Goal: Information Seeking & Learning: Learn about a topic

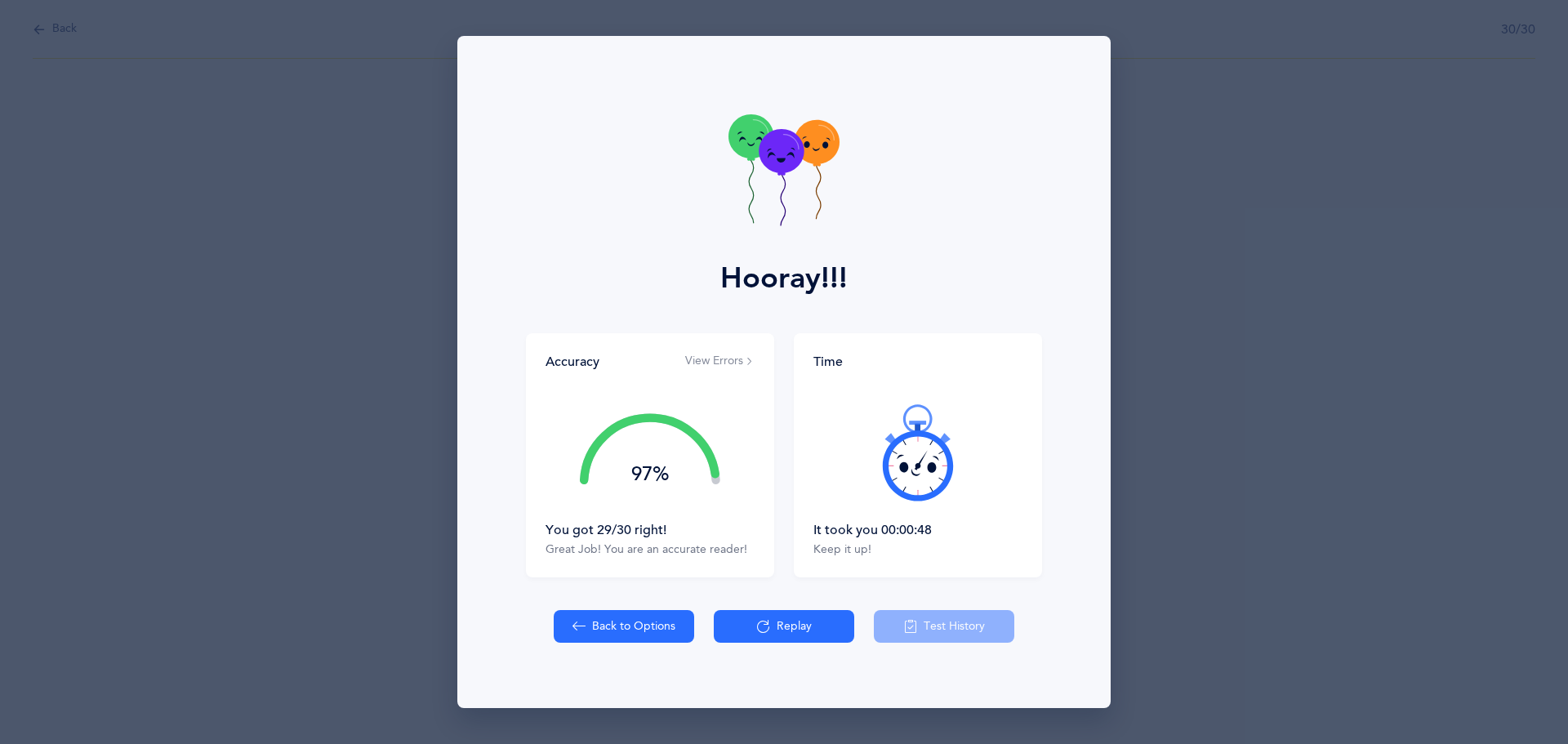
click at [608, 636] on button "Back to Options" at bounding box center [624, 626] width 140 height 33
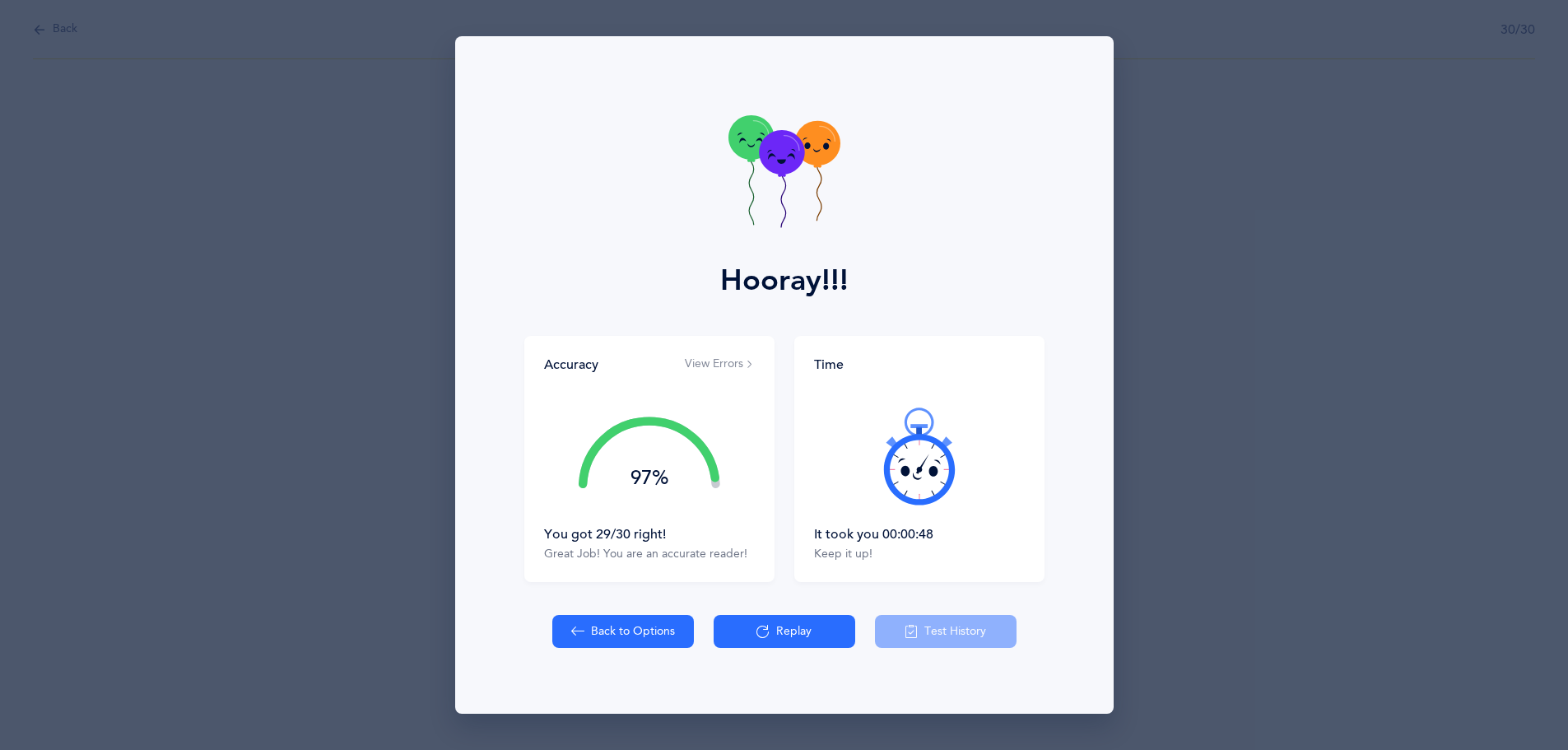
select select "27"
select select "single"
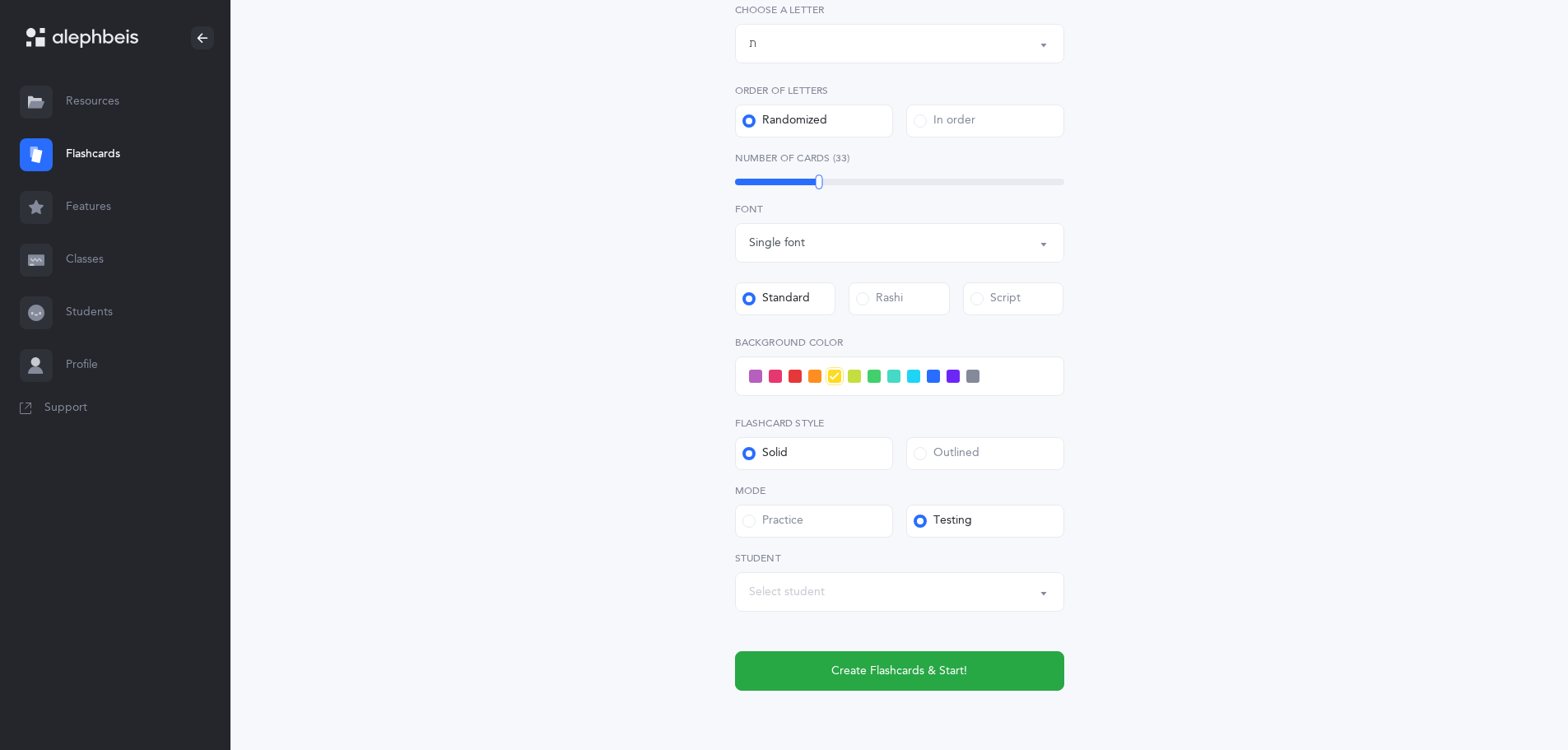
click at [834, 518] on label "Practice" at bounding box center [814, 521] width 158 height 33
click at [0, 0] on input "Practice" at bounding box center [0, 0] width 0 height 0
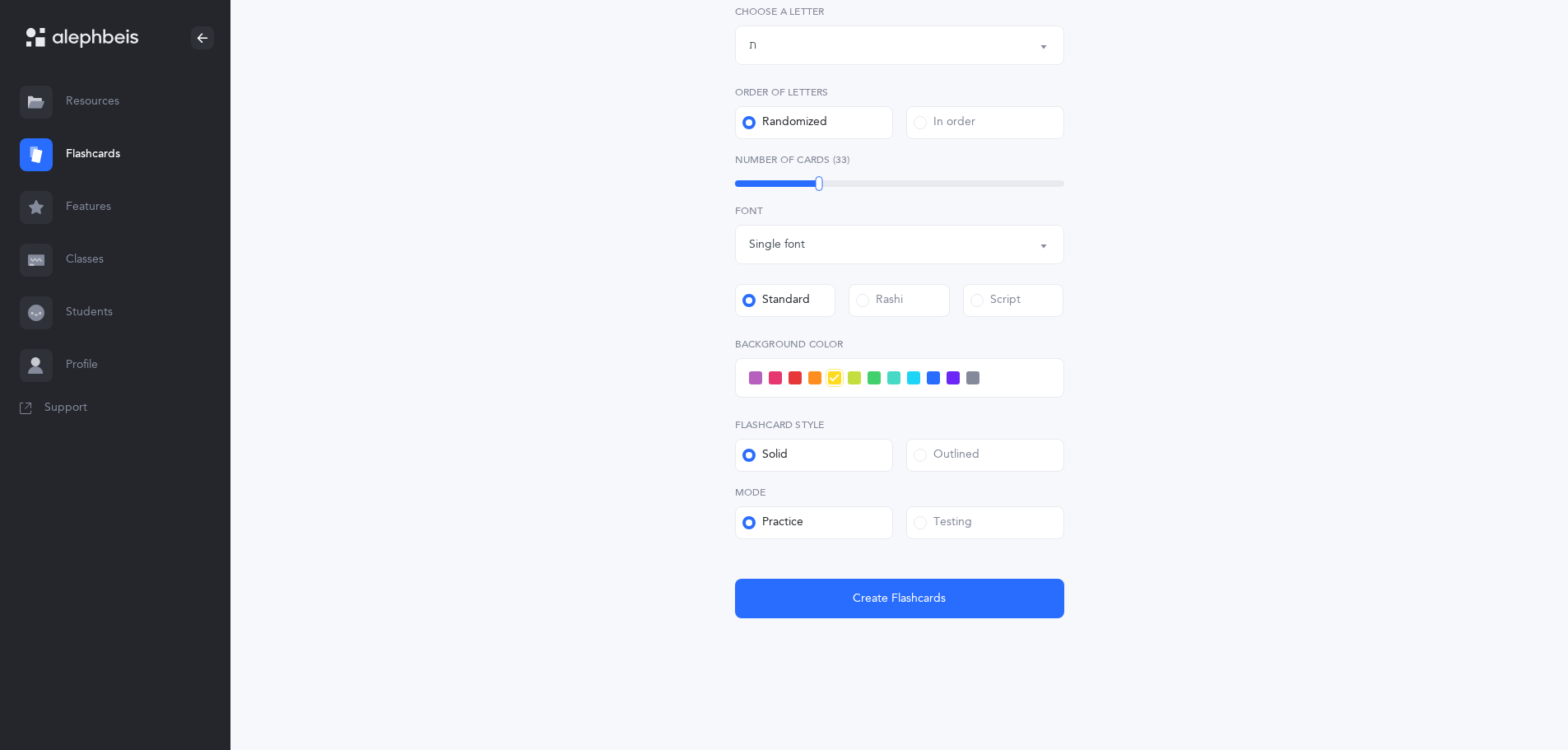
click at [844, 177] on div "33" at bounding box center [900, 184] width 330 height 14
click at [869, 181] on div "40" at bounding box center [900, 184] width 330 height 7
click at [882, 181] on div "47" at bounding box center [900, 184] width 330 height 7
click at [882, 181] on div at bounding box center [882, 183] width 8 height 14
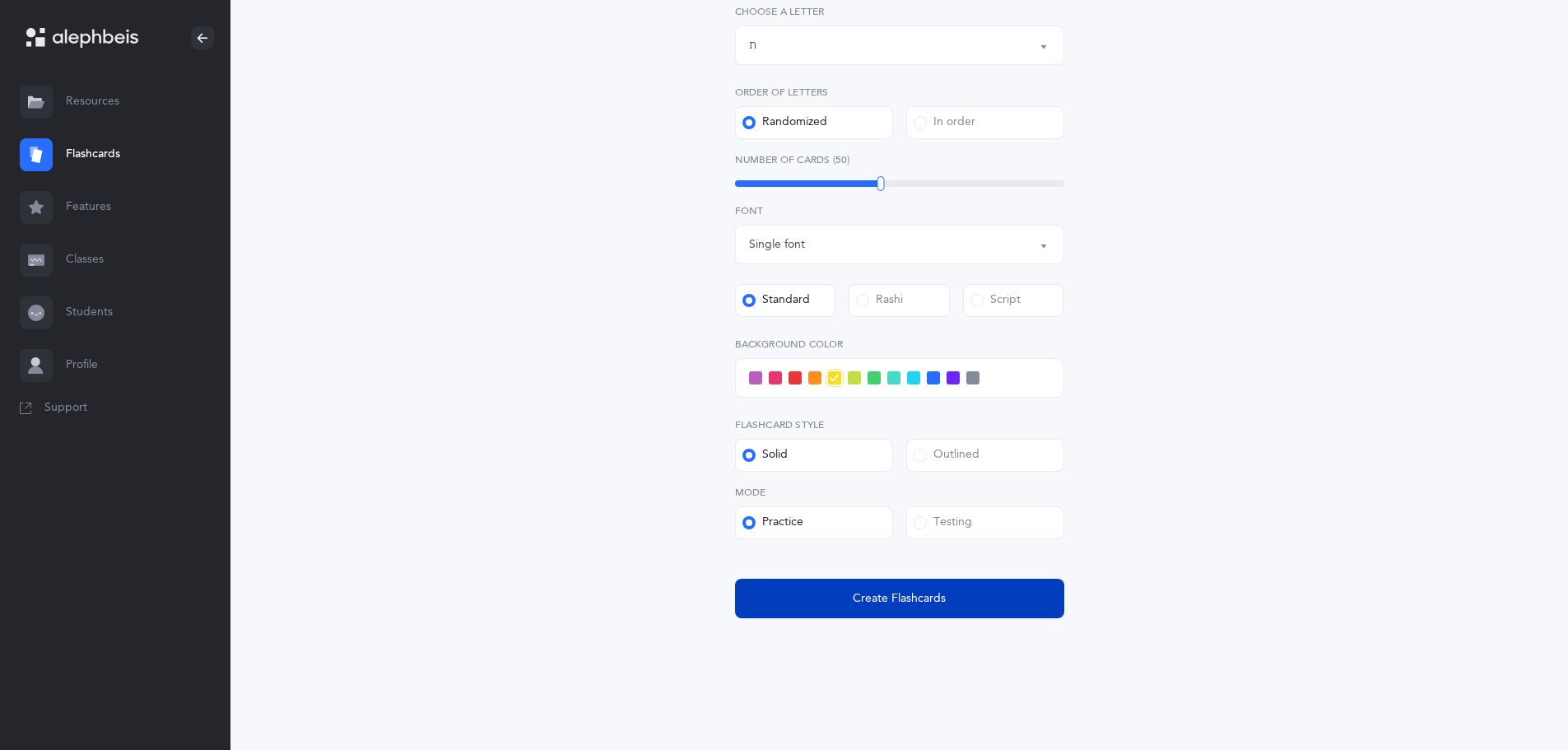
click at [943, 586] on button "Create Flashcards" at bounding box center [900, 598] width 330 height 40
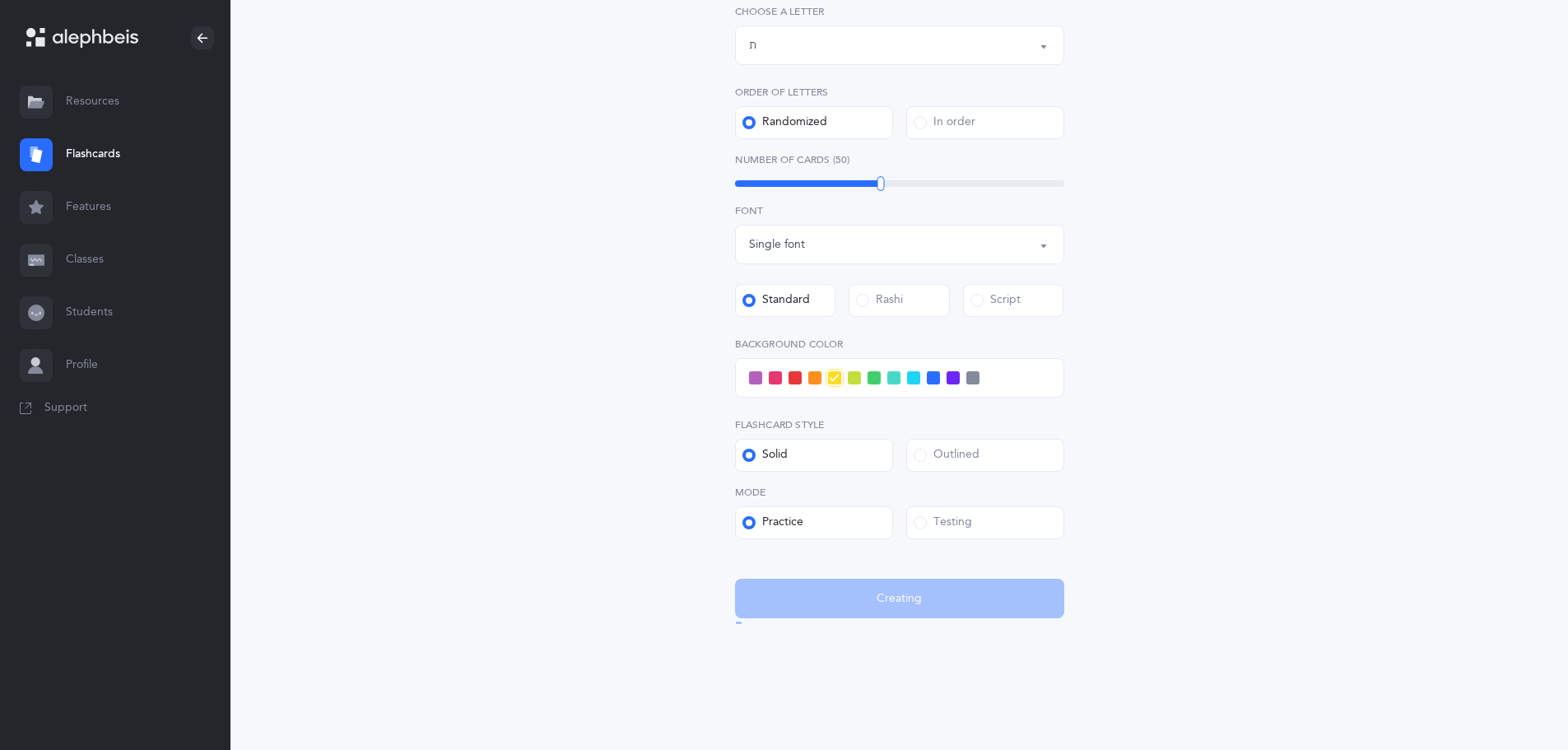
scroll to position [0, 0]
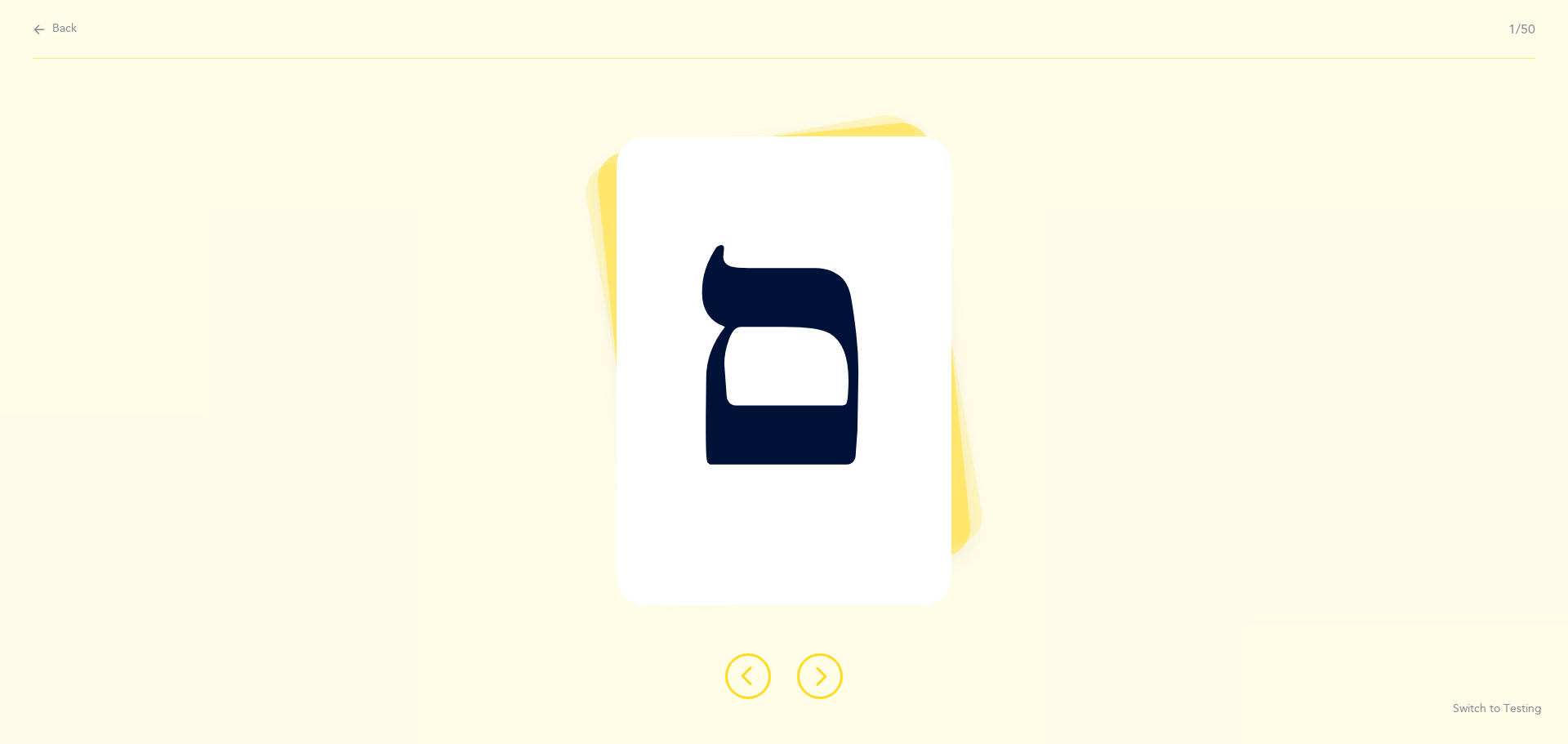
click at [43, 40] on div "Back 1/50" at bounding box center [784, 29] width 1502 height 59
click at [34, 24] on icon at bounding box center [39, 29] width 13 height 18
select select "27"
select select "single"
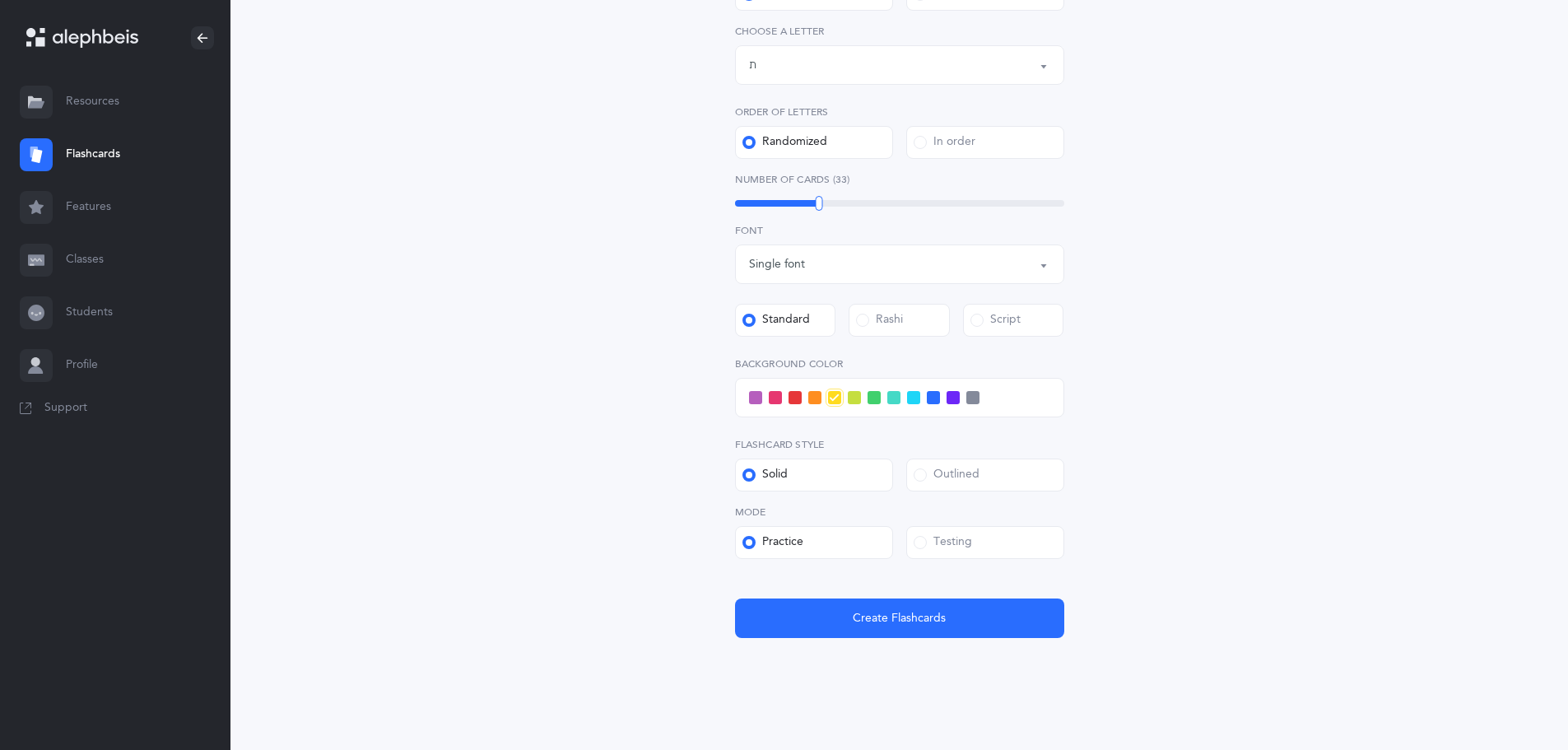
scroll to position [410, 0]
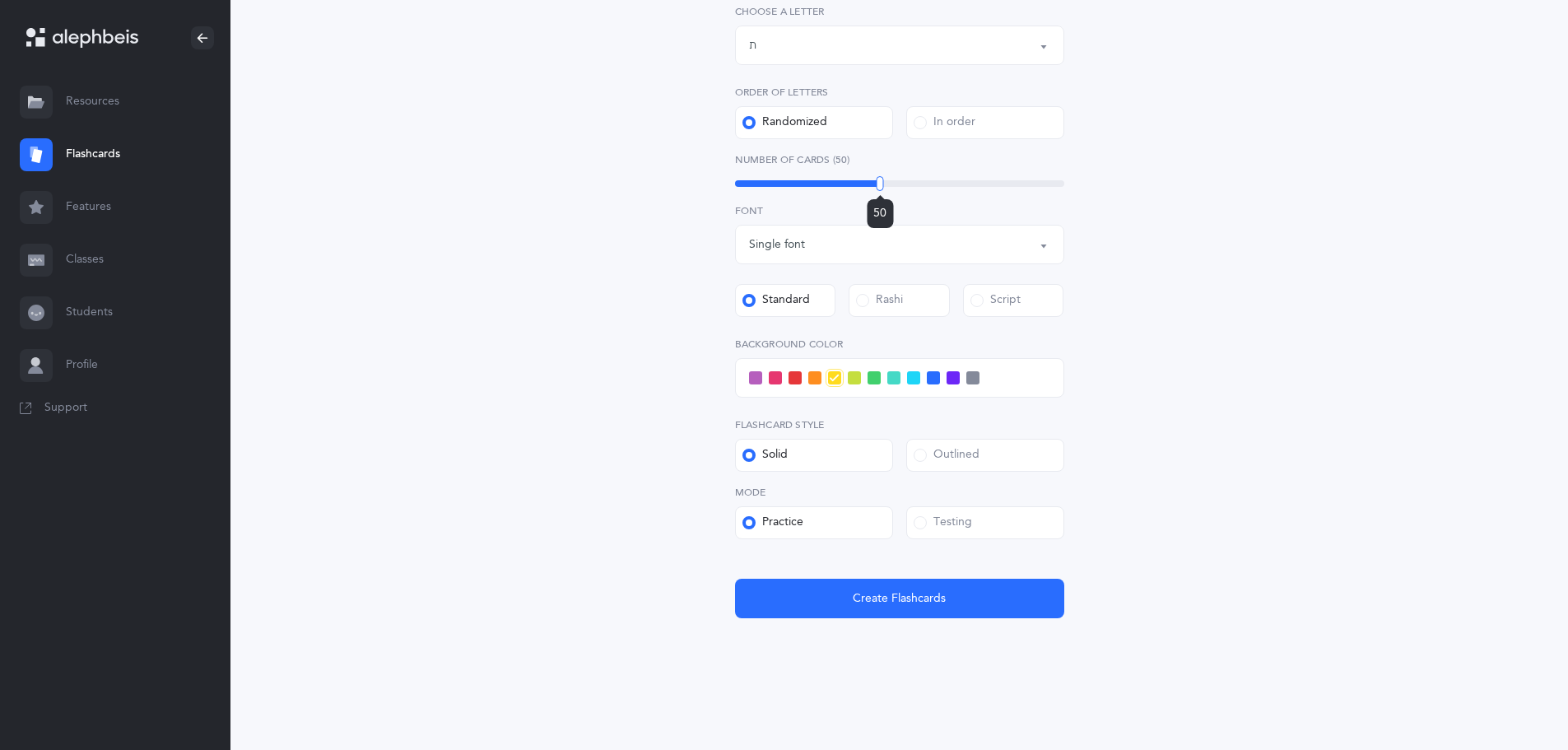
drag, startPoint x: 886, startPoint y: 184, endPoint x: 880, endPoint y: 199, distance: 16.2
click at [880, 187] on div "50" at bounding box center [900, 184] width 330 height 7
click at [808, 381] on span at bounding box center [815, 378] width 14 height 14
click at [0, 0] on input "checkbox" at bounding box center [0, 0] width 0 height 0
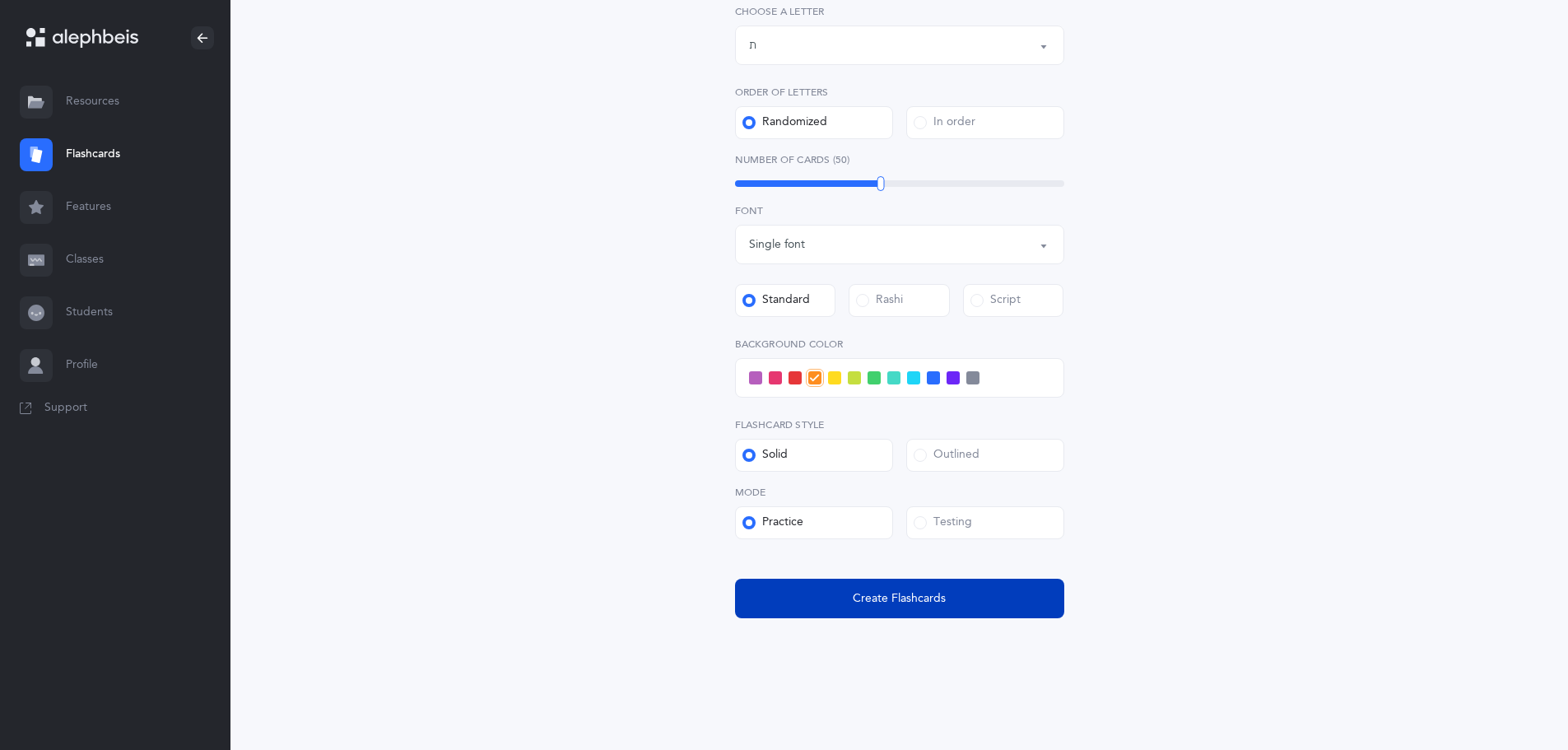
click at [829, 612] on button "Create Flashcards" at bounding box center [900, 598] width 330 height 40
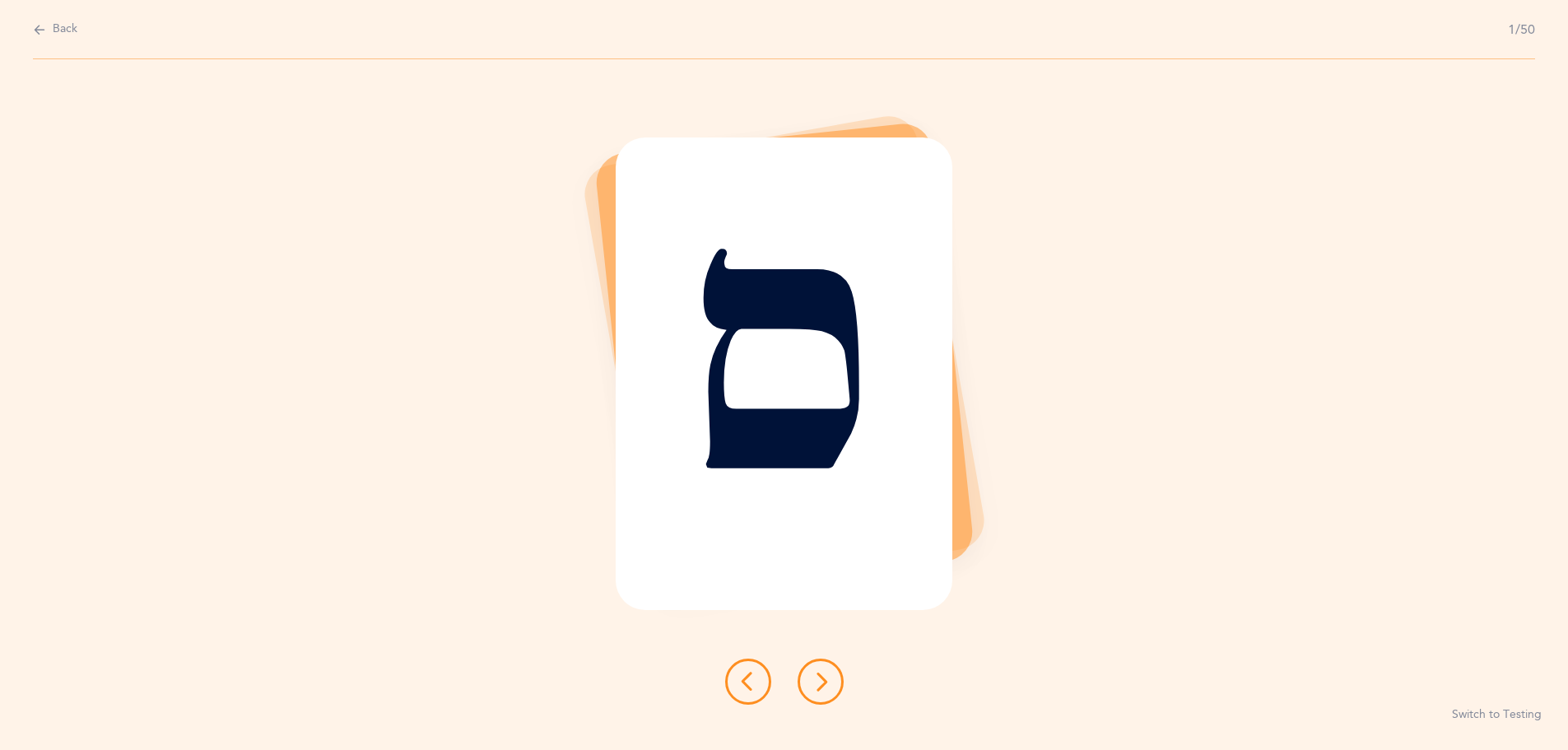
scroll to position [0, 0]
click at [817, 697] on button at bounding box center [826, 681] width 46 height 46
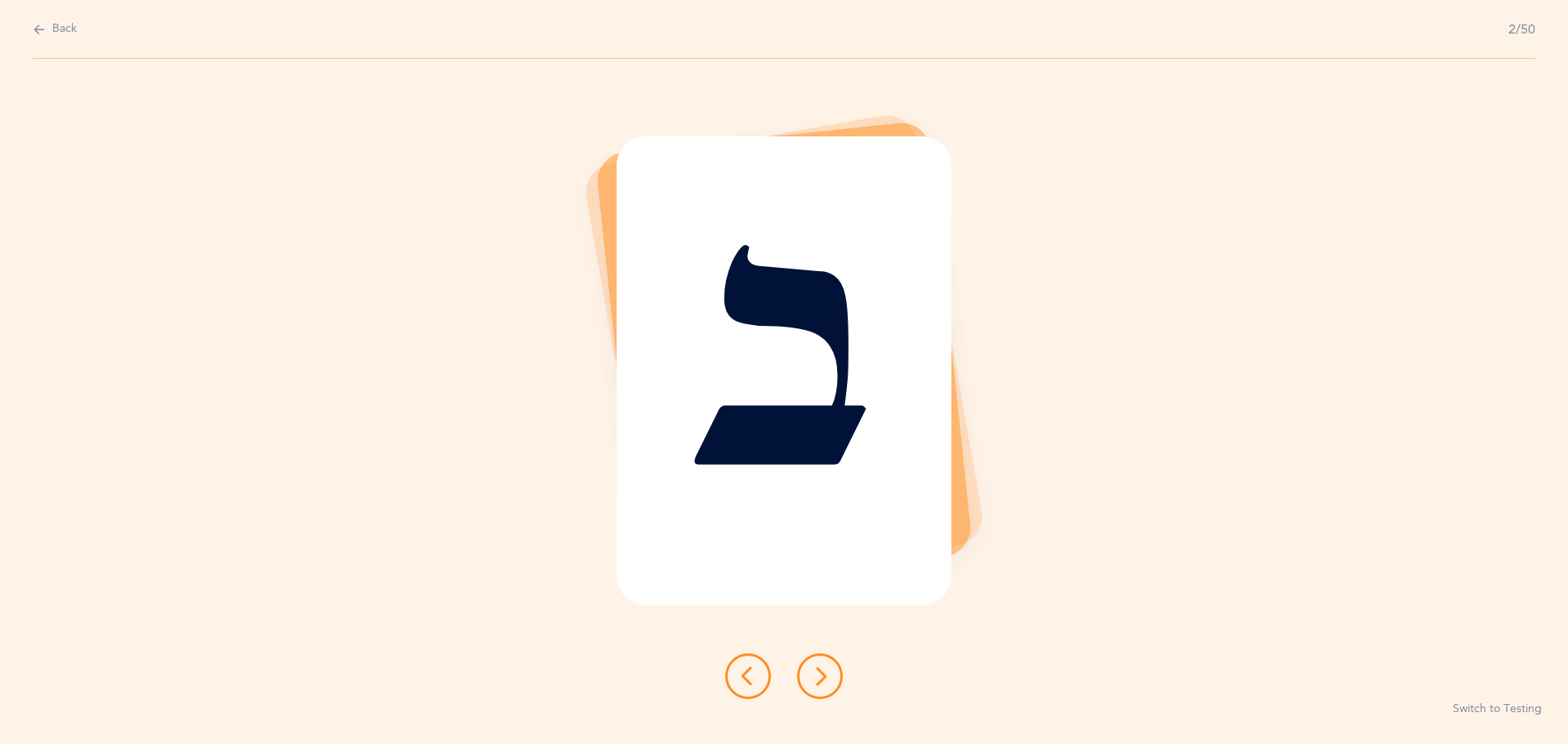
click at [810, 692] on button at bounding box center [819, 676] width 45 height 45
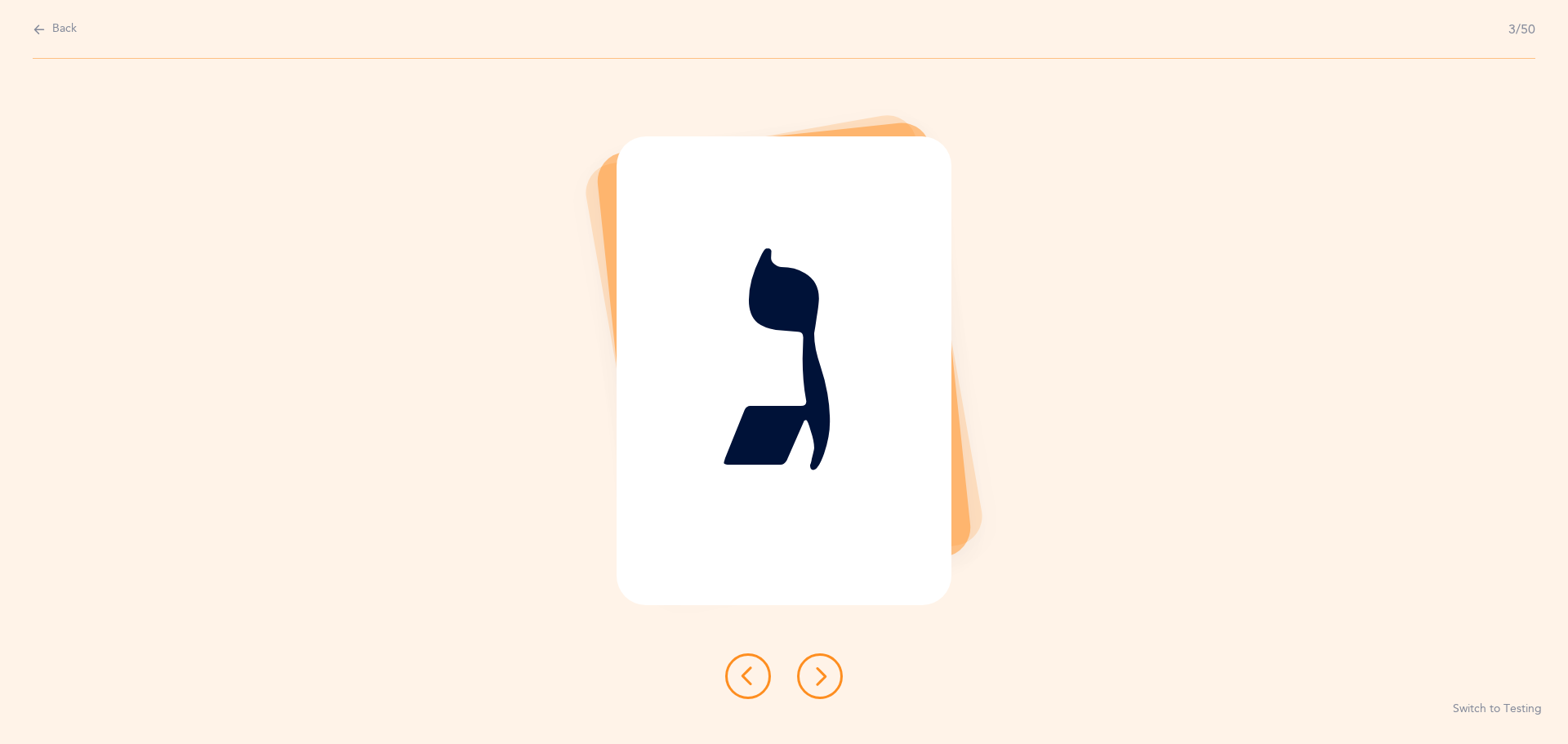
click at [810, 692] on button at bounding box center [819, 676] width 45 height 45
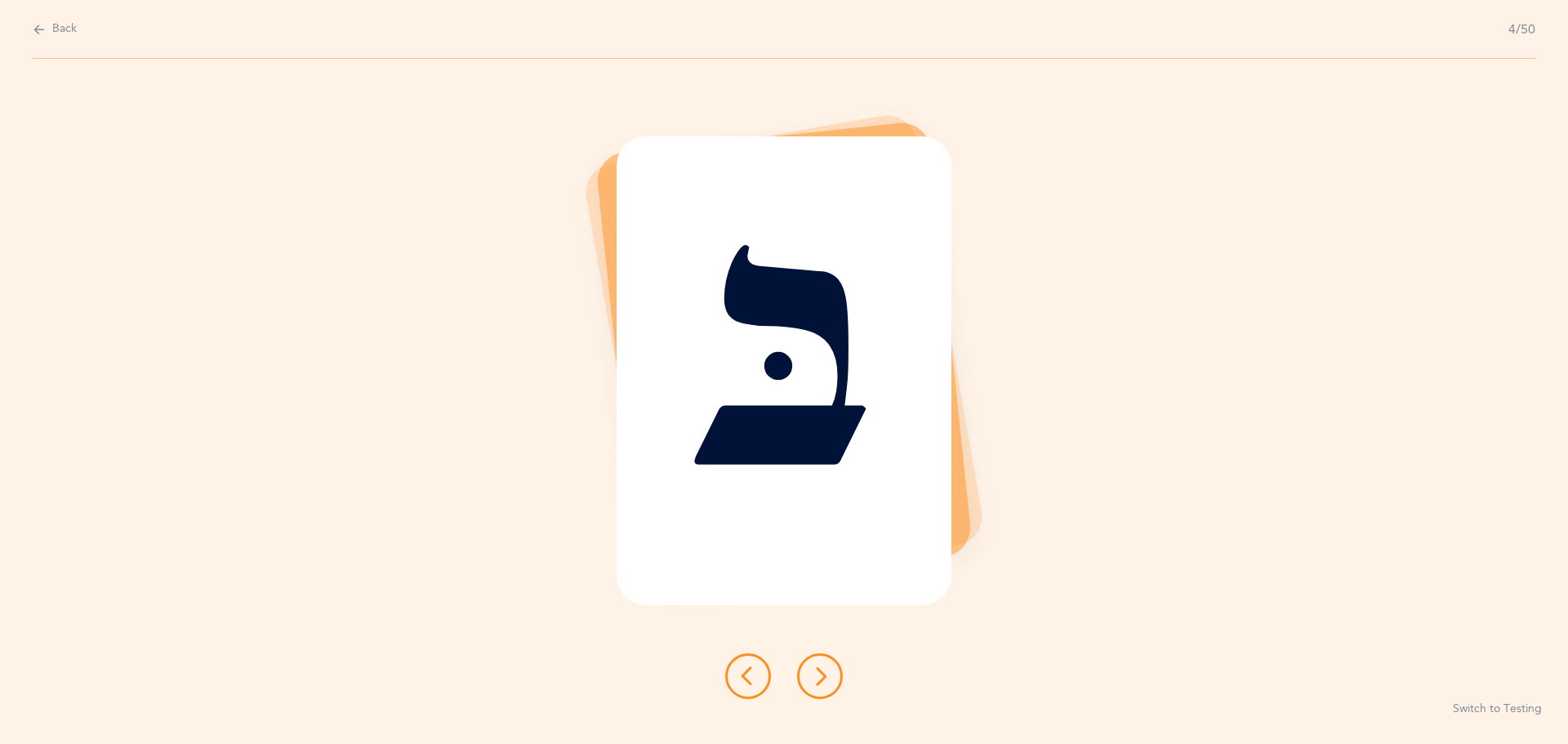
click at [810, 692] on button at bounding box center [819, 676] width 45 height 45
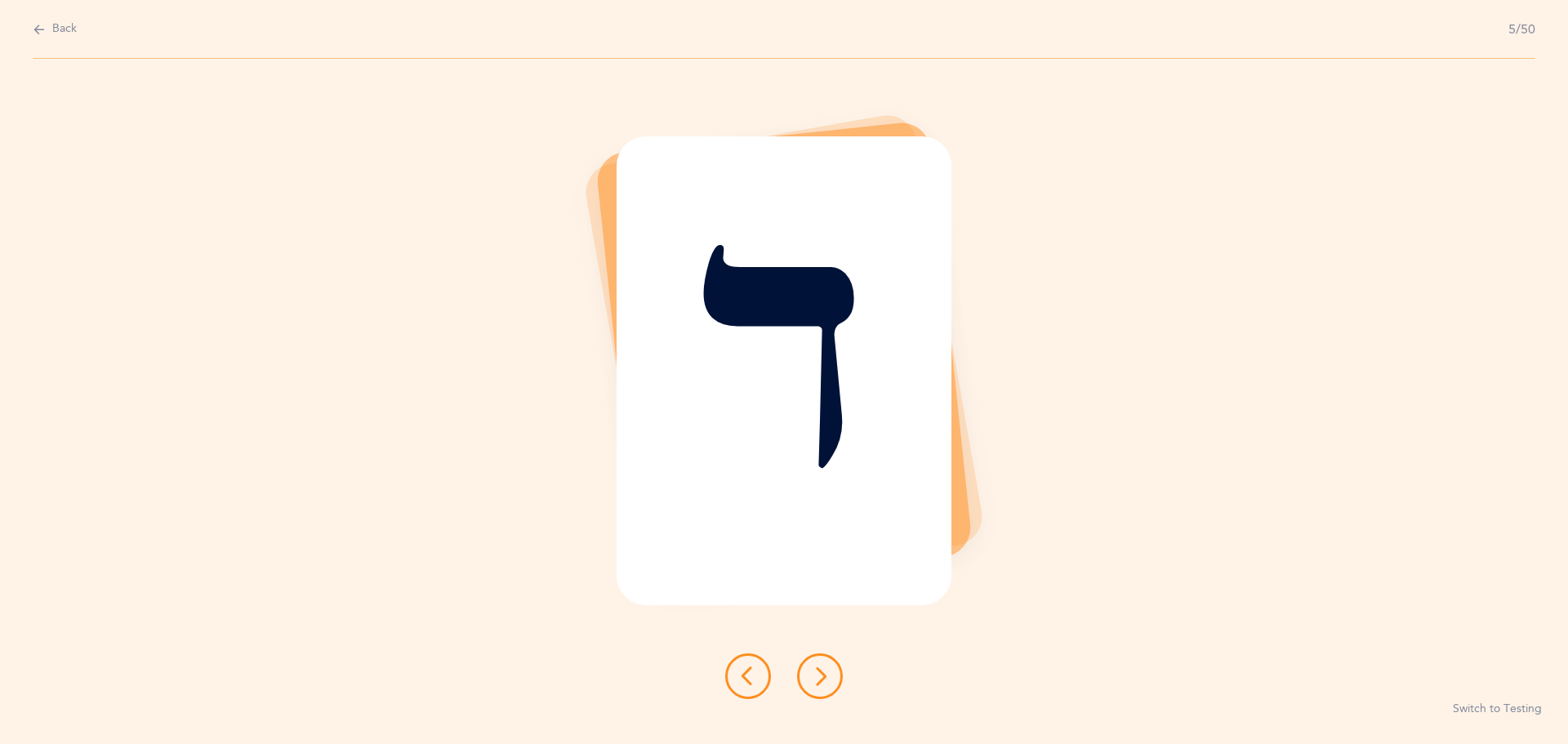
click at [810, 692] on button at bounding box center [819, 676] width 45 height 45
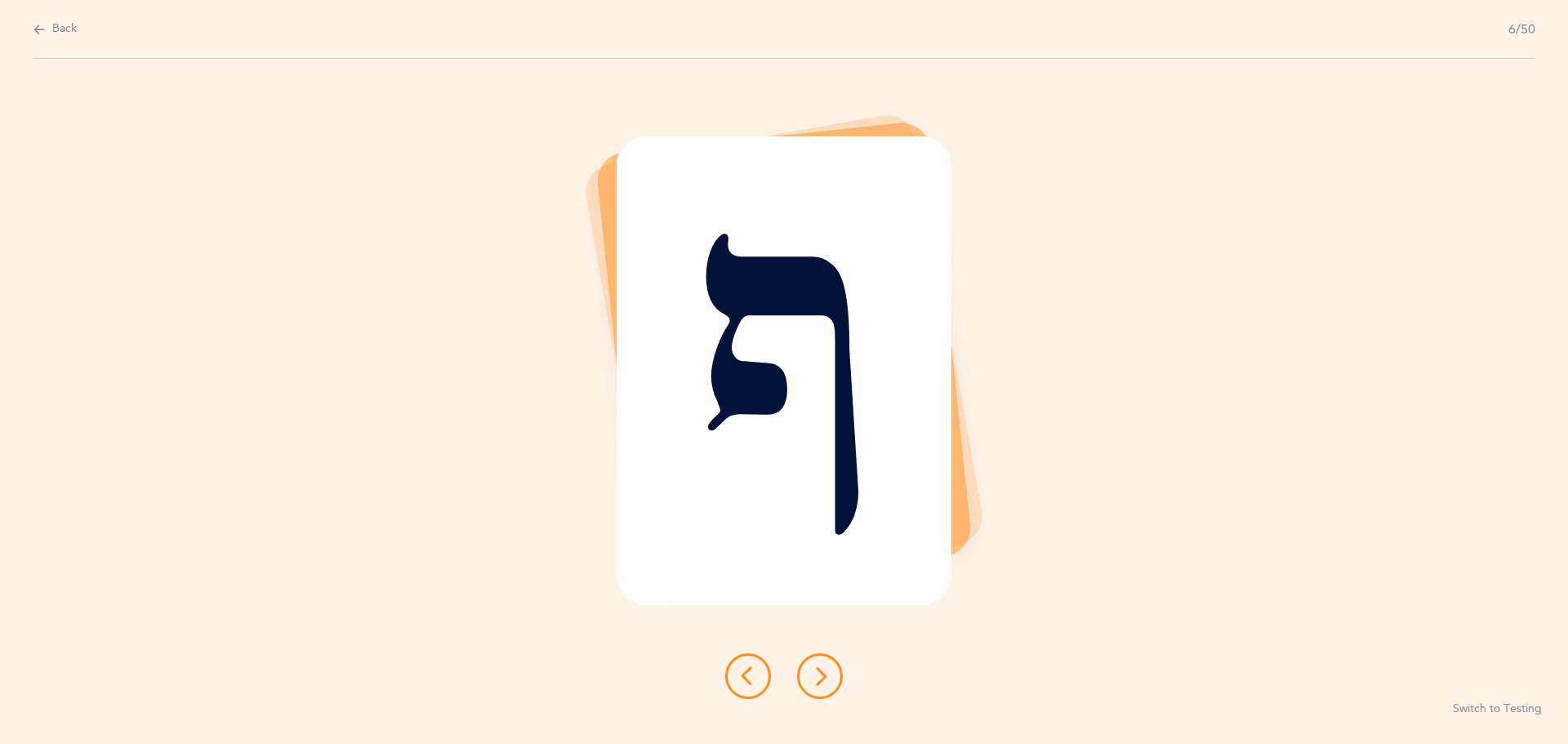
click at [810, 692] on button at bounding box center [819, 676] width 45 height 45
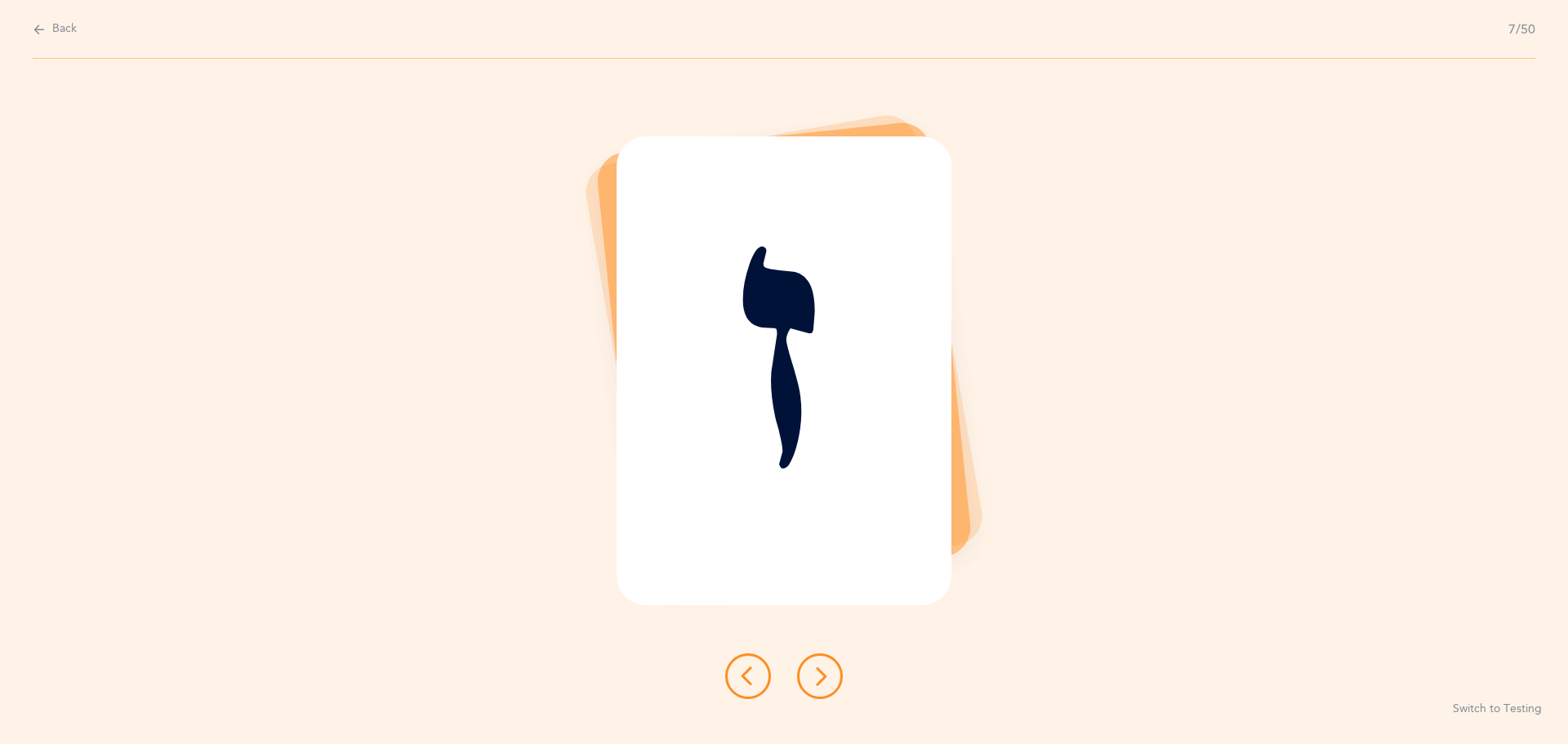
click at [810, 692] on button at bounding box center [819, 676] width 45 height 45
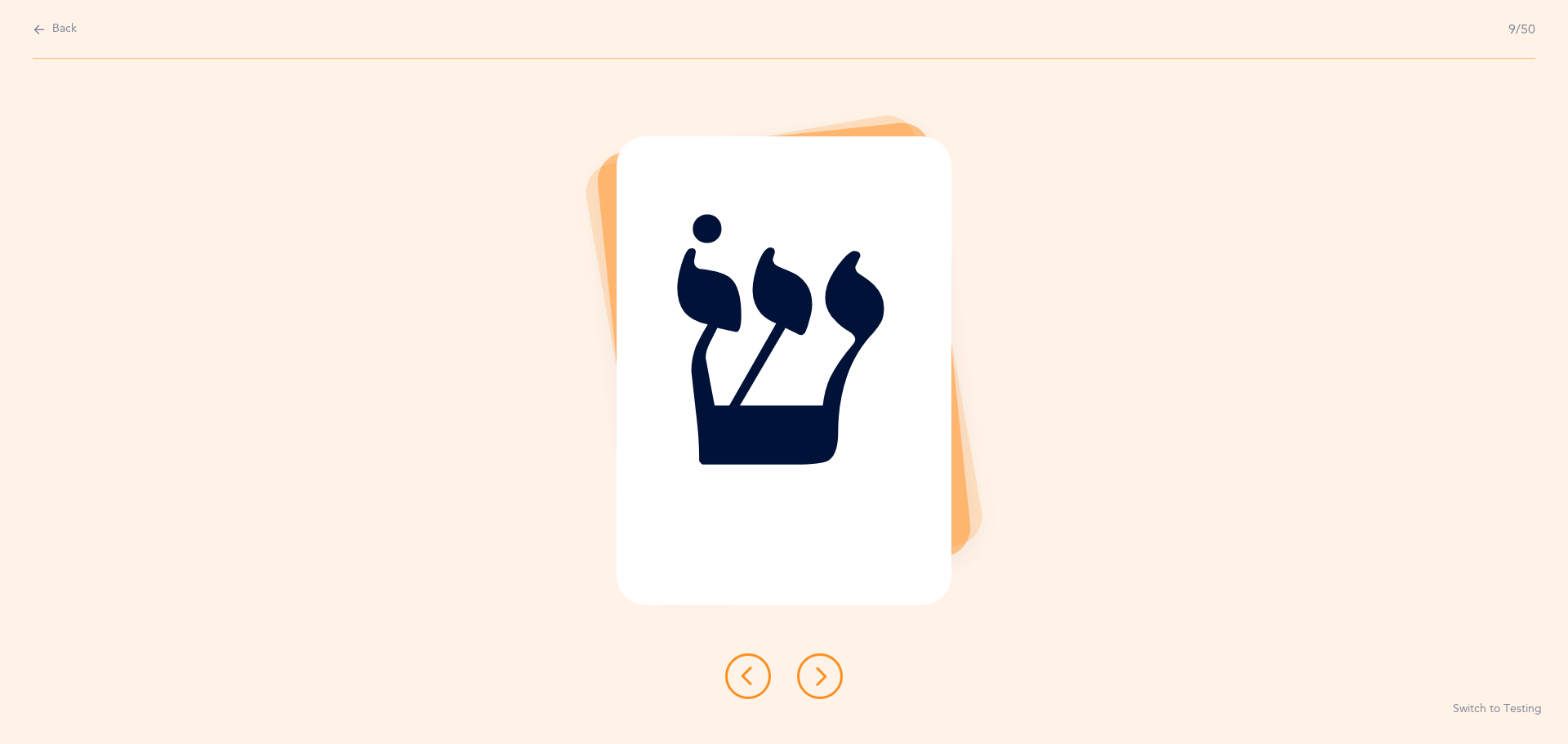
click at [810, 692] on button at bounding box center [819, 676] width 45 height 45
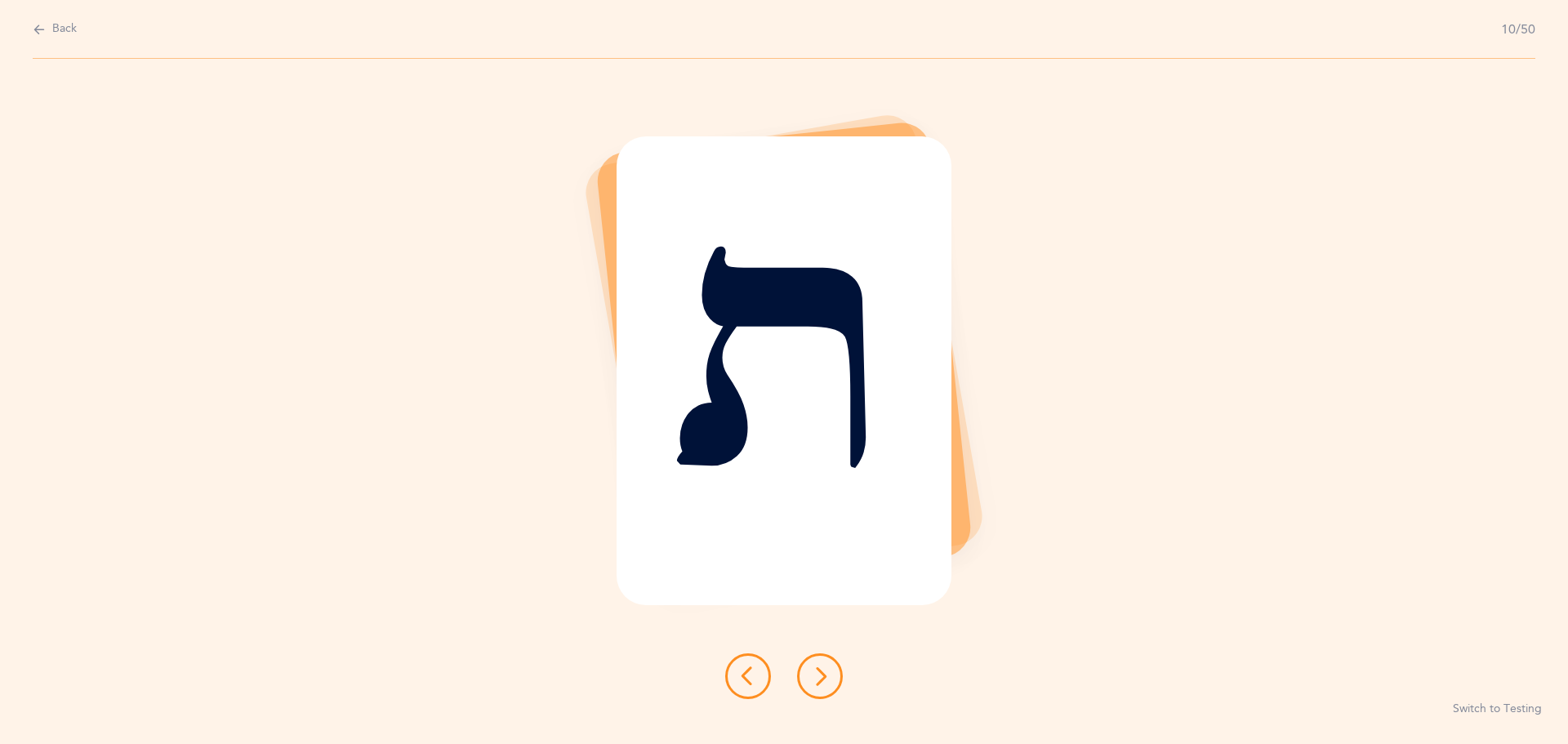
click at [823, 666] on button at bounding box center [819, 676] width 45 height 45
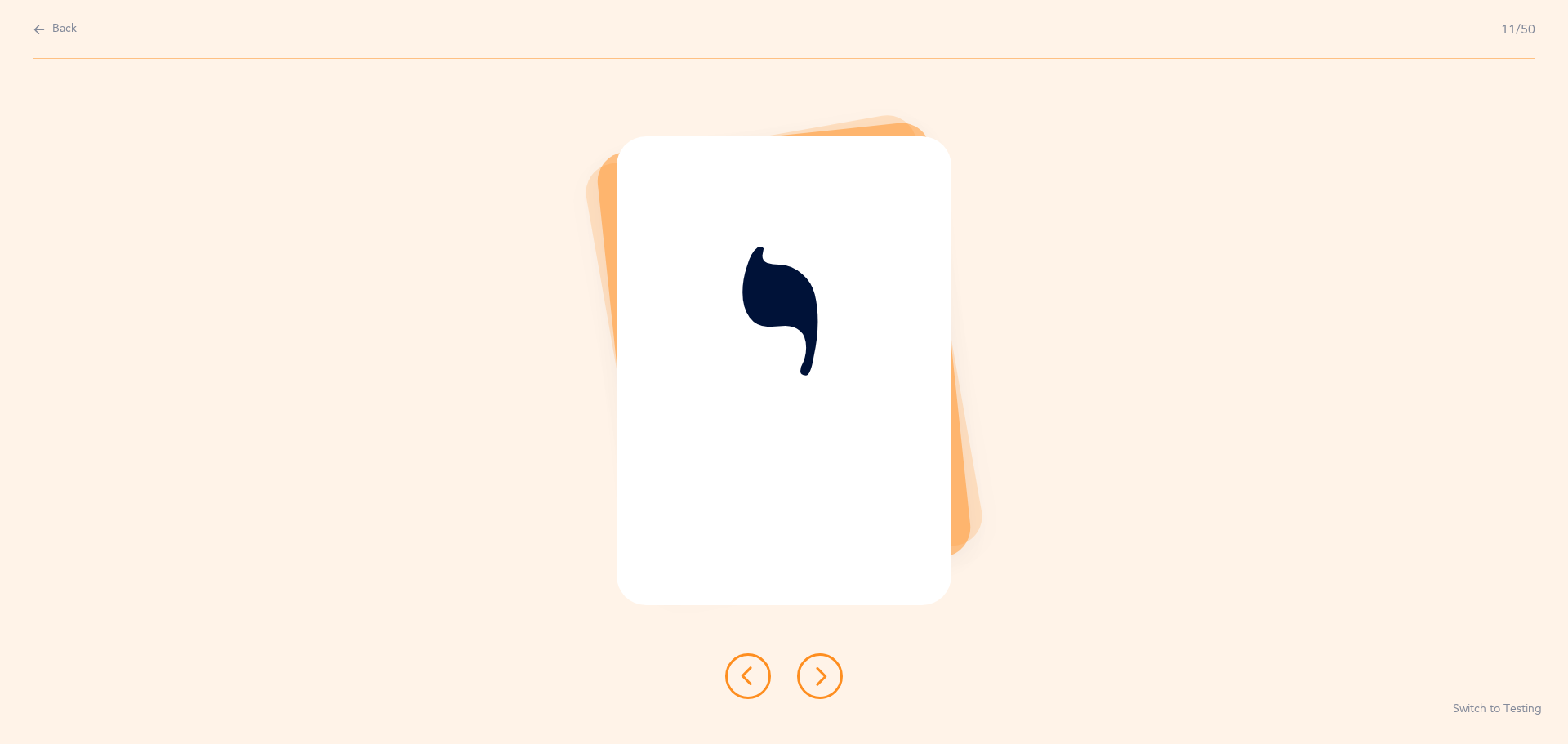
click at [822, 681] on icon at bounding box center [819, 676] width 19 height 19
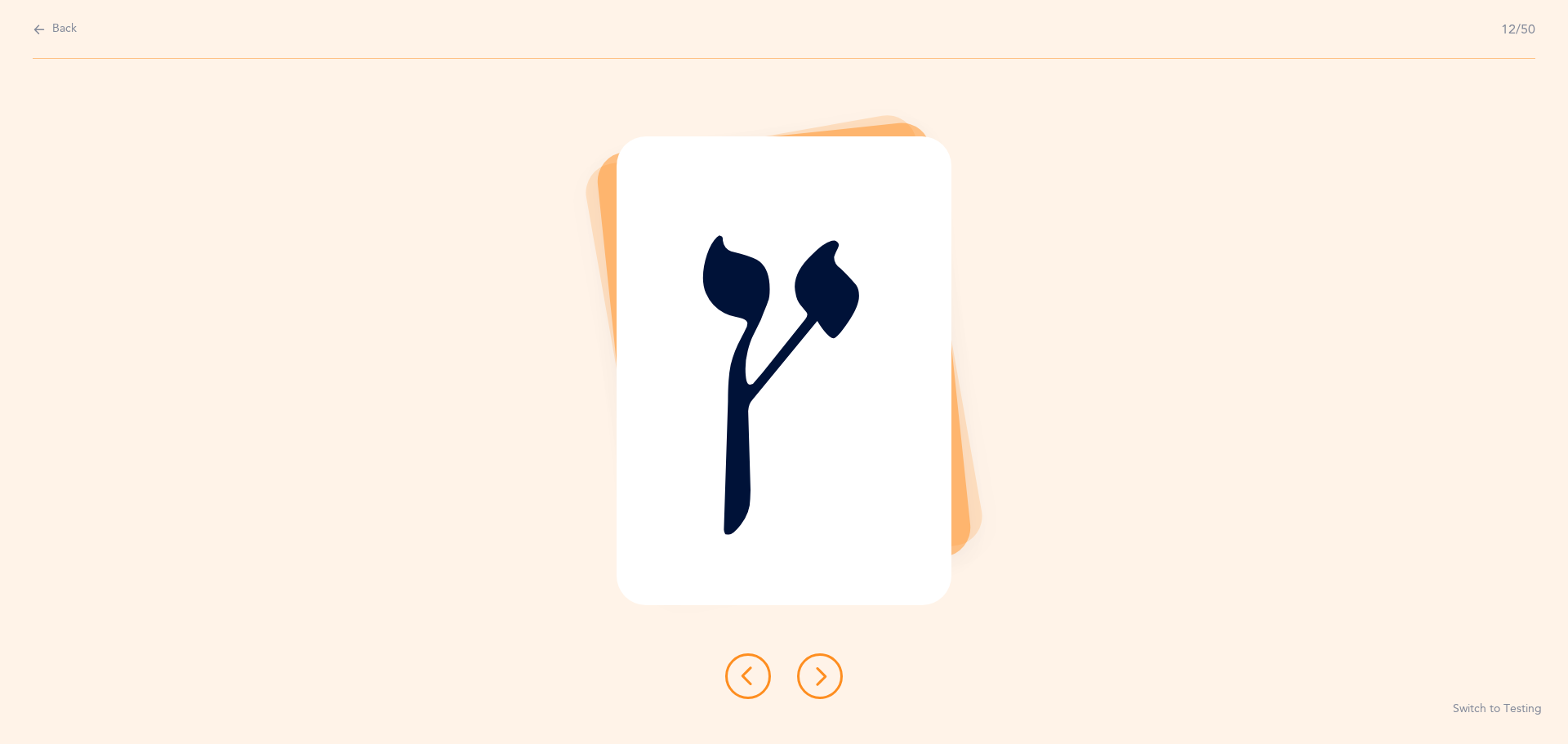
click at [822, 681] on icon at bounding box center [819, 676] width 19 height 19
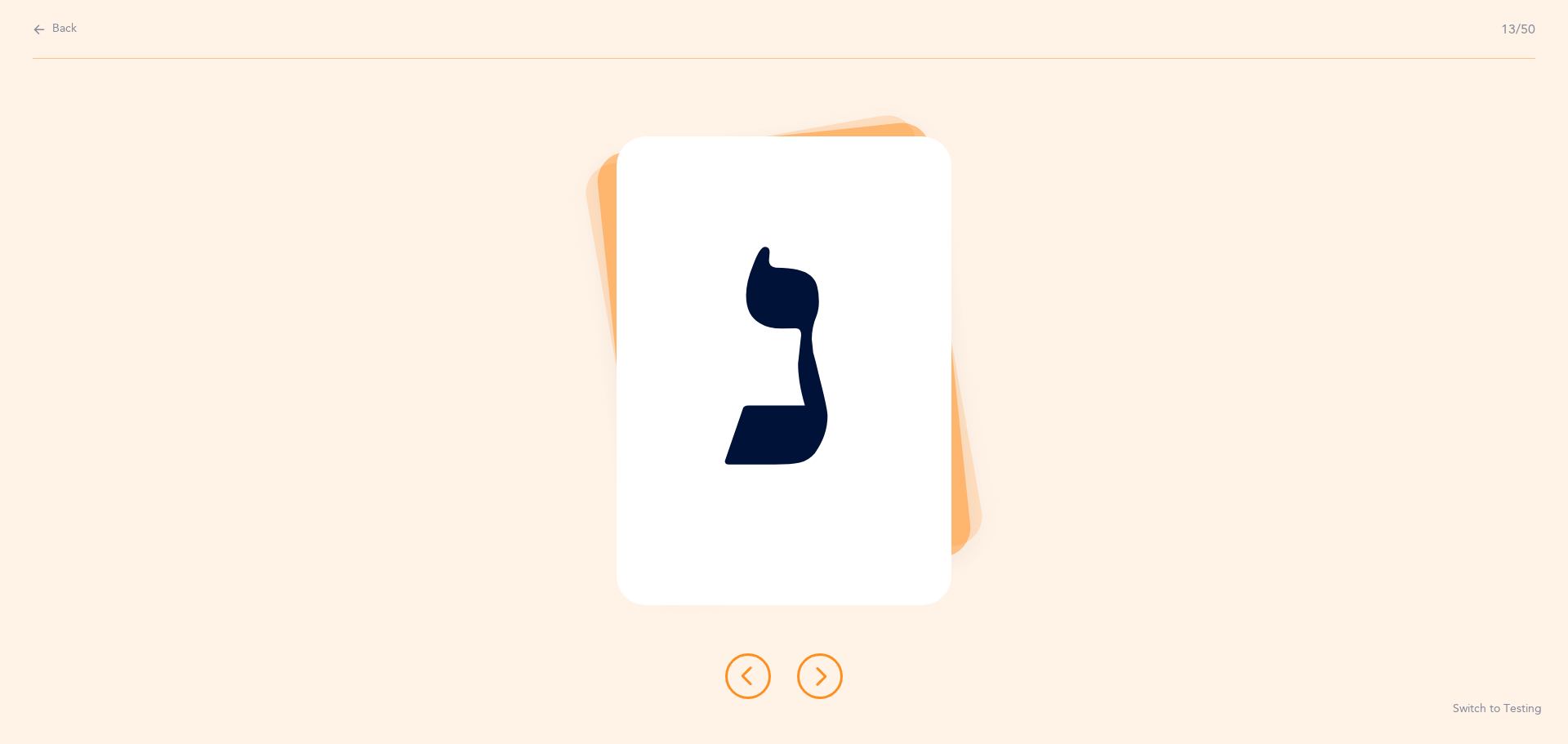
click at [822, 681] on icon at bounding box center [819, 676] width 19 height 19
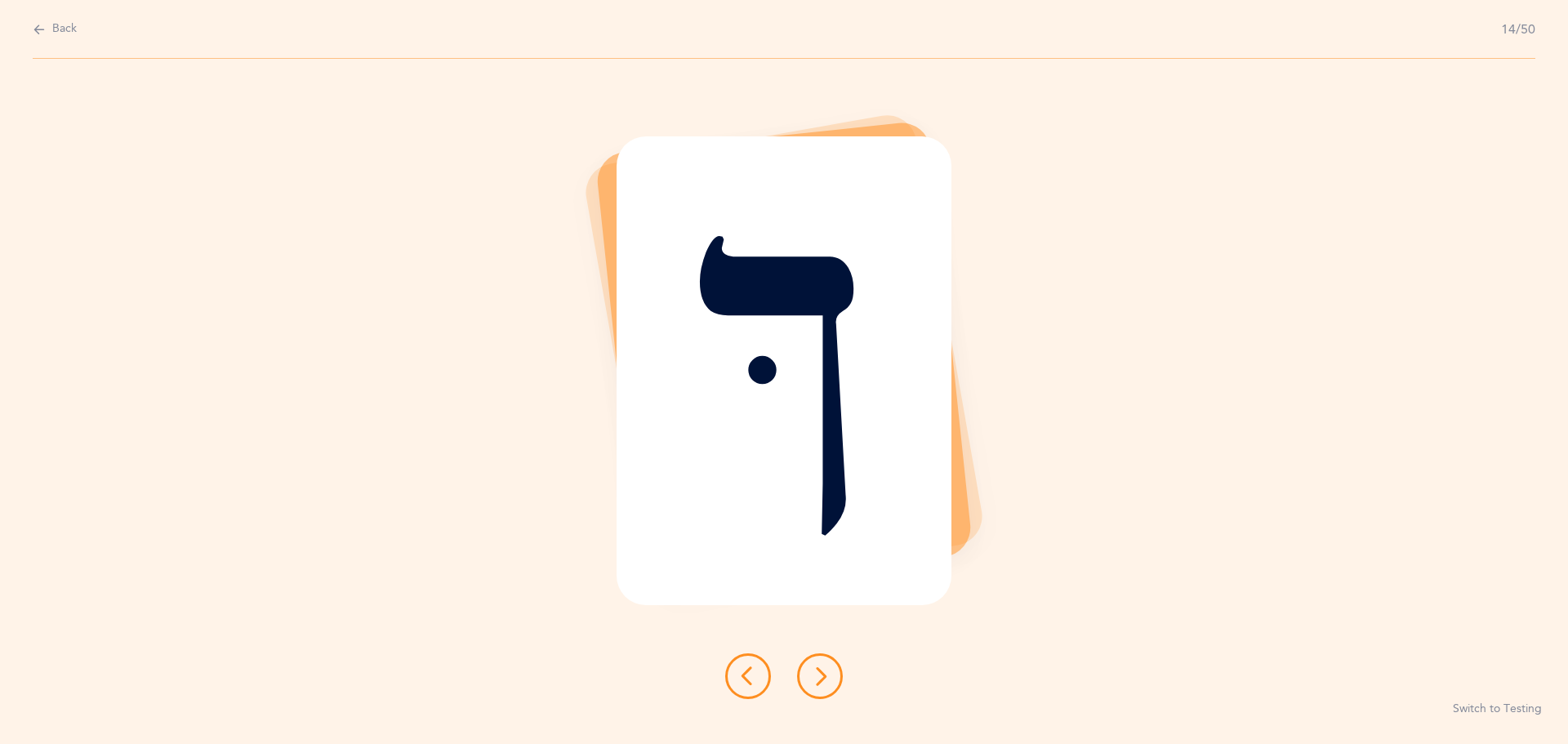
click at [833, 671] on button at bounding box center [819, 676] width 45 height 45
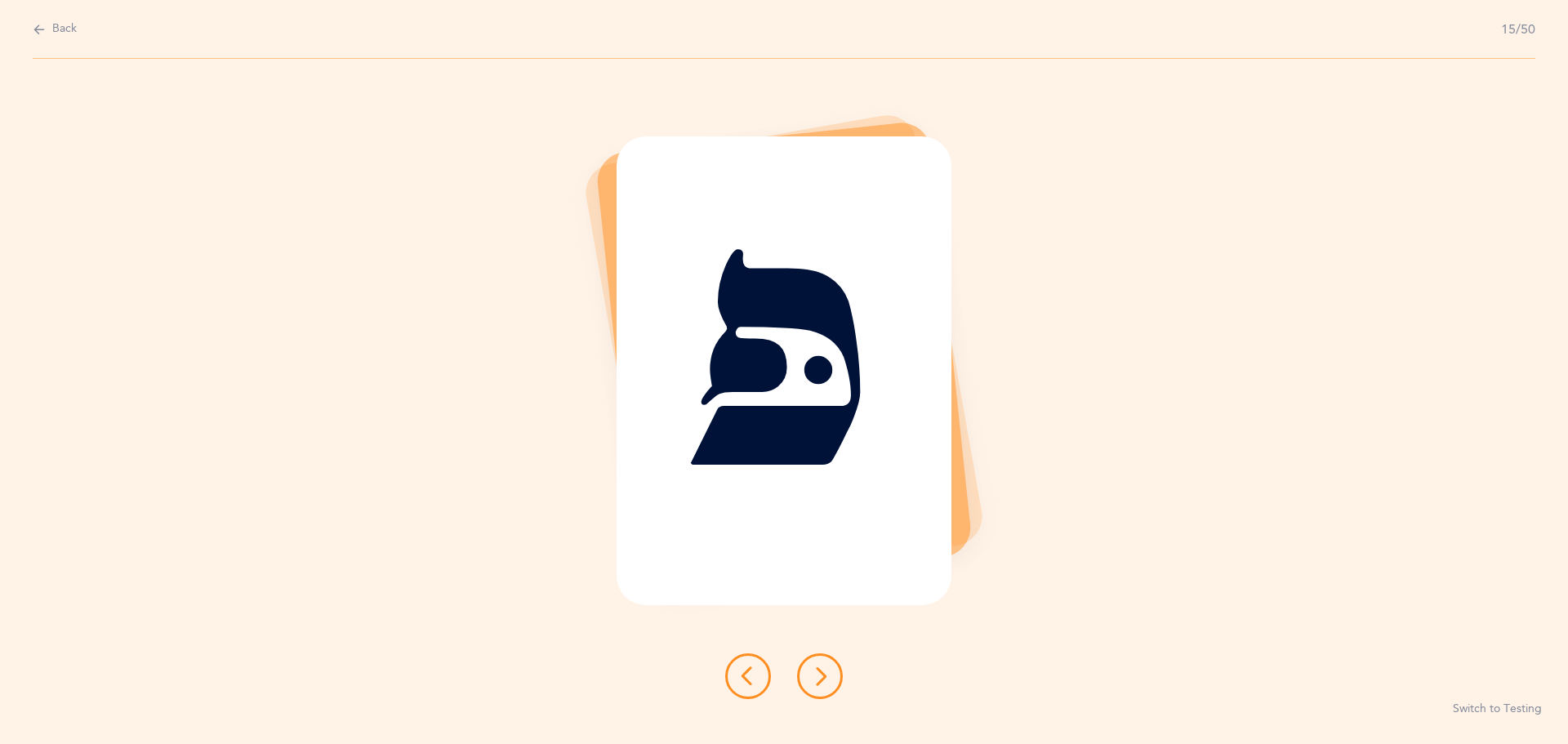
click at [833, 671] on button at bounding box center [819, 676] width 45 height 45
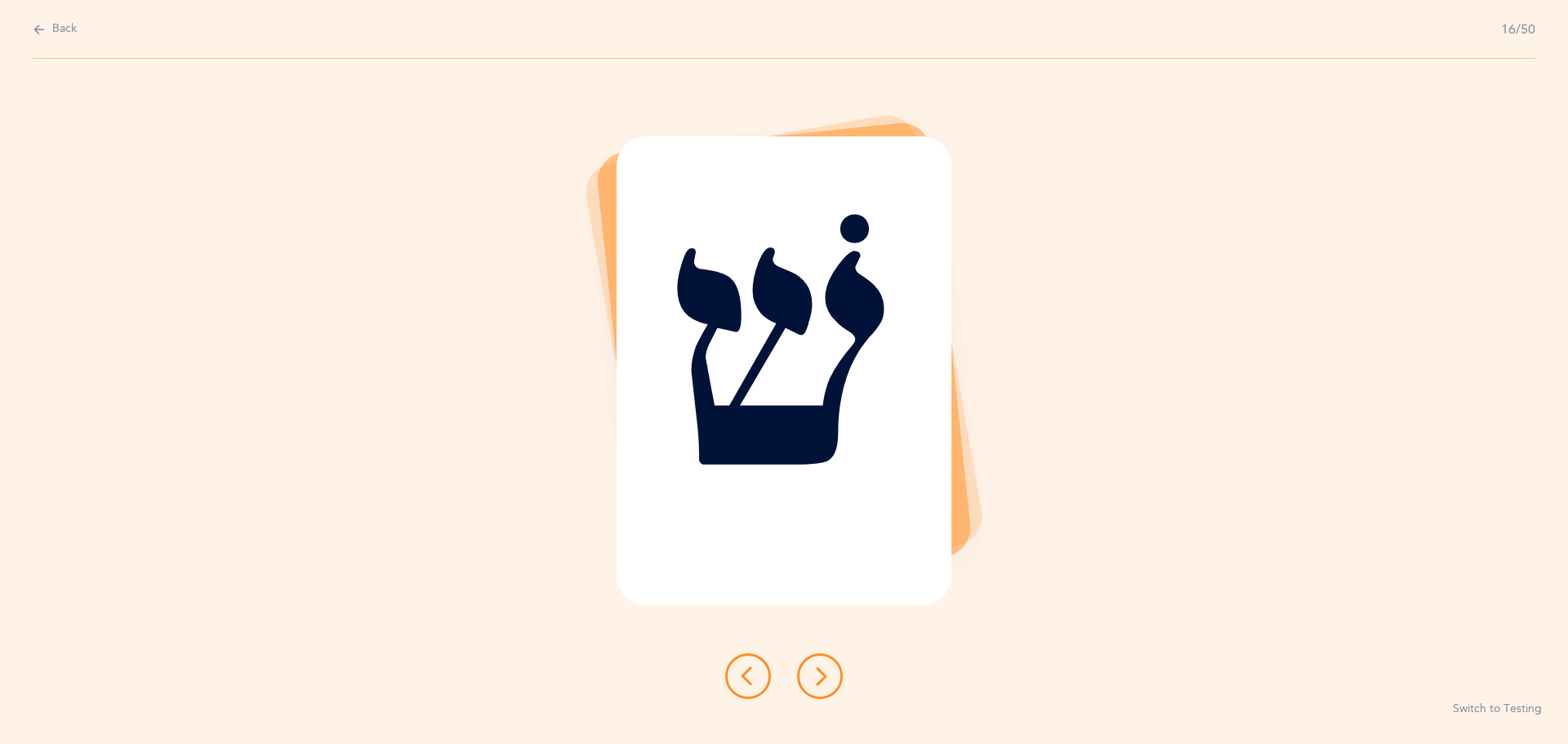
click at [833, 673] on button at bounding box center [819, 676] width 45 height 45
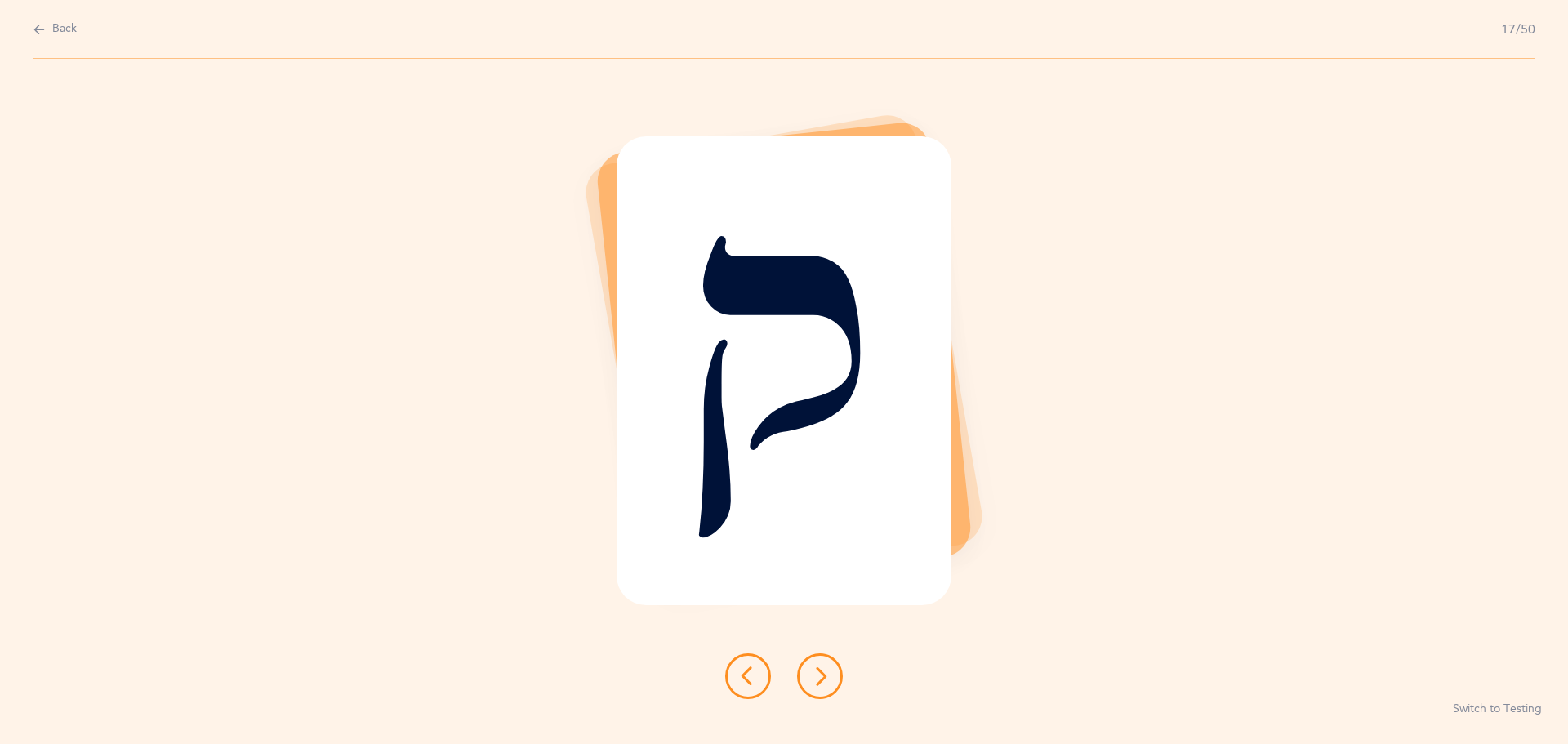
click at [833, 673] on button at bounding box center [819, 676] width 45 height 45
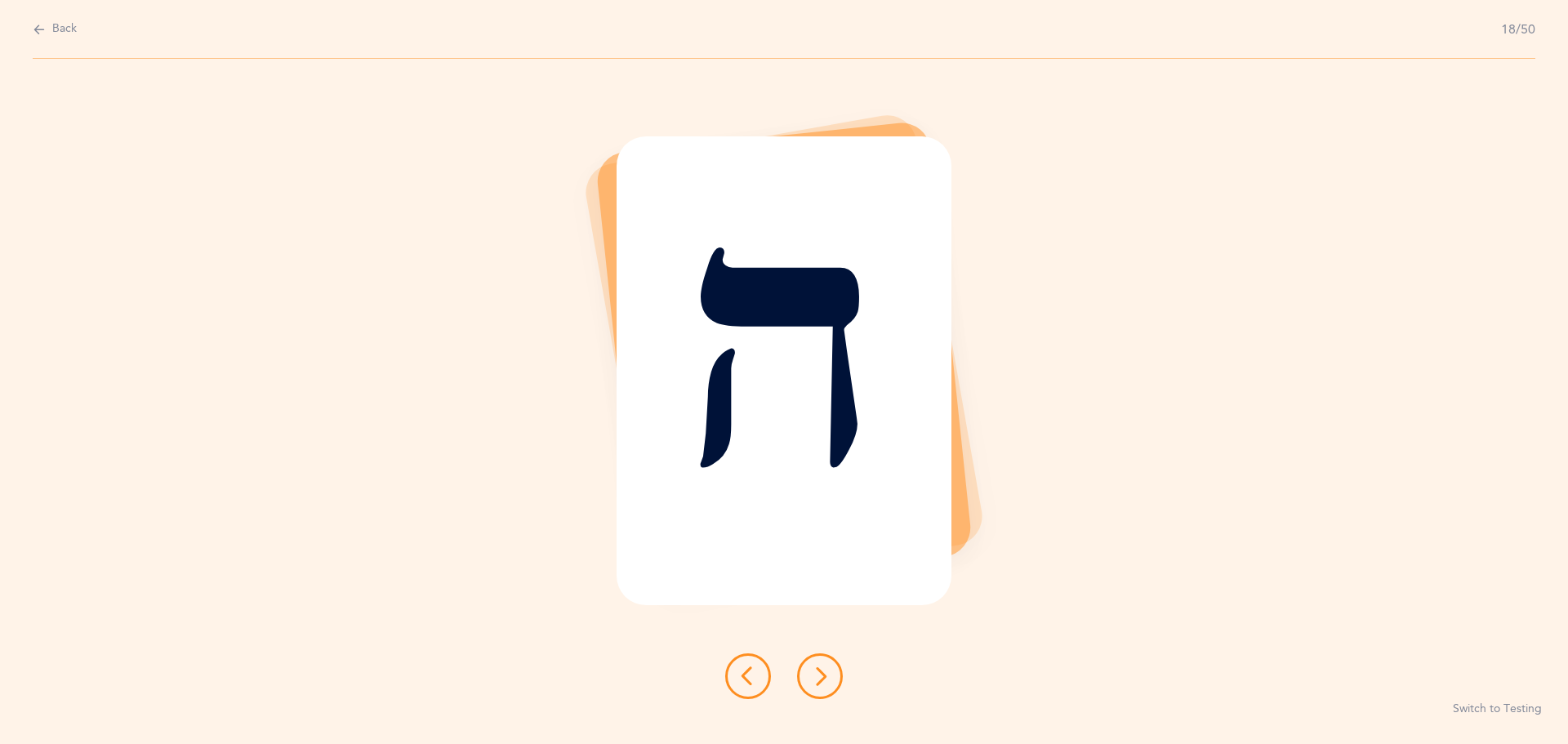
click at [833, 673] on button at bounding box center [819, 676] width 45 height 45
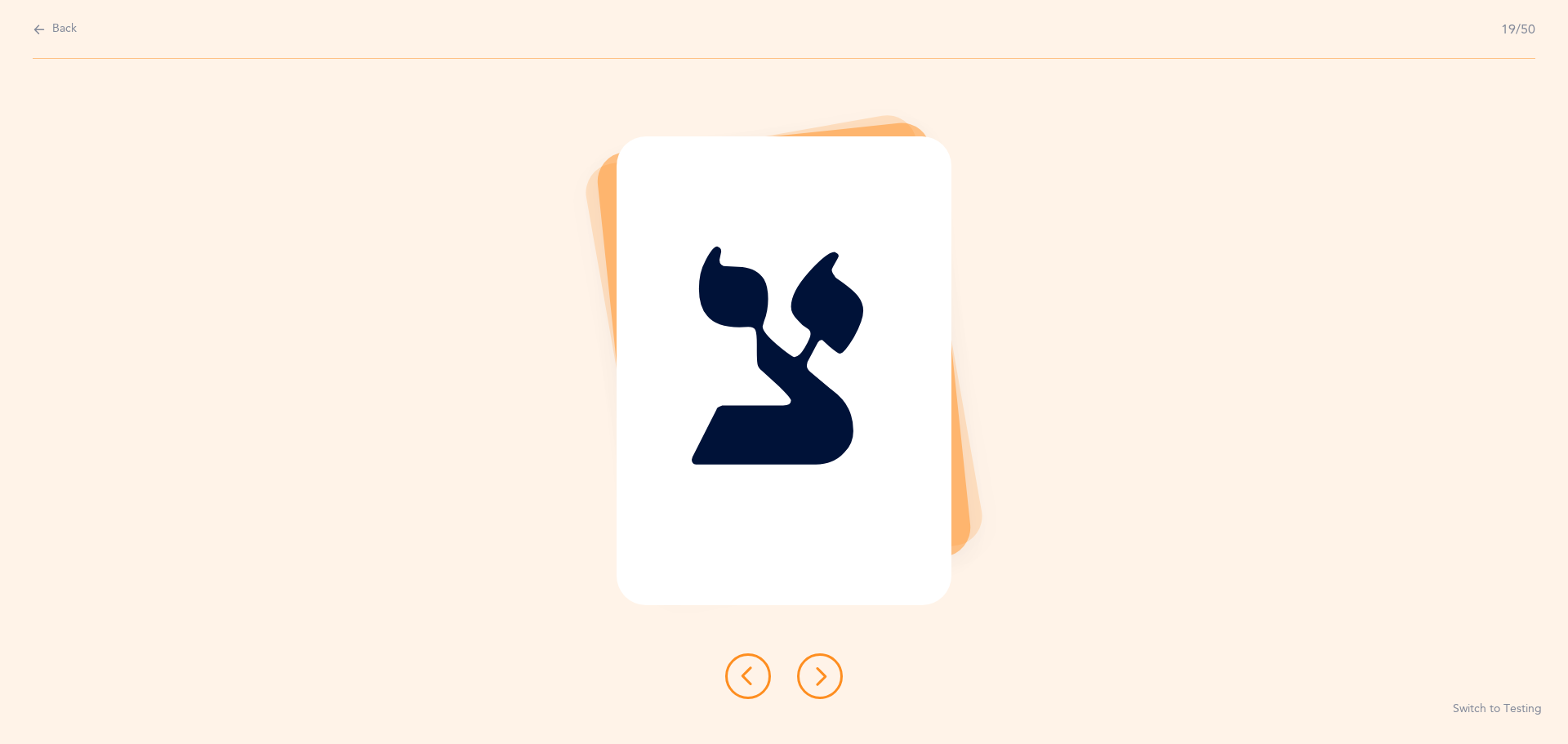
click at [833, 673] on button at bounding box center [819, 676] width 45 height 45
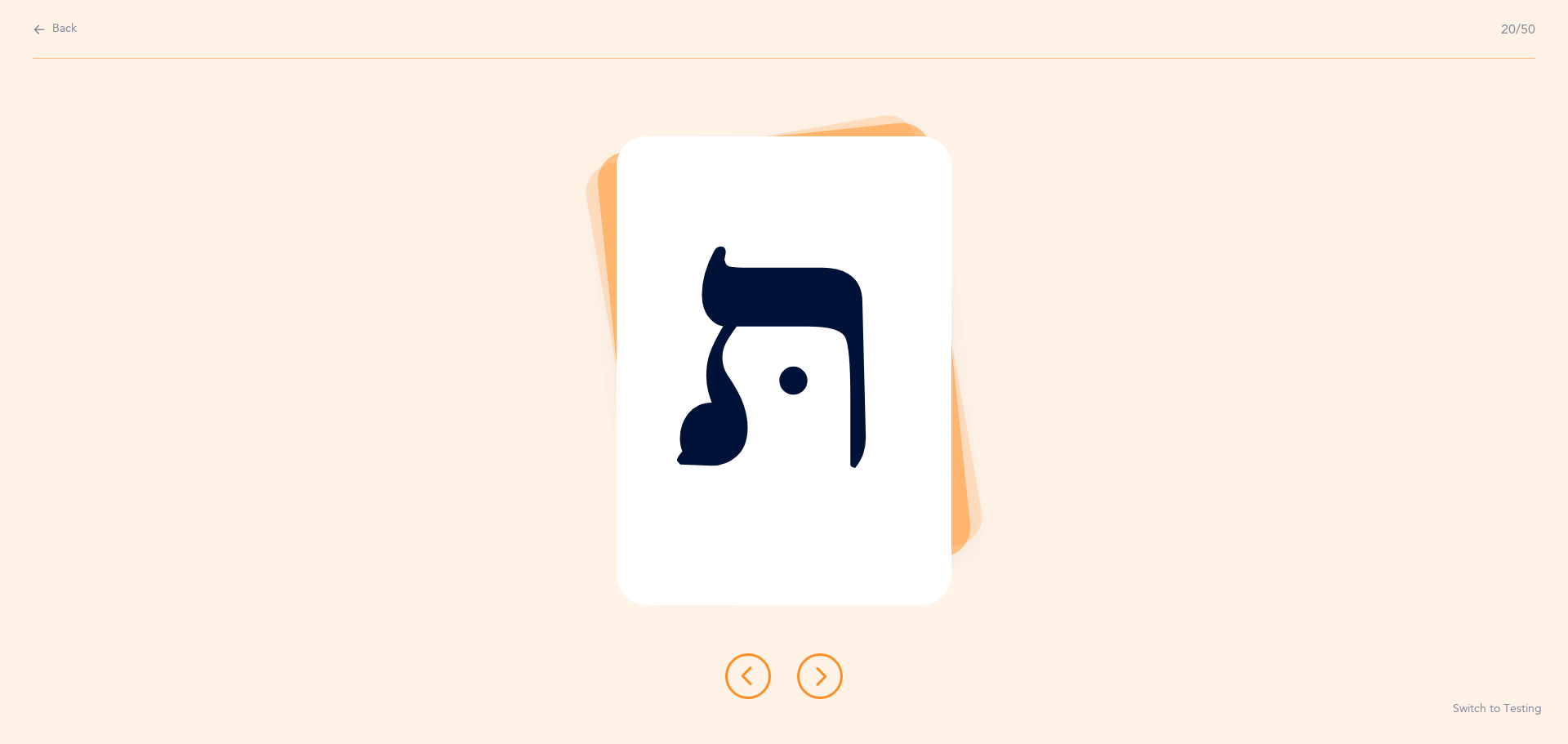
click at [833, 673] on button at bounding box center [819, 676] width 45 height 45
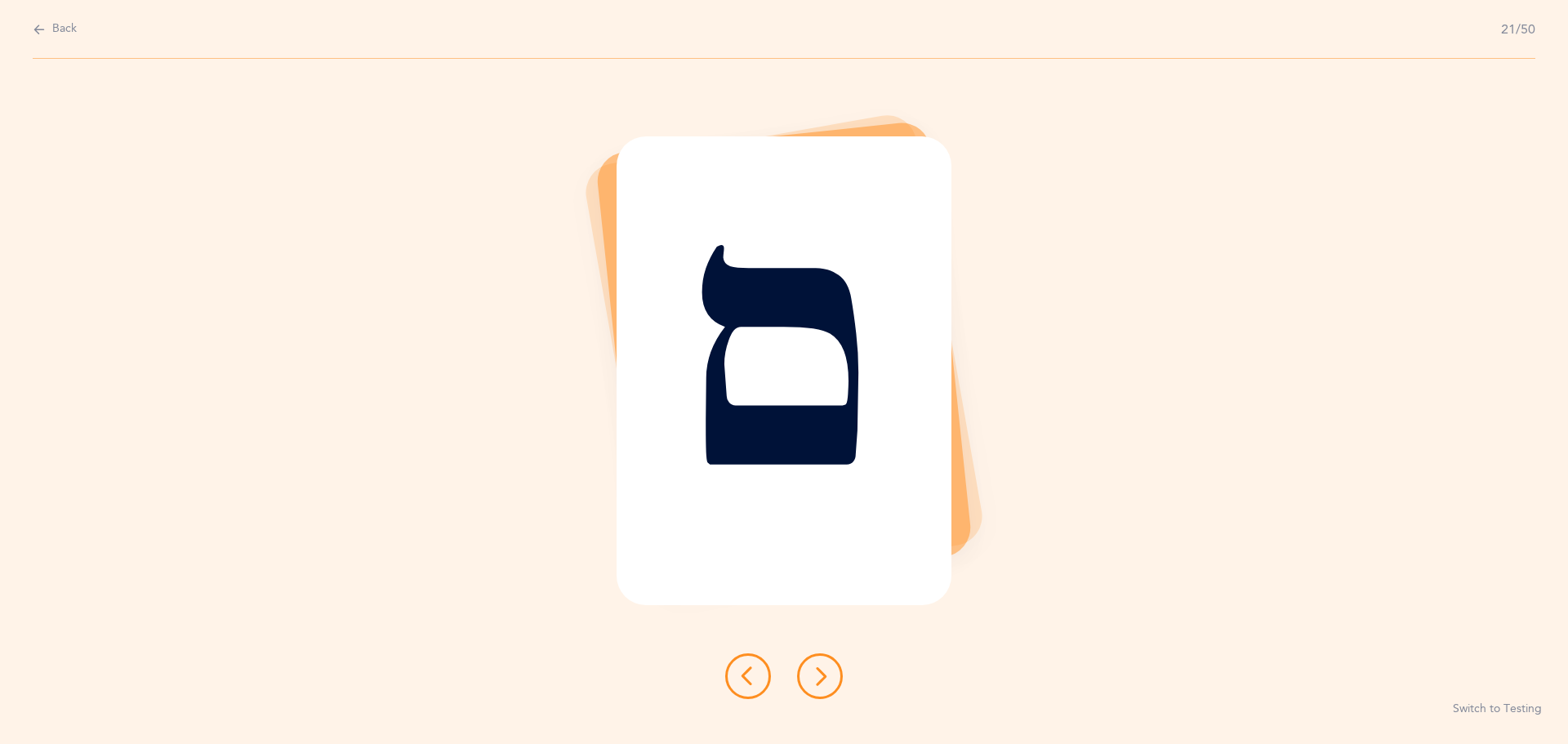
click at [805, 671] on button at bounding box center [819, 676] width 45 height 45
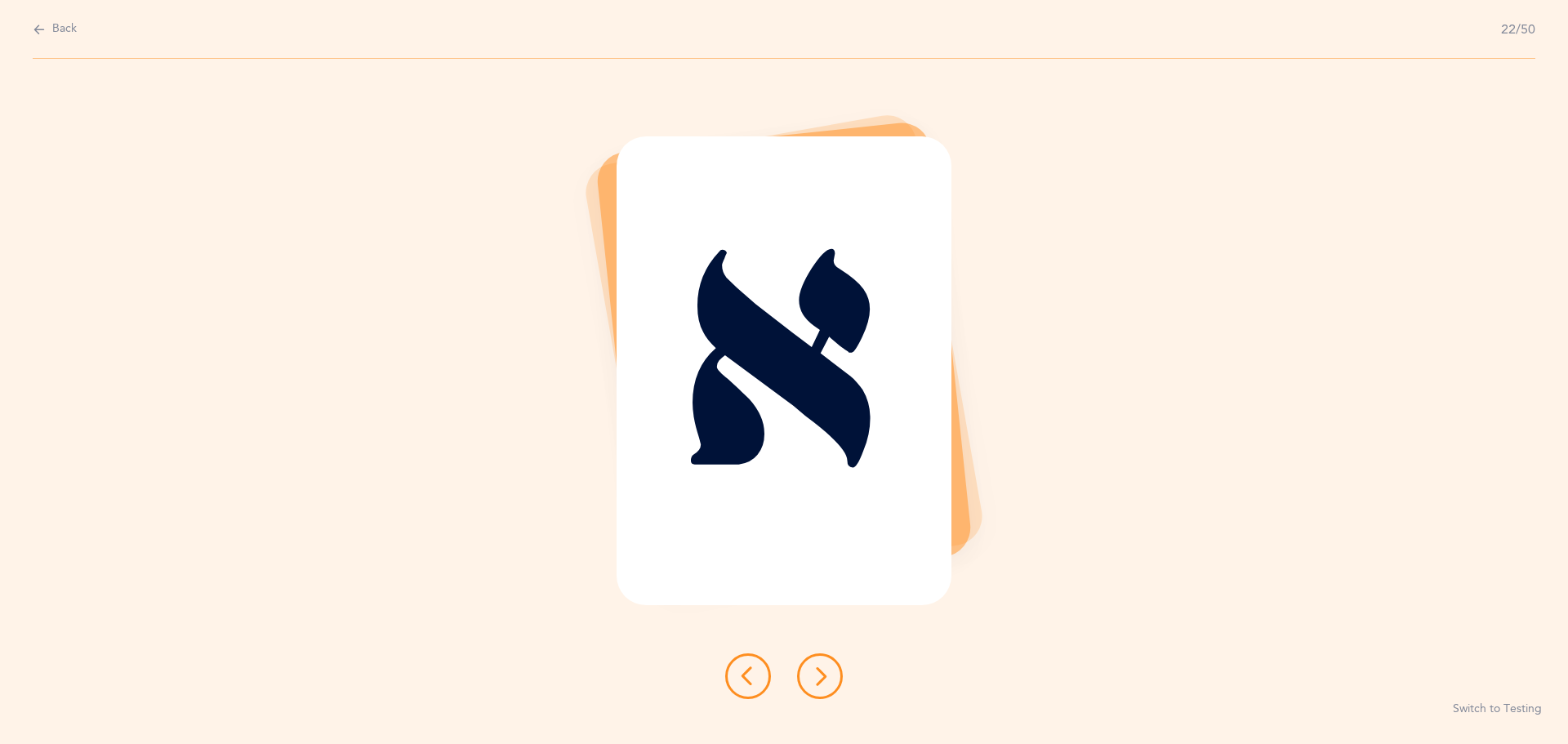
click at [826, 678] on icon at bounding box center [819, 676] width 19 height 19
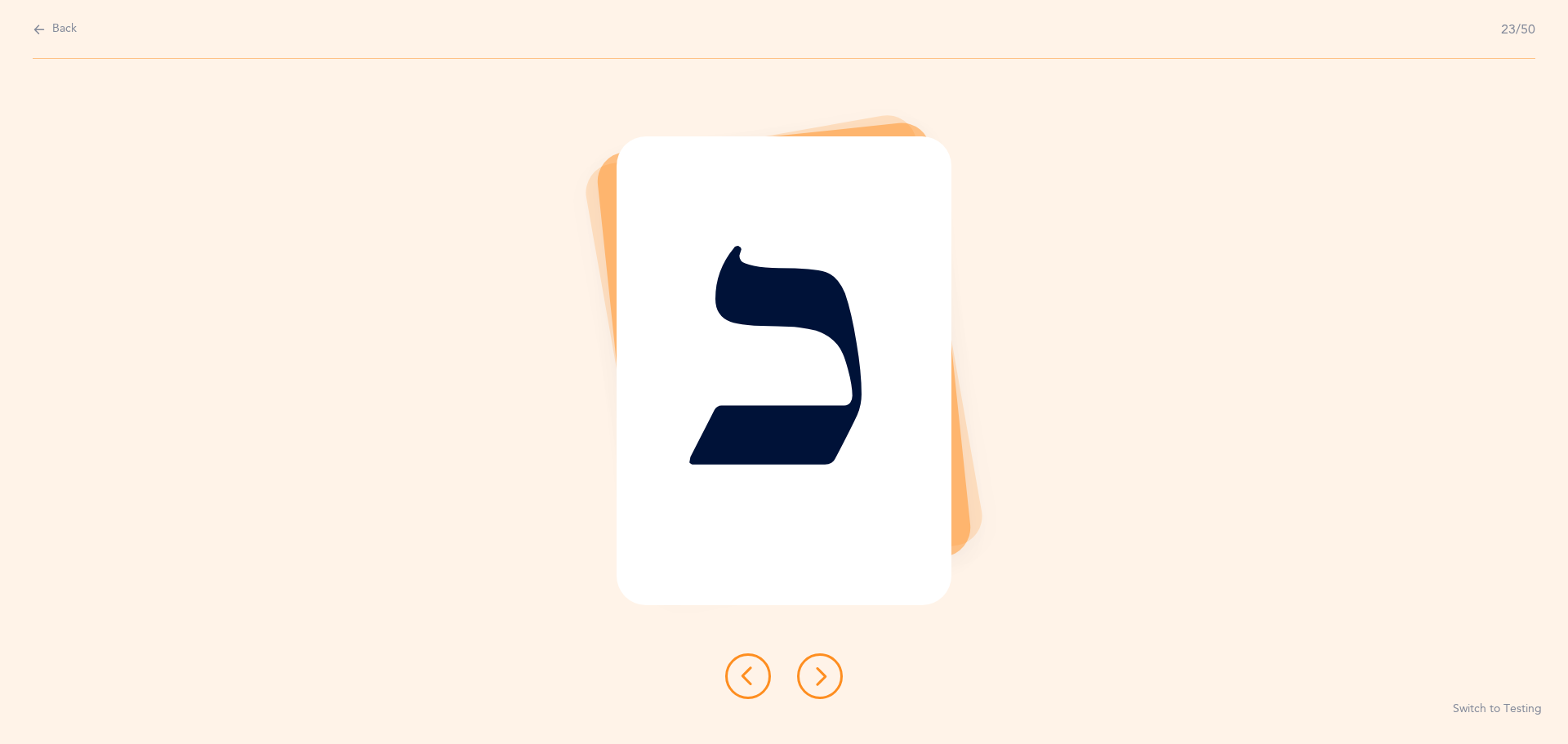
click at [802, 644] on div "כ Switch to Testing" at bounding box center [784, 401] width 1568 height 685
click at [834, 684] on button at bounding box center [819, 676] width 45 height 45
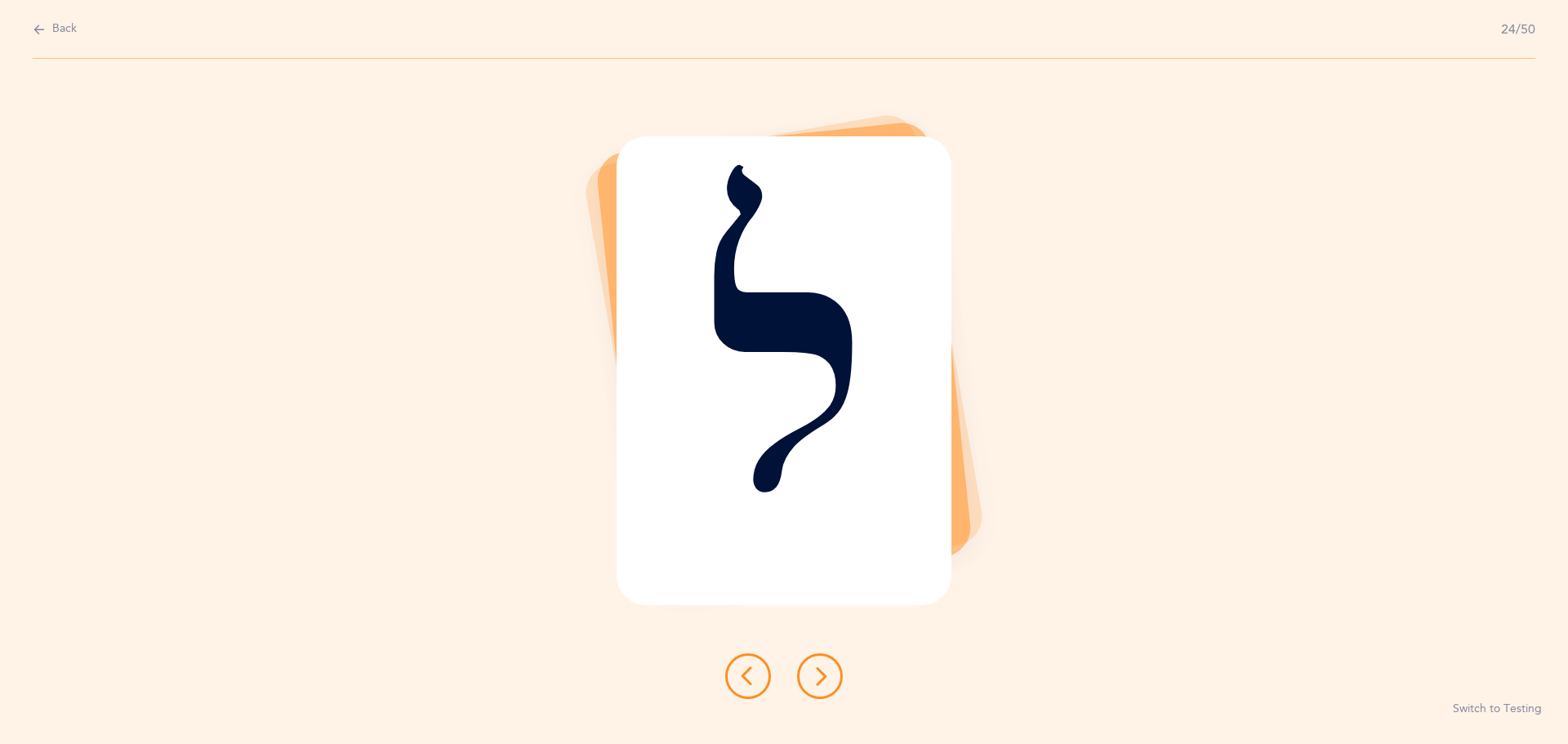
click at [834, 684] on button at bounding box center [819, 676] width 45 height 45
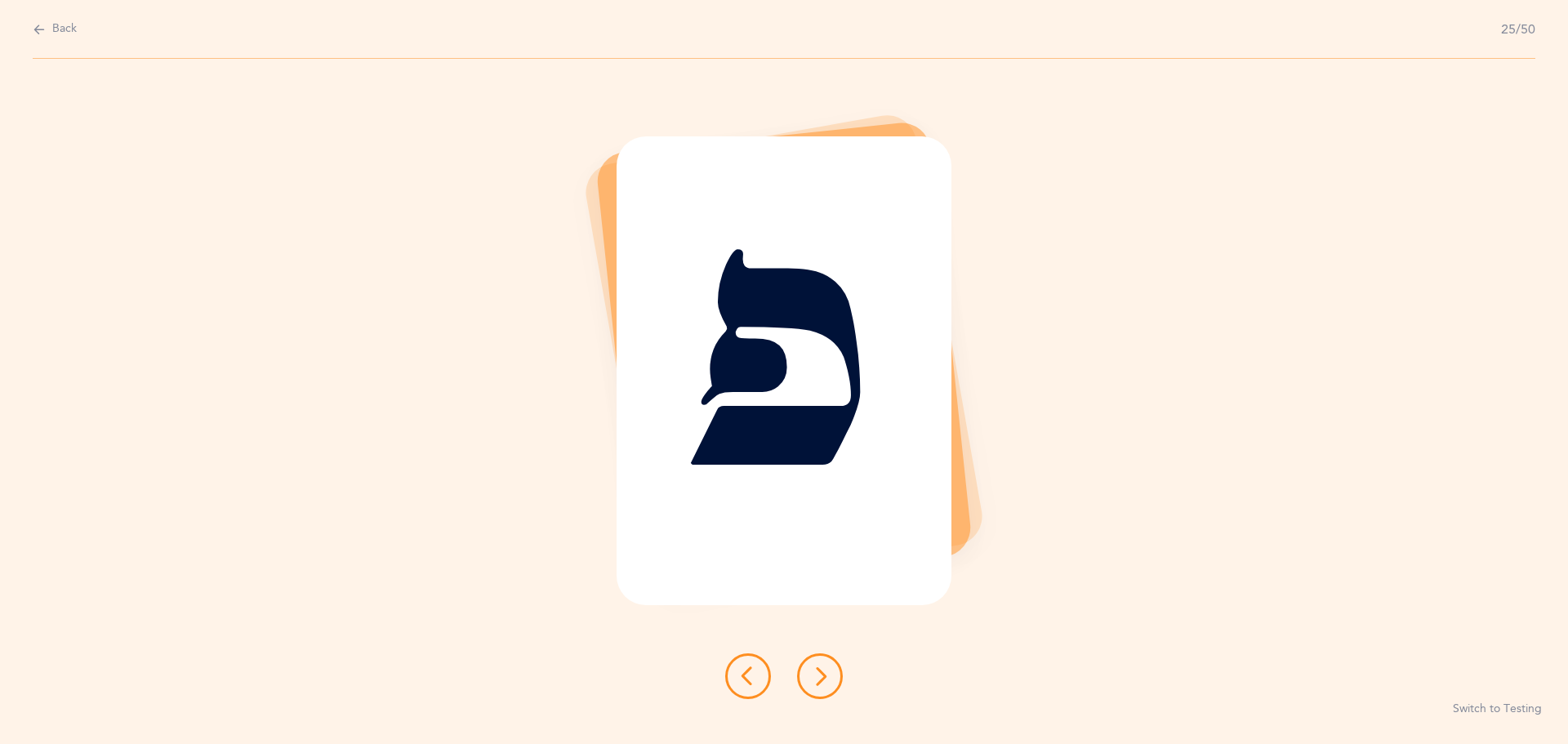
click at [834, 684] on button at bounding box center [819, 676] width 45 height 45
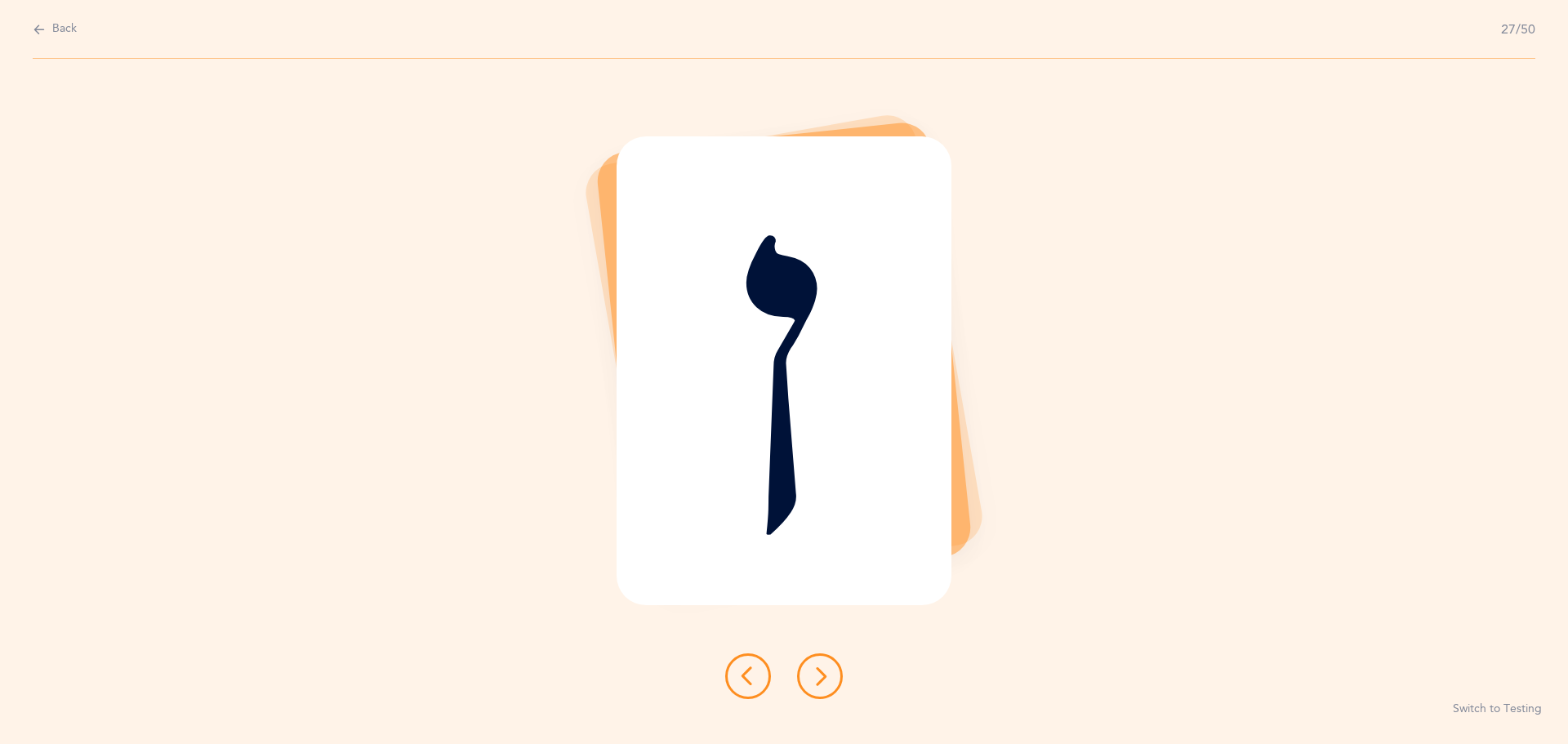
click at [834, 684] on button at bounding box center [819, 676] width 45 height 45
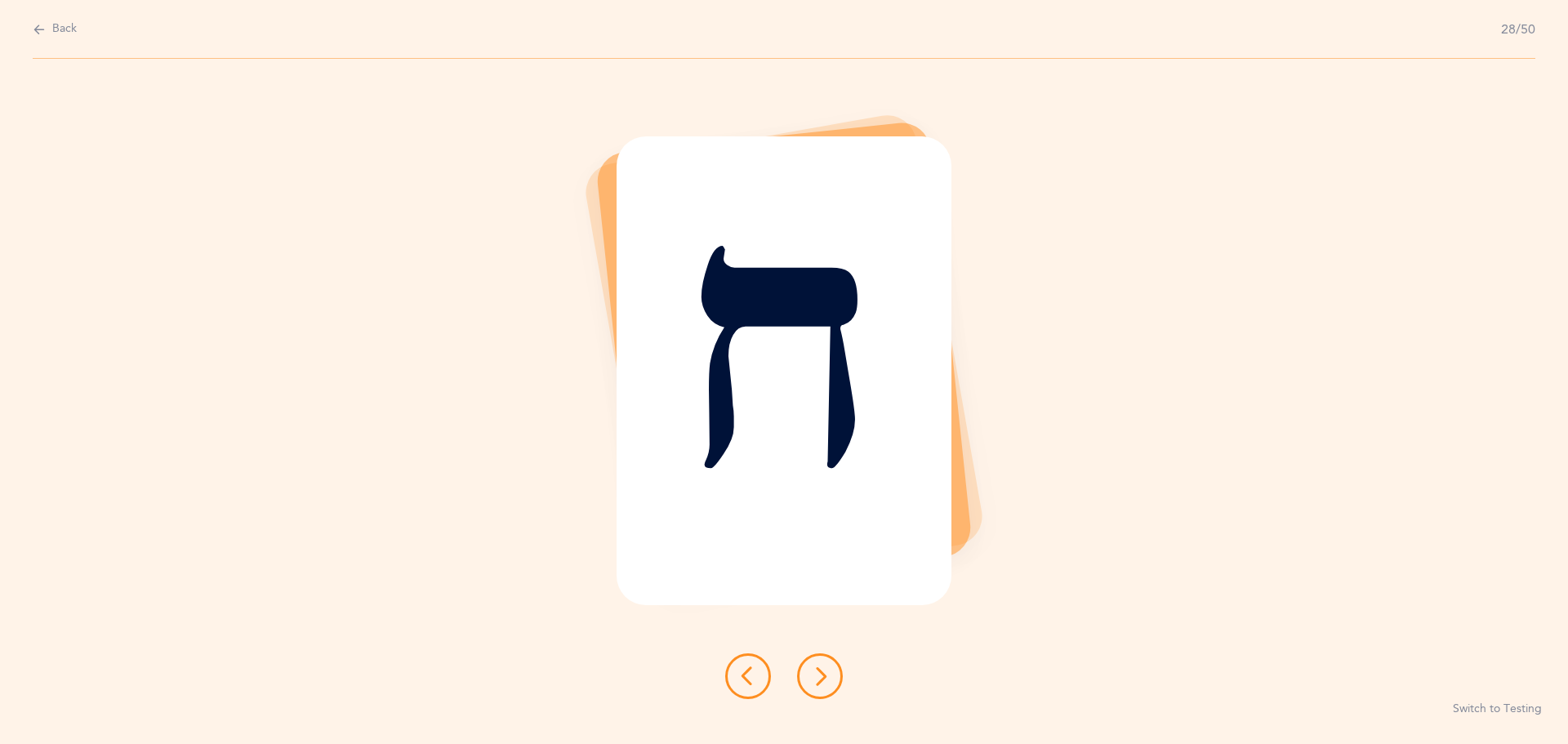
click at [834, 684] on button at bounding box center [819, 676] width 45 height 45
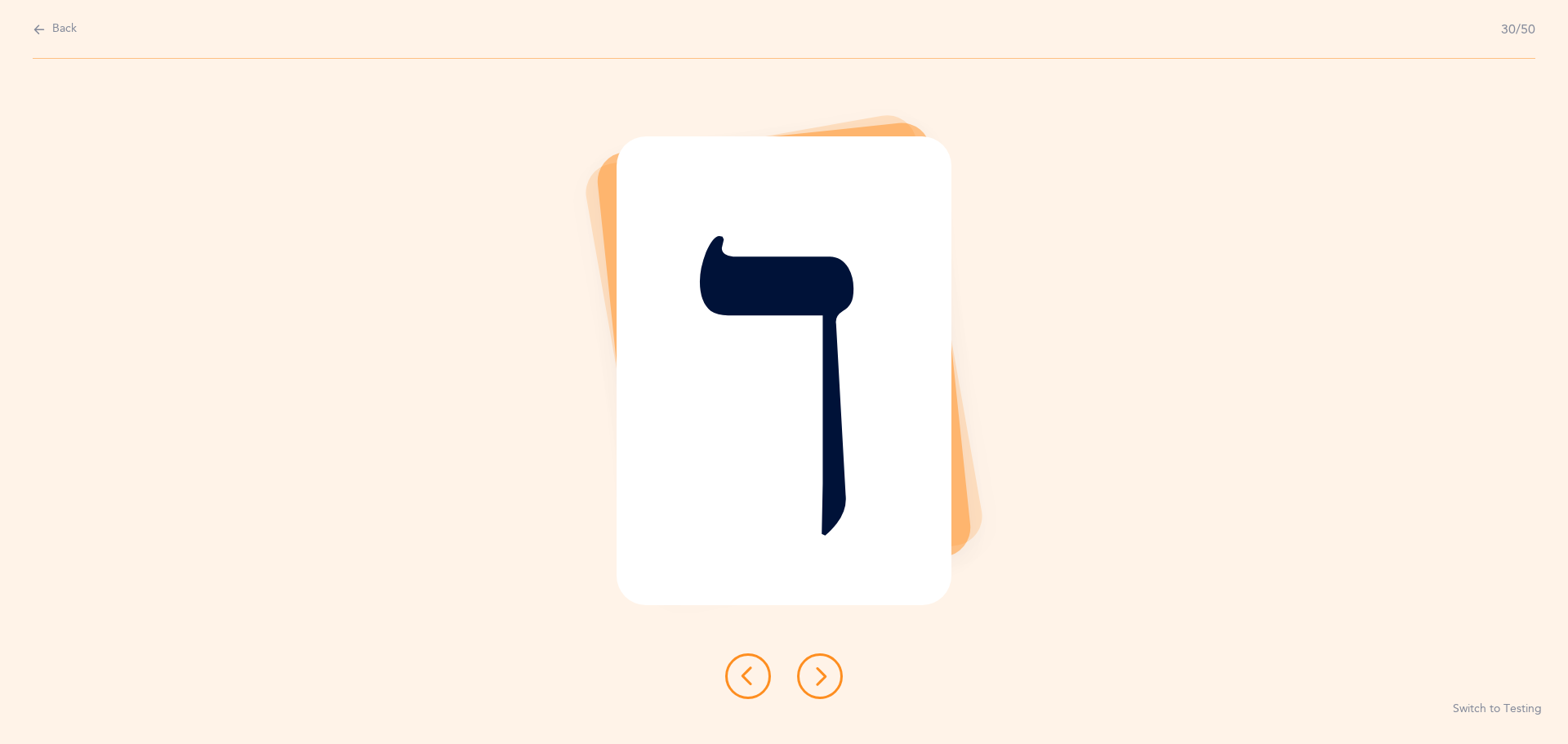
click at [834, 684] on button at bounding box center [819, 676] width 45 height 45
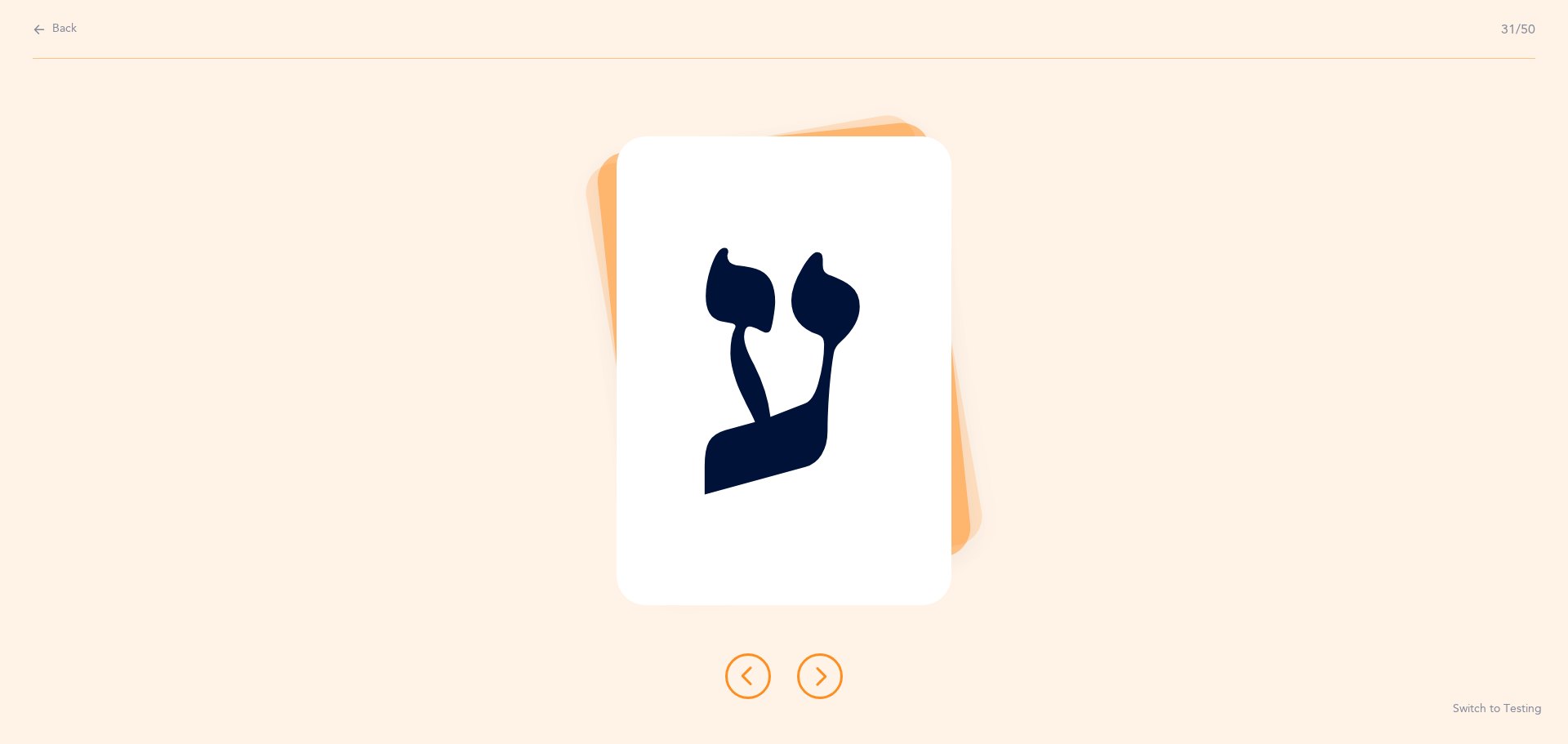
click at [816, 669] on icon at bounding box center [819, 676] width 19 height 19
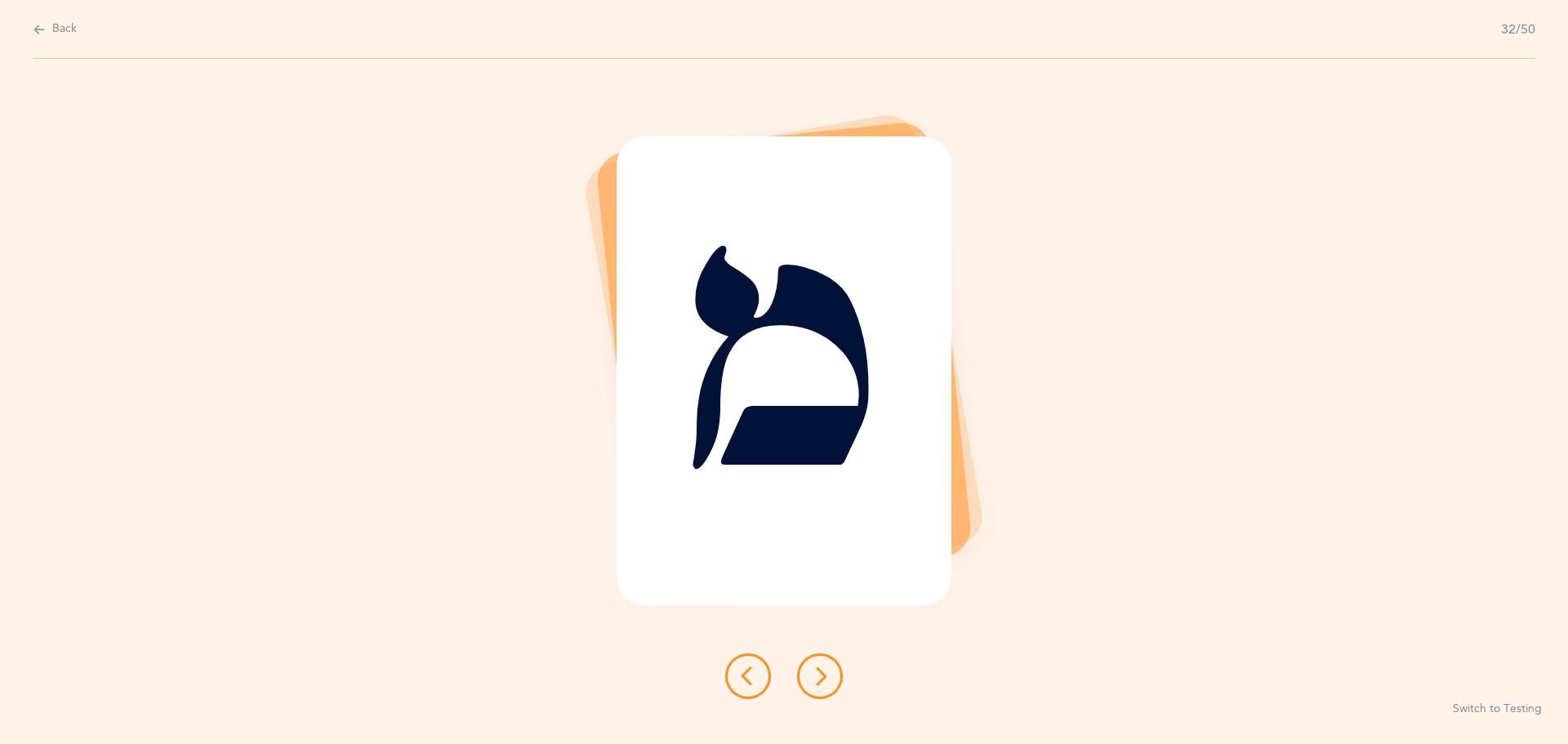
click at [816, 669] on icon at bounding box center [819, 676] width 19 height 19
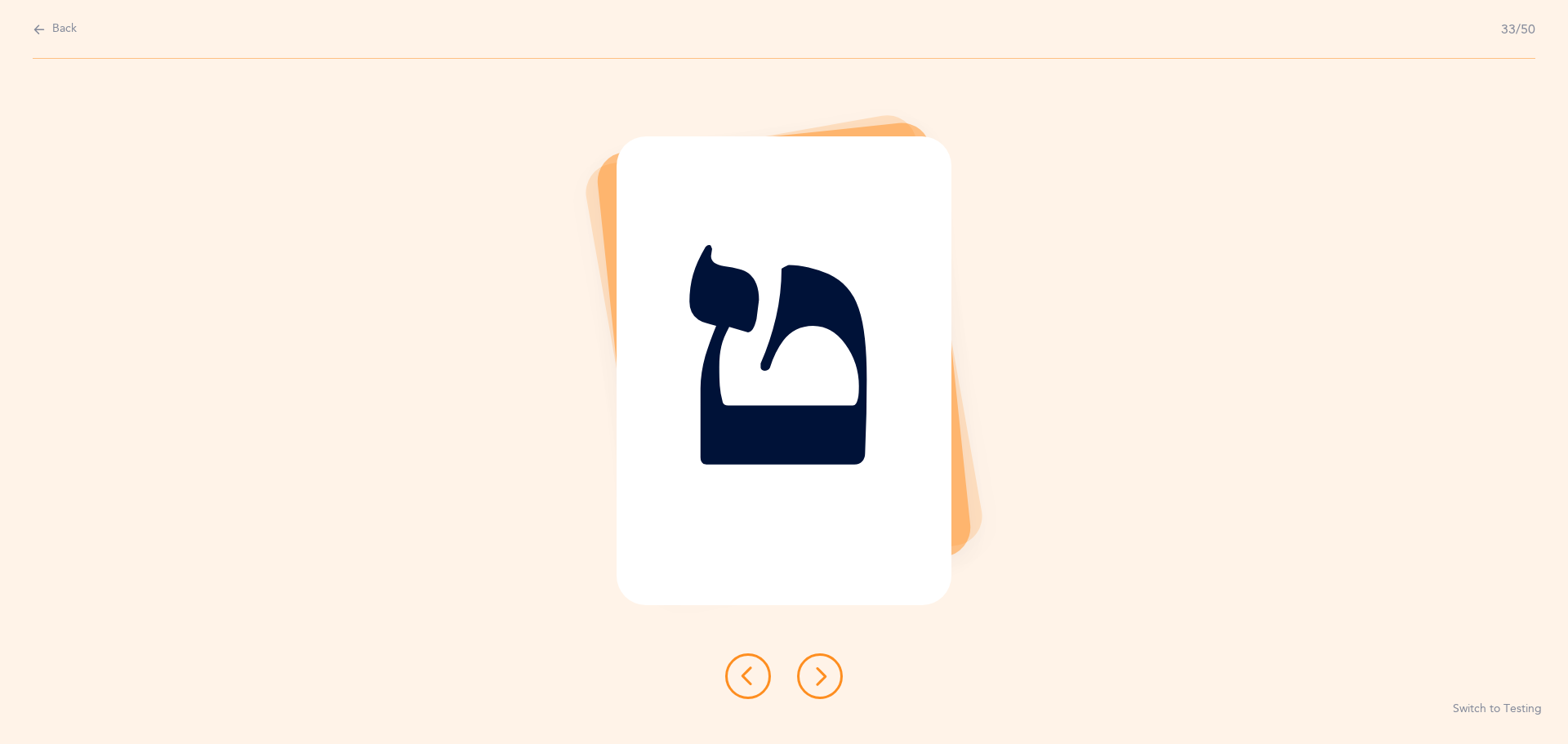
click at [816, 669] on icon at bounding box center [819, 676] width 19 height 19
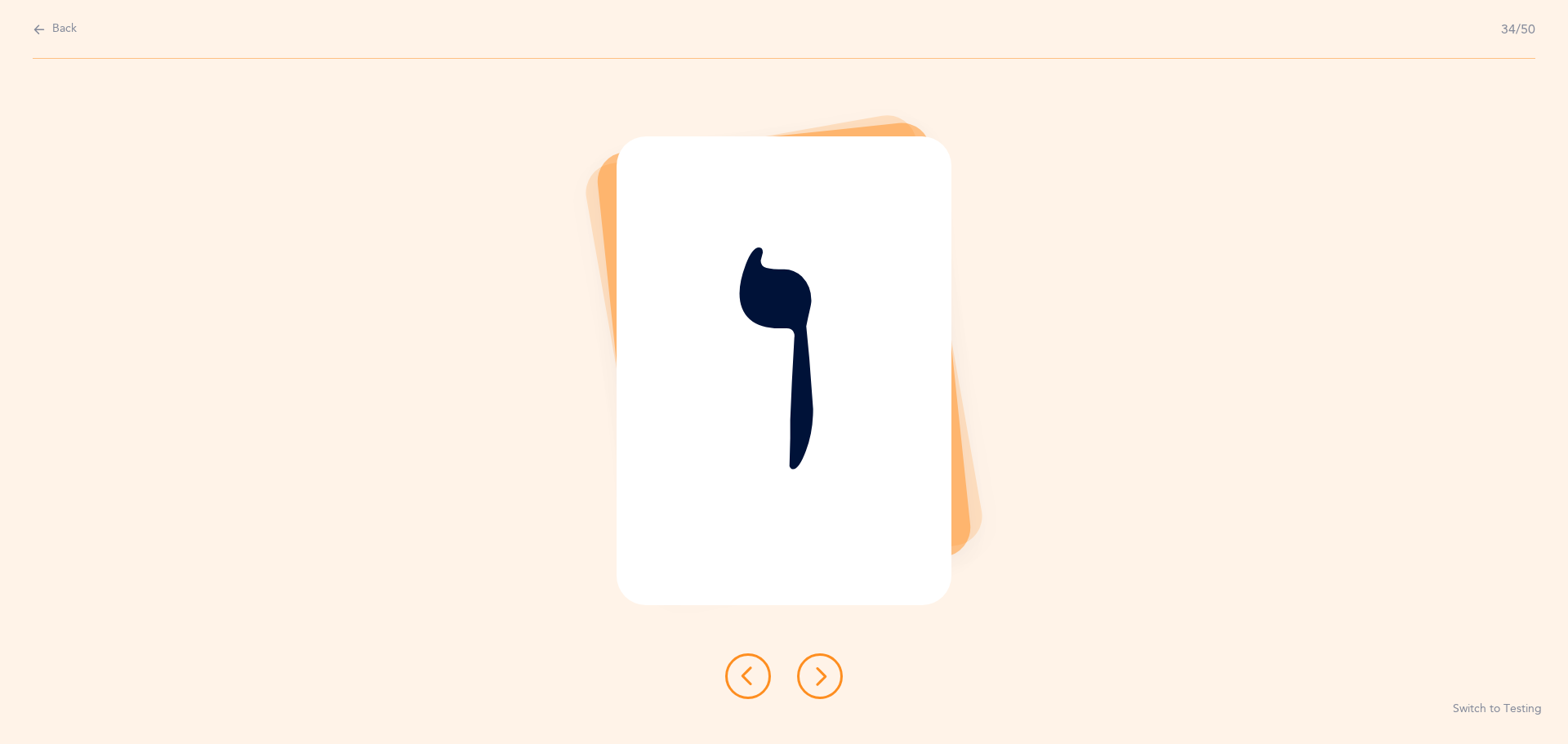
click at [816, 669] on icon at bounding box center [819, 676] width 19 height 19
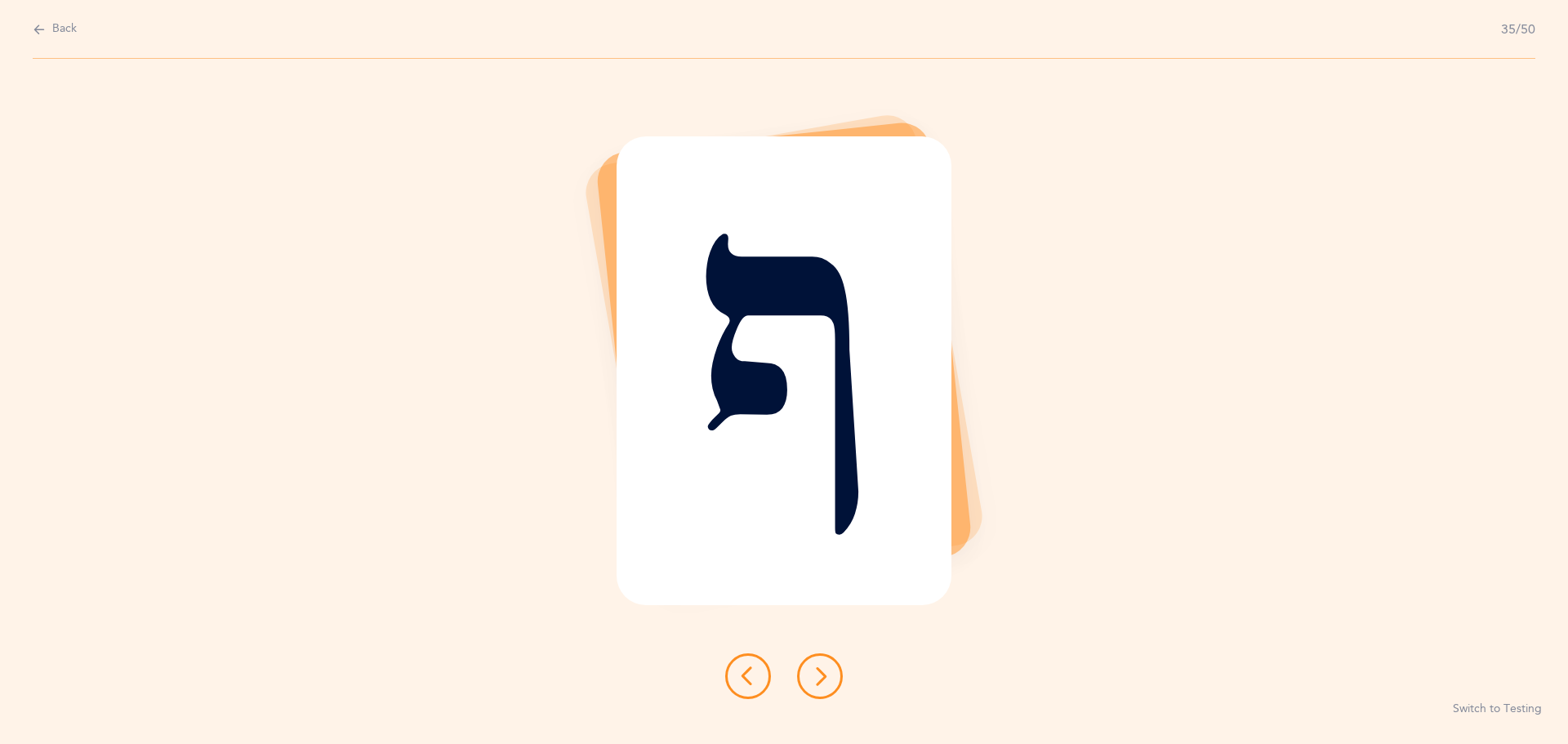
click at [816, 669] on icon at bounding box center [819, 676] width 19 height 19
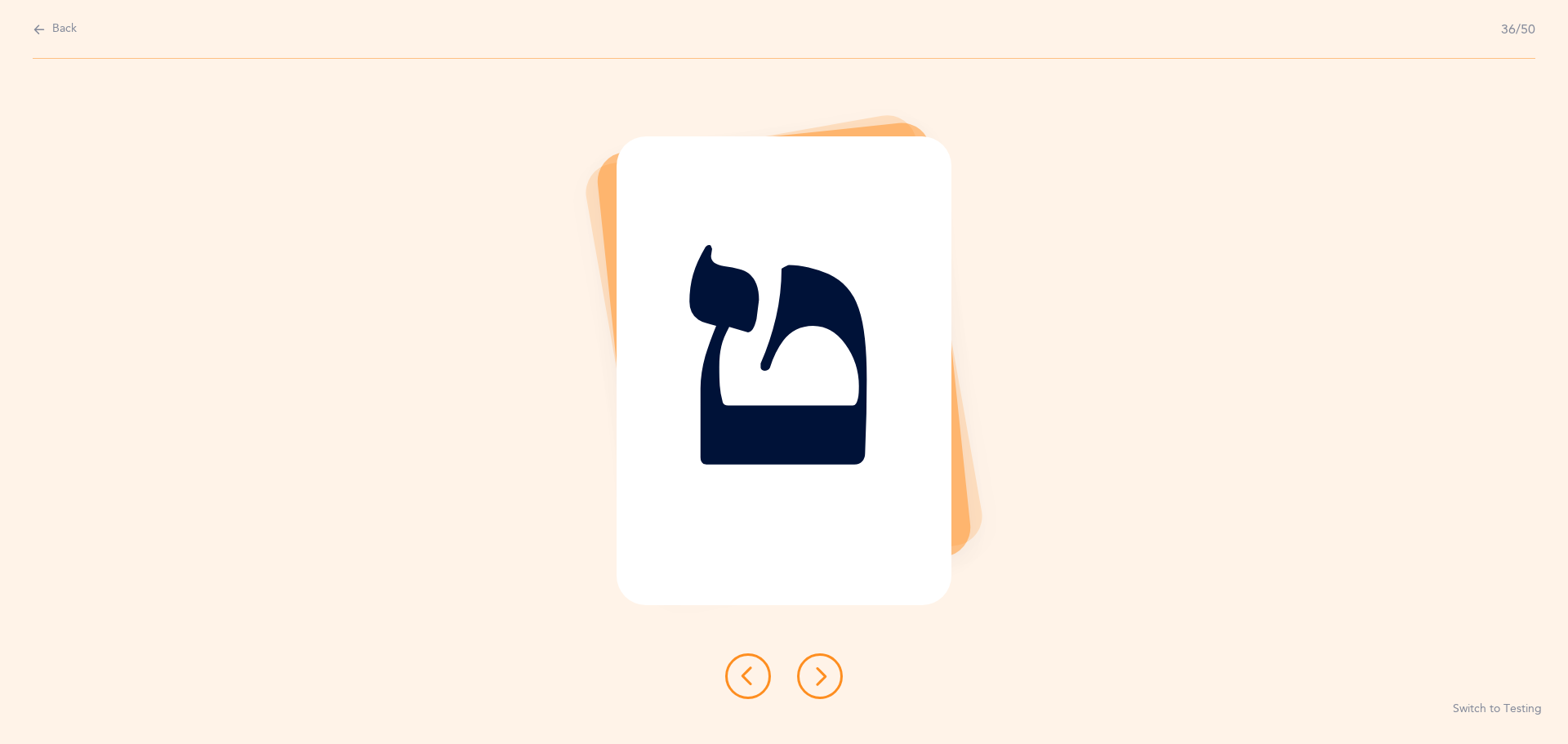
click at [816, 669] on icon at bounding box center [819, 676] width 19 height 19
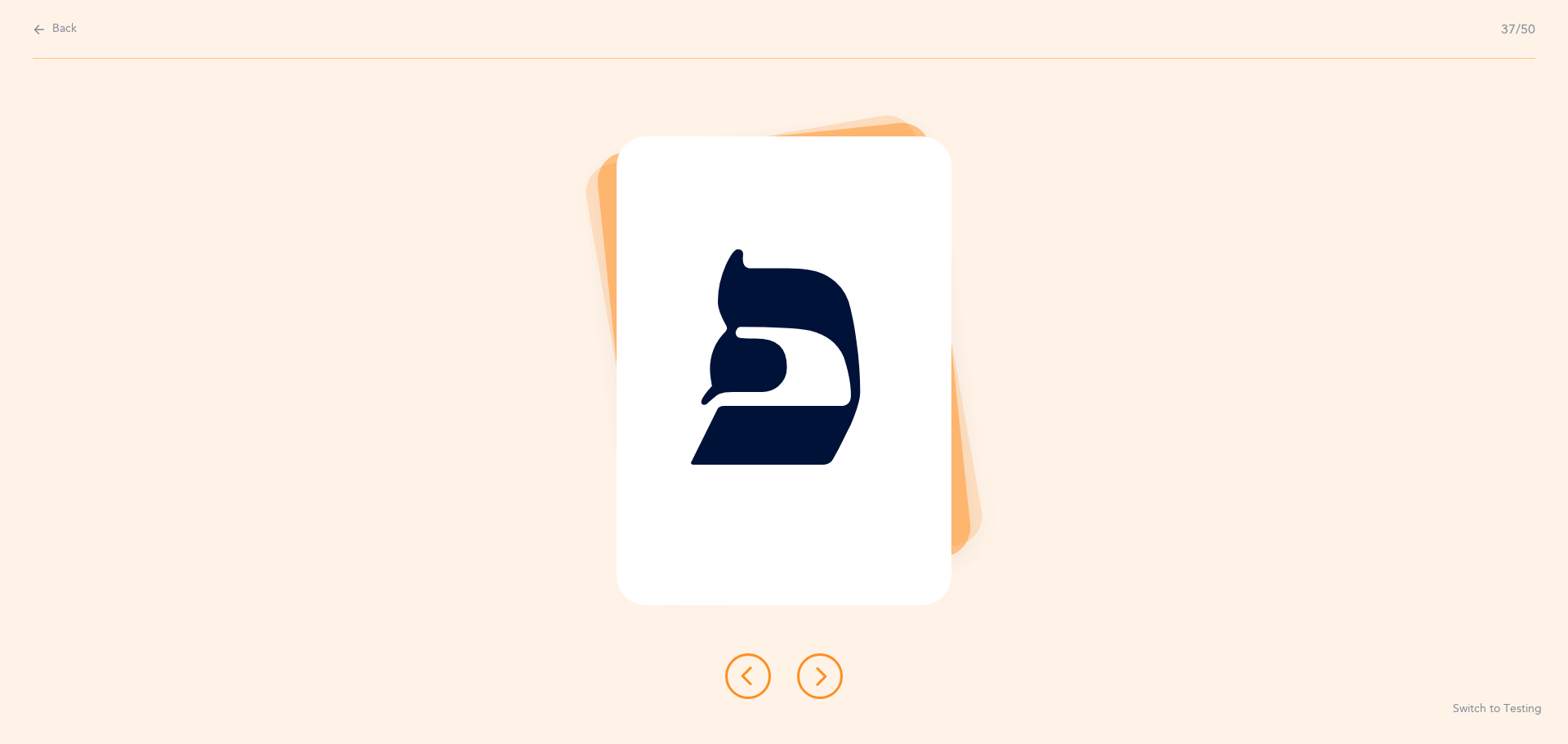
click at [816, 669] on icon at bounding box center [819, 676] width 19 height 19
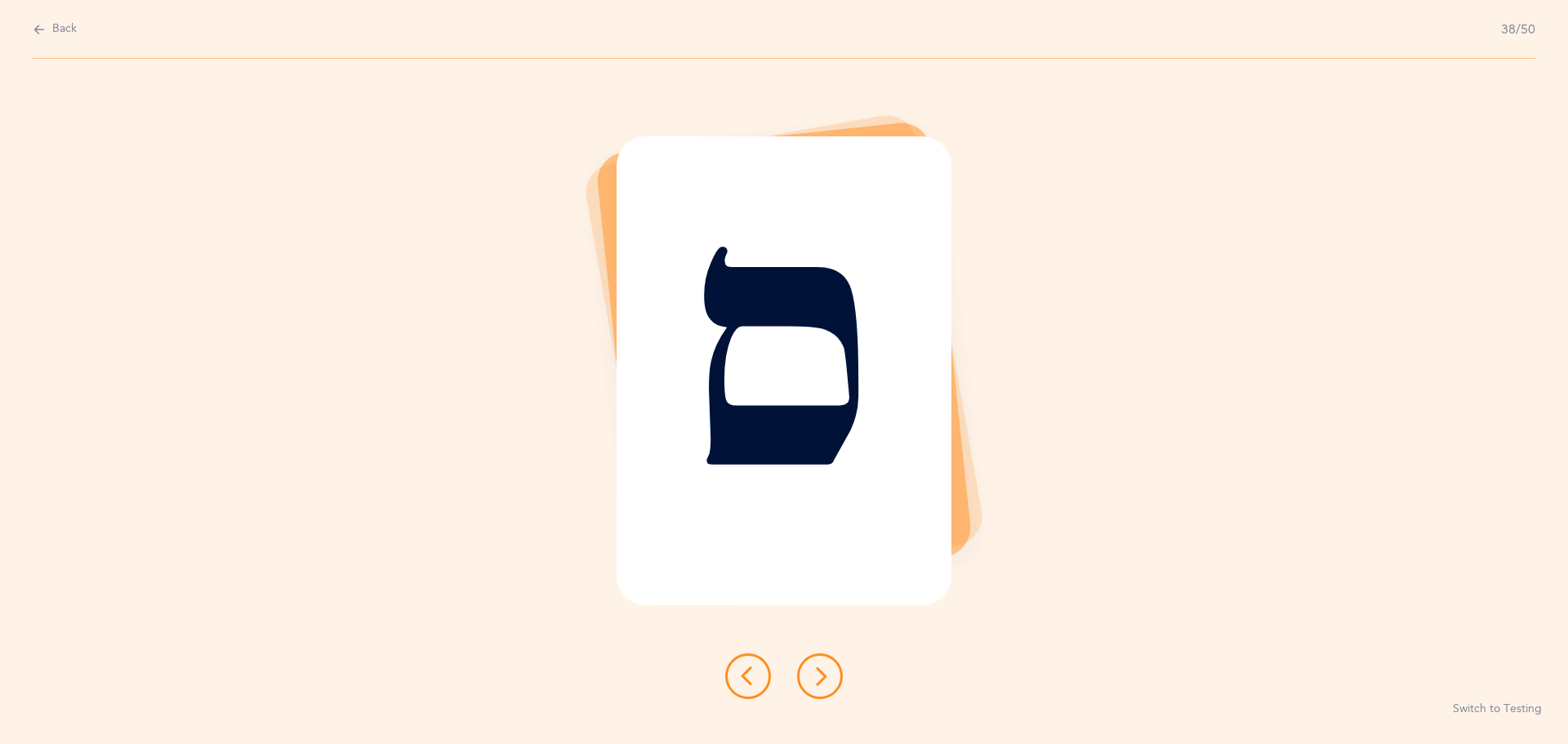
click at [816, 669] on icon at bounding box center [819, 676] width 19 height 19
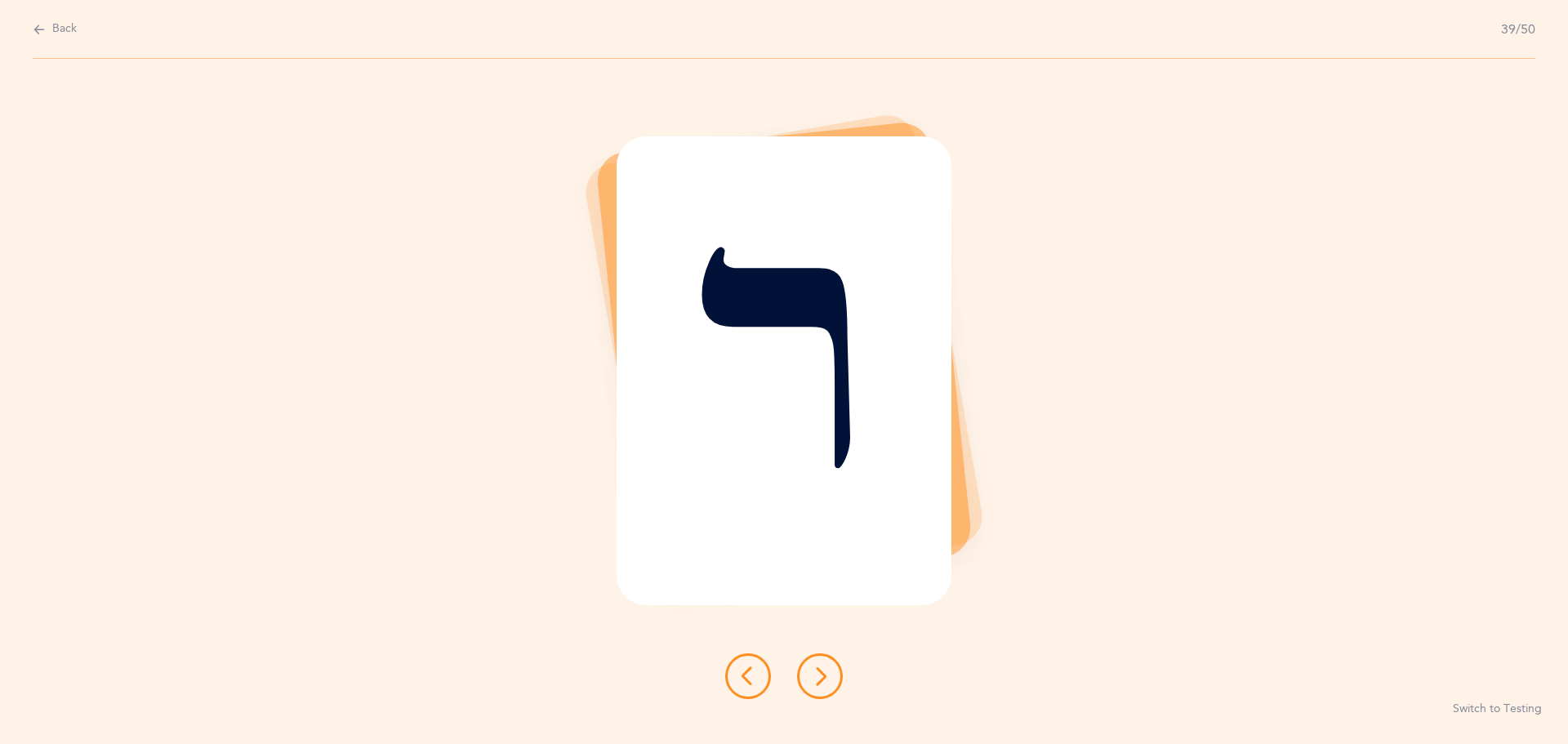
click at [816, 669] on icon at bounding box center [819, 676] width 19 height 19
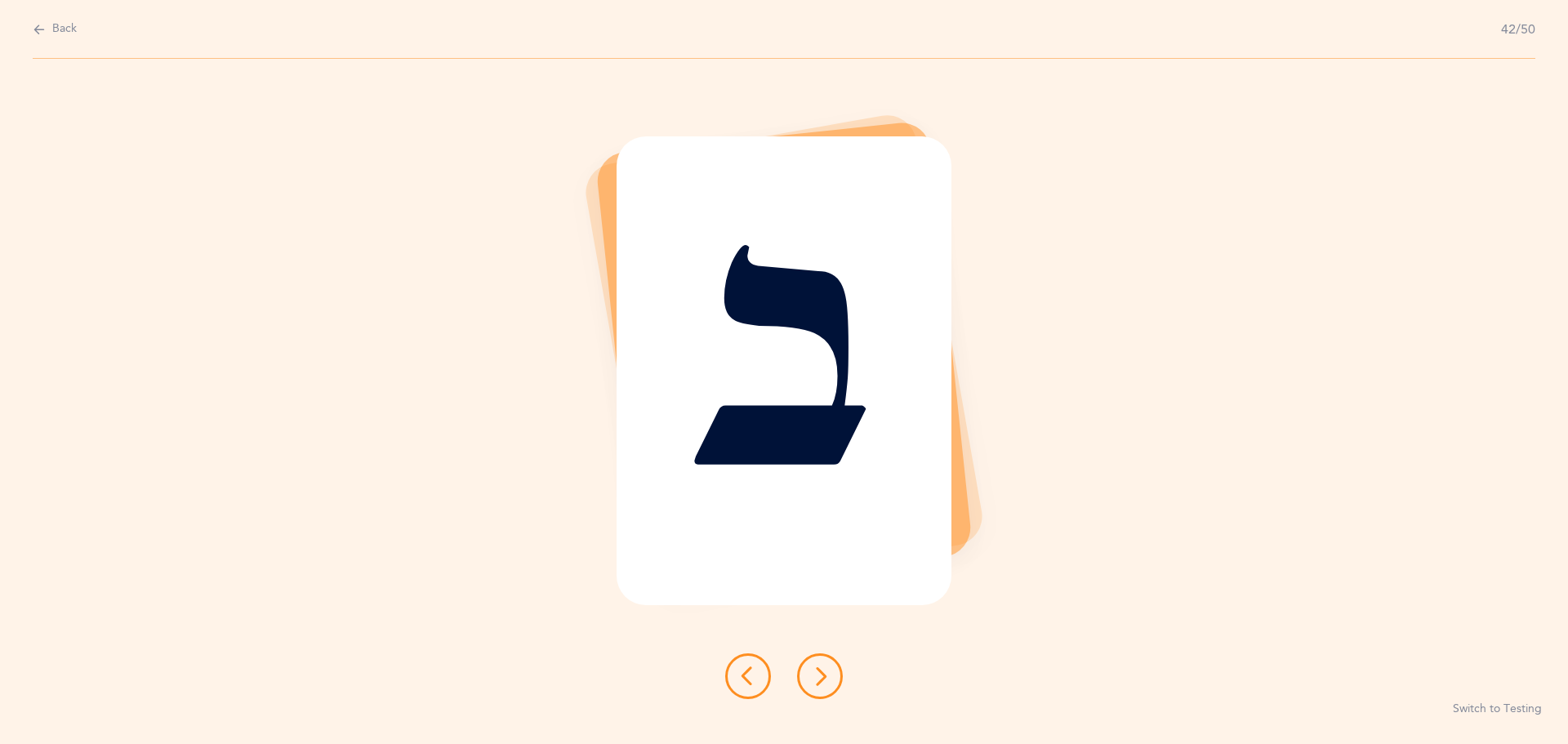
click at [816, 669] on icon at bounding box center [819, 676] width 19 height 19
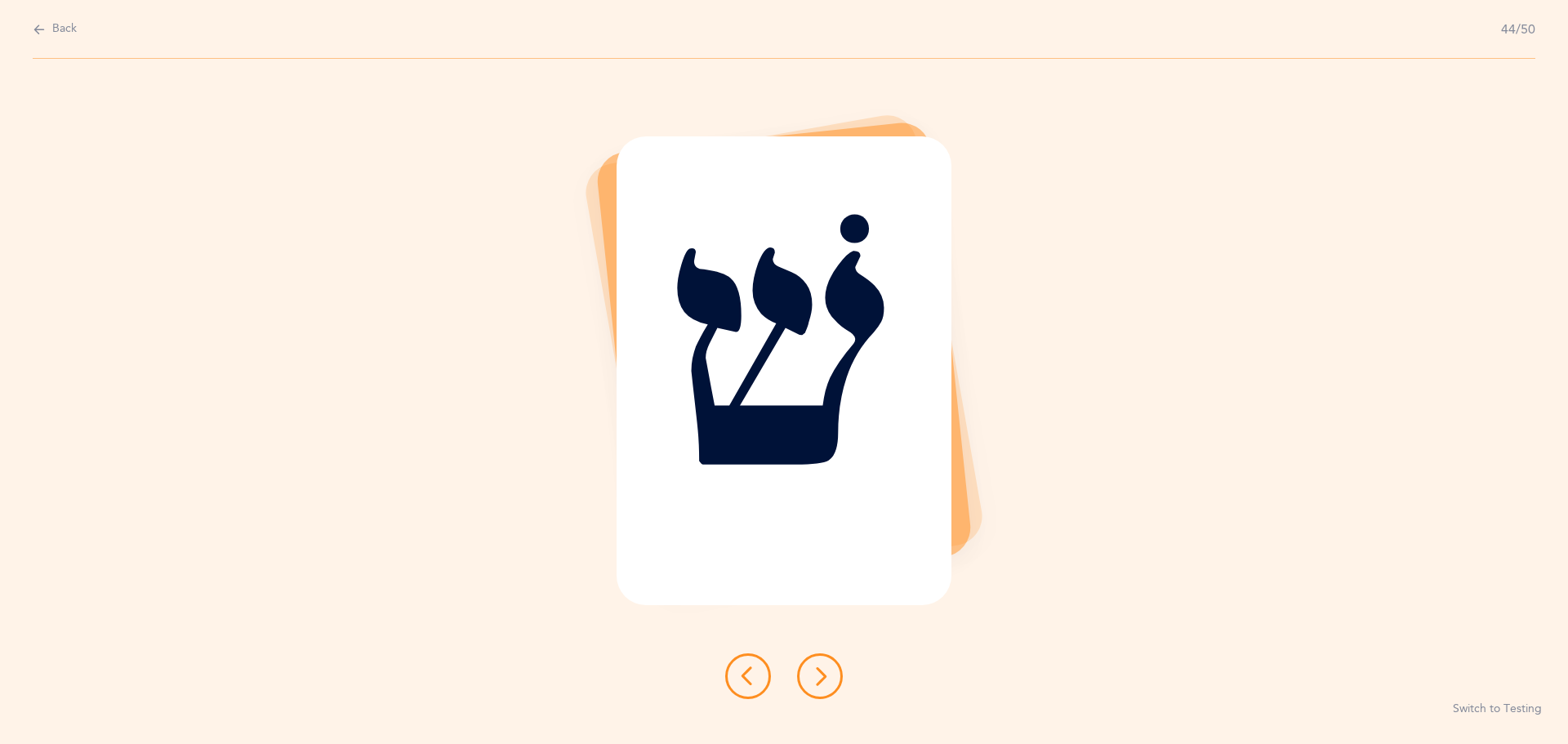
click at [816, 669] on icon at bounding box center [819, 676] width 19 height 19
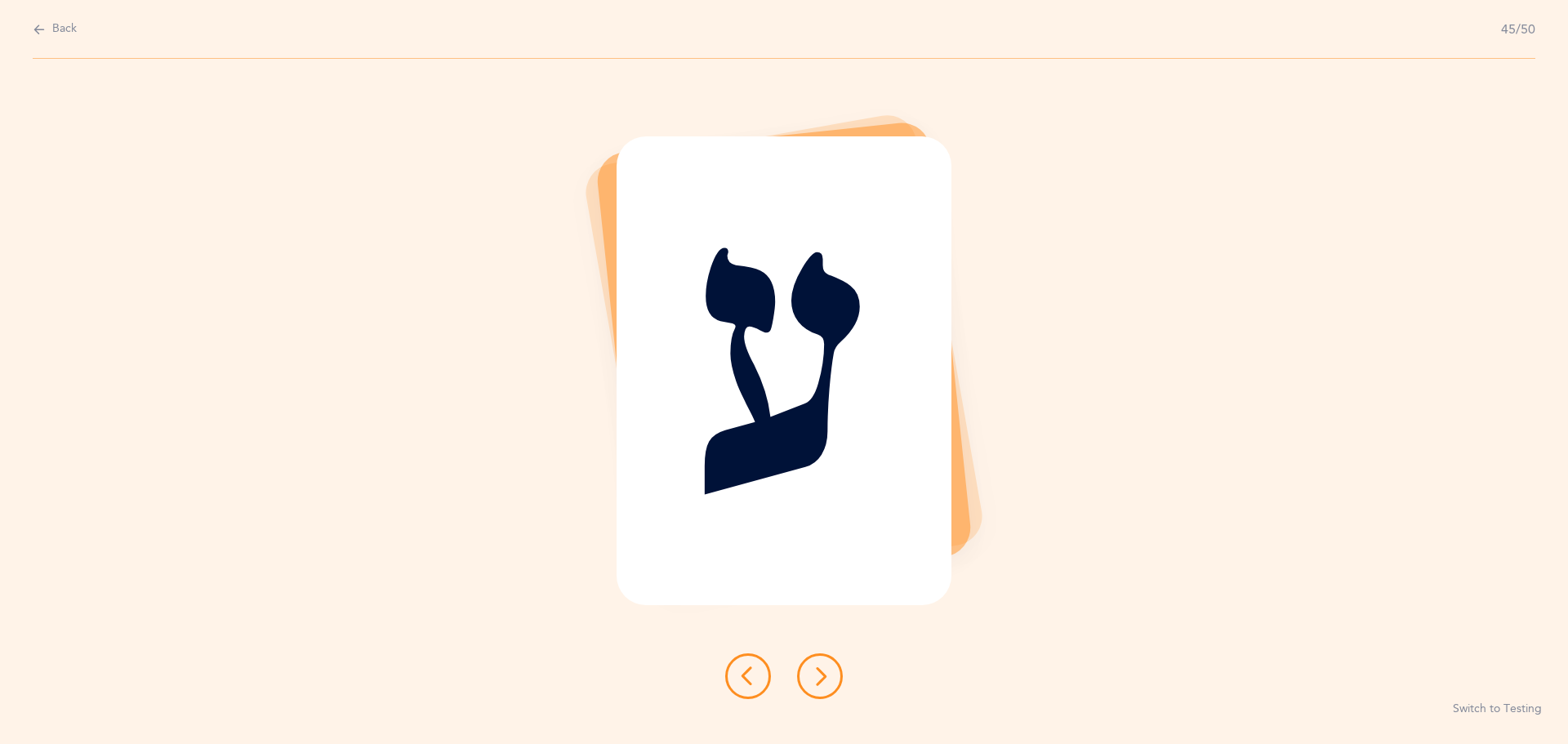
click at [816, 669] on icon at bounding box center [819, 676] width 19 height 19
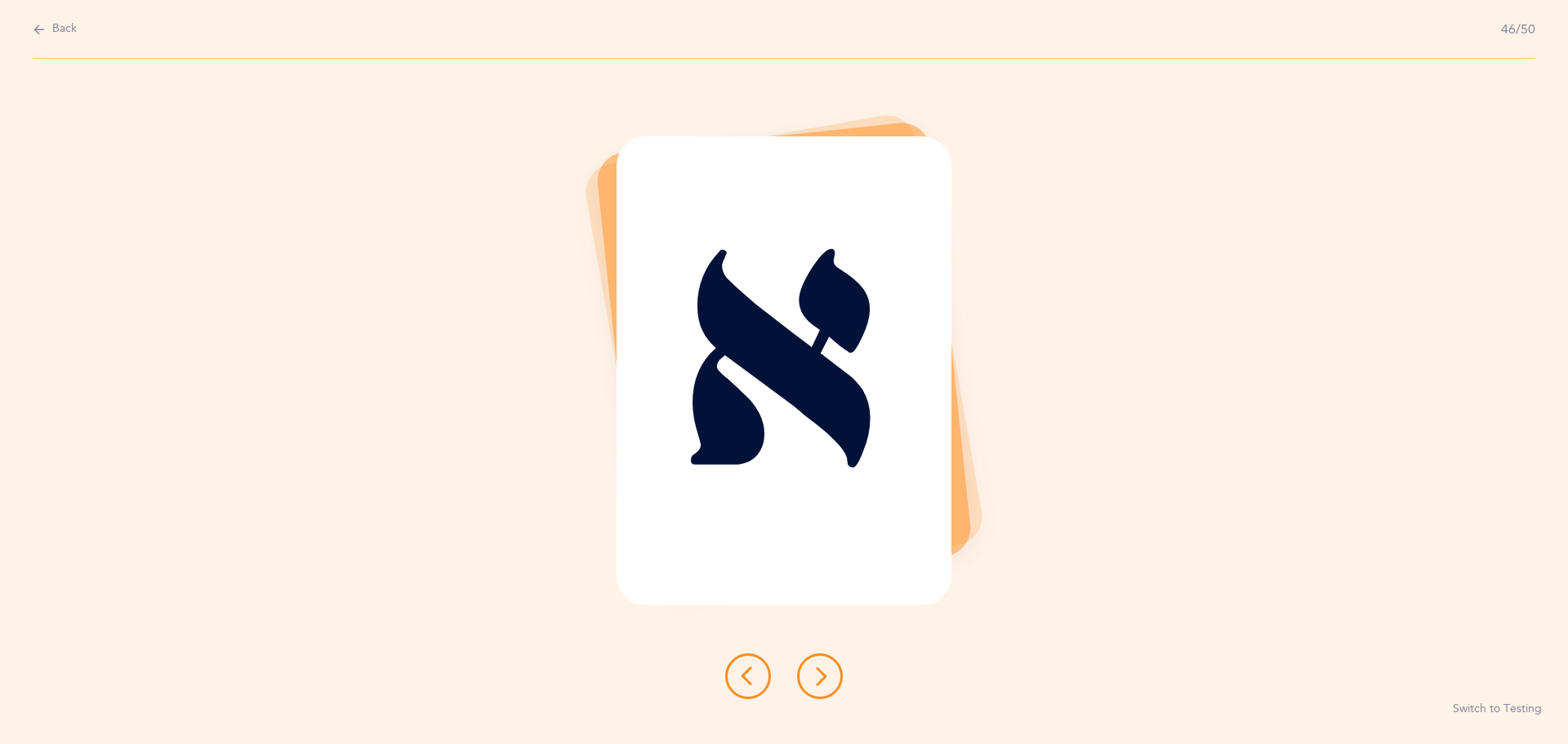
click at [816, 669] on icon at bounding box center [819, 676] width 19 height 19
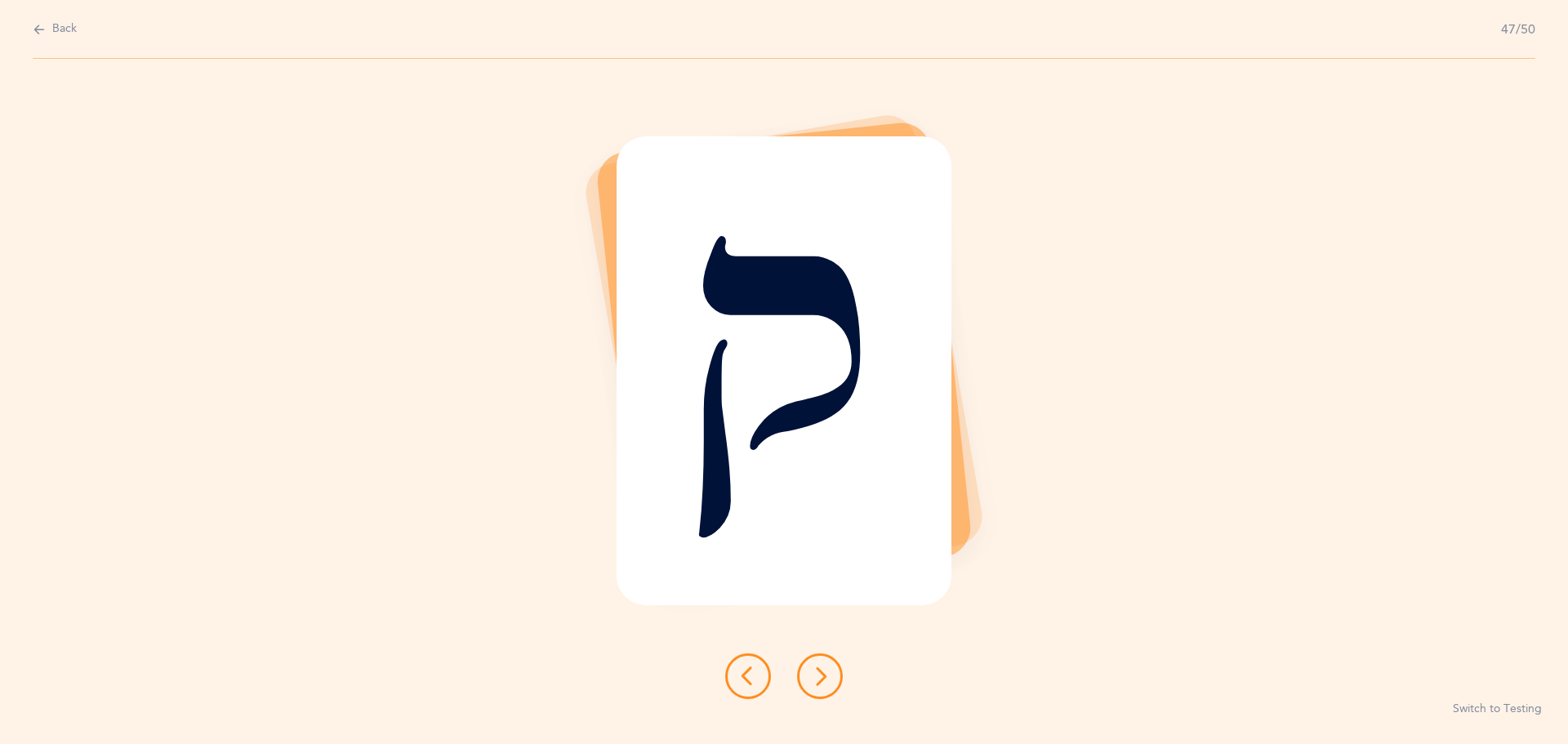
click at [816, 669] on icon at bounding box center [819, 676] width 19 height 19
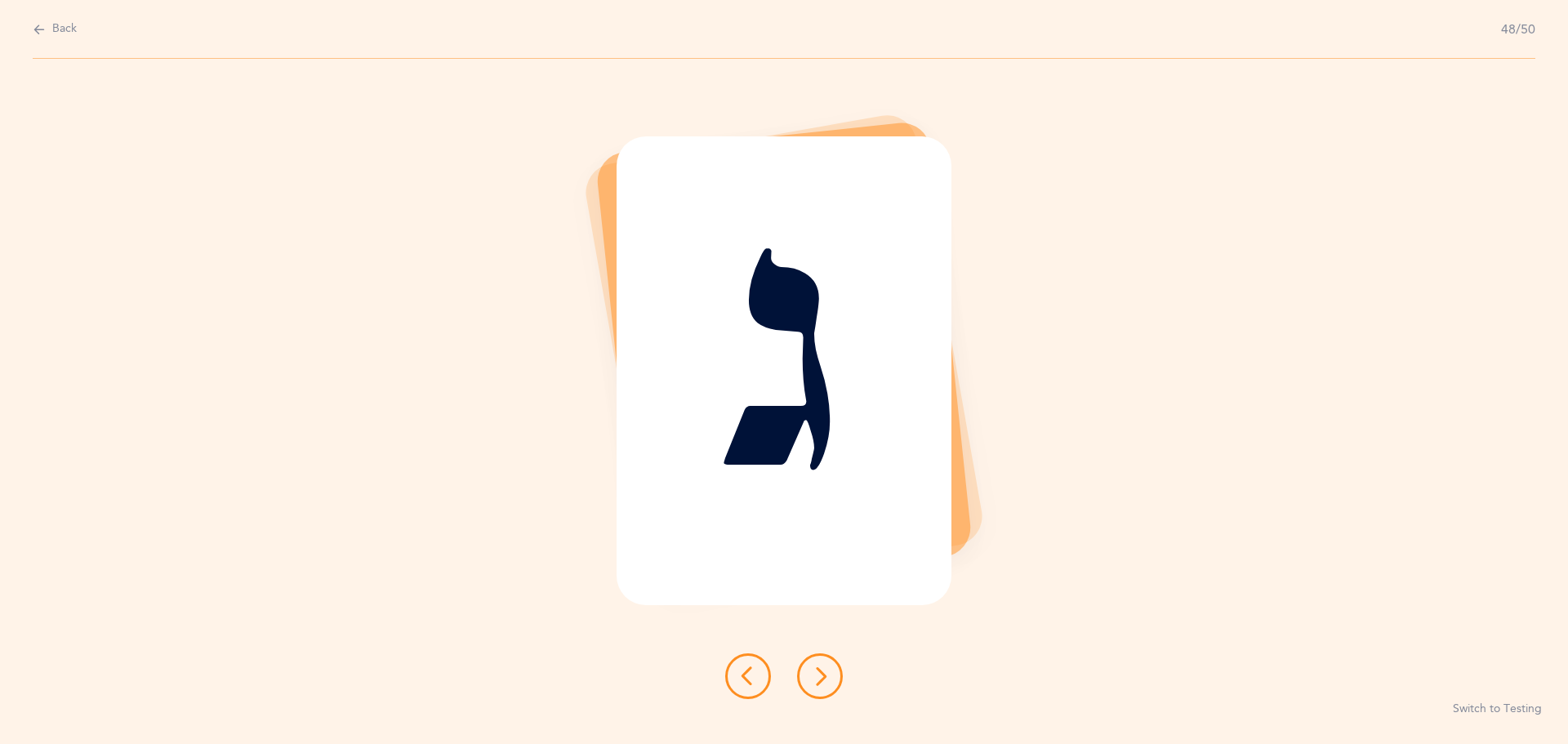
click at [816, 669] on icon at bounding box center [819, 676] width 19 height 19
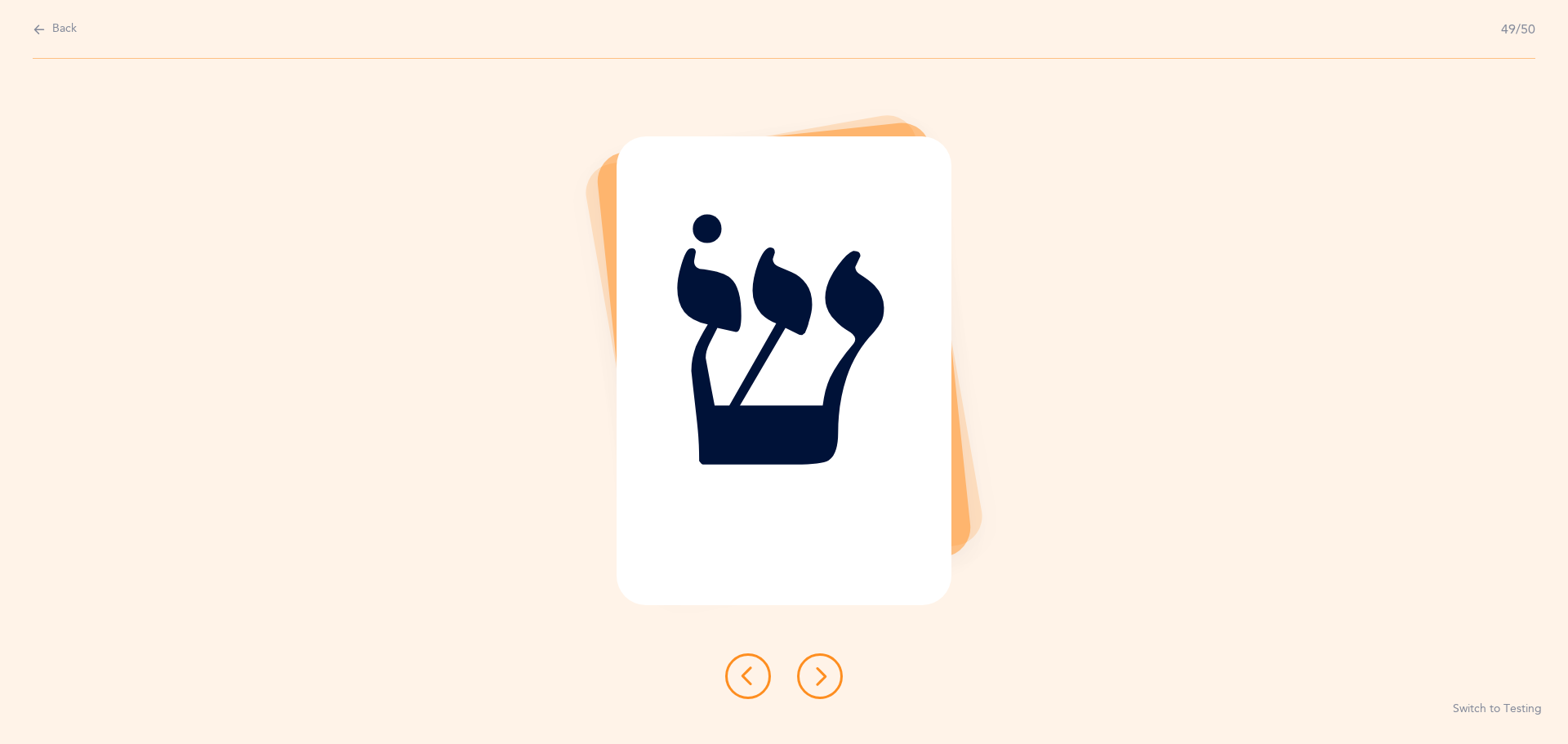
click at [816, 669] on icon at bounding box center [819, 676] width 19 height 19
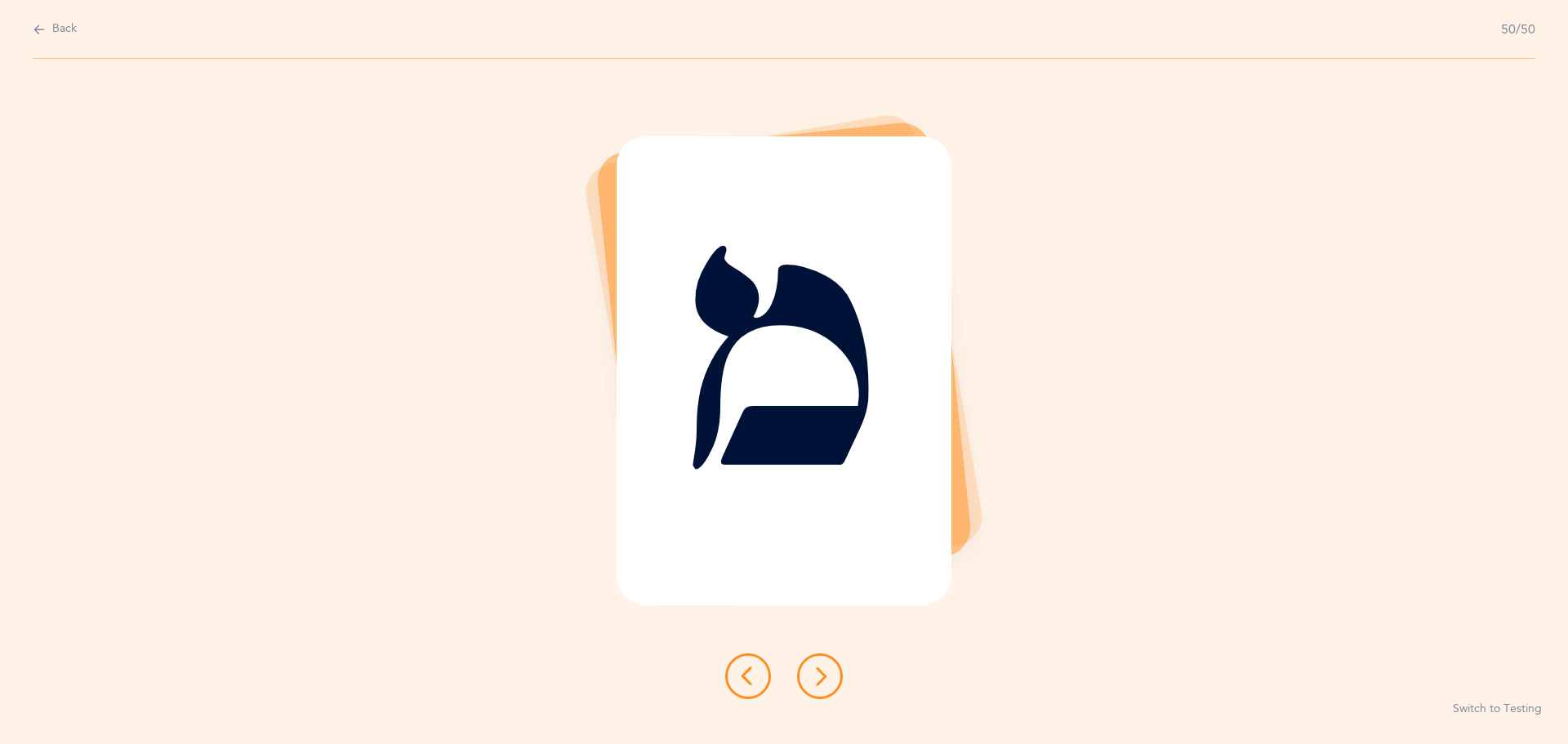
click at [816, 669] on icon at bounding box center [819, 676] width 19 height 19
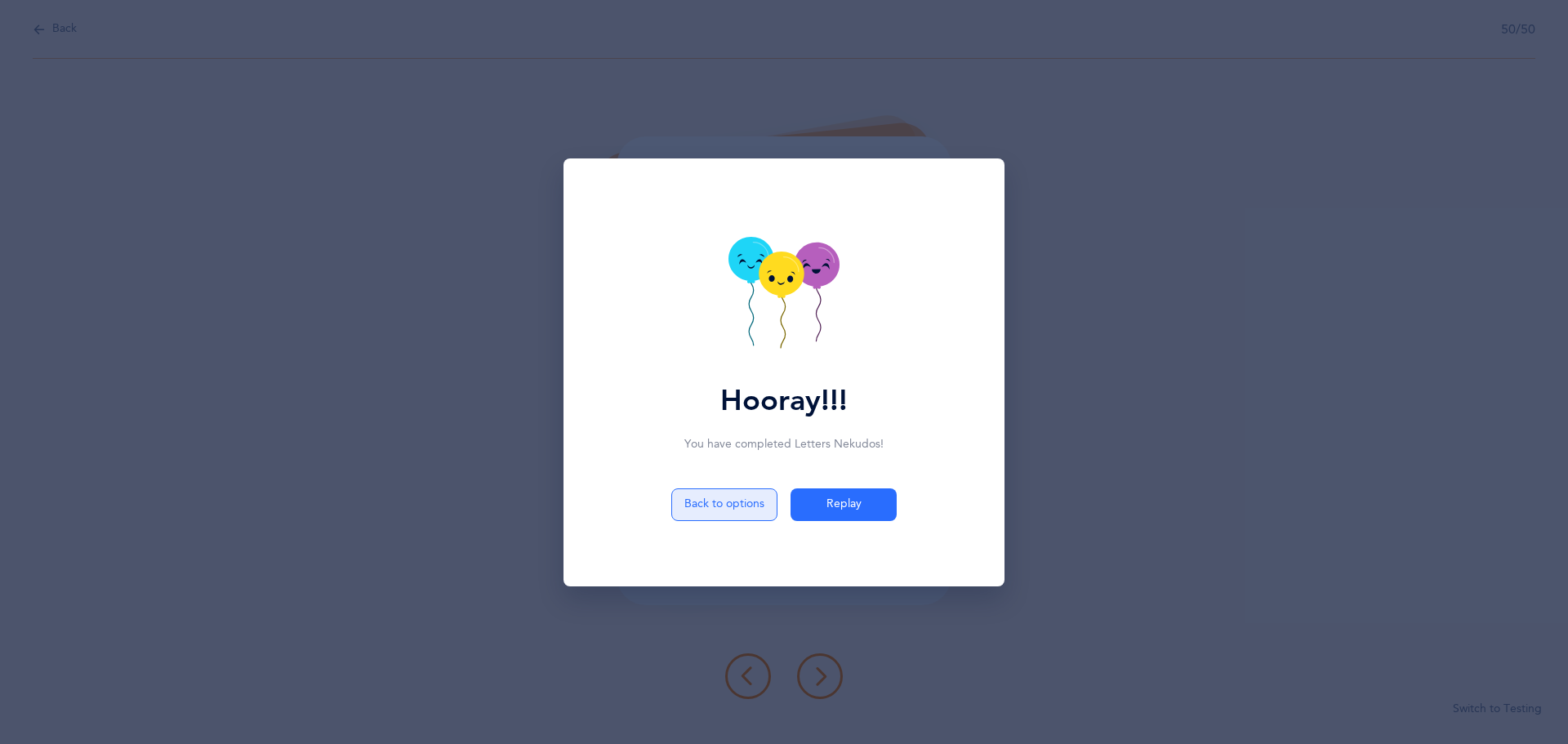
click at [698, 507] on button "Back to options" at bounding box center [724, 504] width 106 height 33
select select "27"
select select "single"
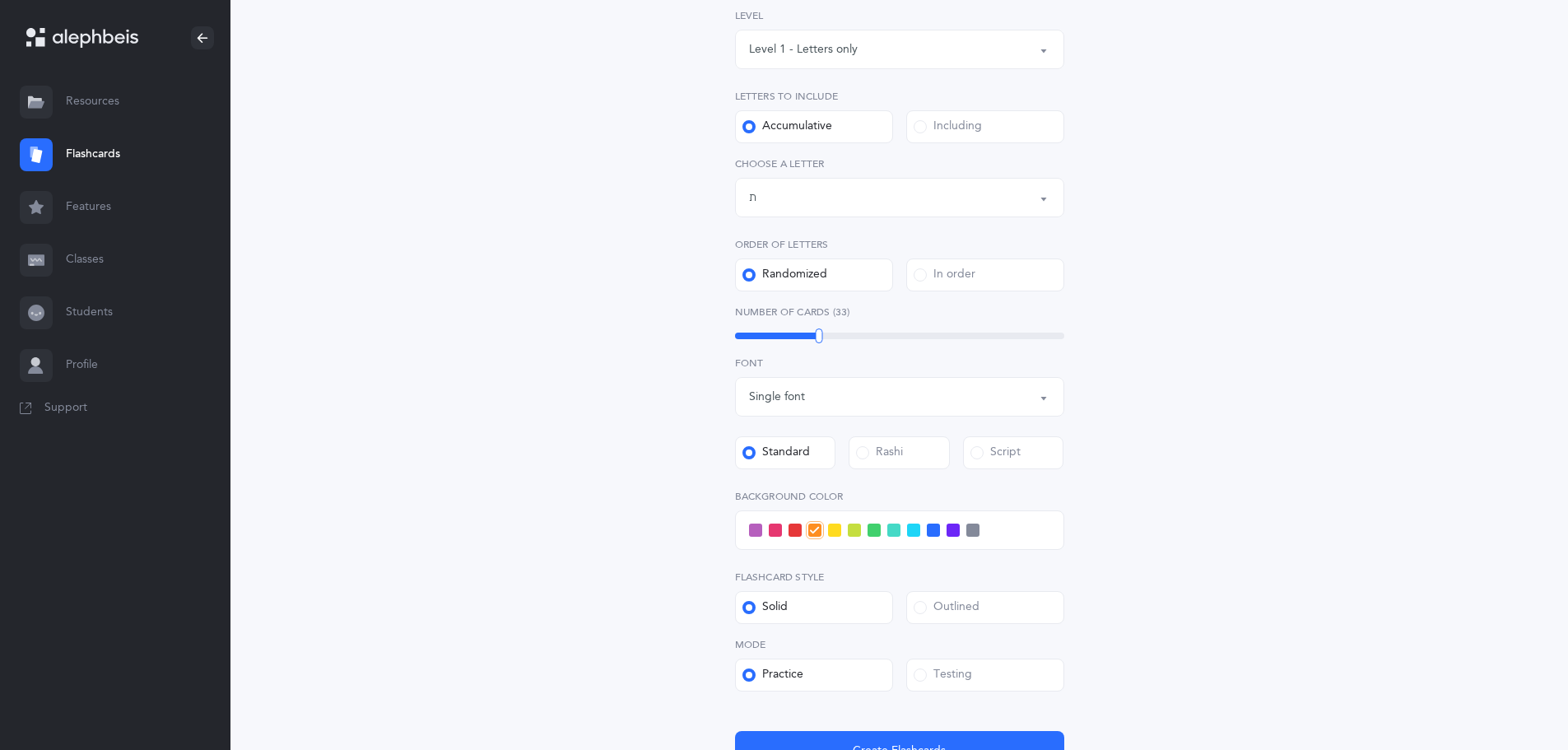
scroll to position [410, 0]
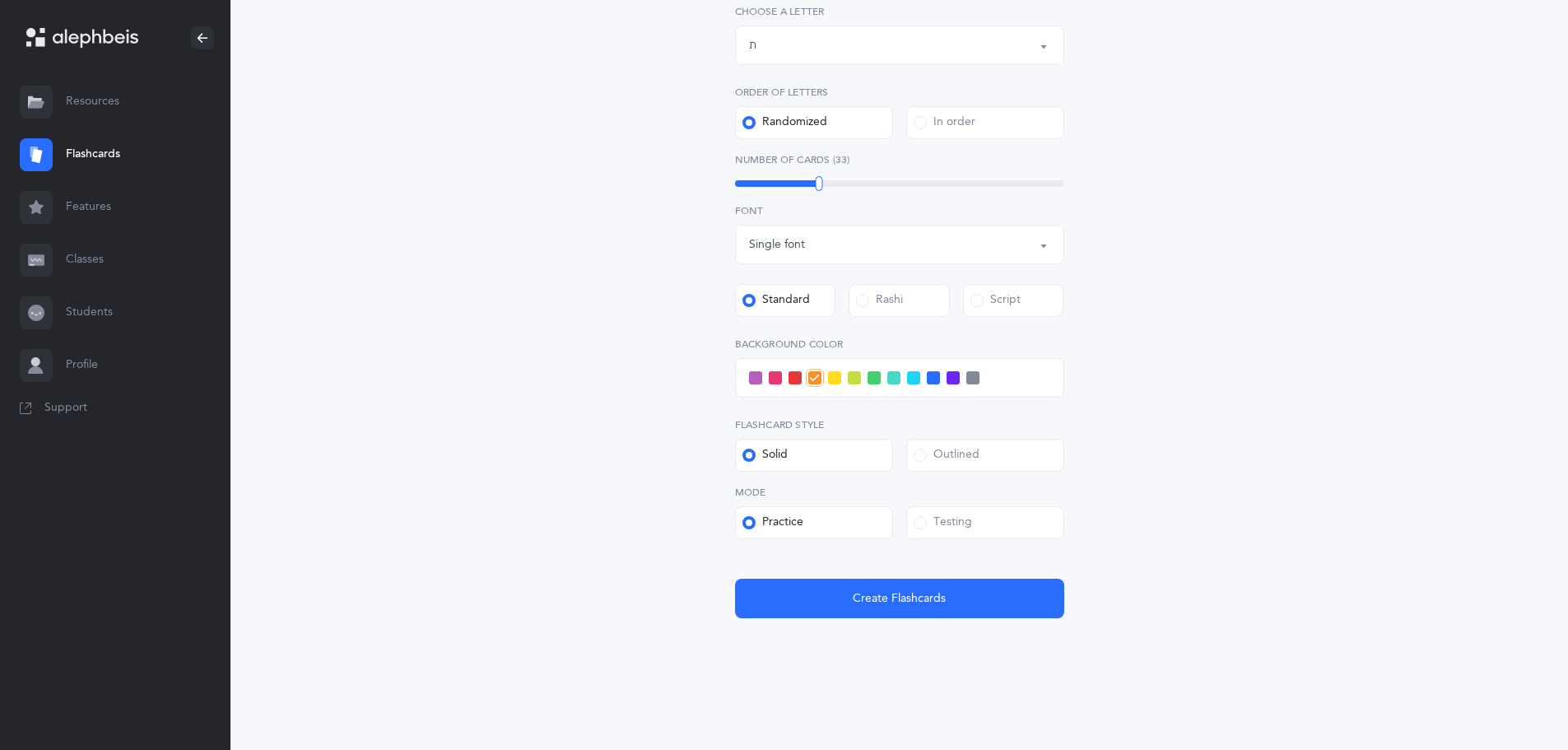
click at [983, 515] on label "Testing" at bounding box center [985, 523] width 158 height 33
click at [0, 0] on input "Testing" at bounding box center [0, 0] width 0 height 0
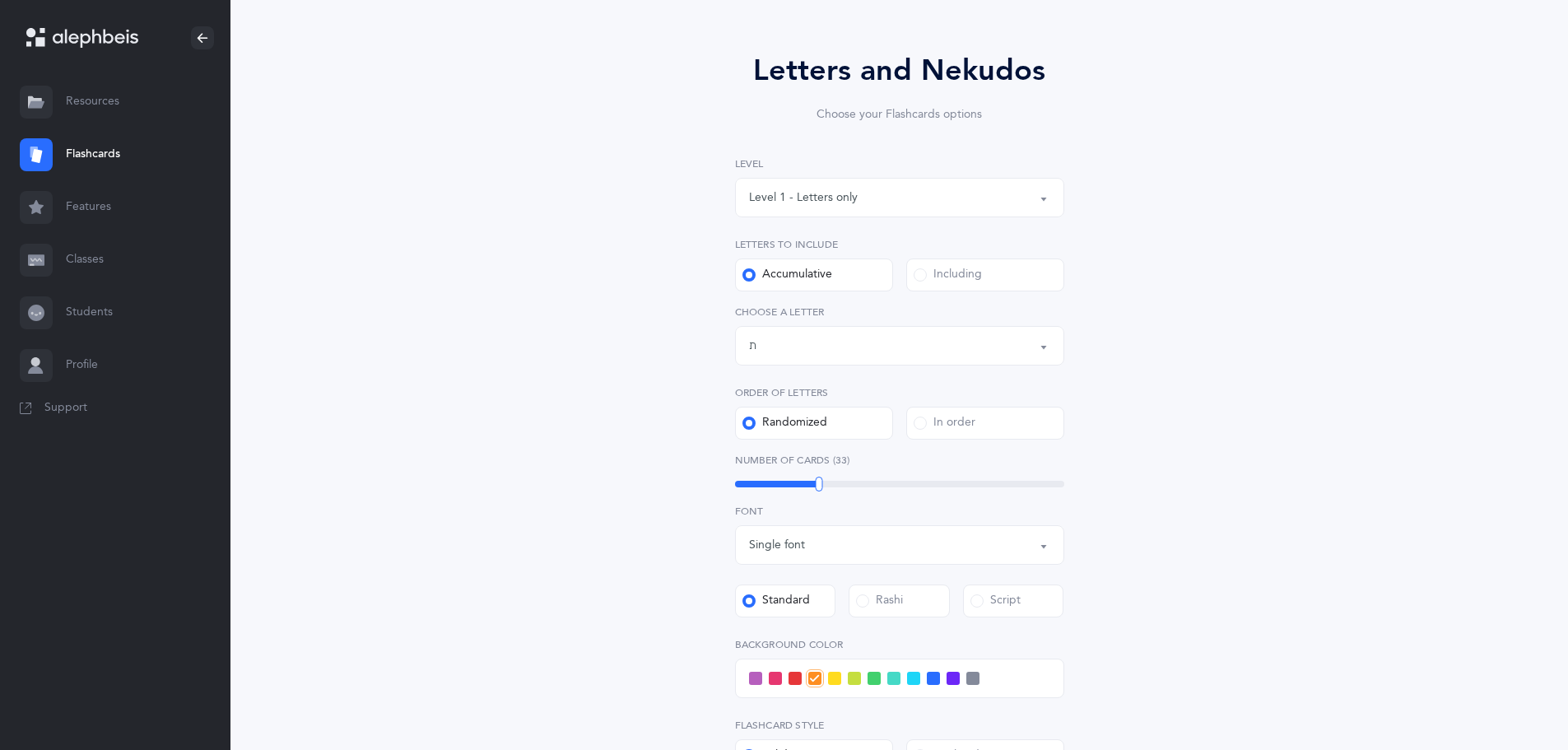
scroll to position [81, 0]
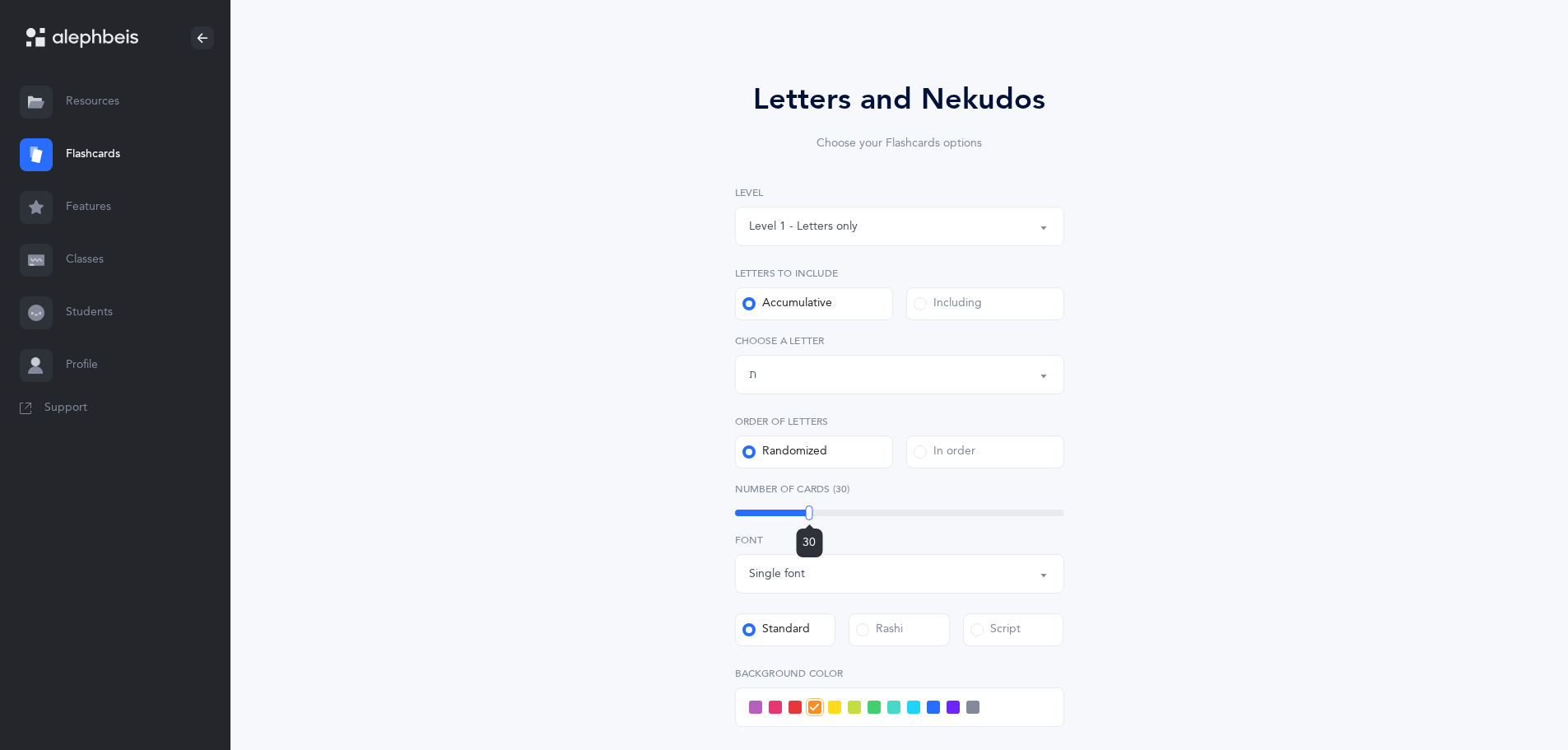
drag, startPoint x: 798, startPoint y: 508, endPoint x: 809, endPoint y: 519, distance: 15.6
click at [809, 519] on div "30" at bounding box center [900, 514] width 330 height 14
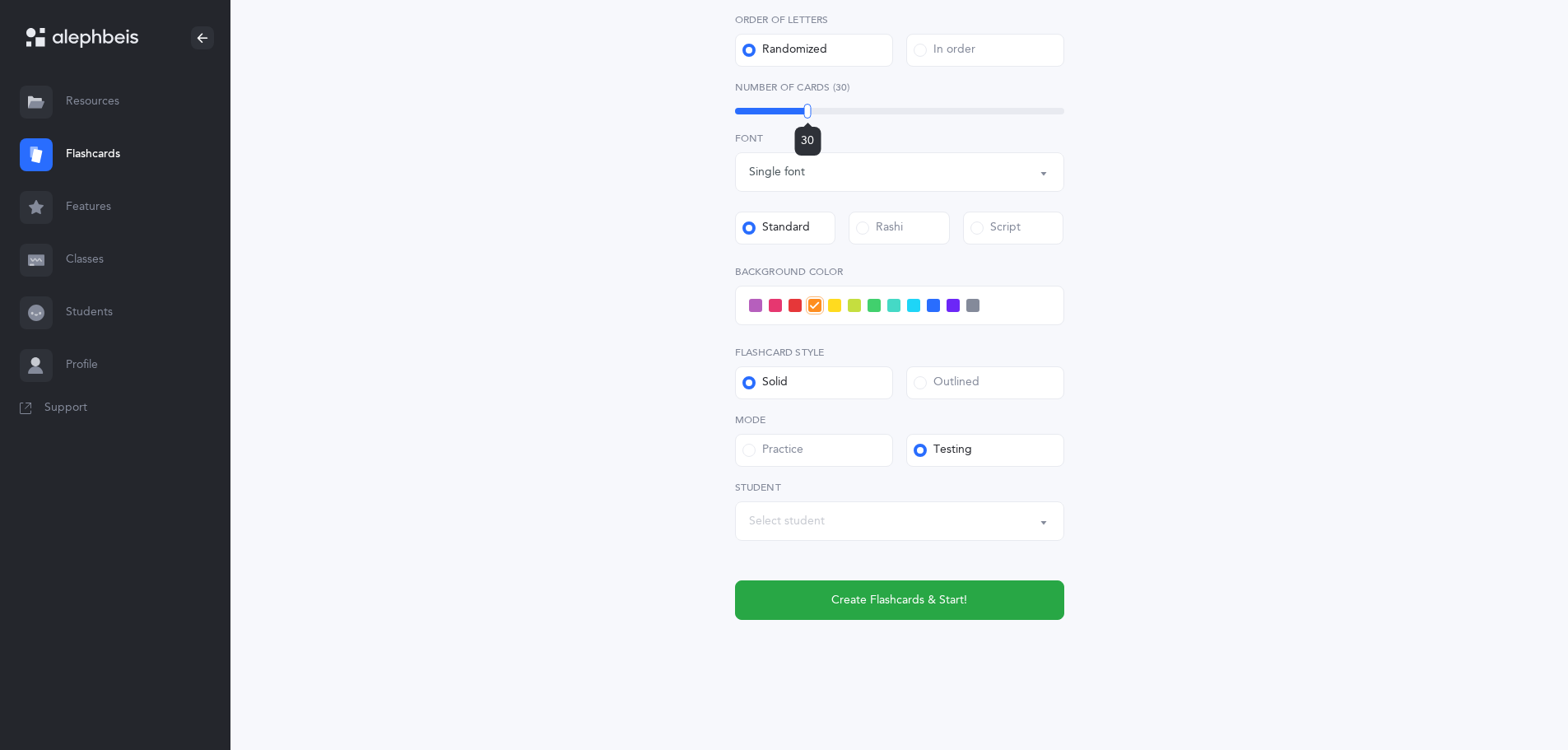
scroll to position [484, 0]
click at [914, 303] on span at bounding box center [914, 304] width 14 height 14
click at [0, 0] on input "checkbox" at bounding box center [0, 0] width 0 height 0
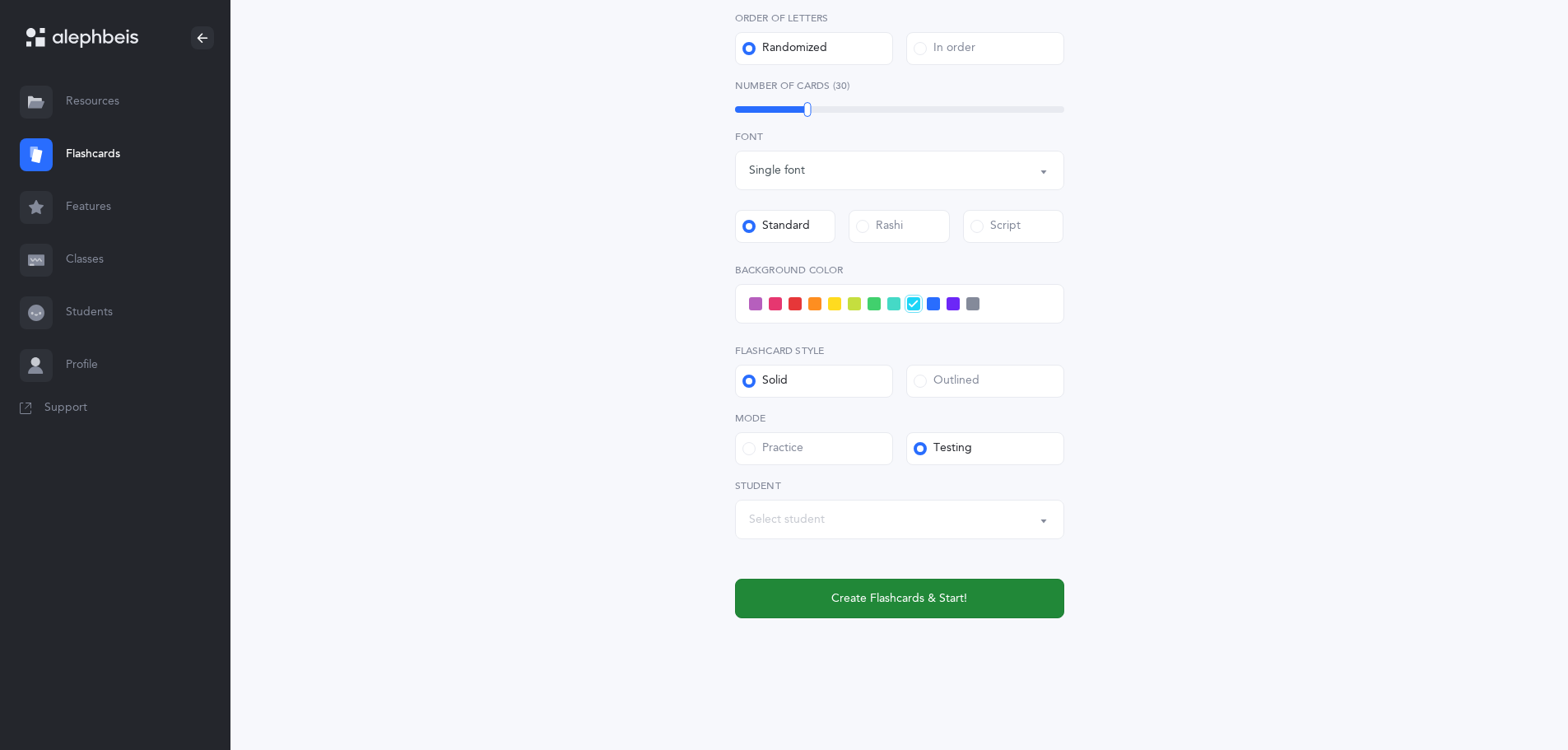
click at [875, 582] on button "Create Flashcards & Start!" at bounding box center [900, 598] width 330 height 40
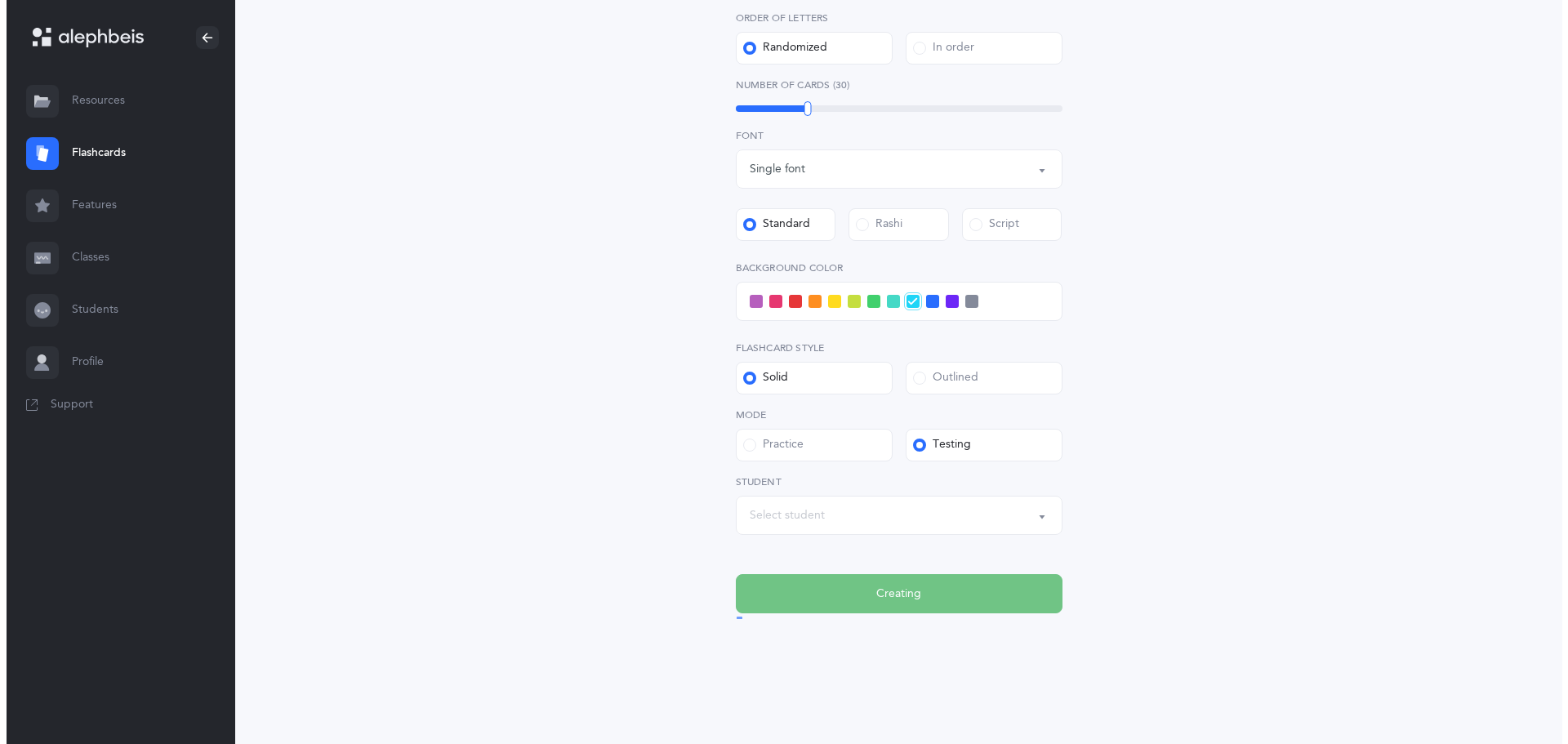
scroll to position [0, 0]
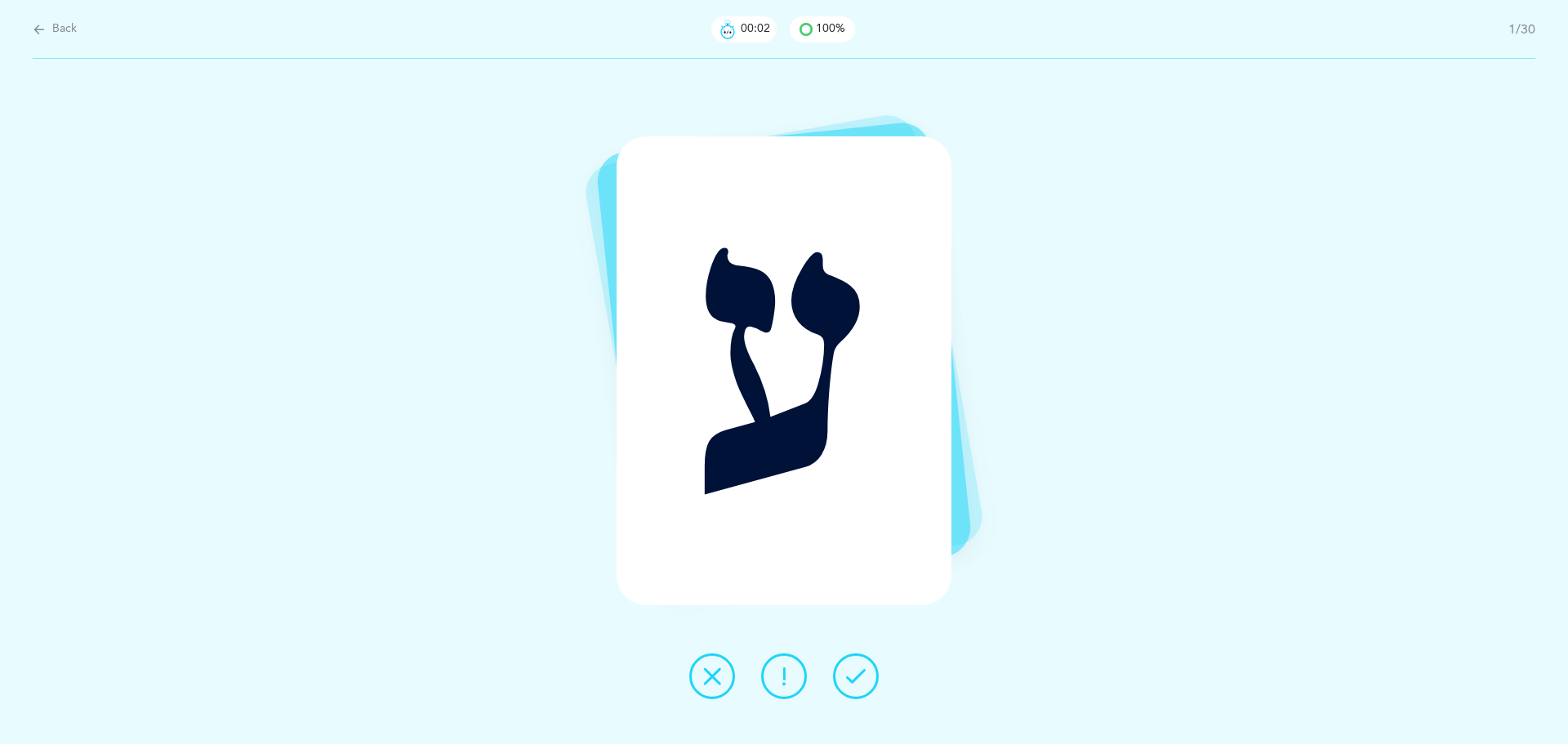
click at [877, 677] on button at bounding box center [855, 676] width 45 height 45
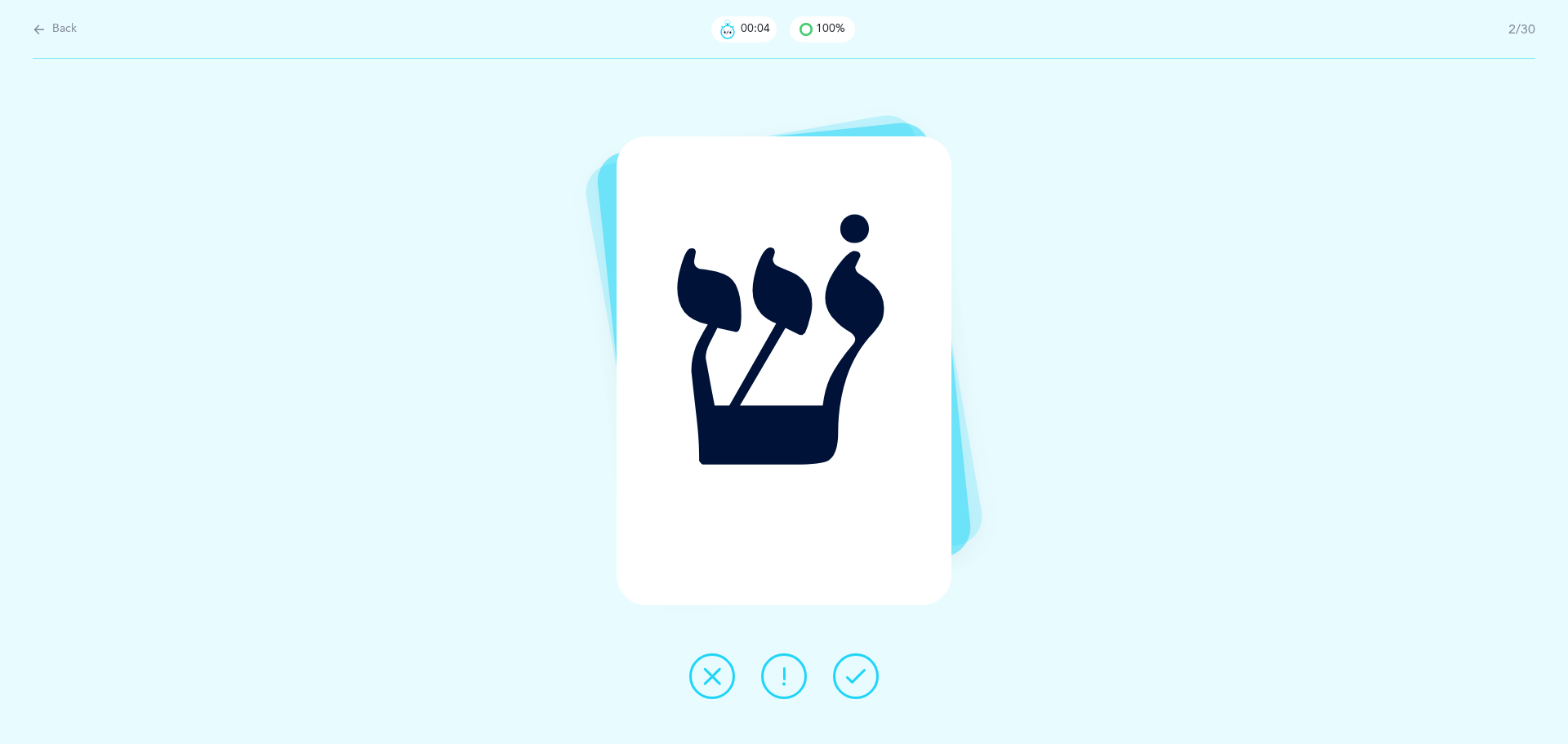
click at [877, 677] on button at bounding box center [855, 676] width 45 height 45
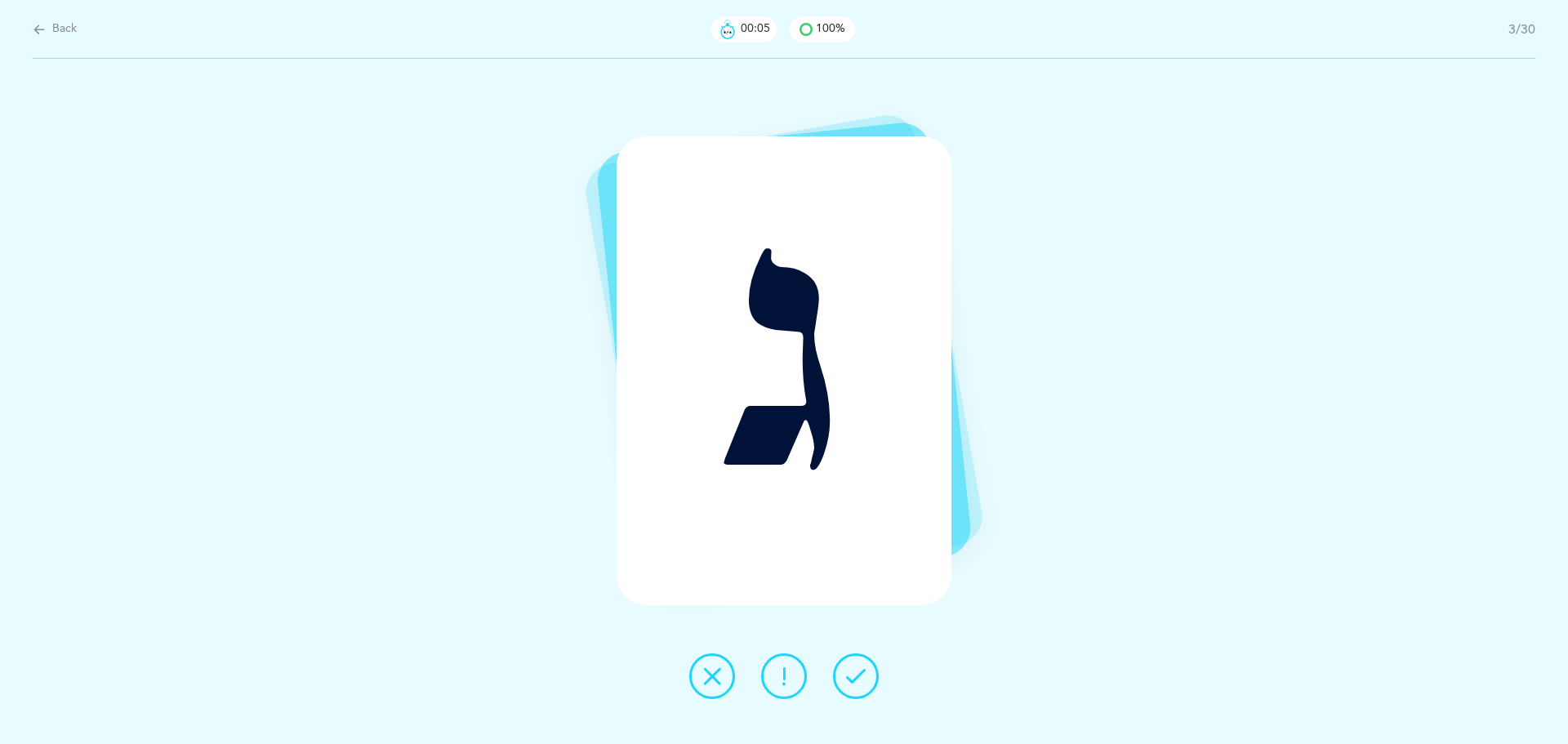
click at [877, 677] on button at bounding box center [855, 676] width 45 height 45
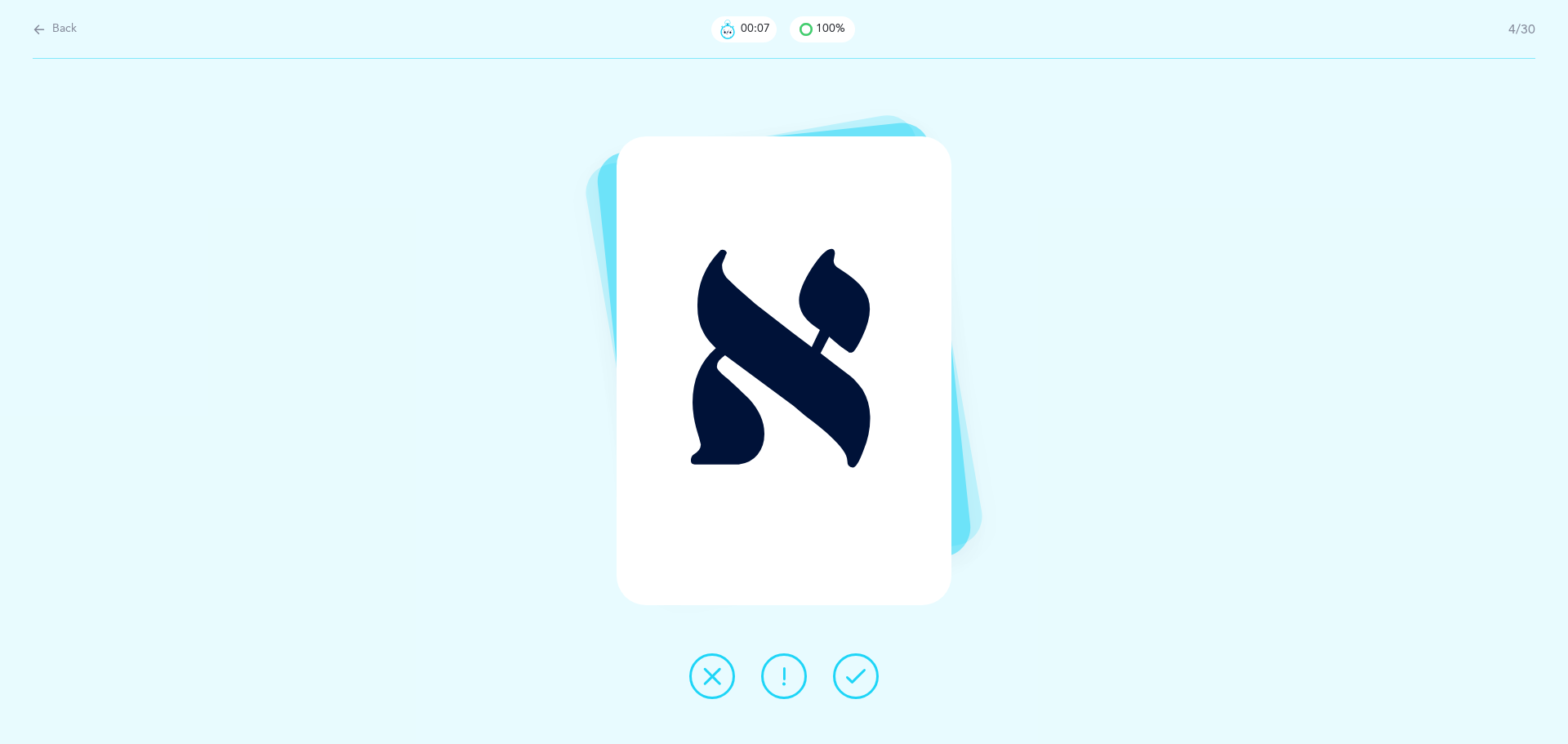
click at [877, 677] on button at bounding box center [855, 676] width 45 height 45
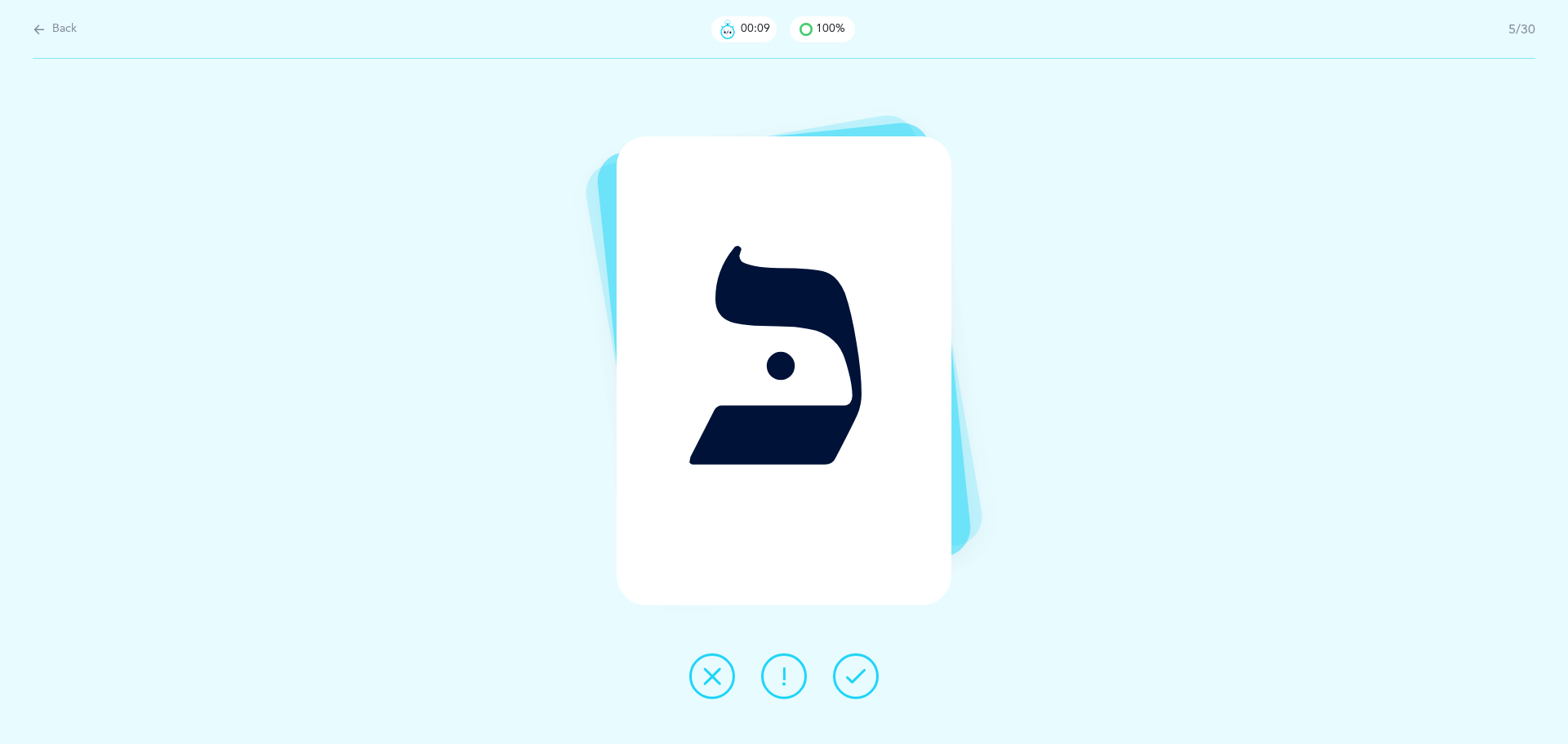
click at [877, 677] on button at bounding box center [855, 676] width 45 height 45
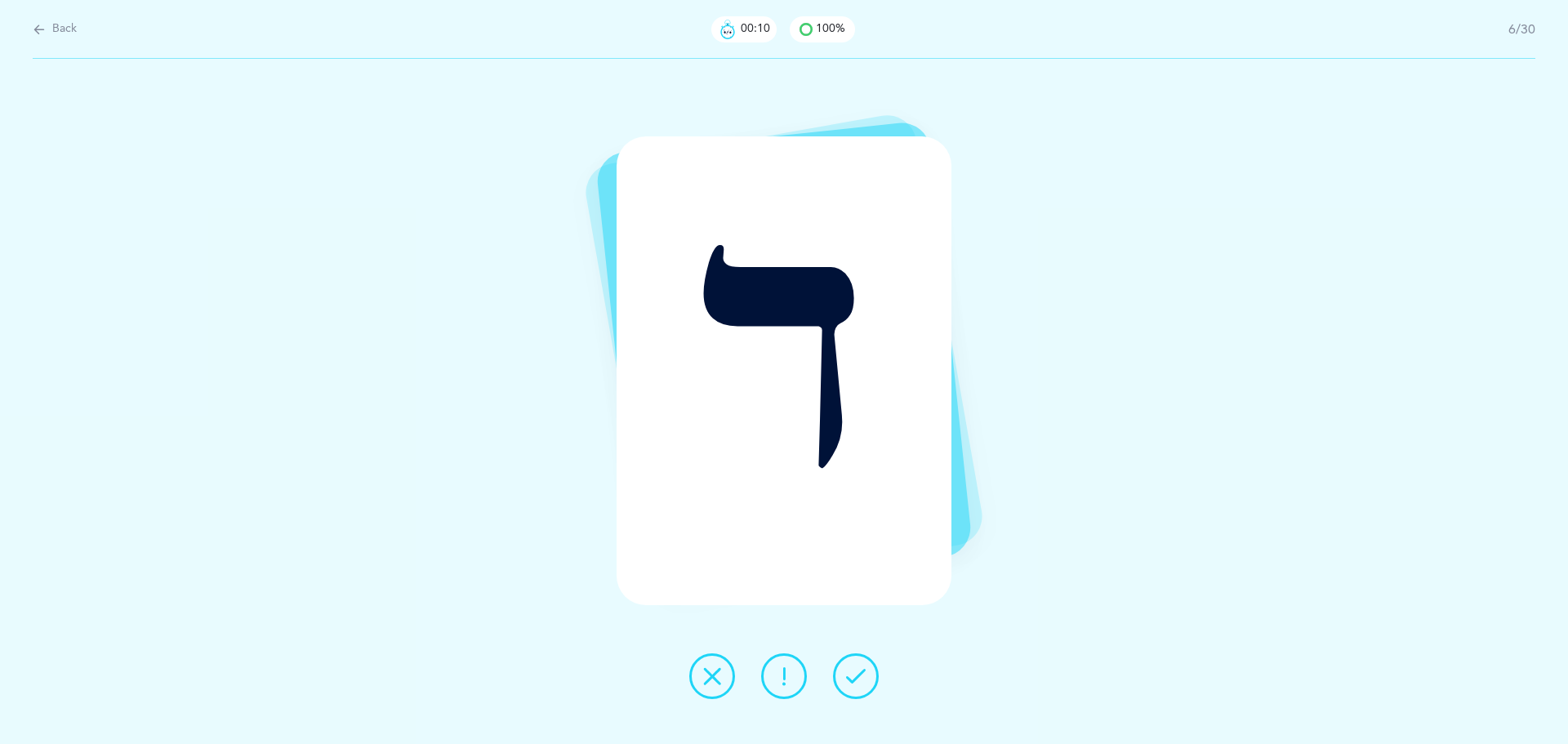
click at [877, 677] on button at bounding box center [855, 676] width 45 height 45
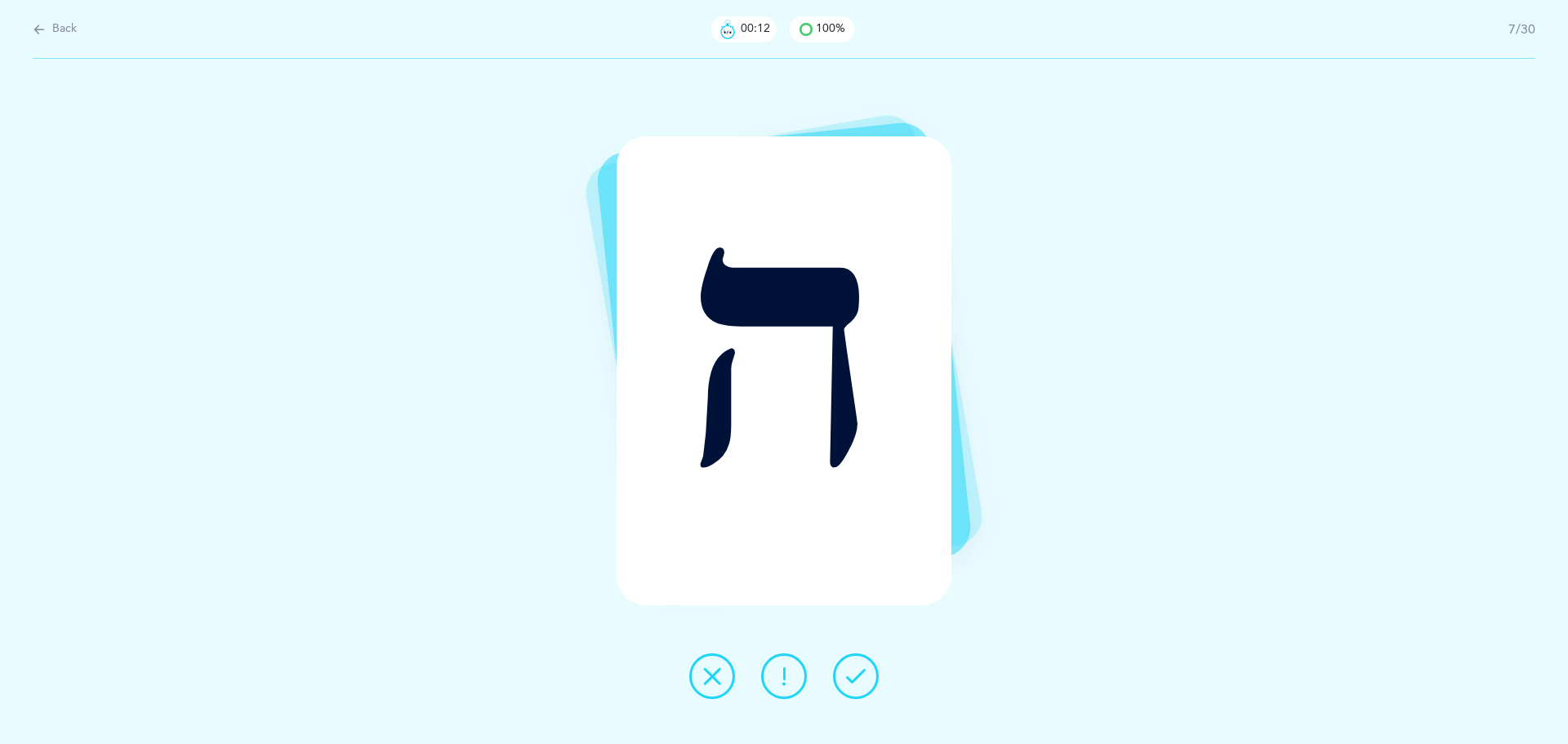
click at [877, 677] on button at bounding box center [855, 676] width 45 height 45
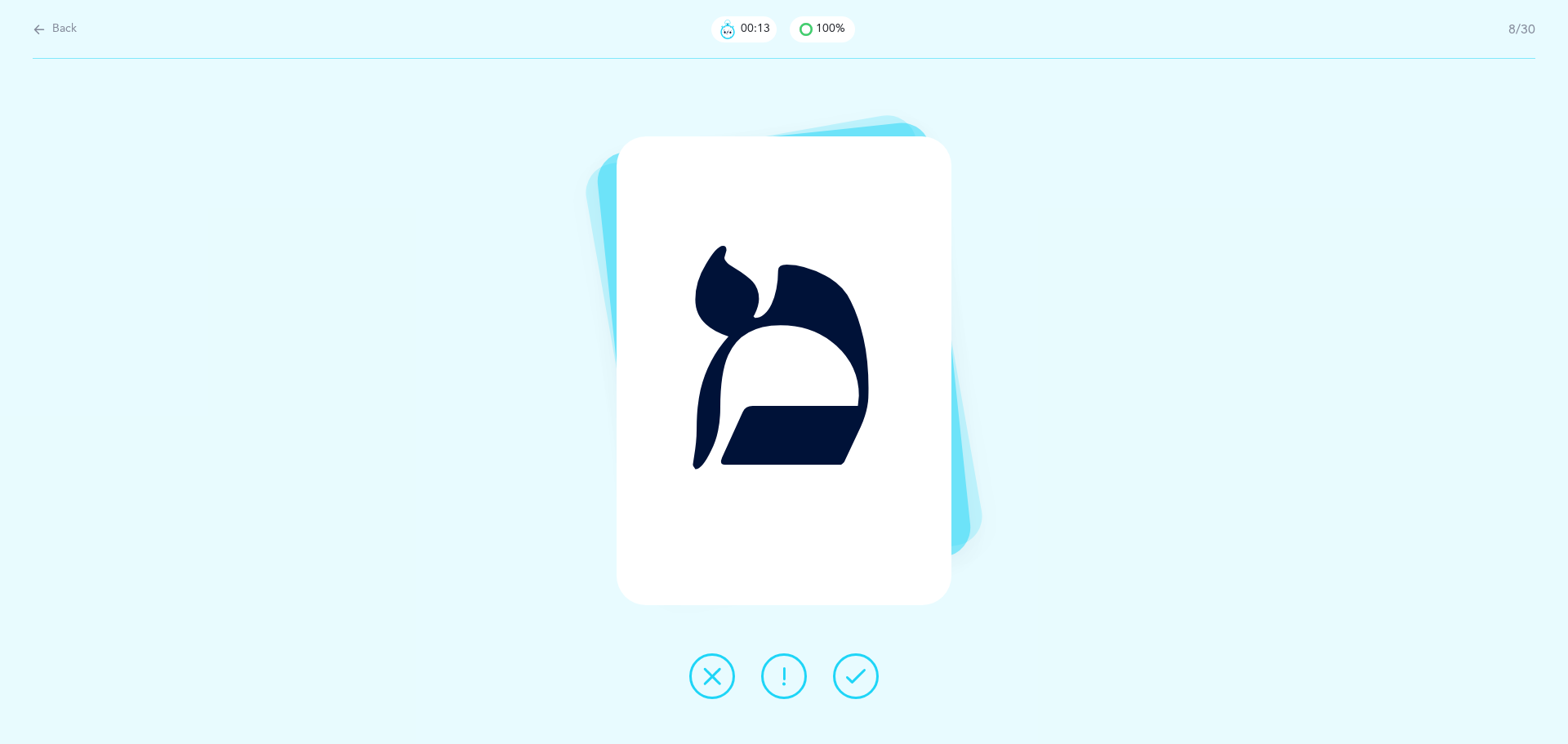
click at [877, 677] on button at bounding box center [855, 676] width 45 height 45
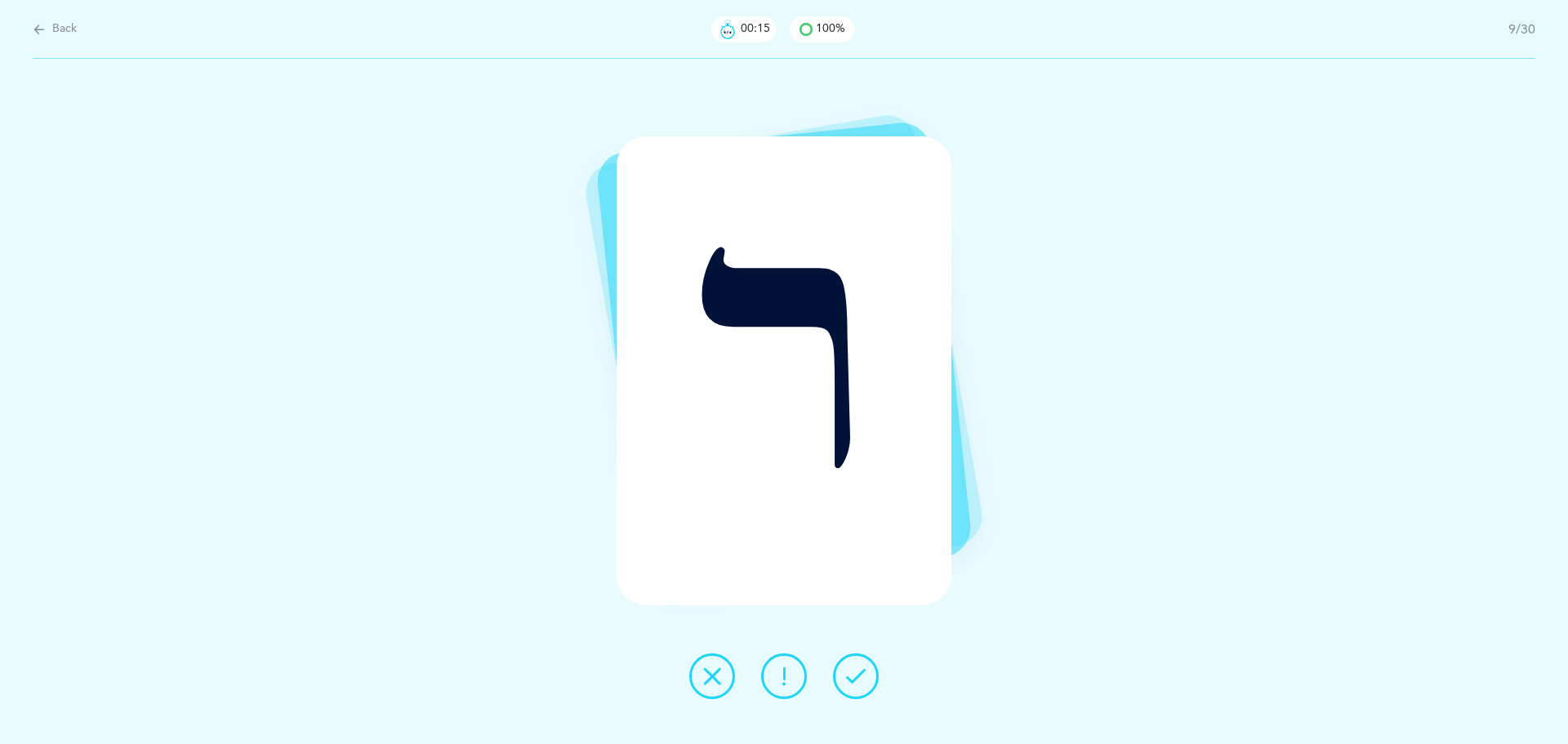
click at [877, 677] on button at bounding box center [855, 676] width 45 height 45
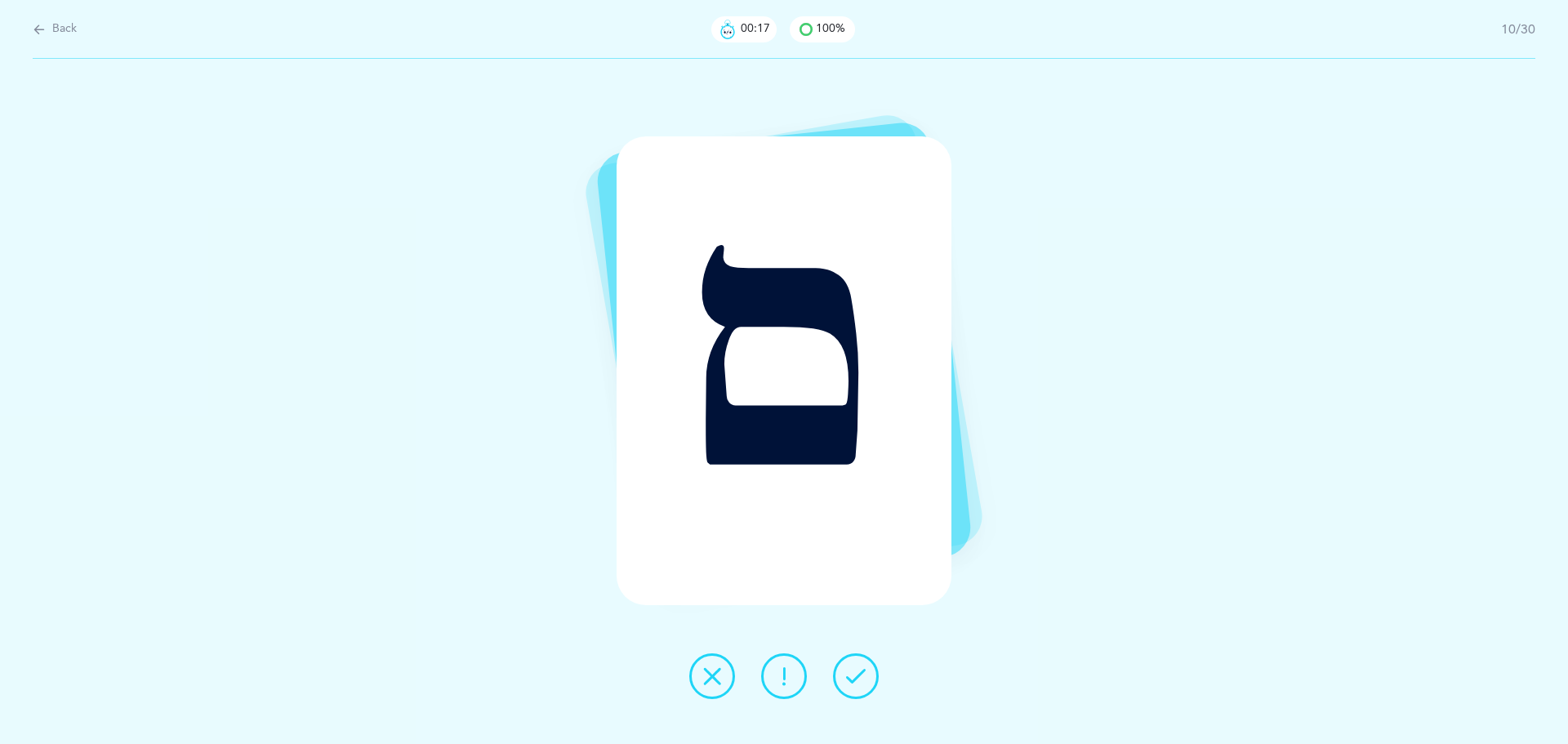
click at [877, 677] on button at bounding box center [855, 676] width 45 height 45
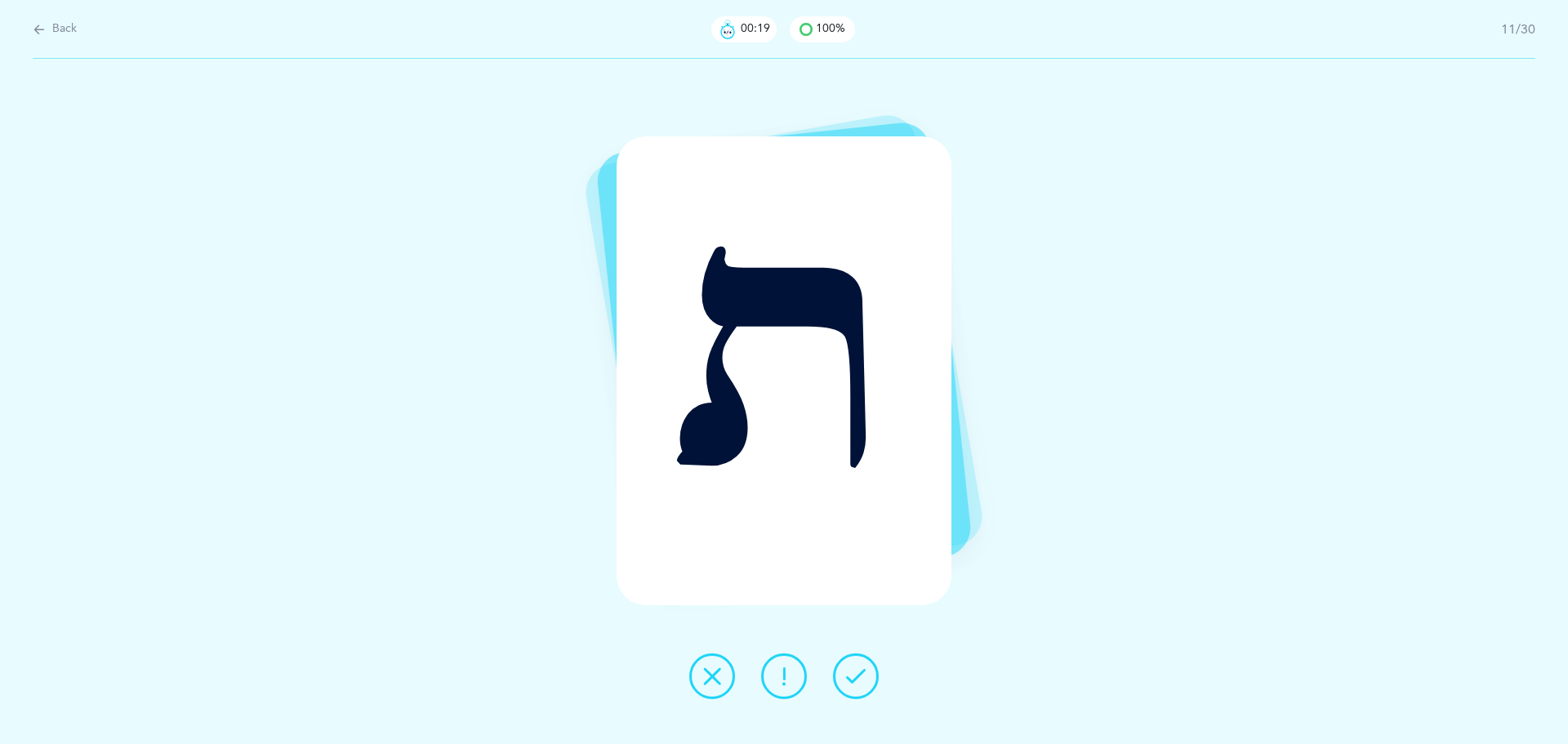
click at [877, 677] on button at bounding box center [855, 676] width 45 height 45
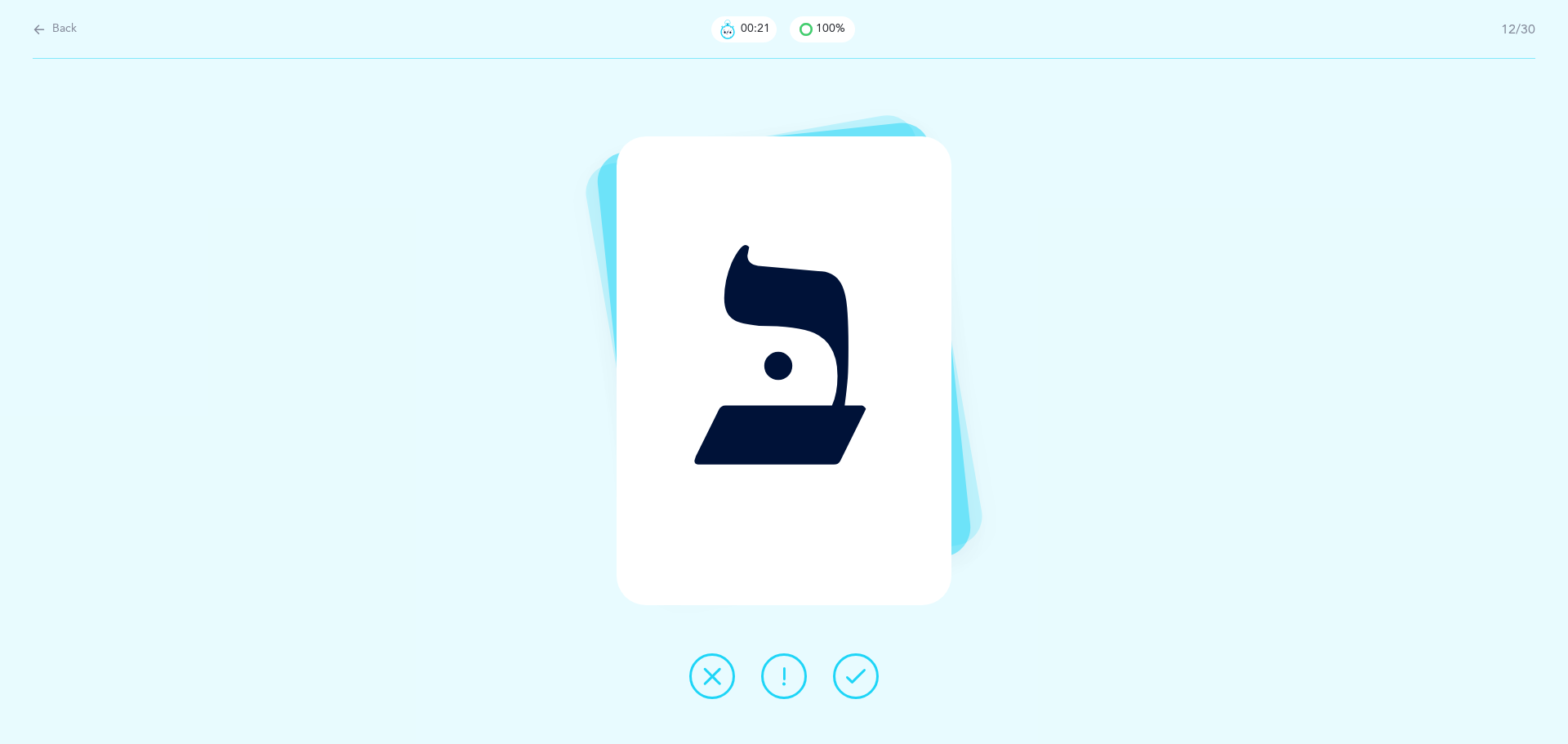
click at [877, 677] on button at bounding box center [855, 676] width 45 height 45
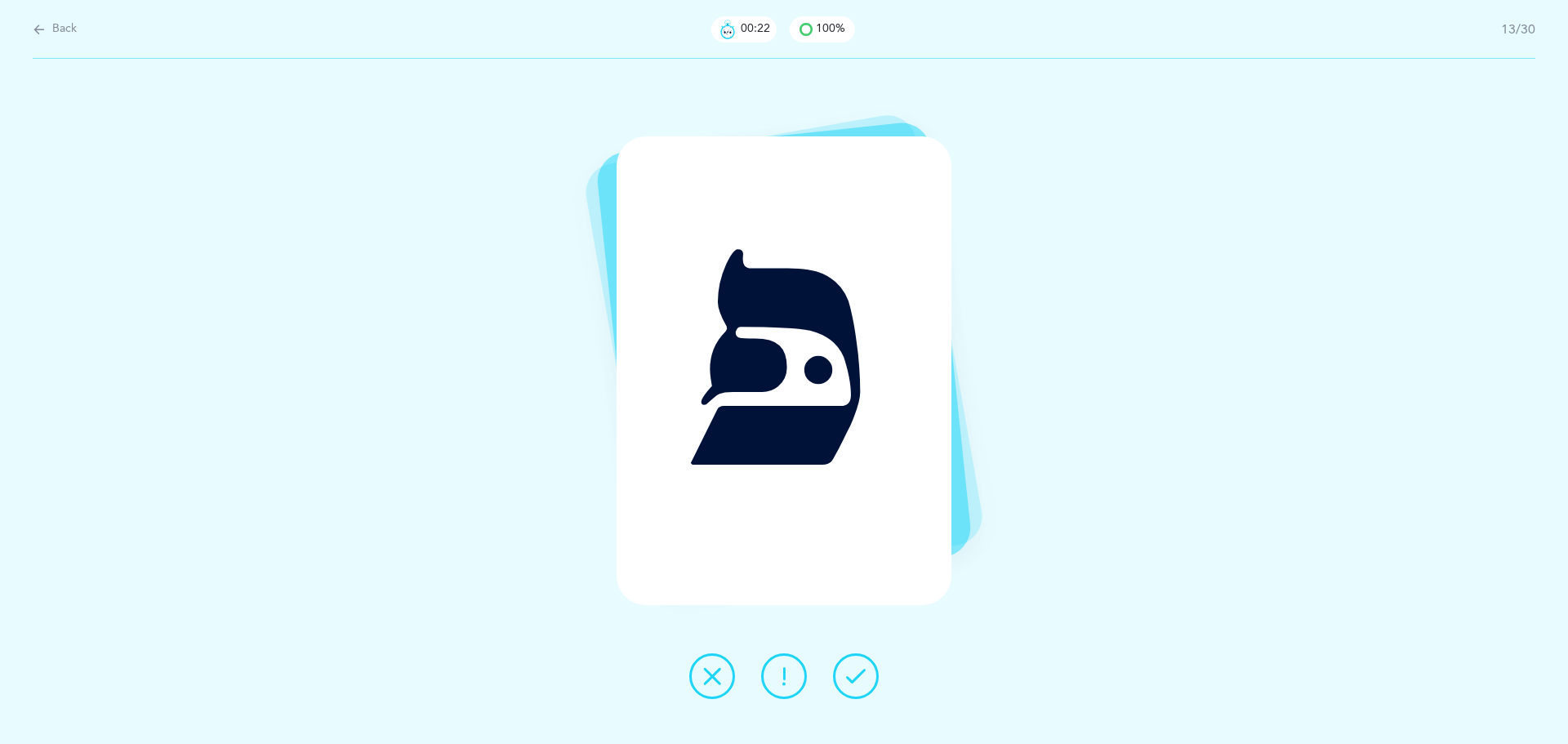
click at [877, 677] on button at bounding box center [855, 676] width 45 height 45
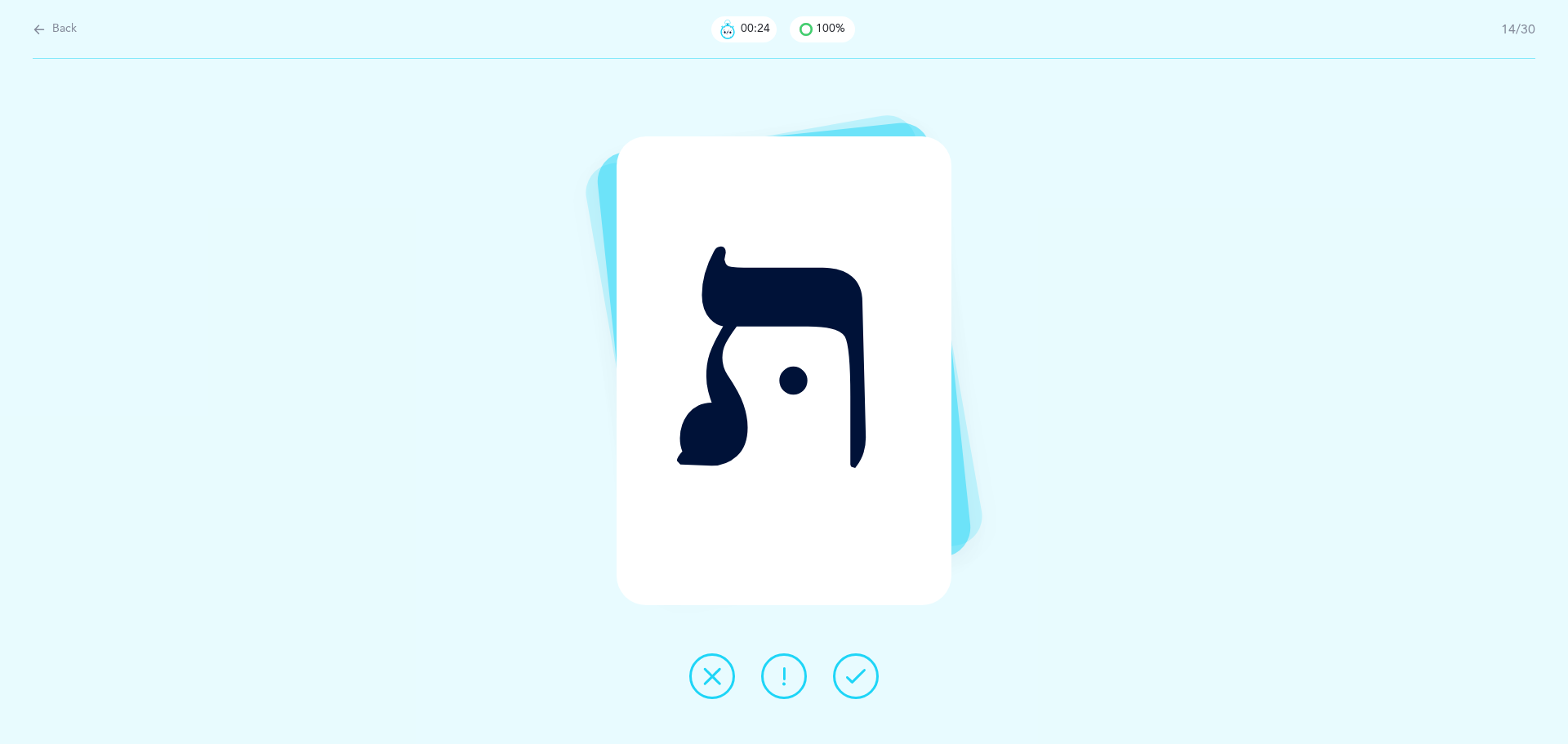
click at [877, 677] on button at bounding box center [855, 676] width 45 height 45
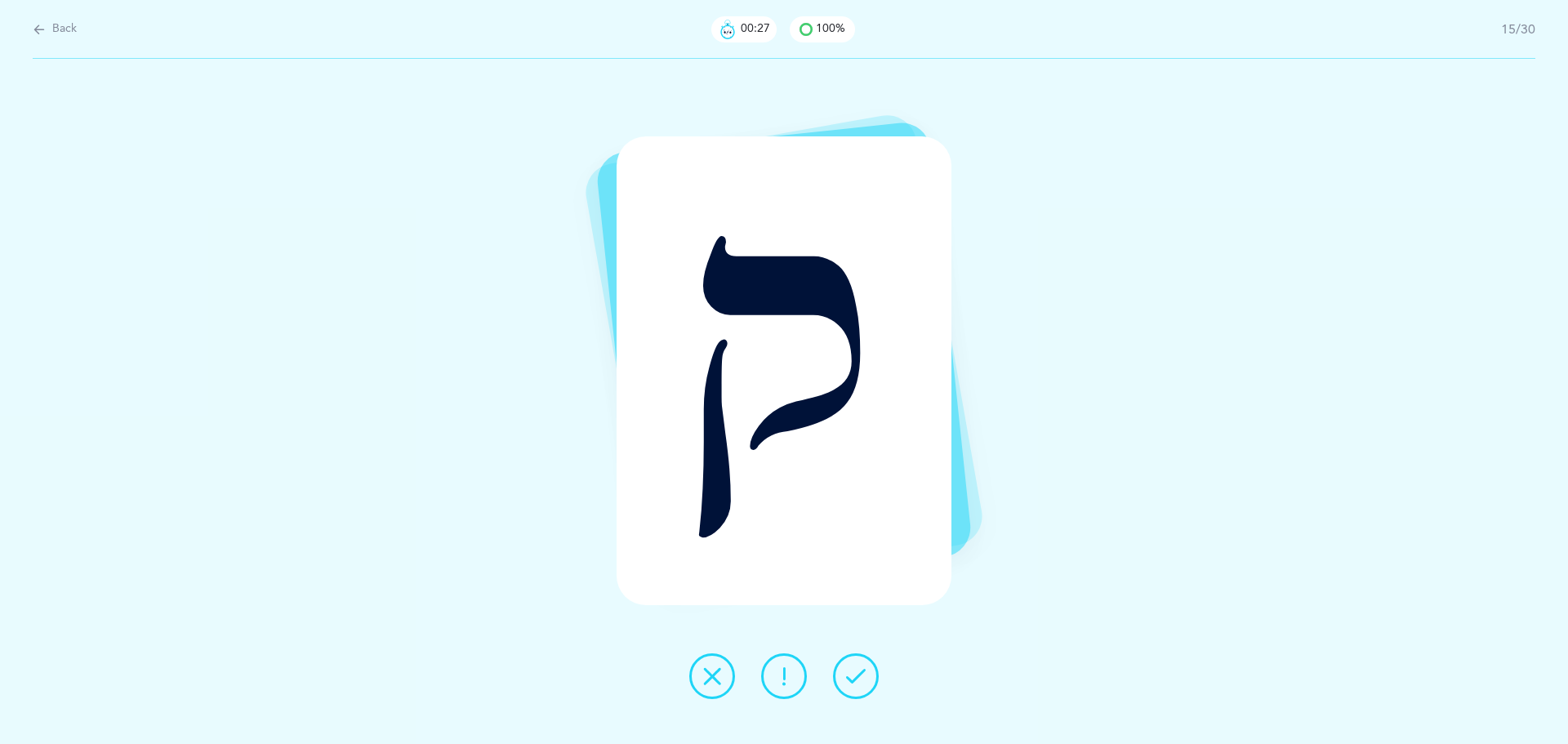
click at [877, 677] on button at bounding box center [855, 676] width 45 height 45
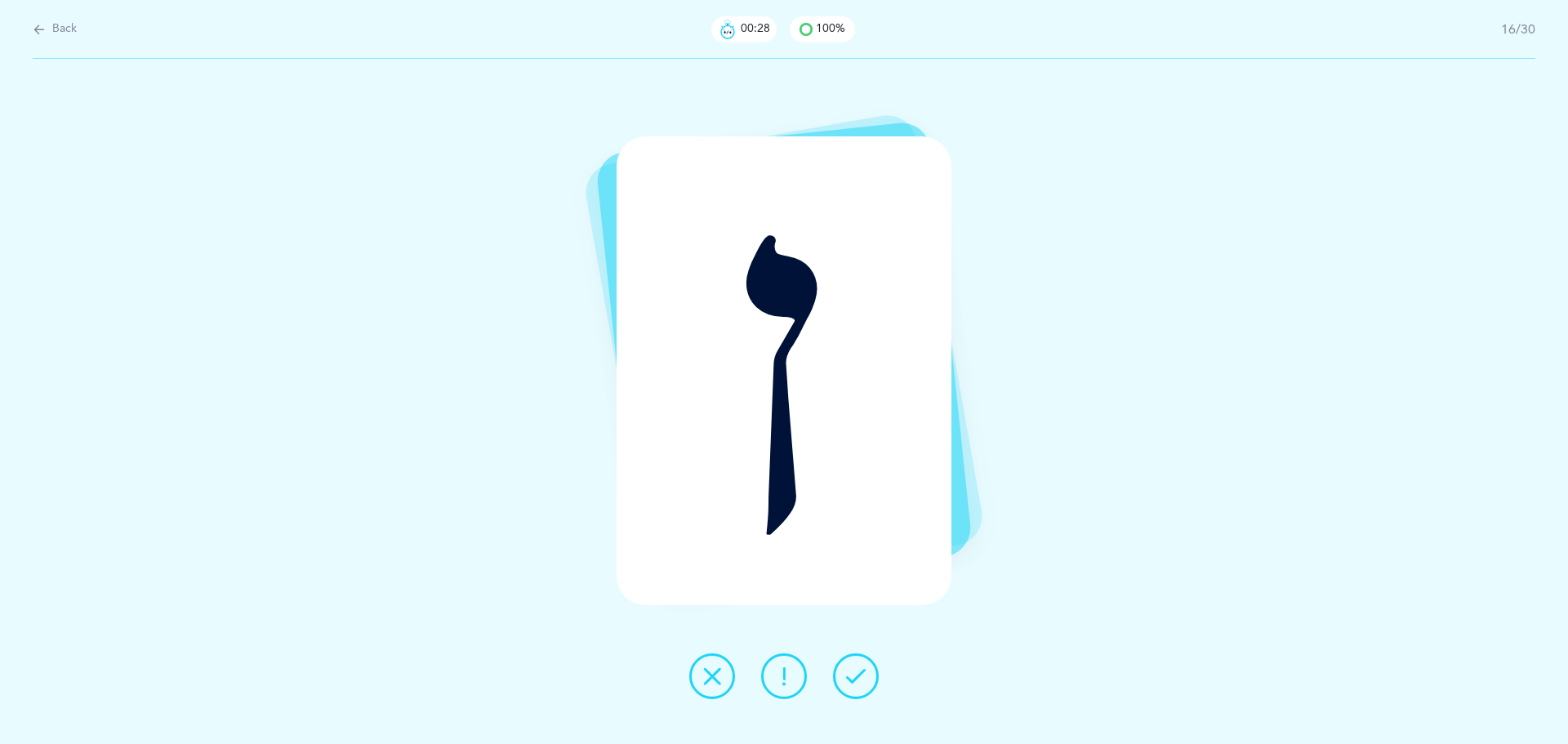
click at [877, 677] on button at bounding box center [855, 676] width 45 height 45
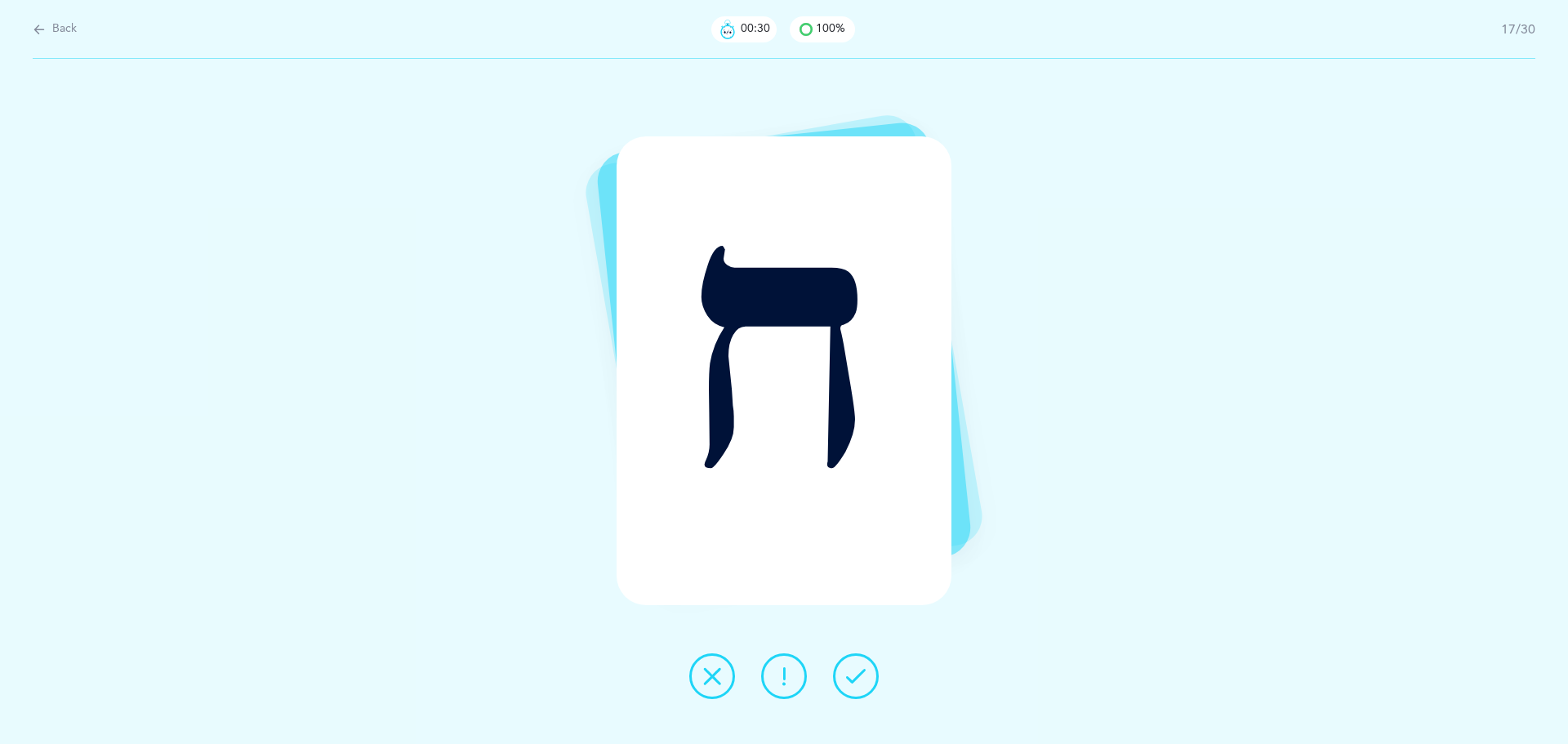
click at [877, 677] on button at bounding box center [855, 676] width 45 height 45
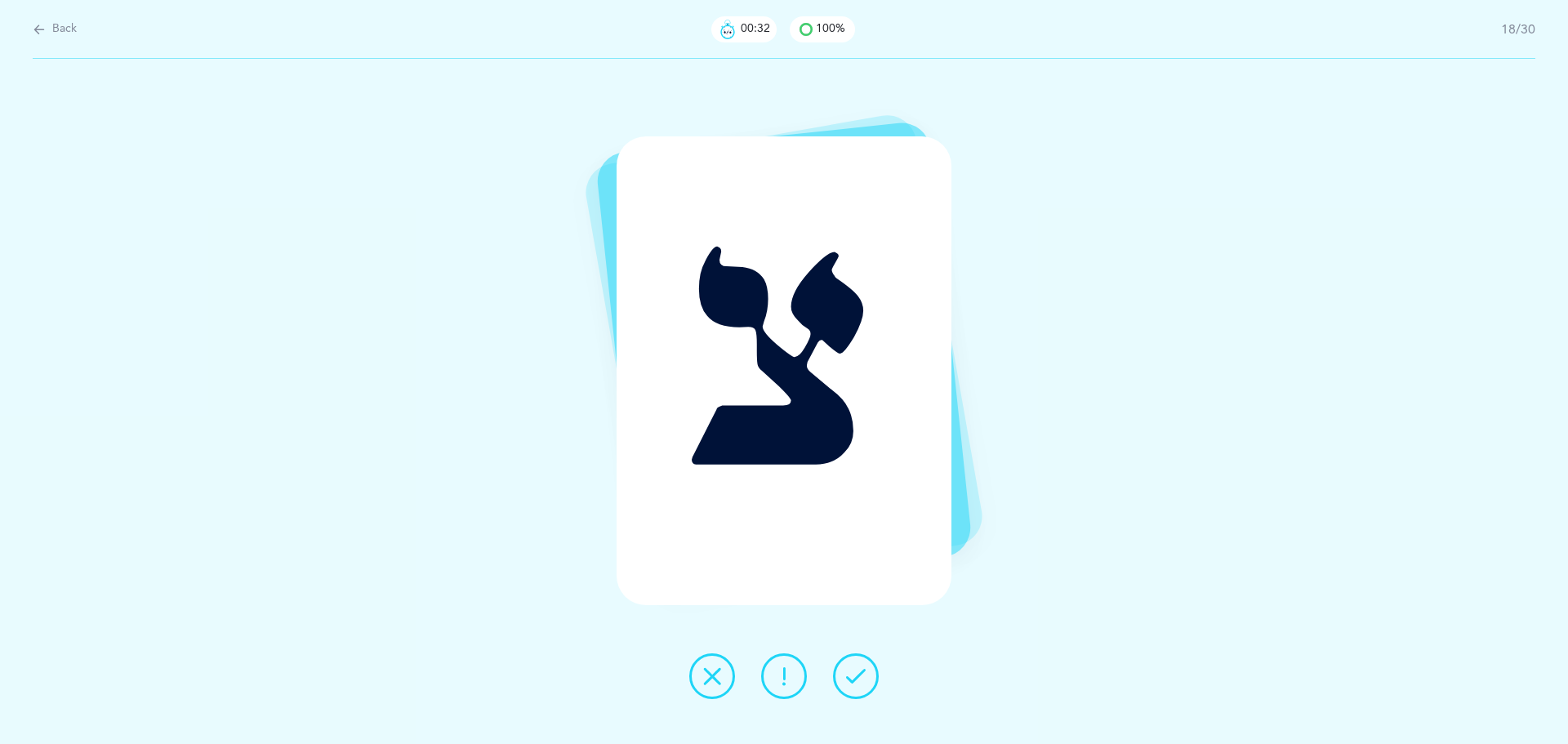
click at [877, 677] on button at bounding box center [855, 676] width 45 height 45
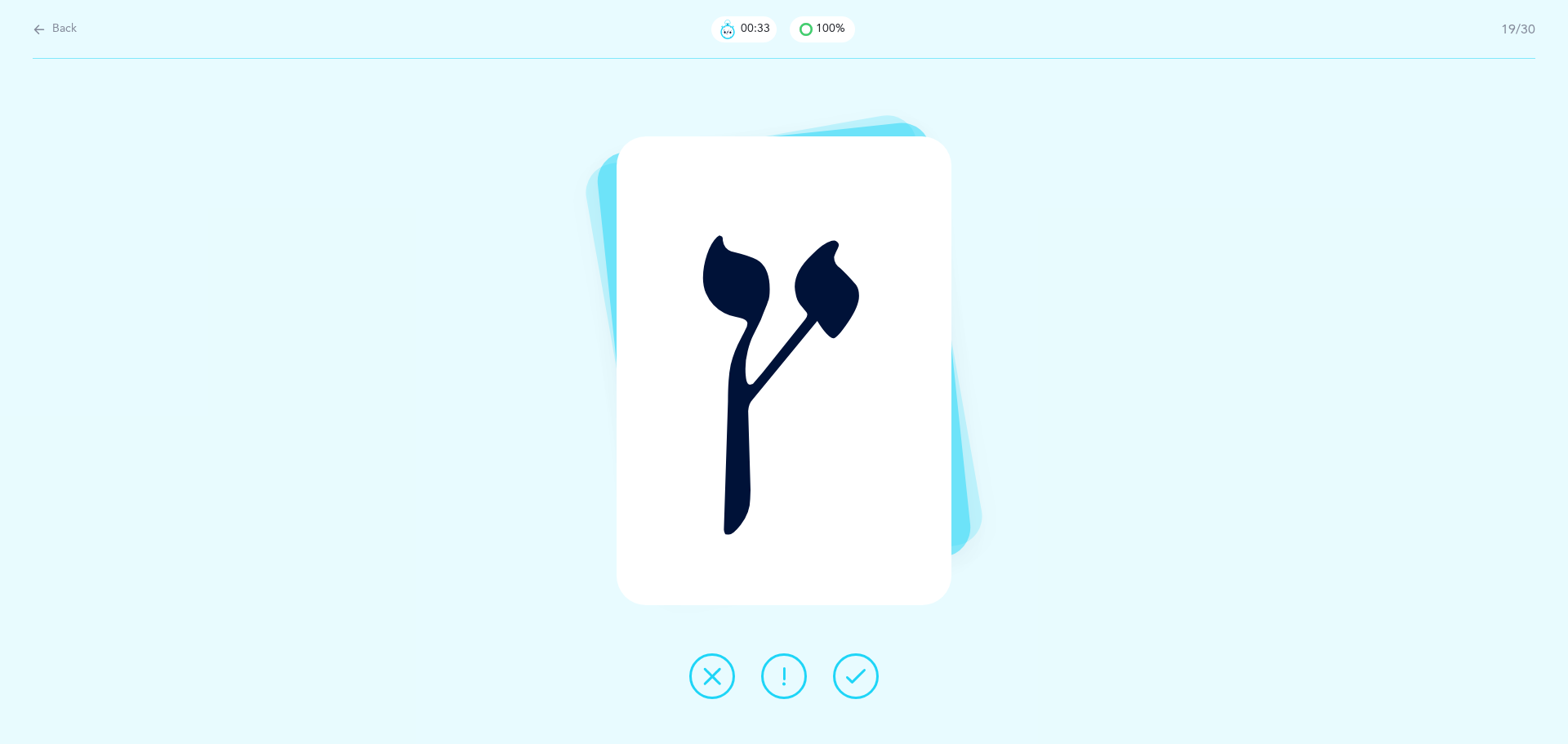
click at [877, 677] on button at bounding box center [855, 676] width 45 height 45
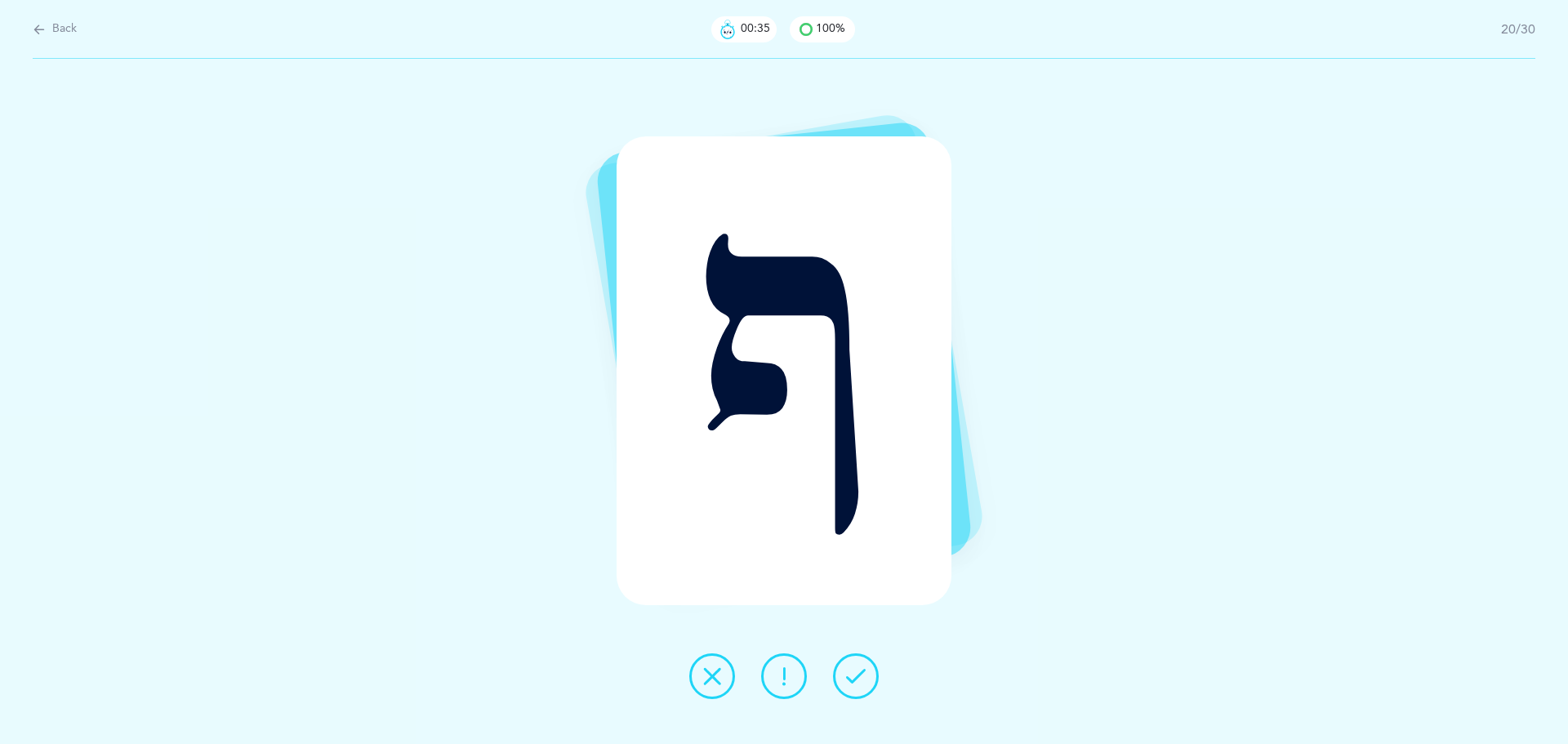
click at [877, 677] on button at bounding box center [855, 676] width 45 height 45
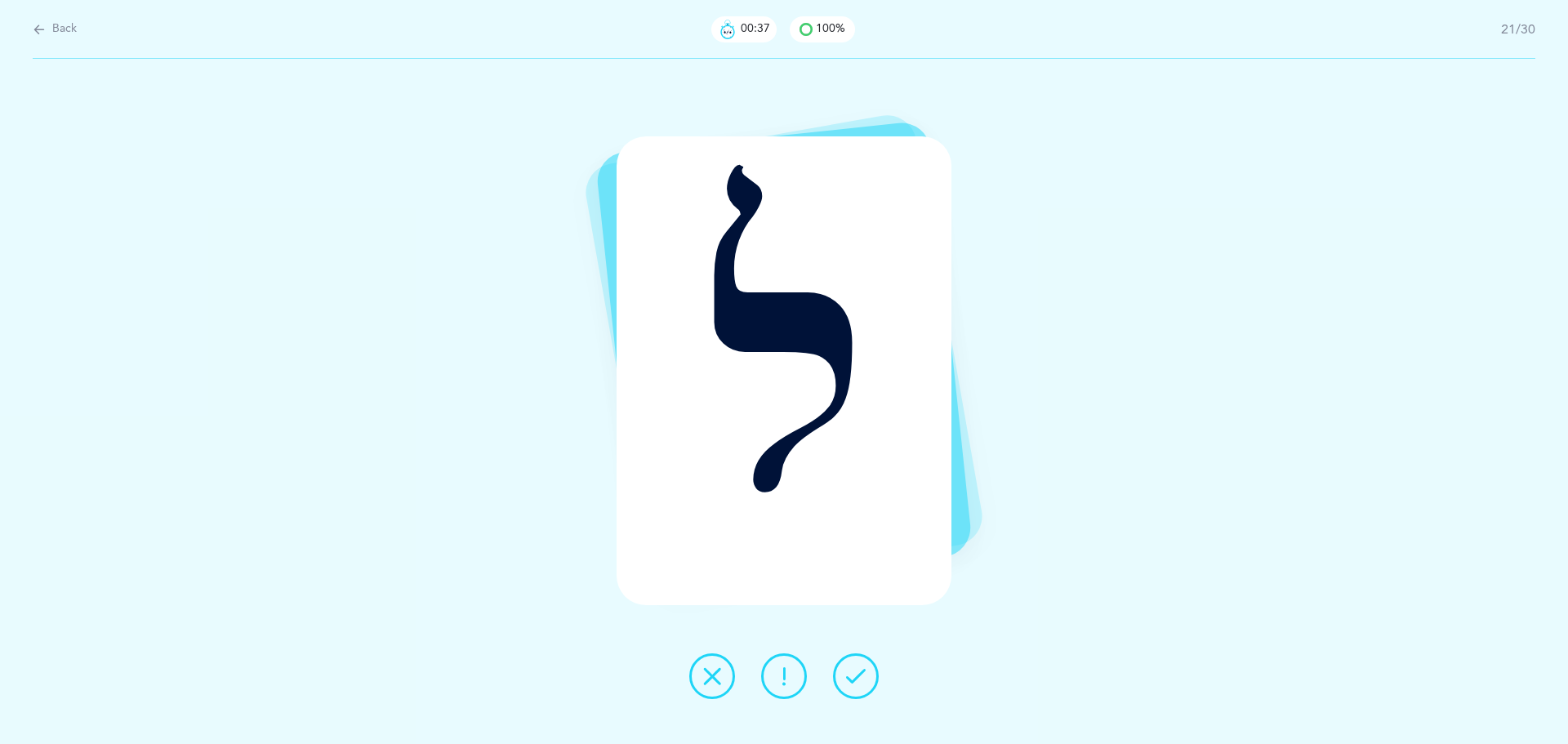
click at [877, 677] on button at bounding box center [855, 676] width 45 height 45
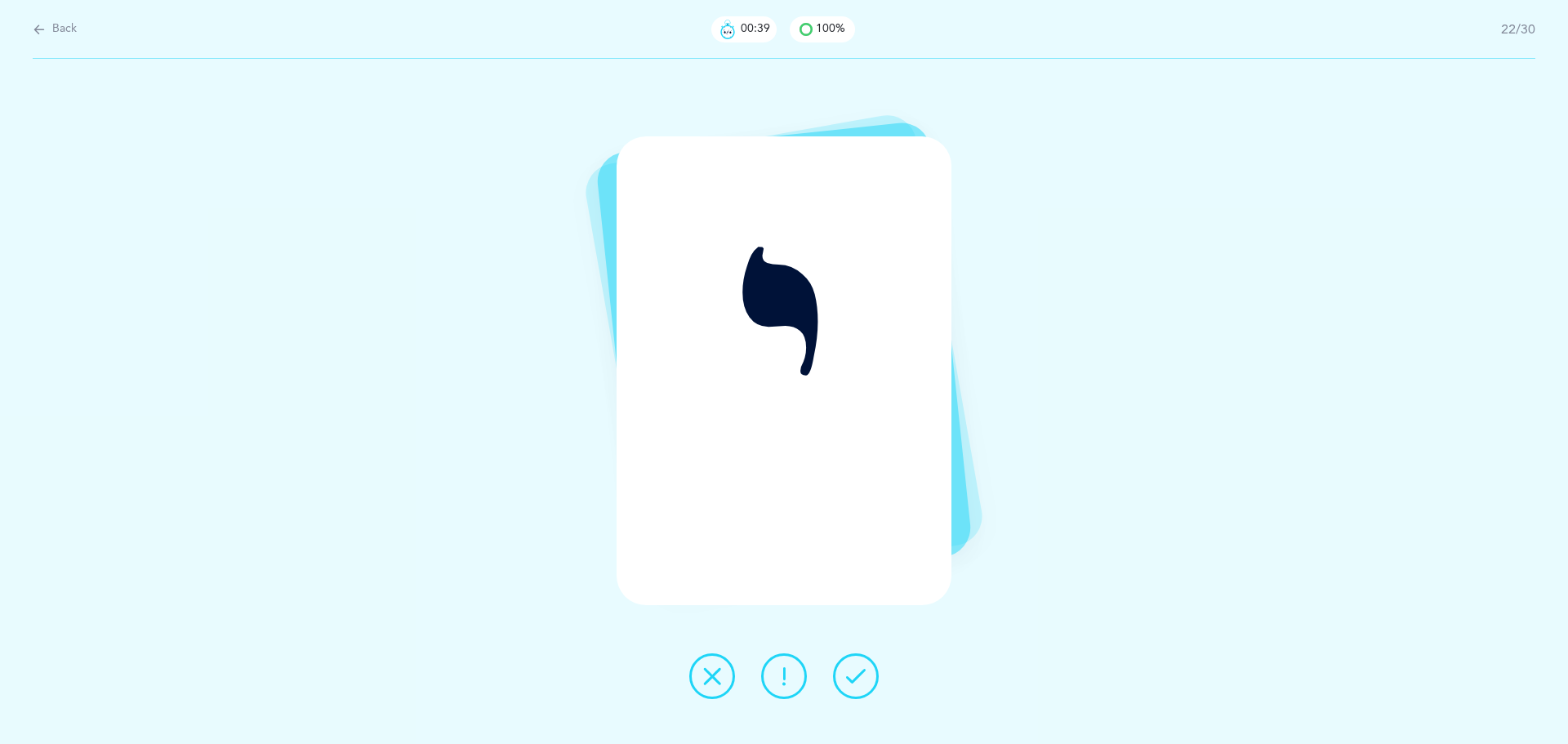
click at [877, 677] on button at bounding box center [855, 676] width 45 height 45
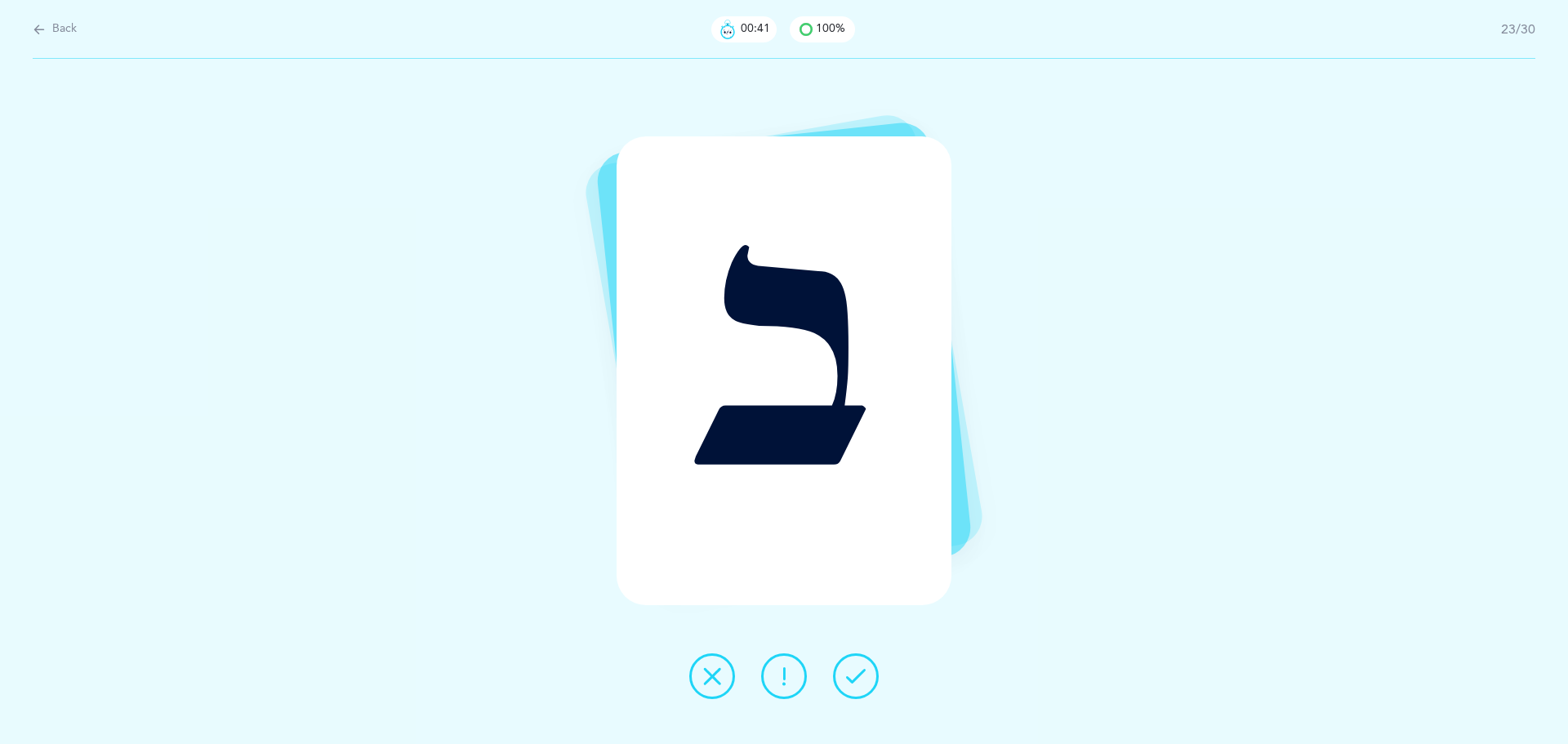
click at [877, 677] on button at bounding box center [855, 676] width 45 height 45
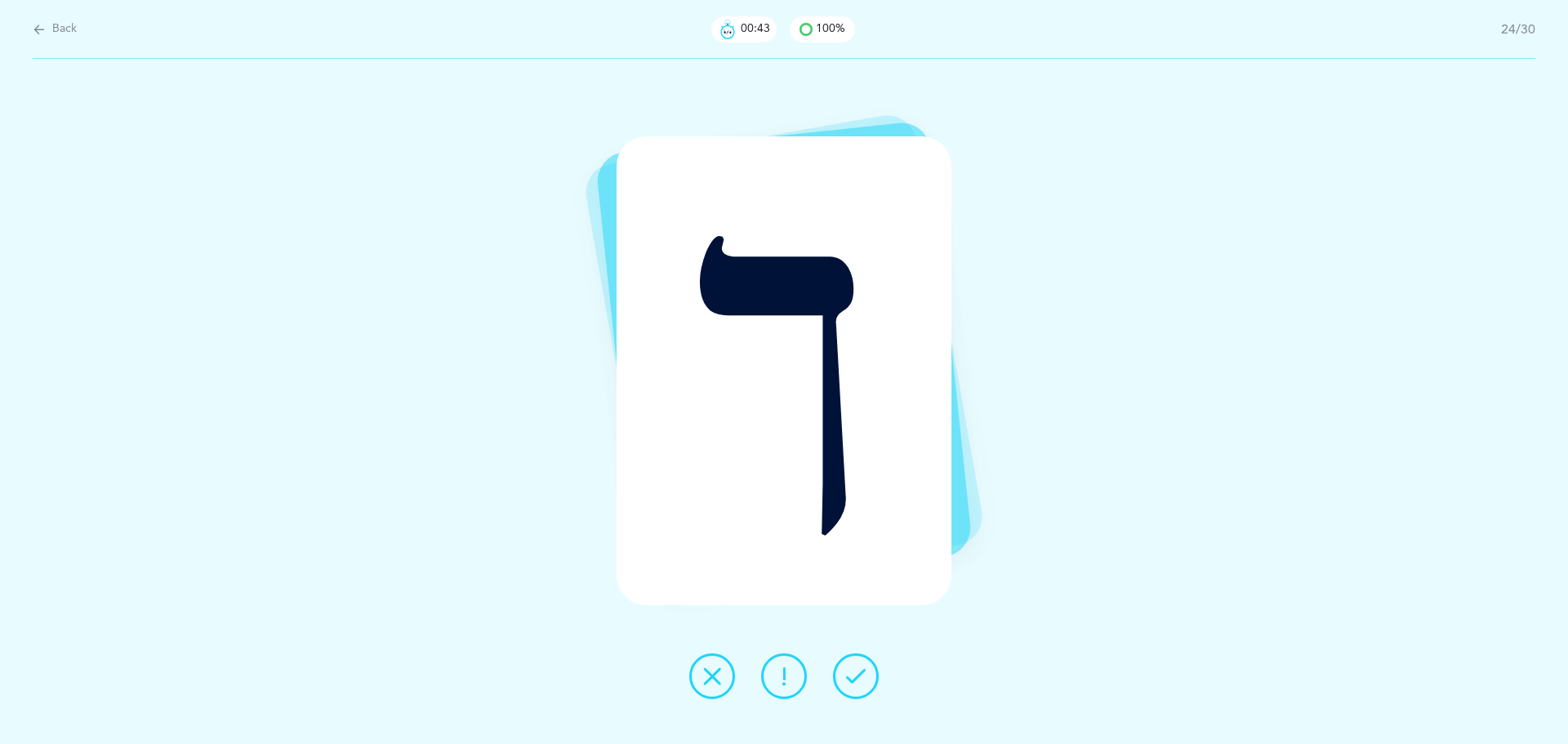
click at [877, 677] on button at bounding box center [855, 676] width 45 height 45
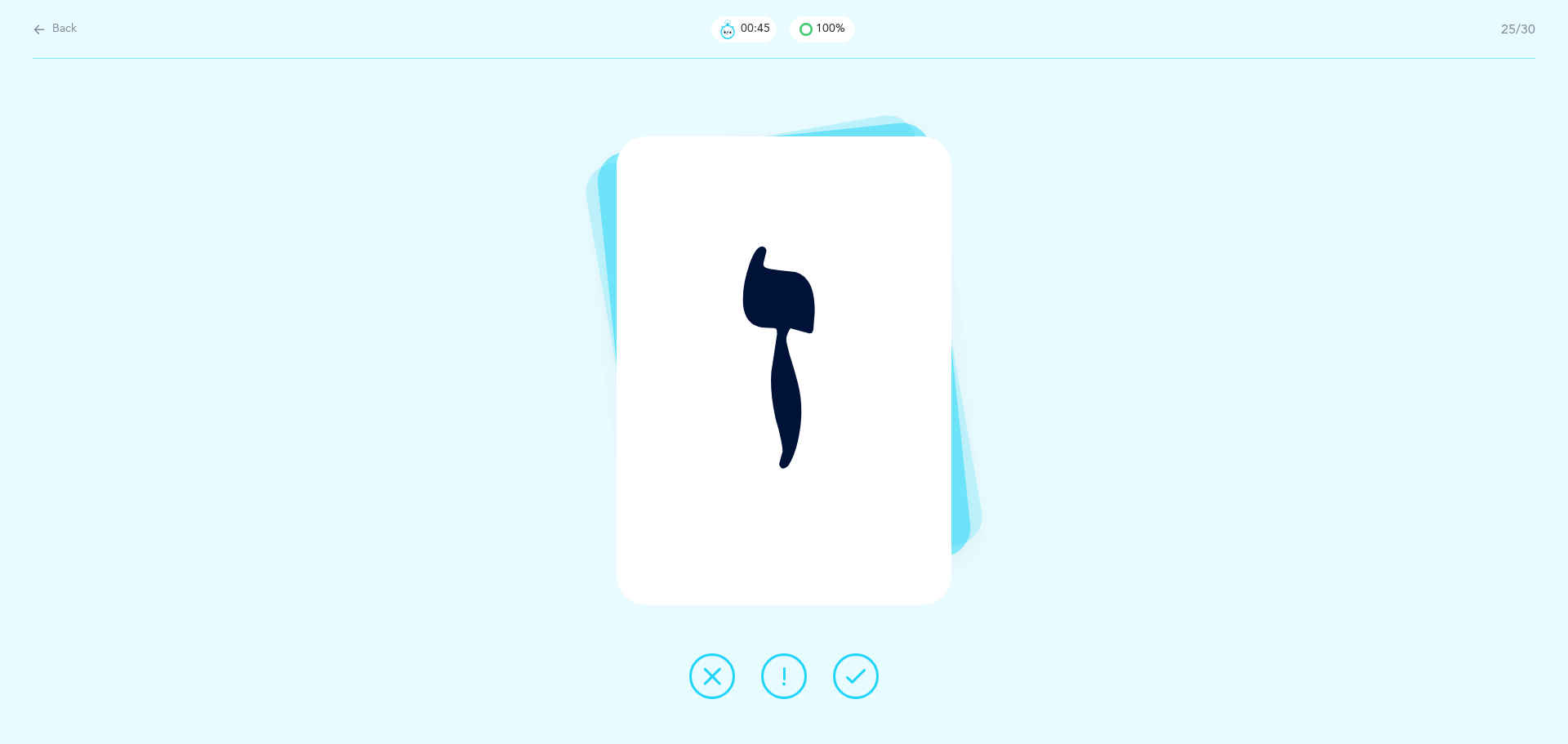
click at [877, 677] on button at bounding box center [855, 676] width 45 height 45
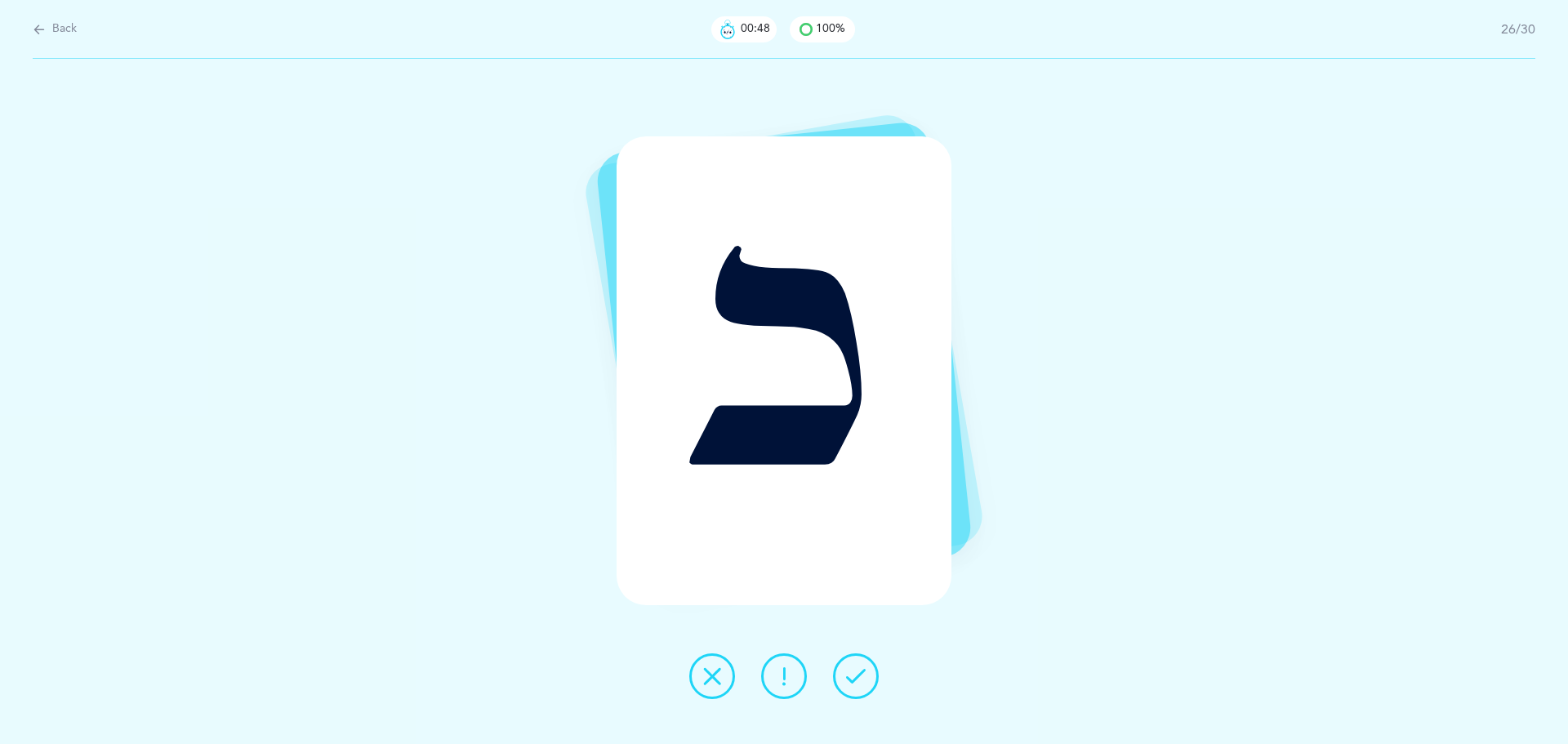
click at [877, 677] on button at bounding box center [855, 676] width 45 height 45
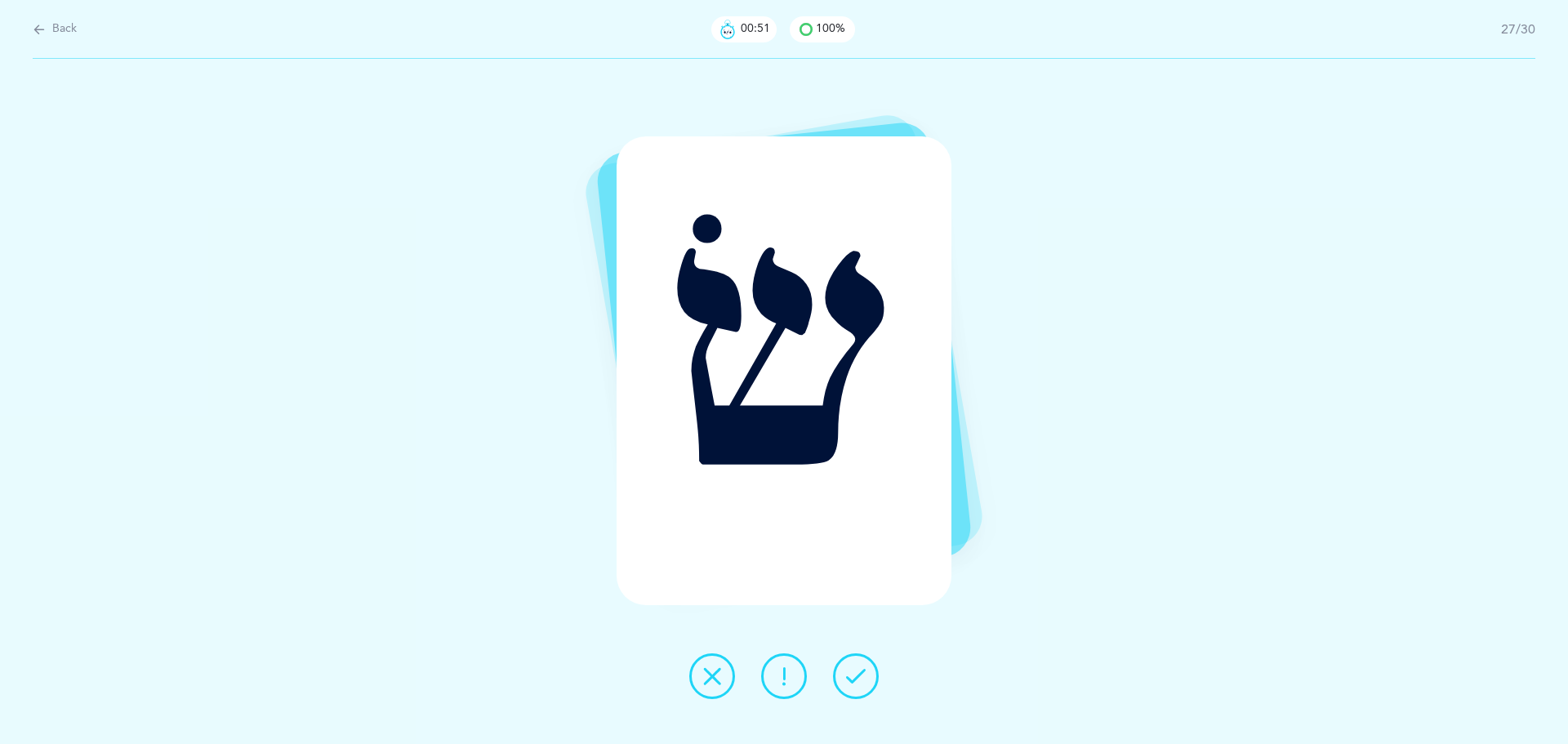
click at [877, 677] on button at bounding box center [855, 676] width 45 height 45
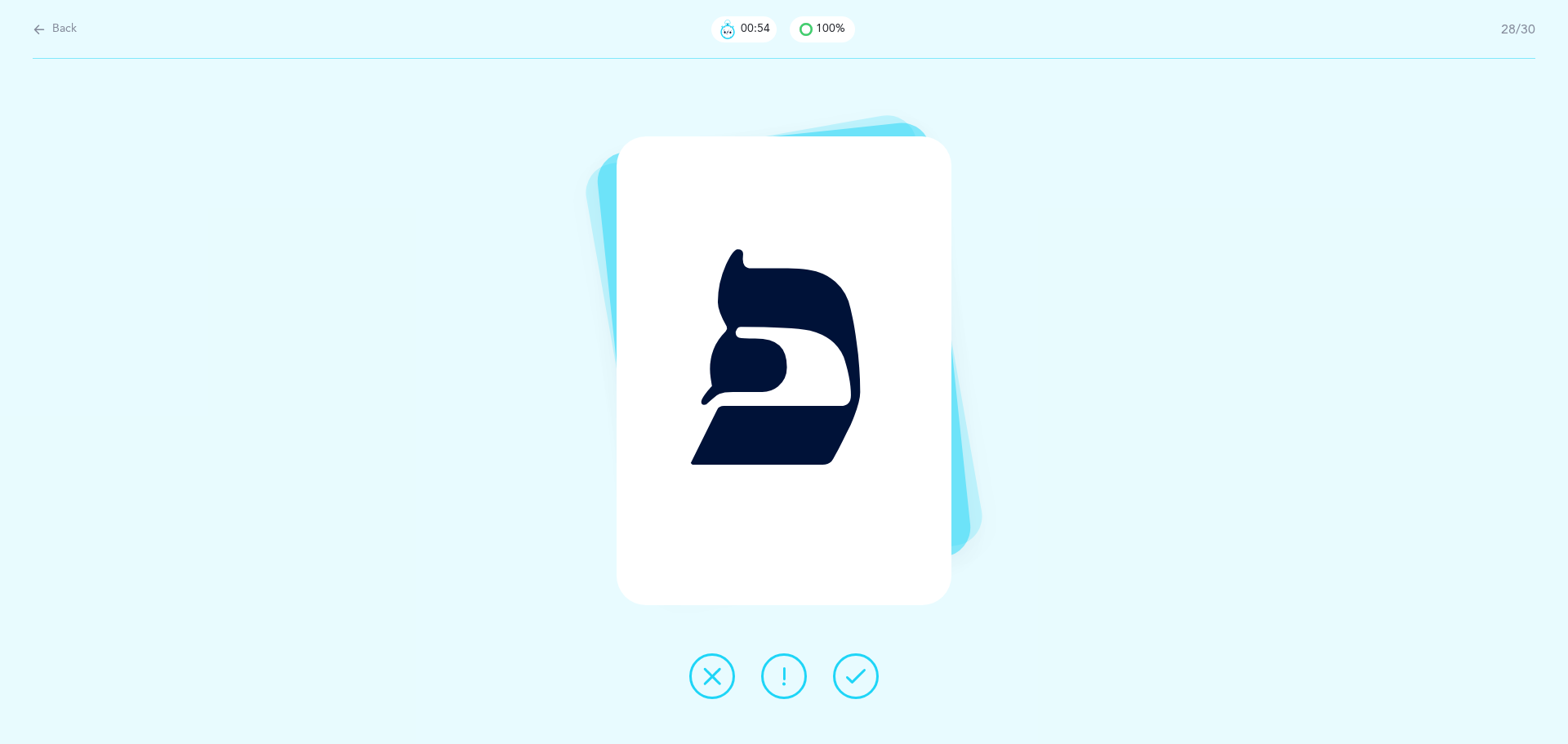
click at [877, 677] on button at bounding box center [855, 676] width 45 height 45
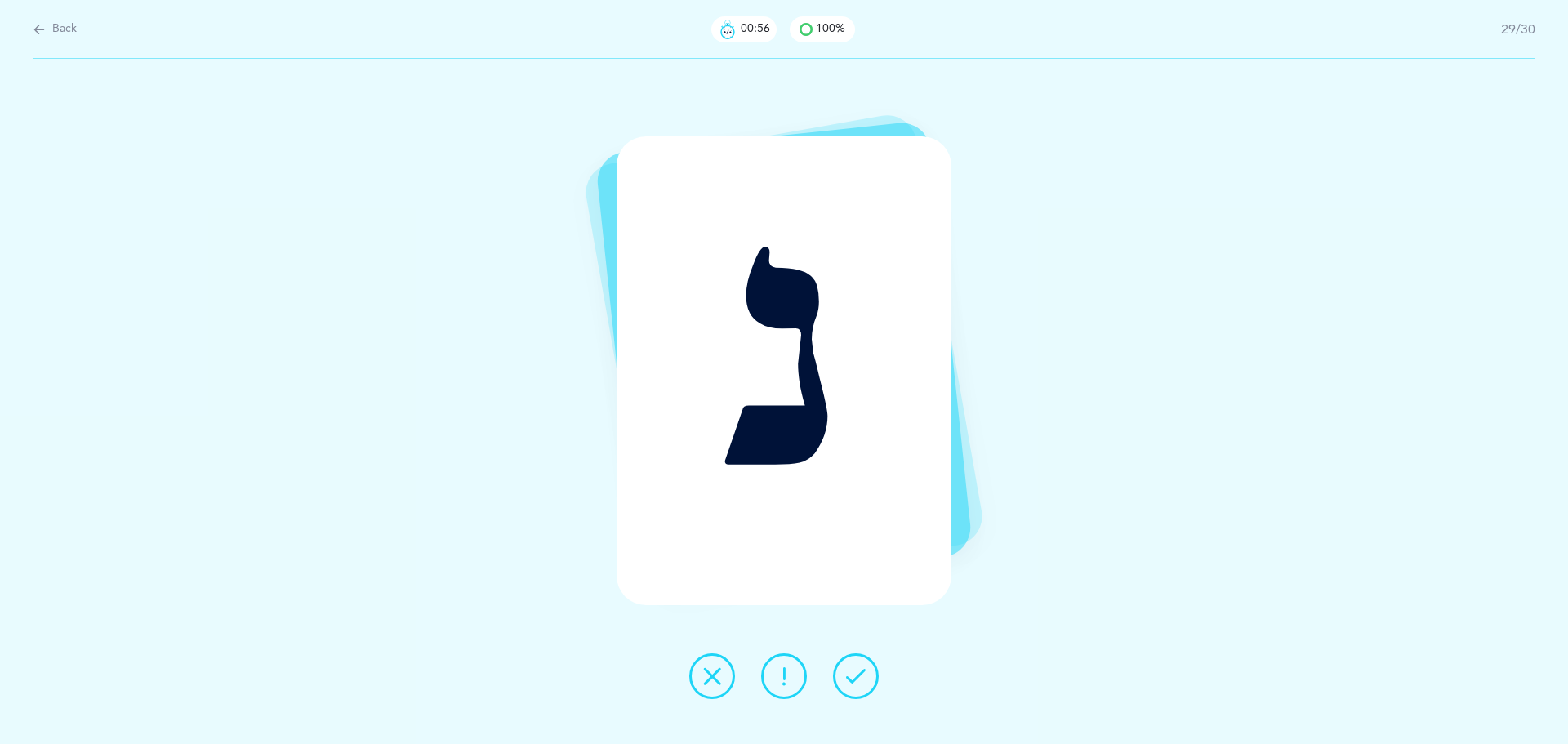
click at [877, 677] on button at bounding box center [855, 676] width 45 height 45
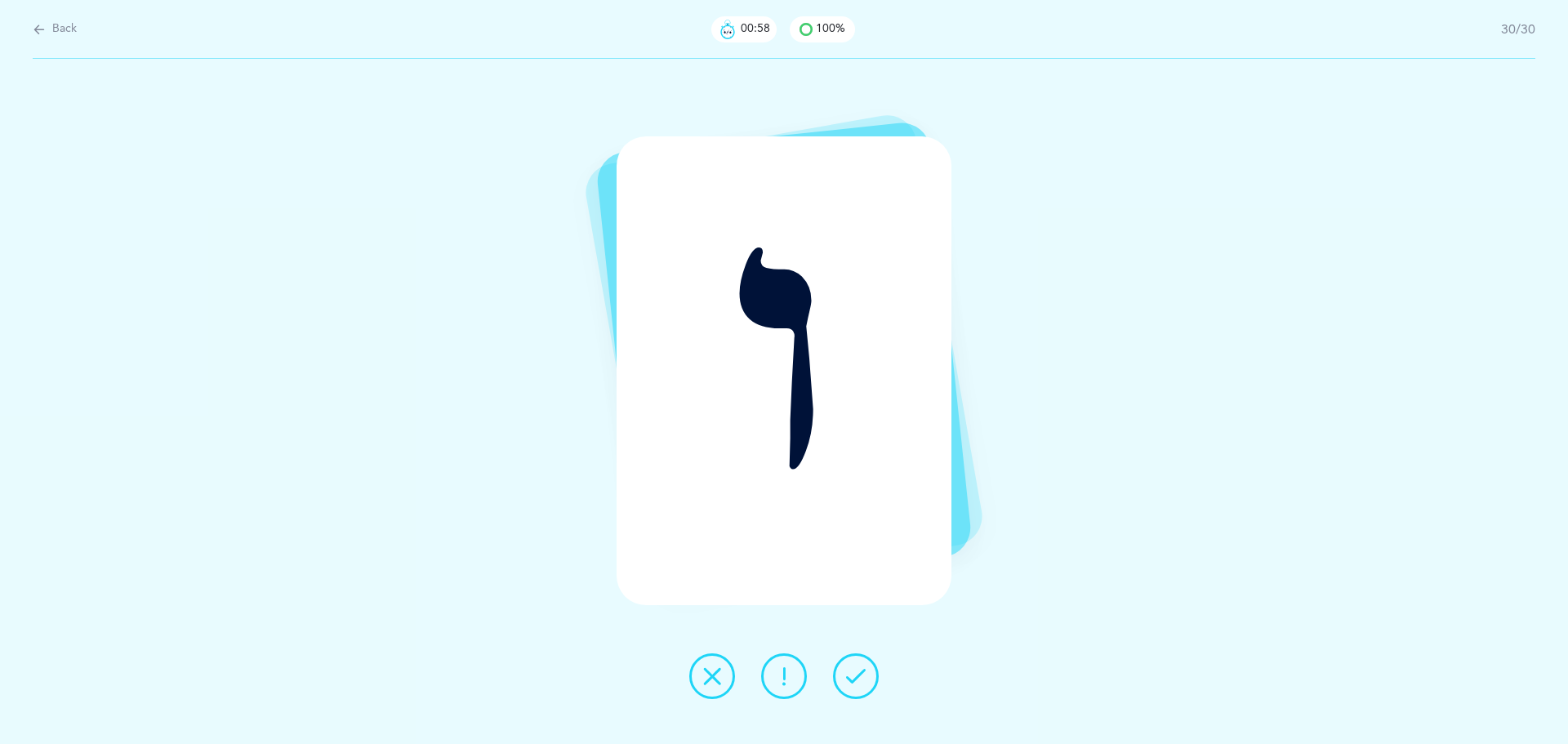
click at [877, 677] on button at bounding box center [855, 676] width 45 height 45
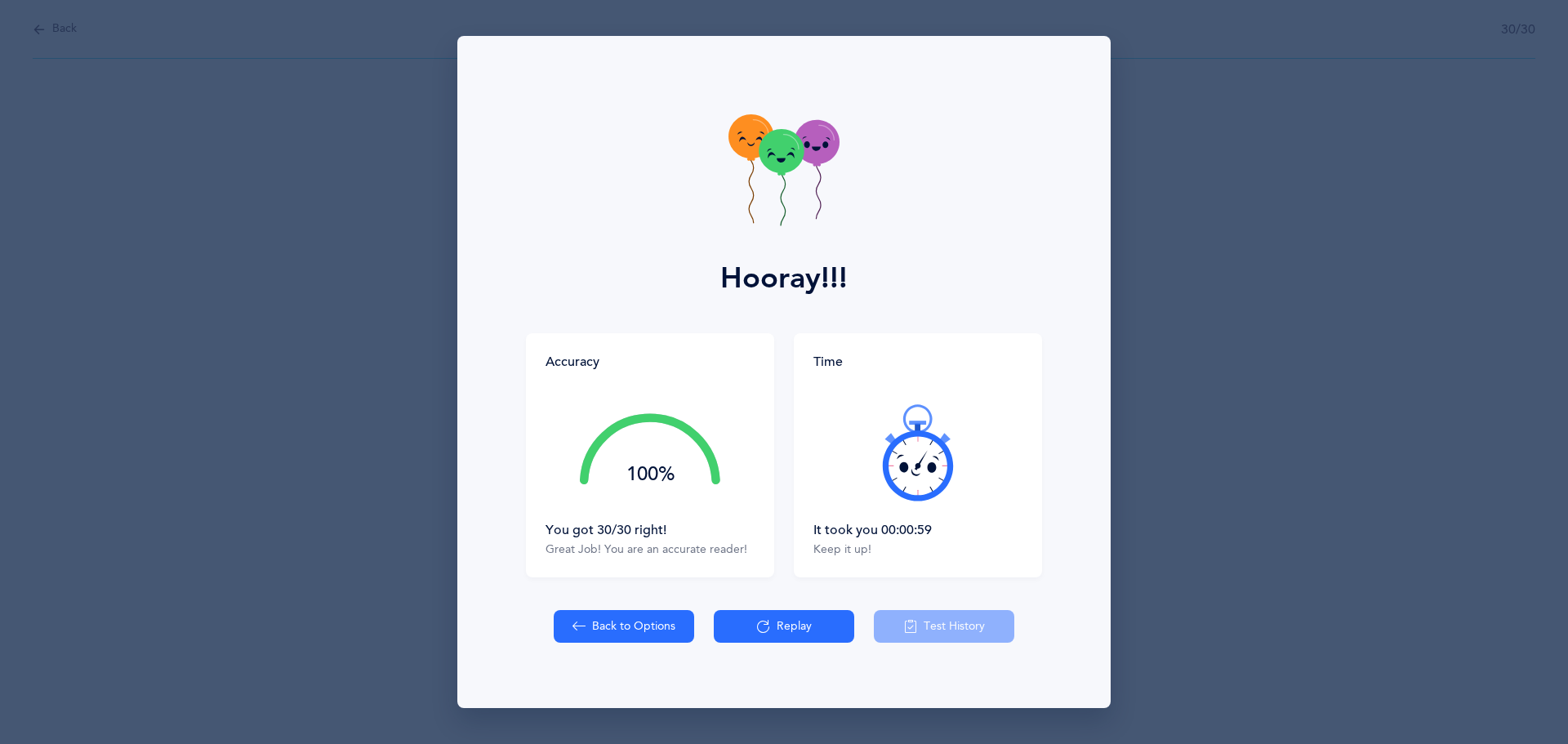
drag, startPoint x: 949, startPoint y: 523, endPoint x: 806, endPoint y: 532, distance: 143.3
click at [806, 532] on div "Time It took you 00:00:59 Keep it up!" at bounding box center [917, 455] width 248 height 245
click at [852, 536] on div "It took you 00:00:59" at bounding box center [918, 530] width 209 height 18
drag, startPoint x: 990, startPoint y: 523, endPoint x: 844, endPoint y: 534, distance: 146.4
click at [844, 534] on div "It took you 00:00:59" at bounding box center [918, 530] width 209 height 18
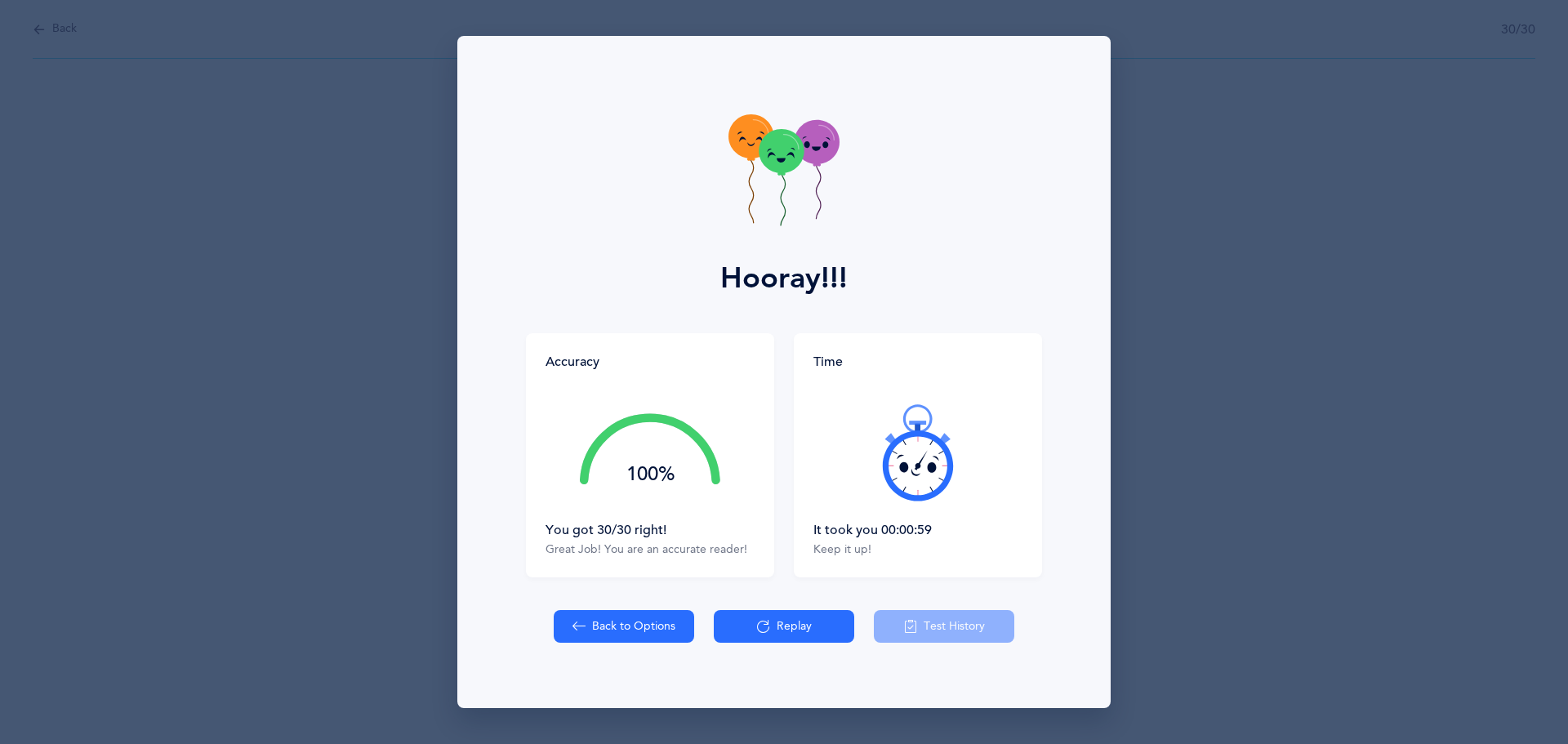
click at [845, 490] on div at bounding box center [918, 452] width 209 height 137
click at [767, 641] on button "Replay" at bounding box center [783, 626] width 140 height 33
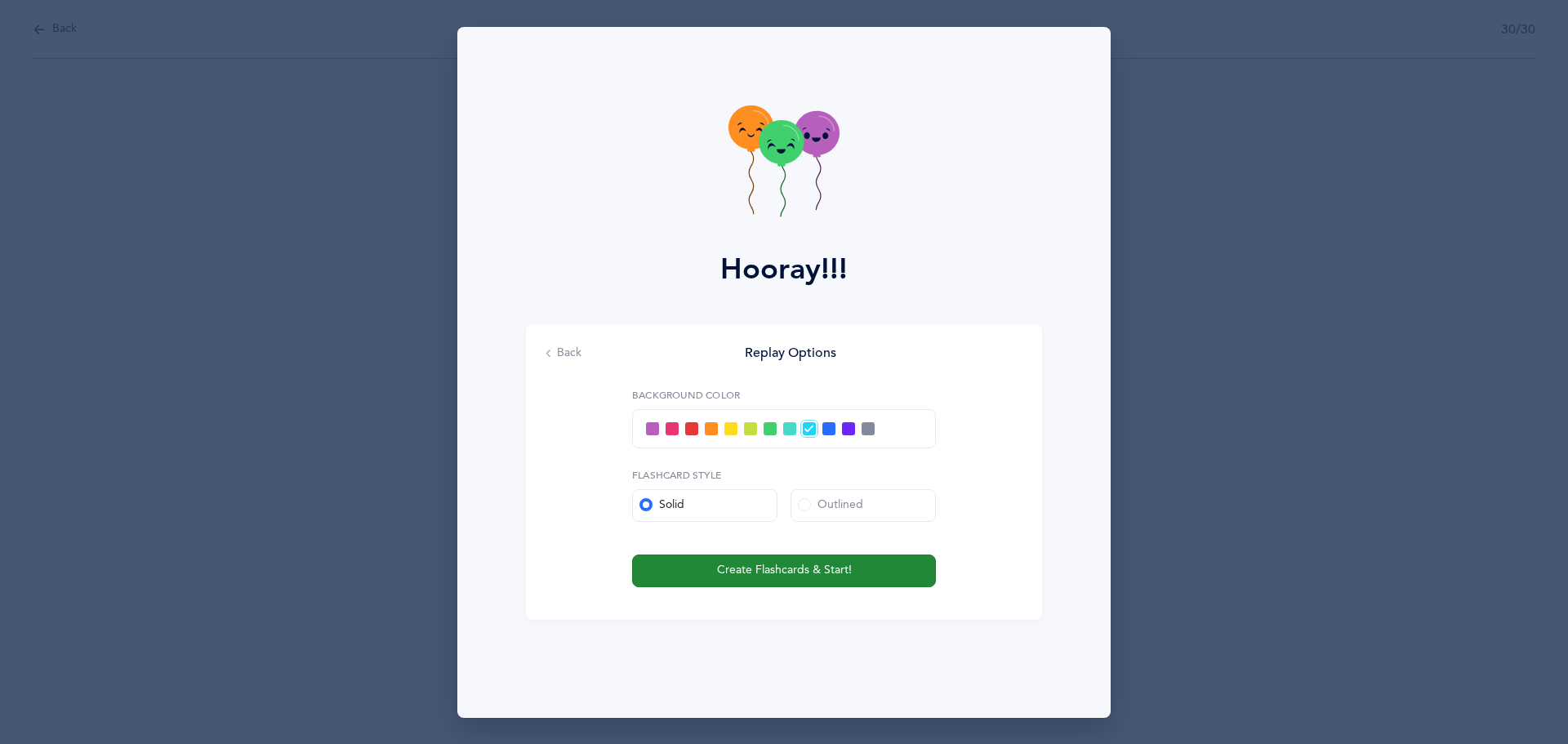
click at [775, 575] on span "Create Flashcards & Start!" at bounding box center [784, 570] width 134 height 17
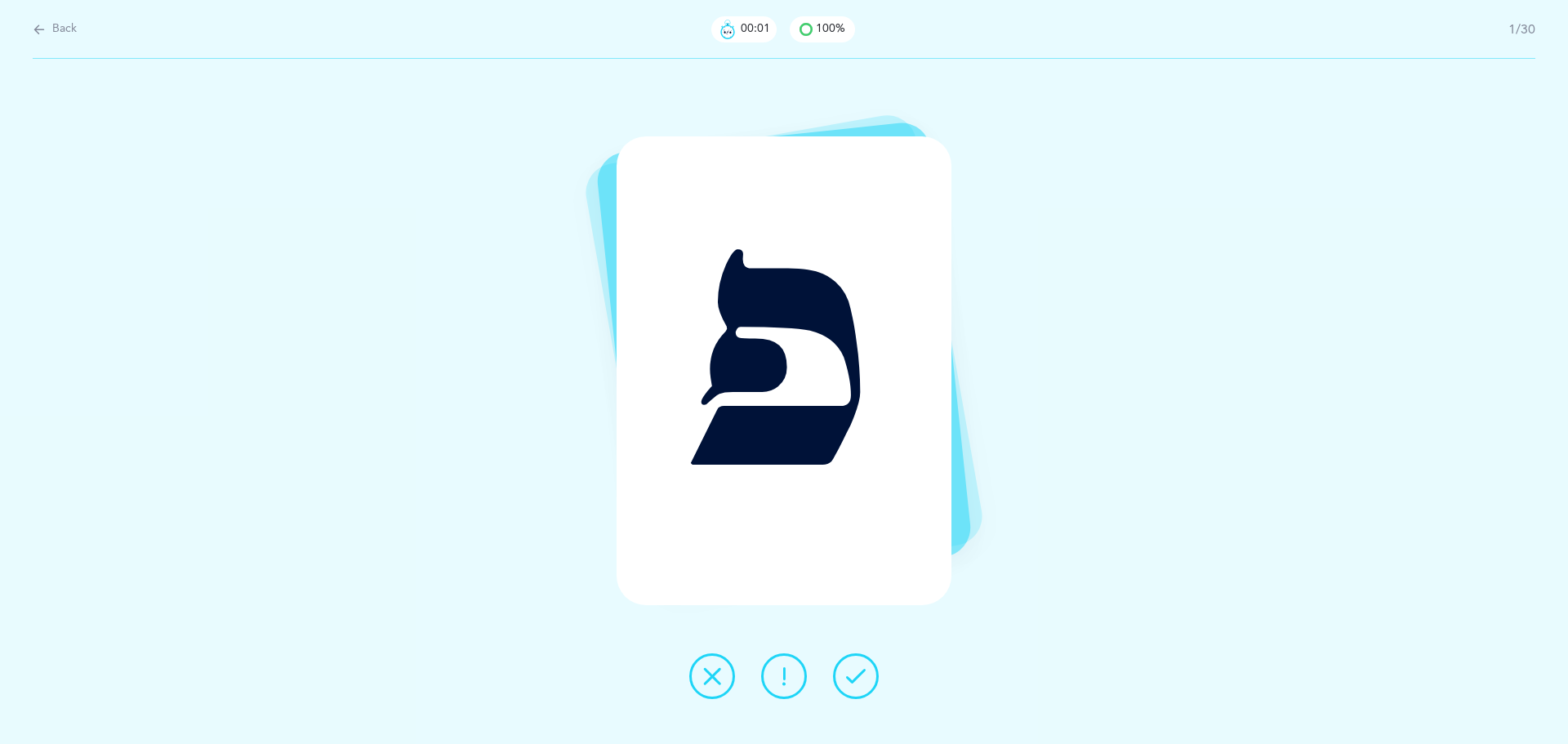
click at [857, 674] on icon at bounding box center [855, 676] width 19 height 19
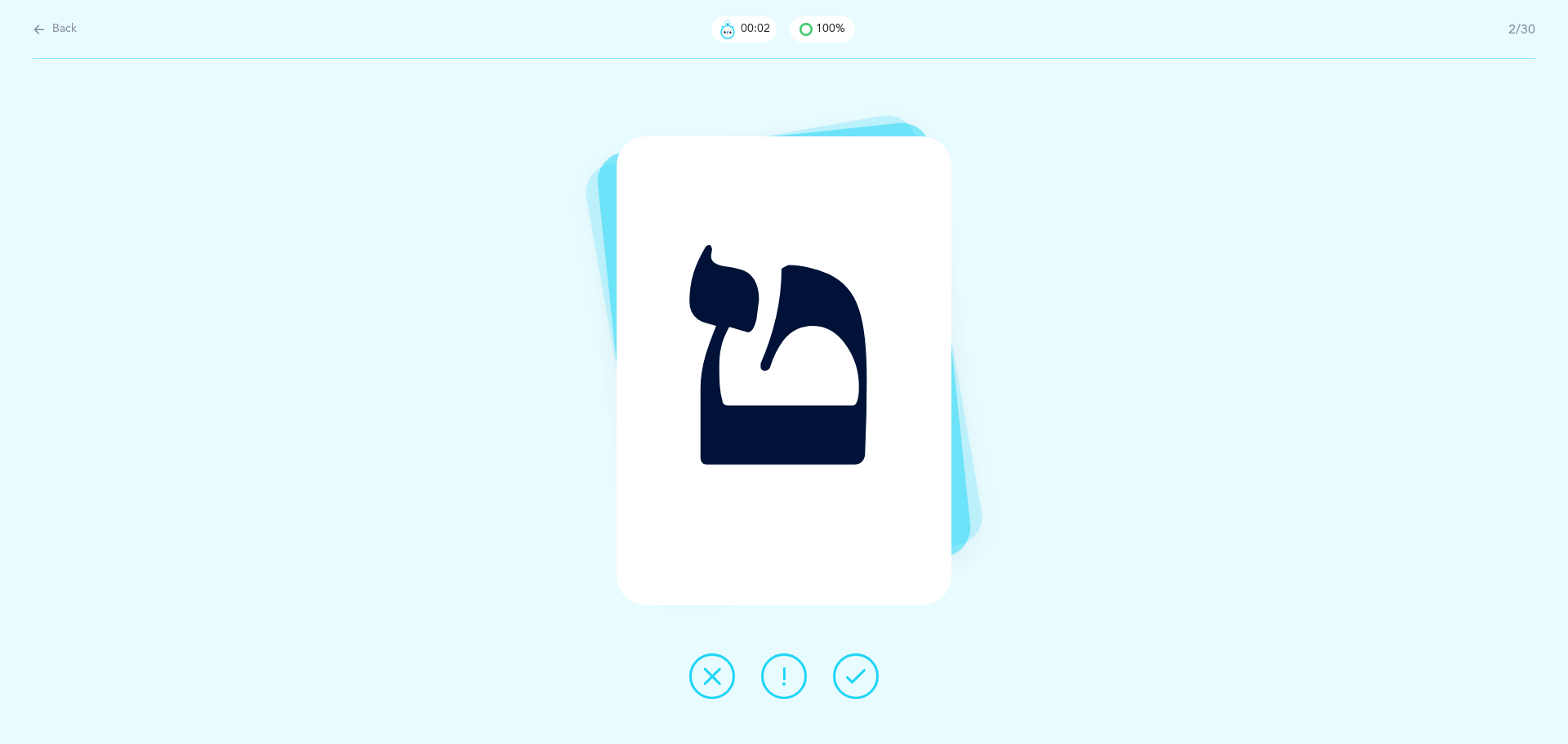
click at [857, 674] on icon at bounding box center [855, 676] width 19 height 19
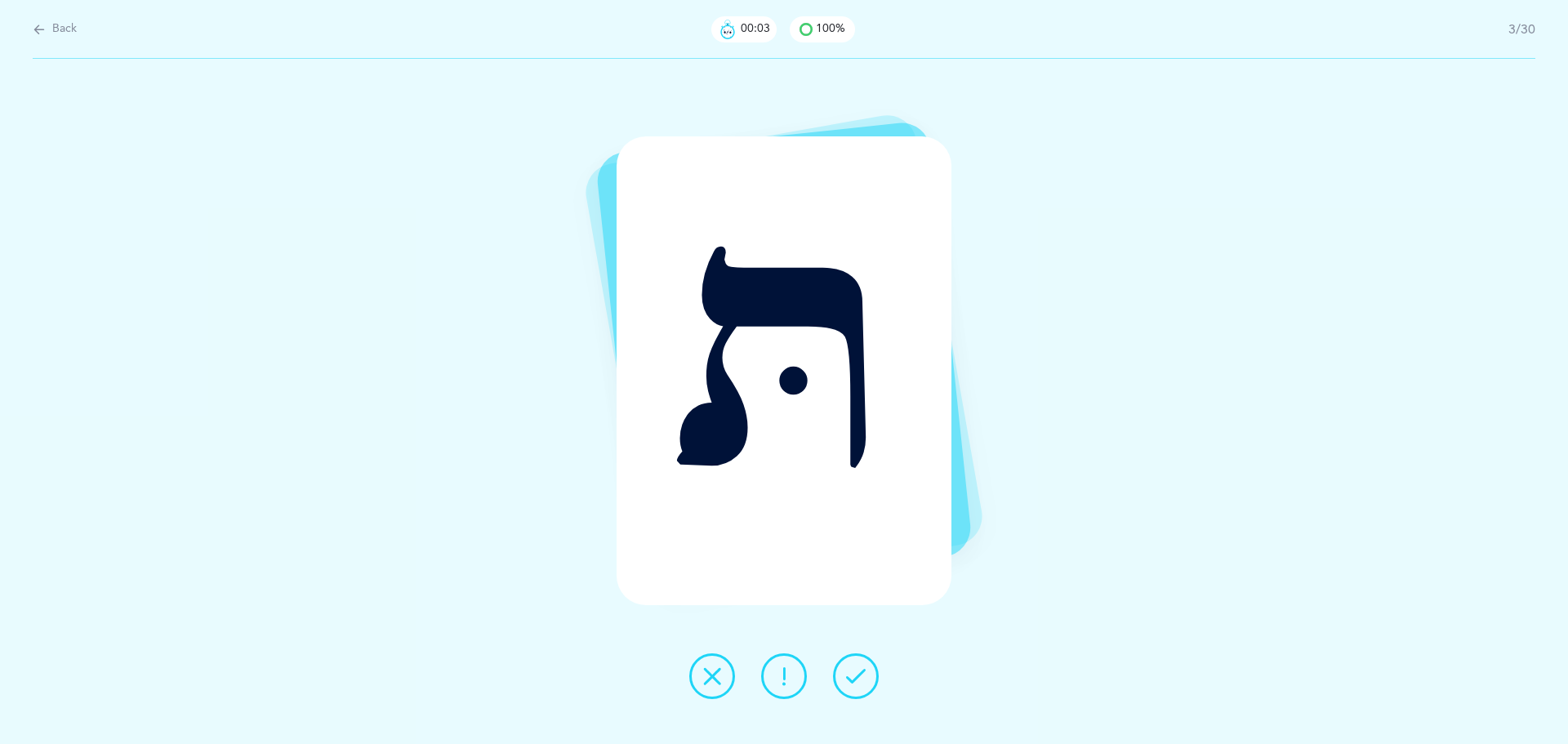
click at [857, 674] on icon at bounding box center [855, 676] width 19 height 19
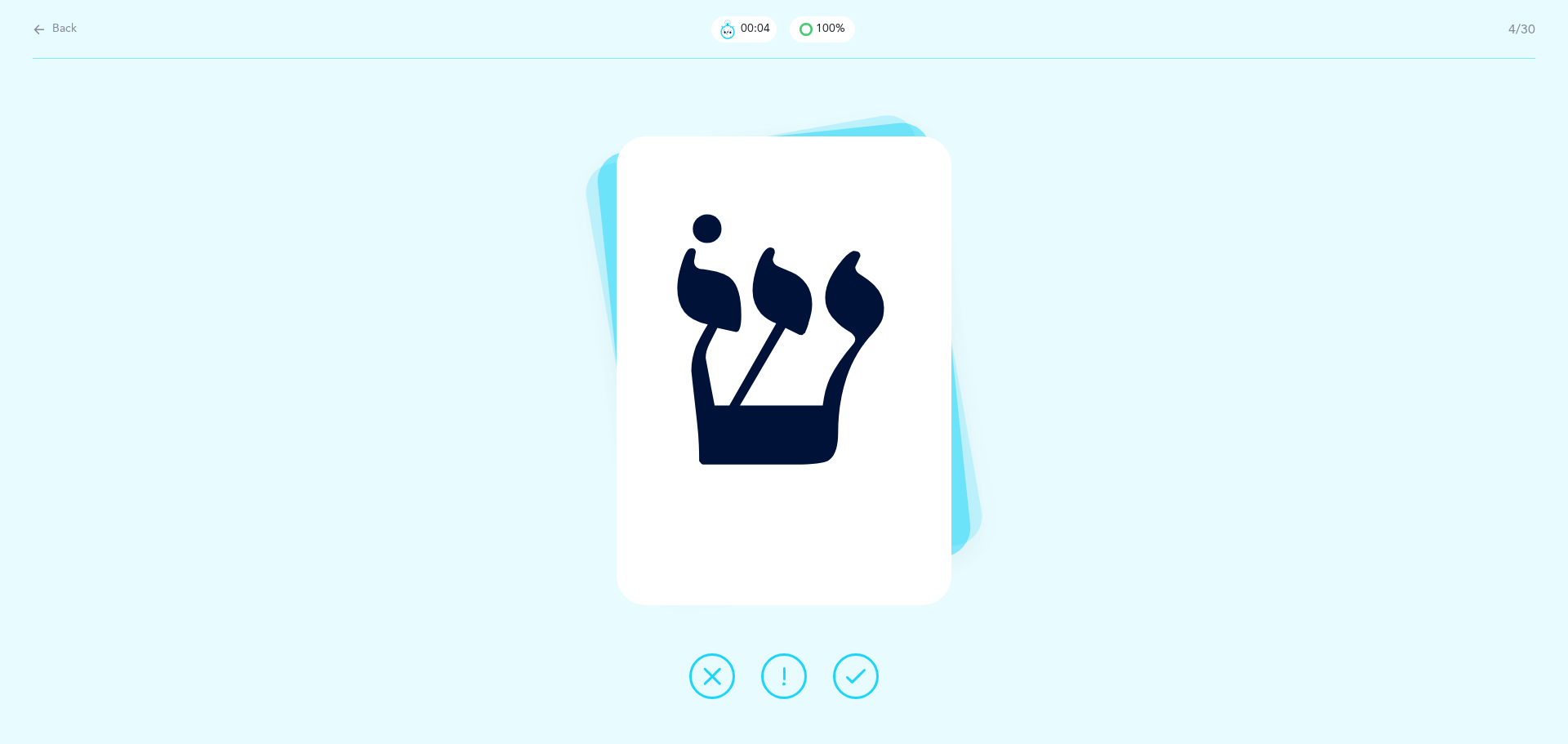
click at [857, 674] on icon at bounding box center [855, 676] width 19 height 19
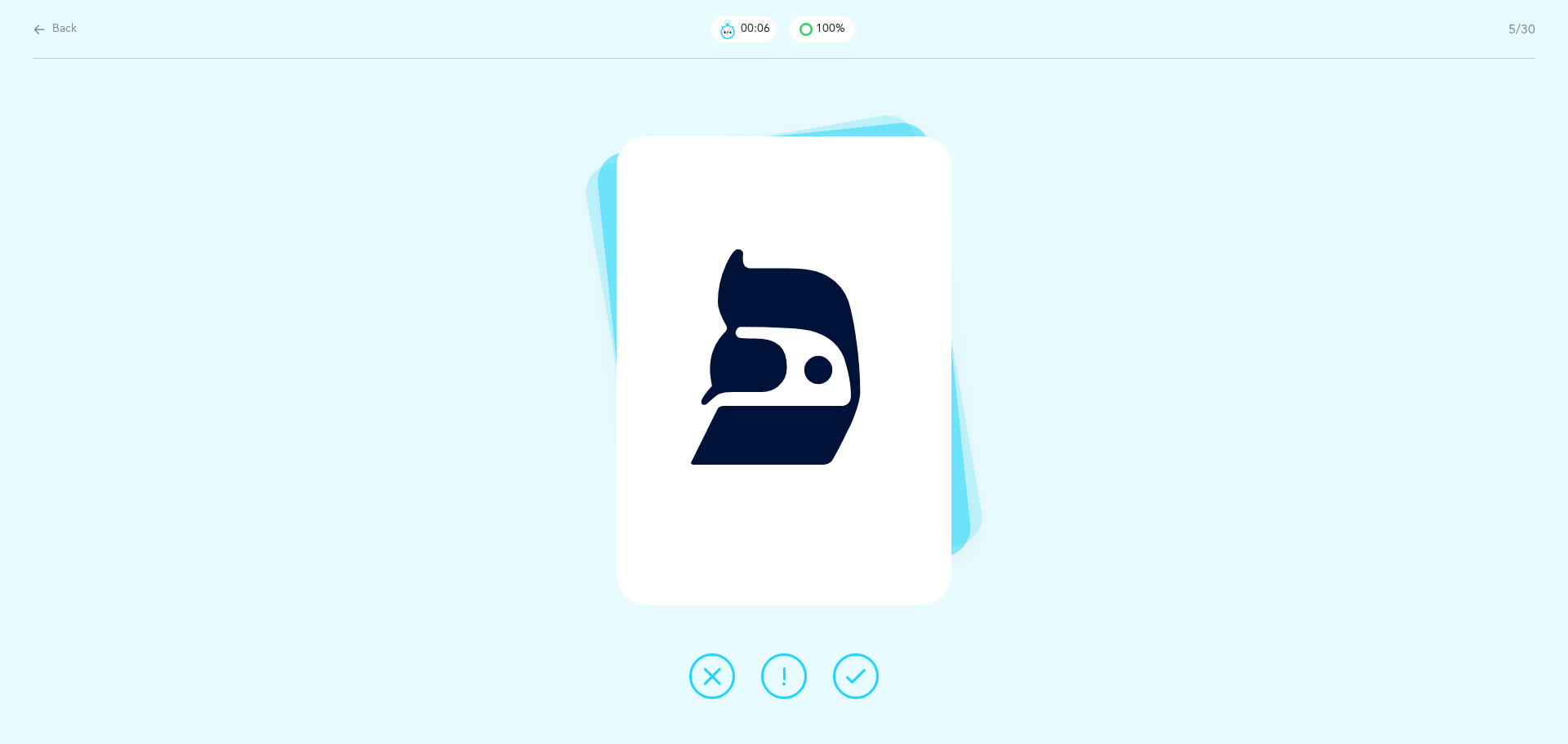
click at [857, 674] on icon at bounding box center [855, 676] width 19 height 19
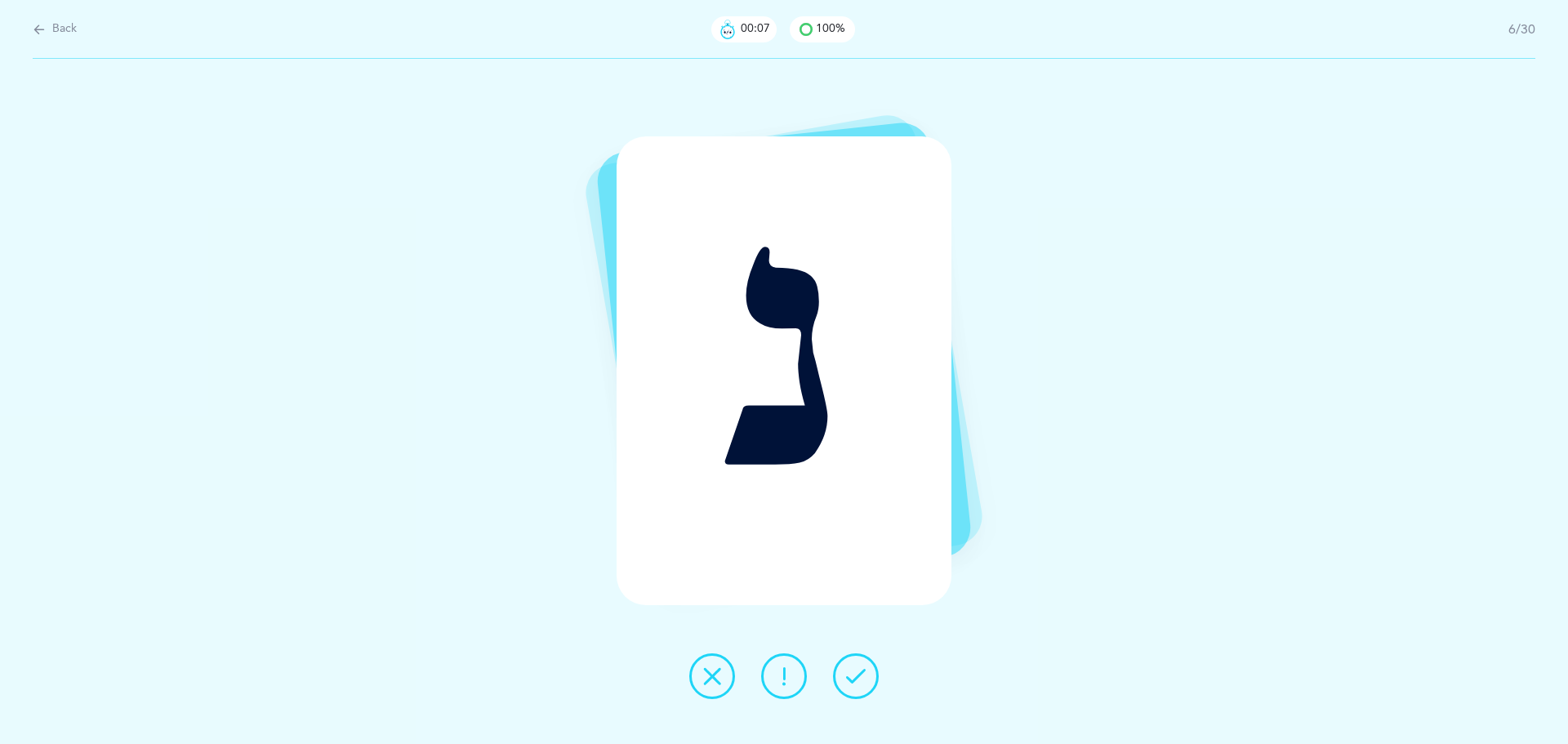
click at [857, 674] on icon at bounding box center [855, 676] width 19 height 19
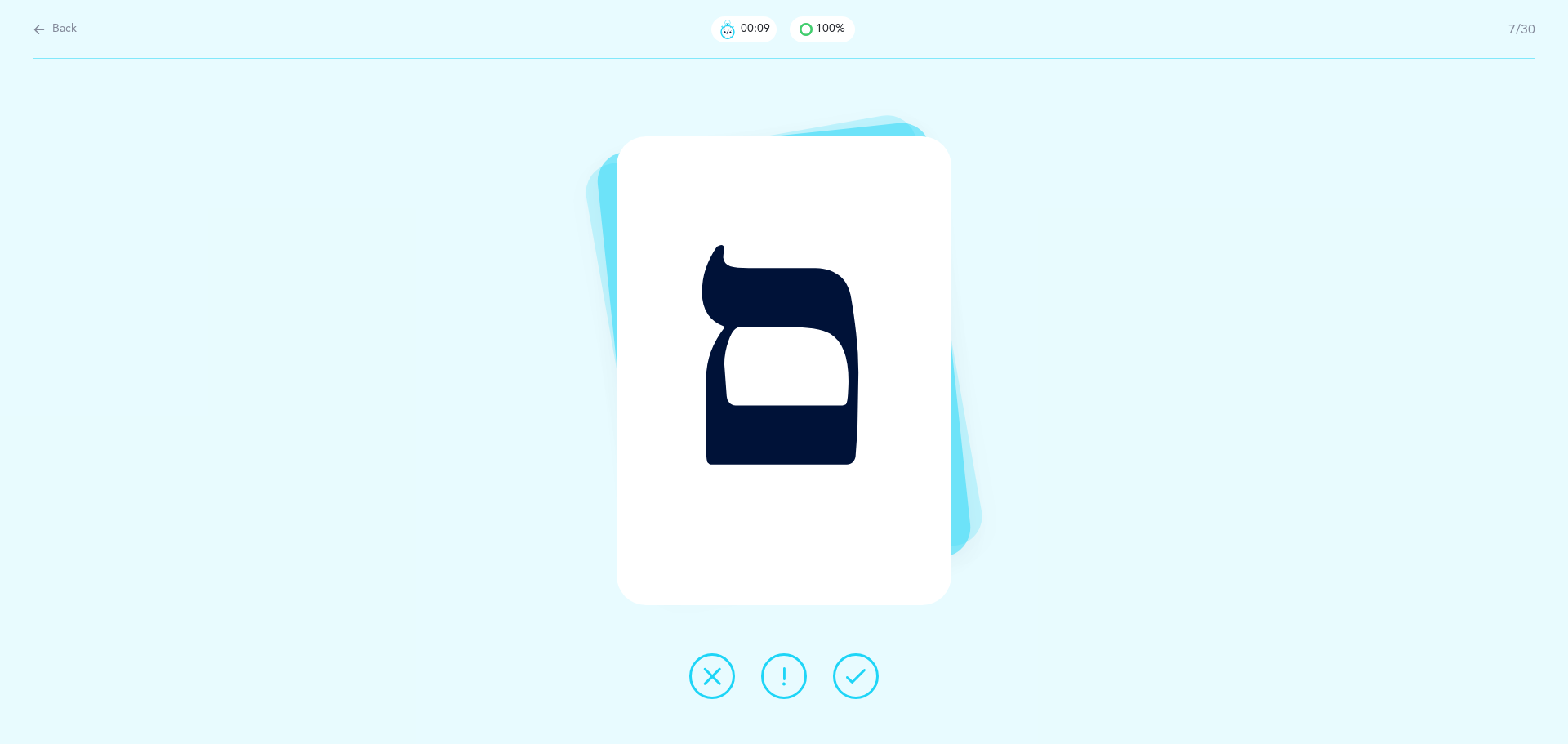
click at [857, 674] on icon at bounding box center [855, 676] width 19 height 19
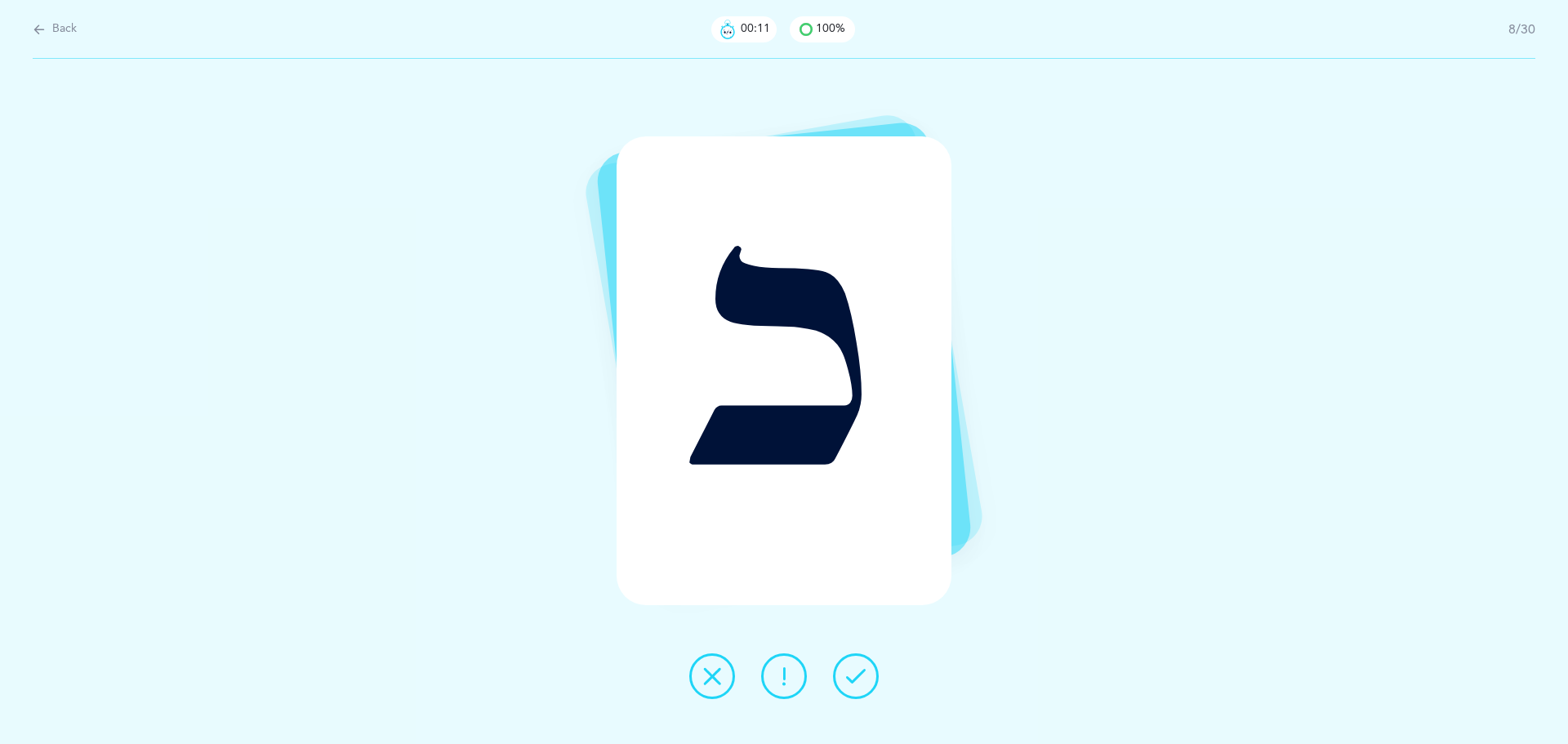
click at [857, 674] on icon at bounding box center [855, 676] width 19 height 19
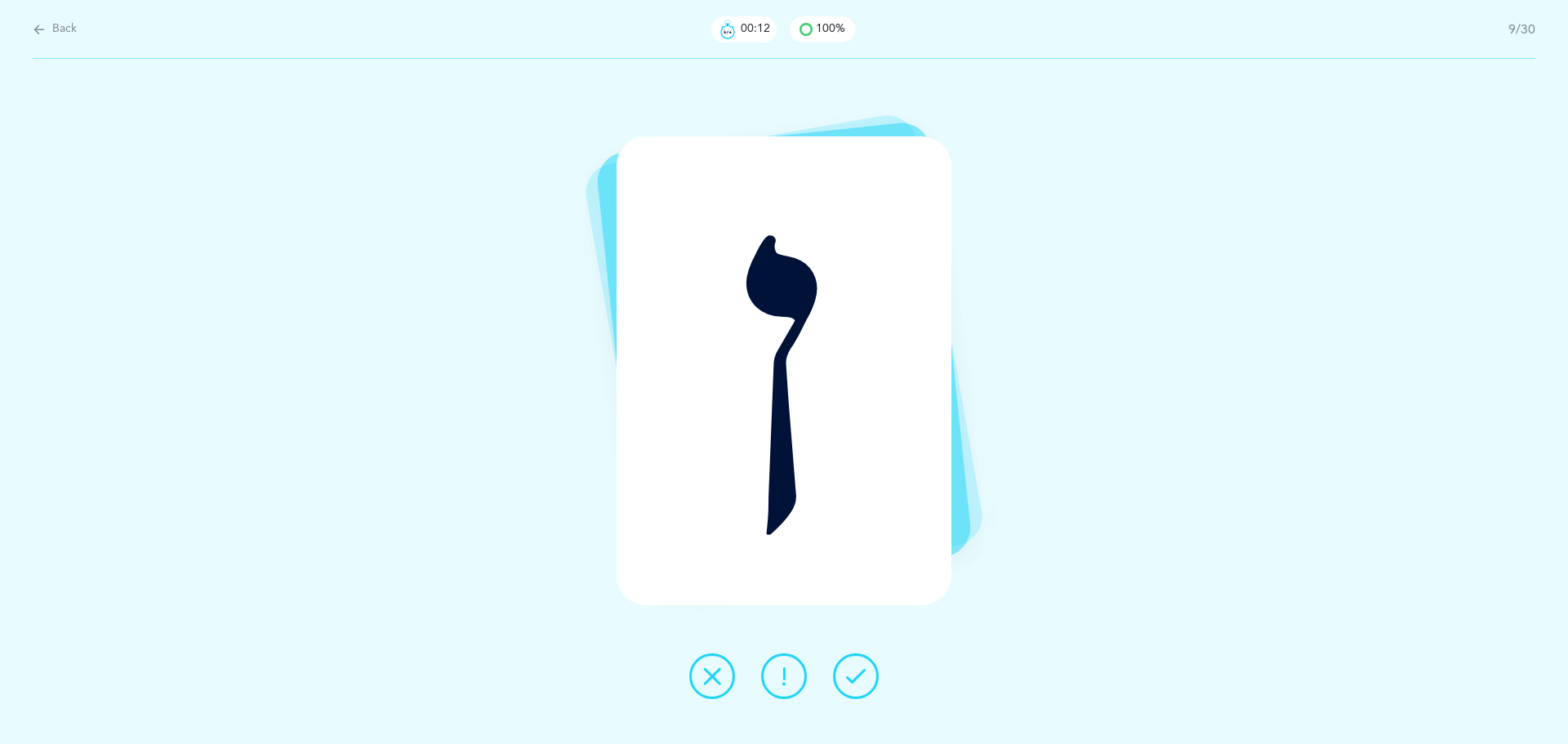
click at [857, 674] on icon at bounding box center [855, 676] width 19 height 19
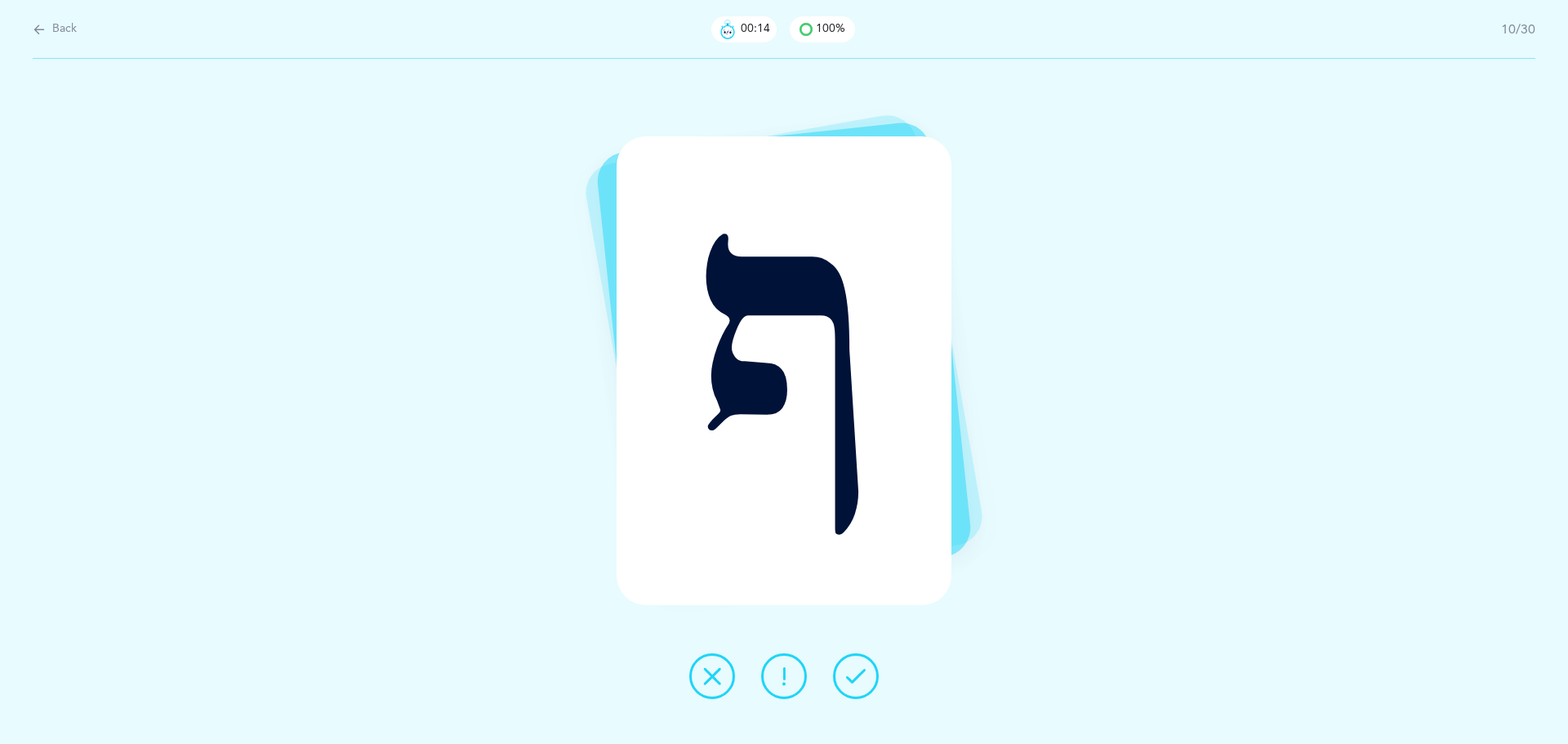
click at [857, 674] on icon at bounding box center [855, 676] width 19 height 19
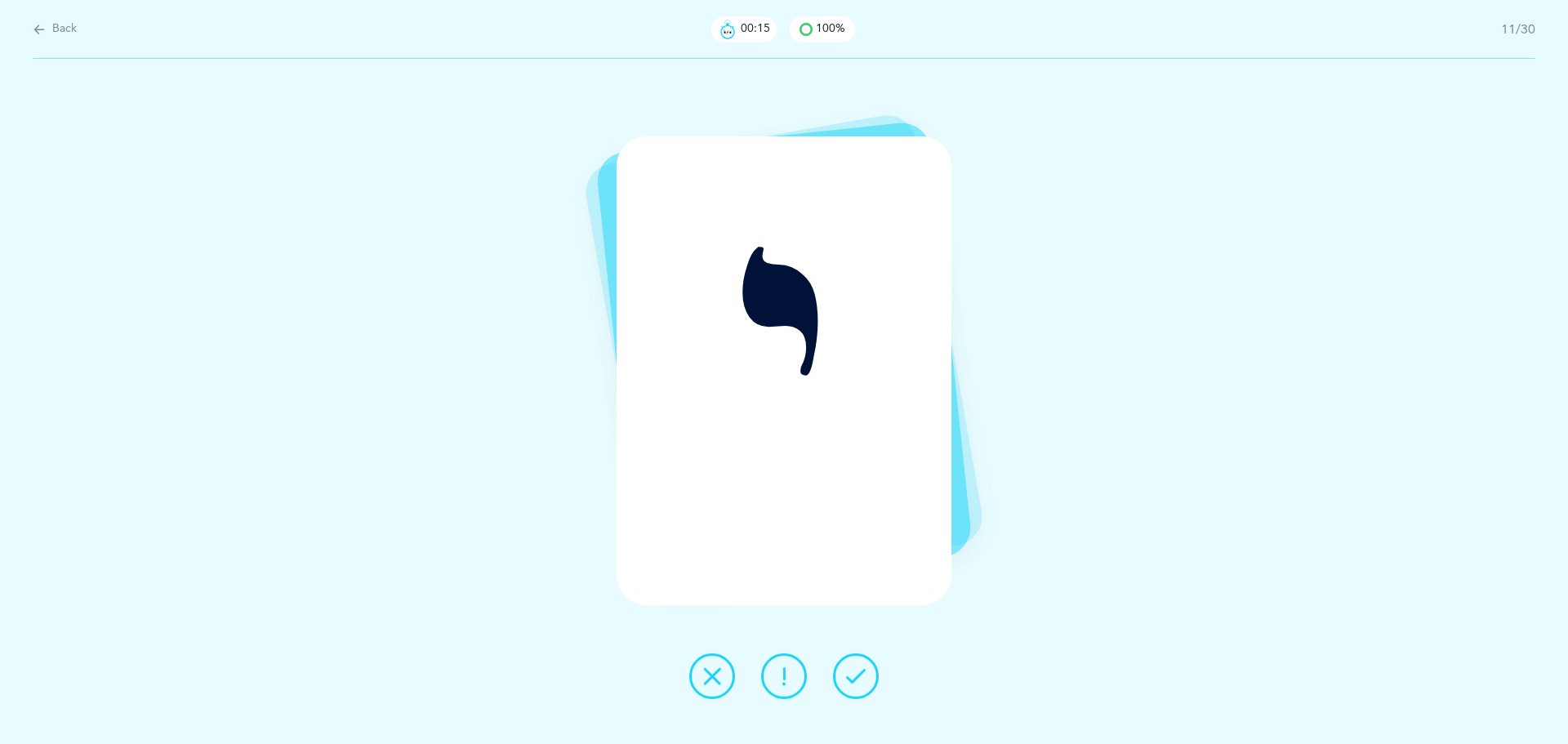
click at [857, 674] on icon at bounding box center [855, 676] width 19 height 19
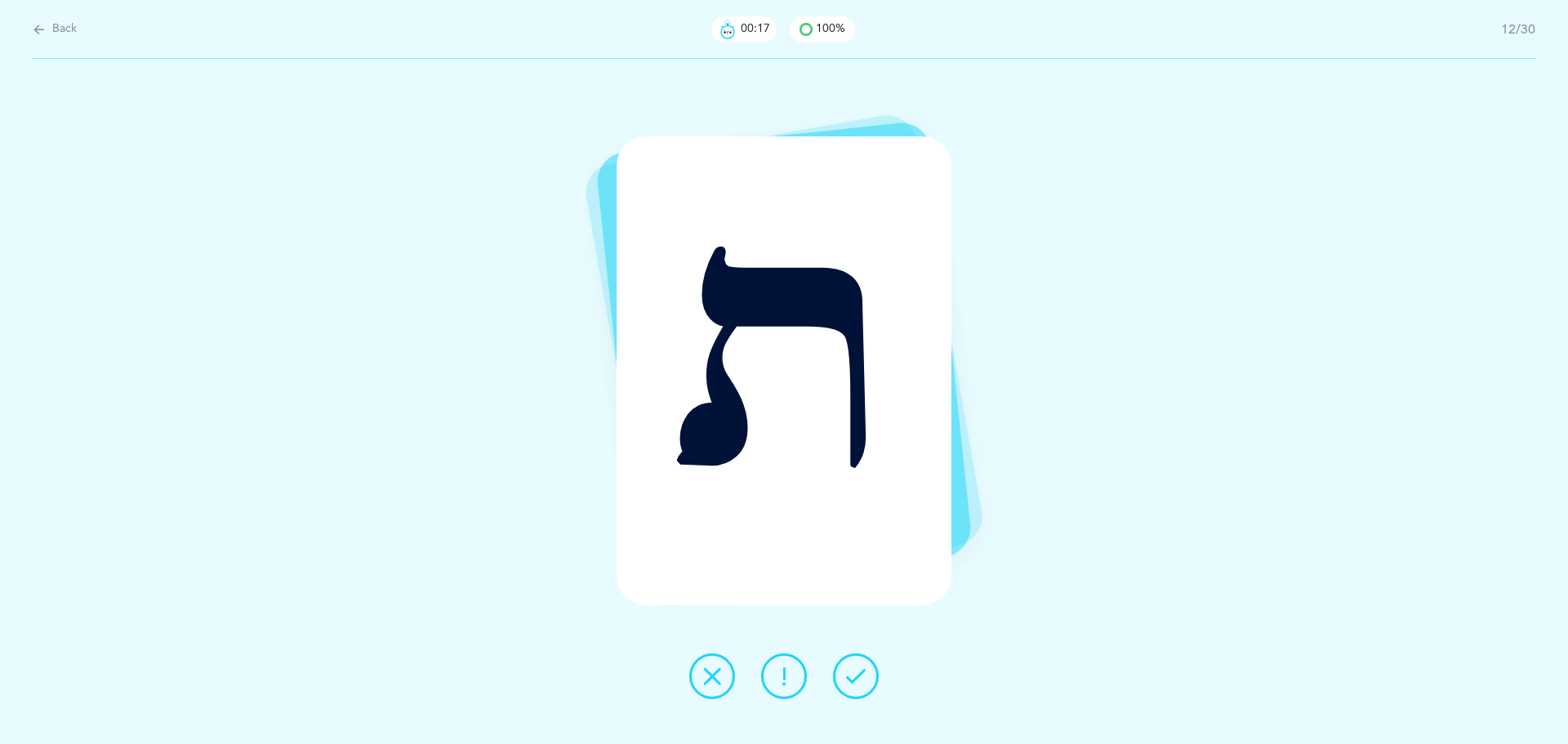
click at [857, 674] on icon at bounding box center [855, 676] width 19 height 19
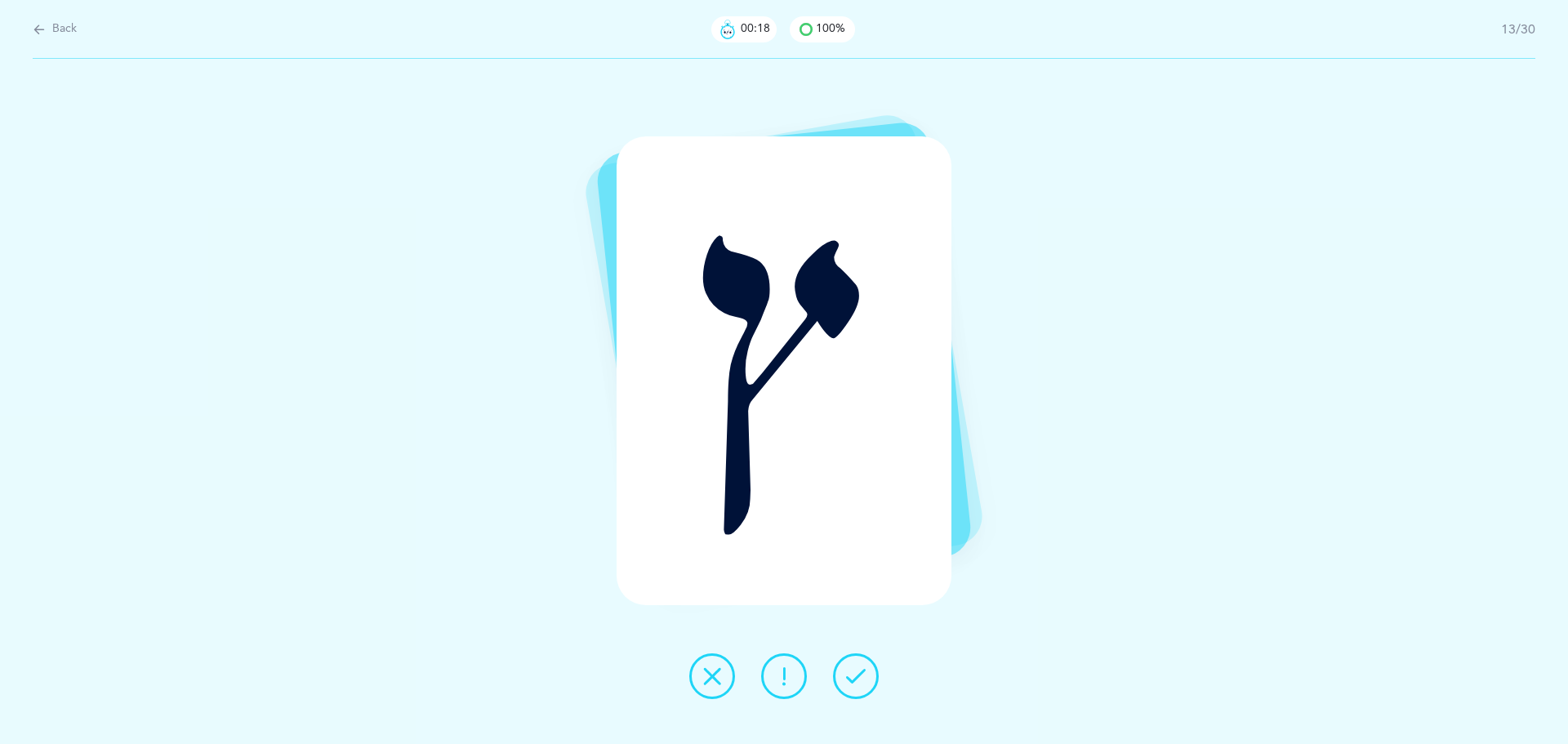
click at [857, 674] on icon at bounding box center [855, 676] width 19 height 19
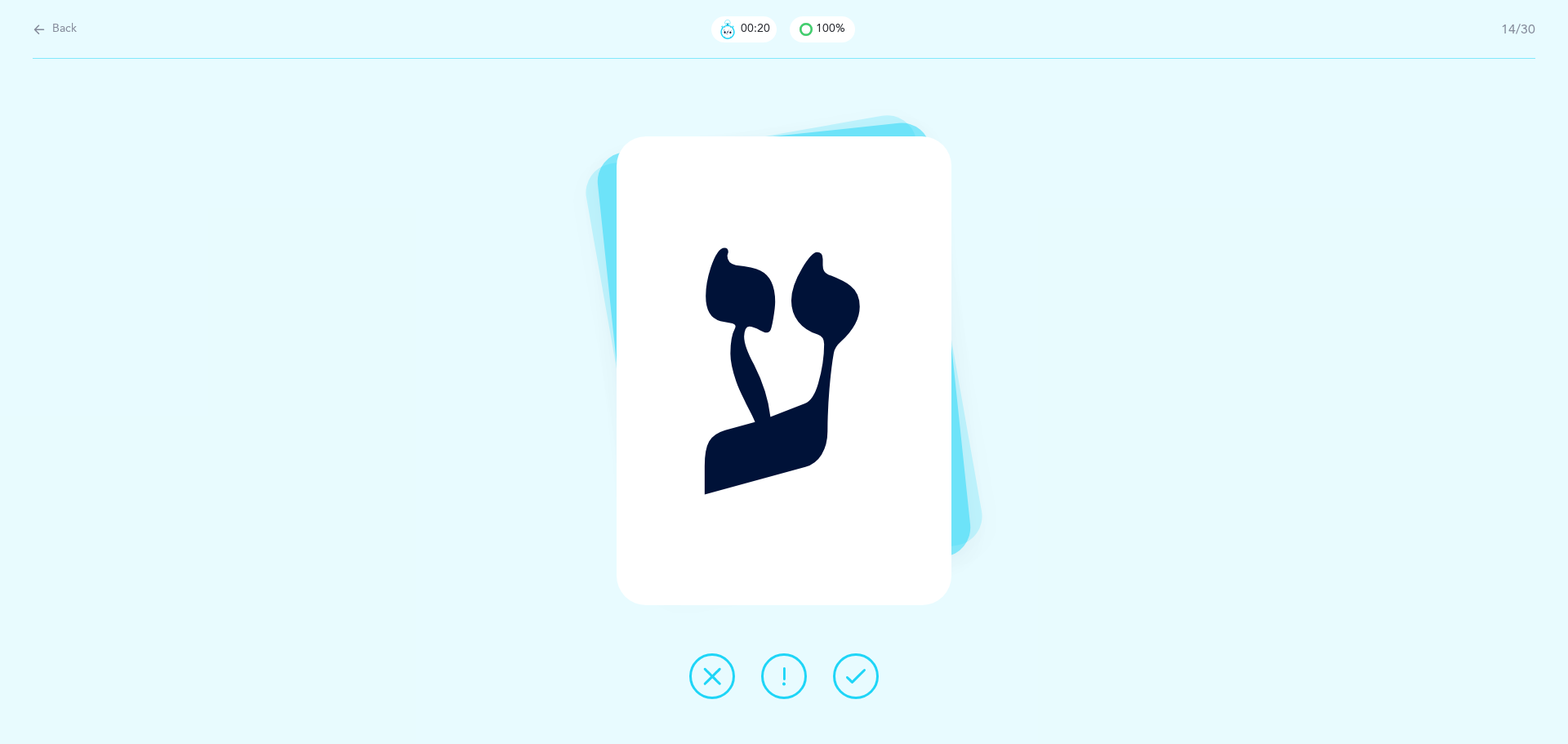
click at [857, 674] on icon at bounding box center [855, 676] width 19 height 19
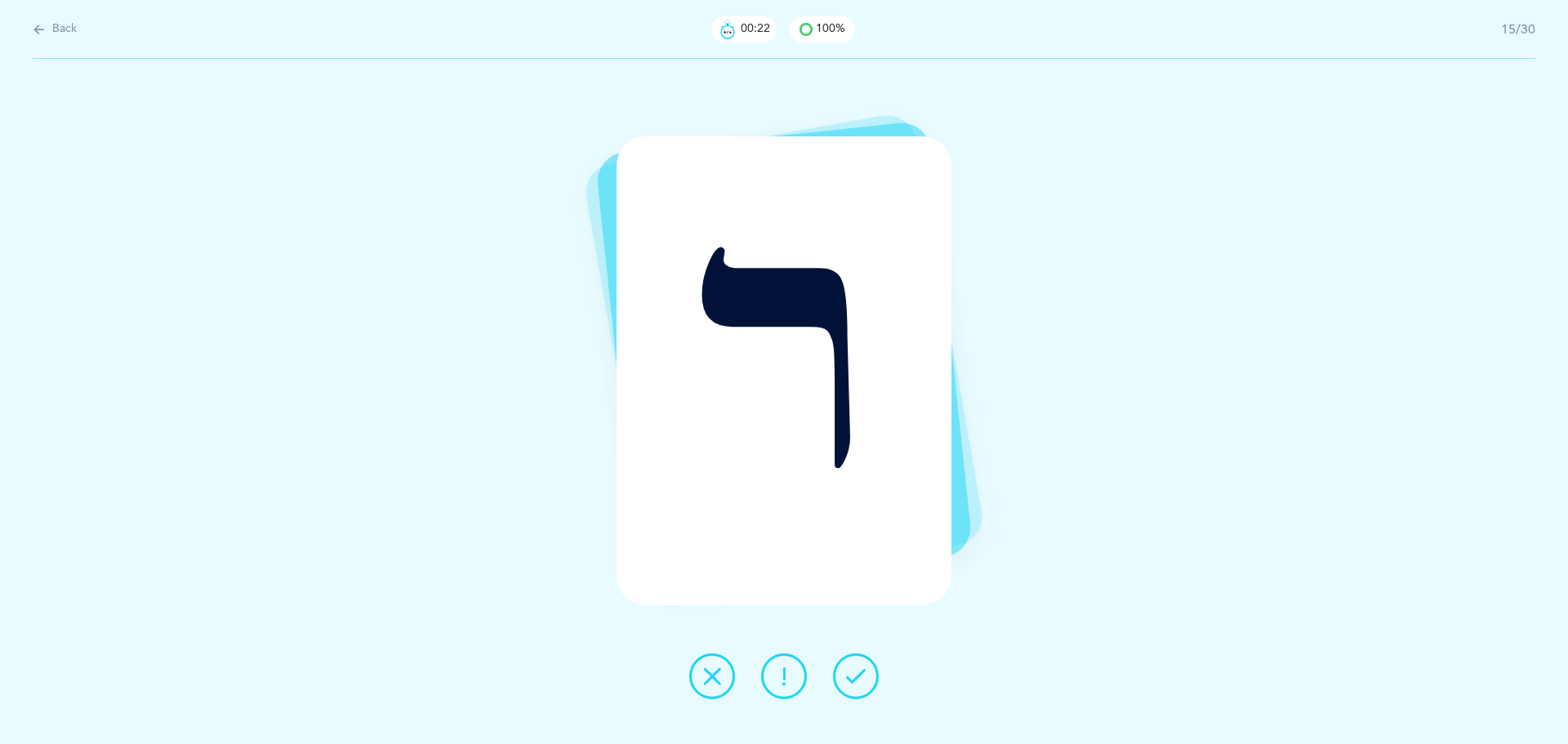
click at [857, 674] on icon at bounding box center [855, 676] width 19 height 19
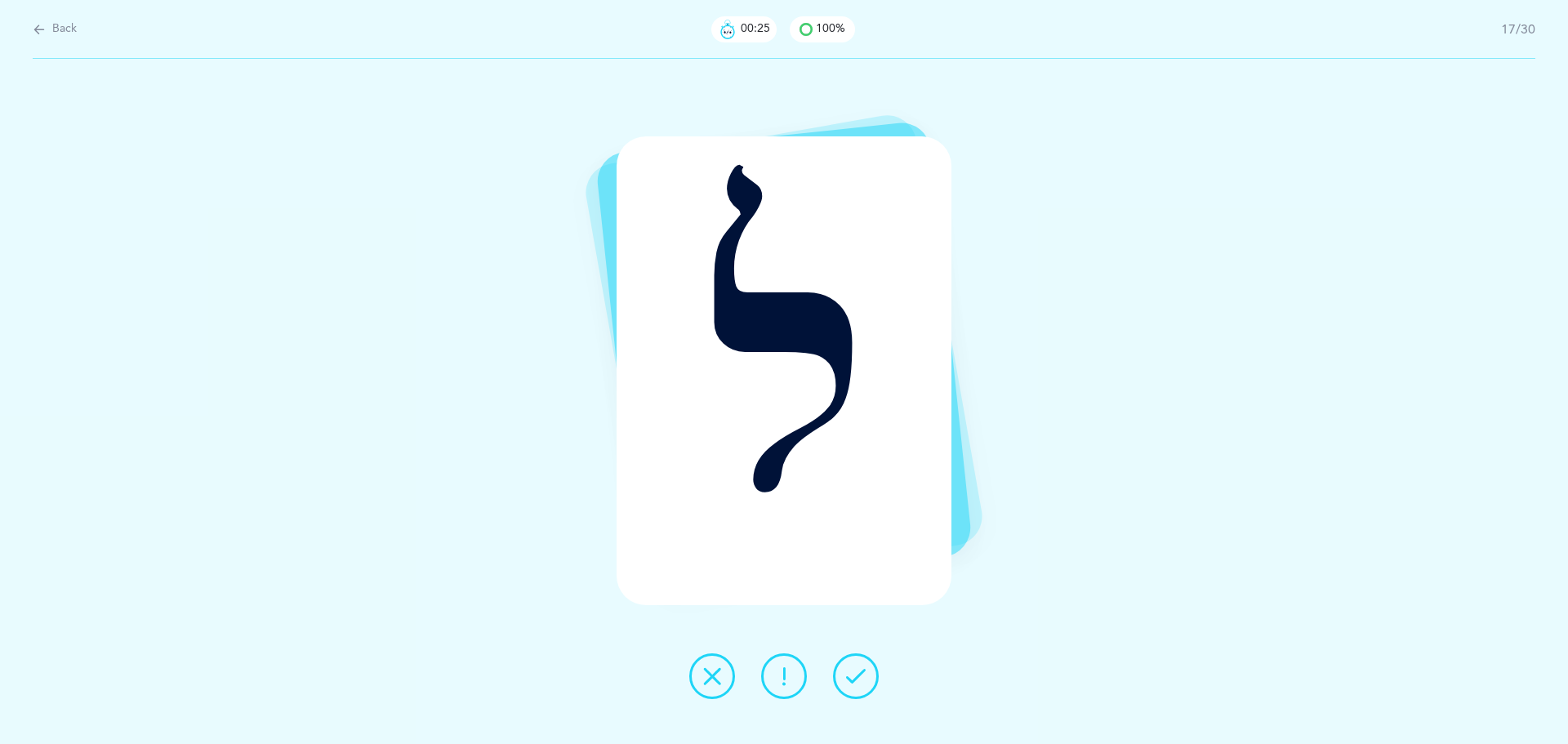
click at [857, 674] on icon at bounding box center [855, 676] width 19 height 19
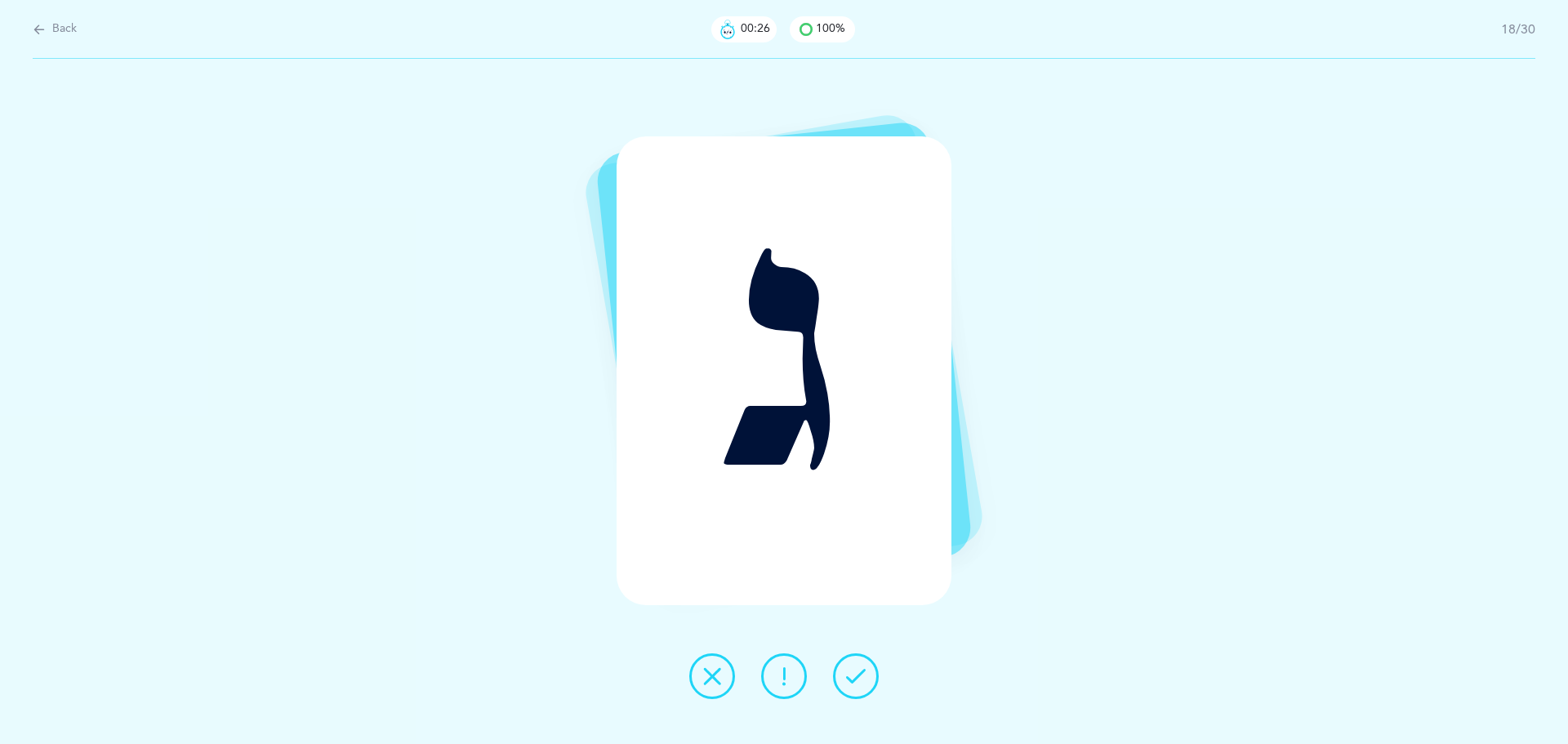
click at [857, 674] on icon at bounding box center [855, 676] width 19 height 19
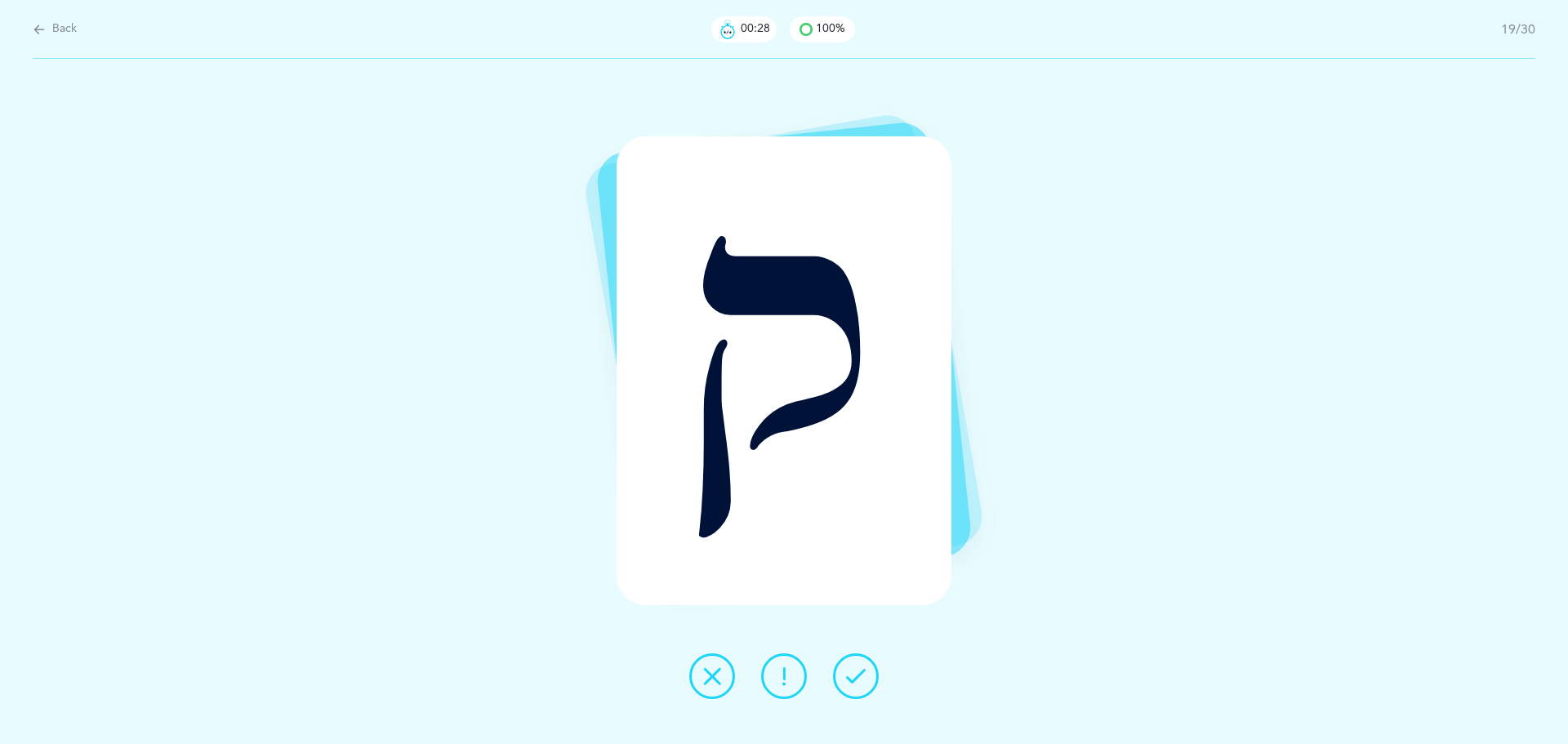
click at [857, 674] on icon at bounding box center [855, 676] width 19 height 19
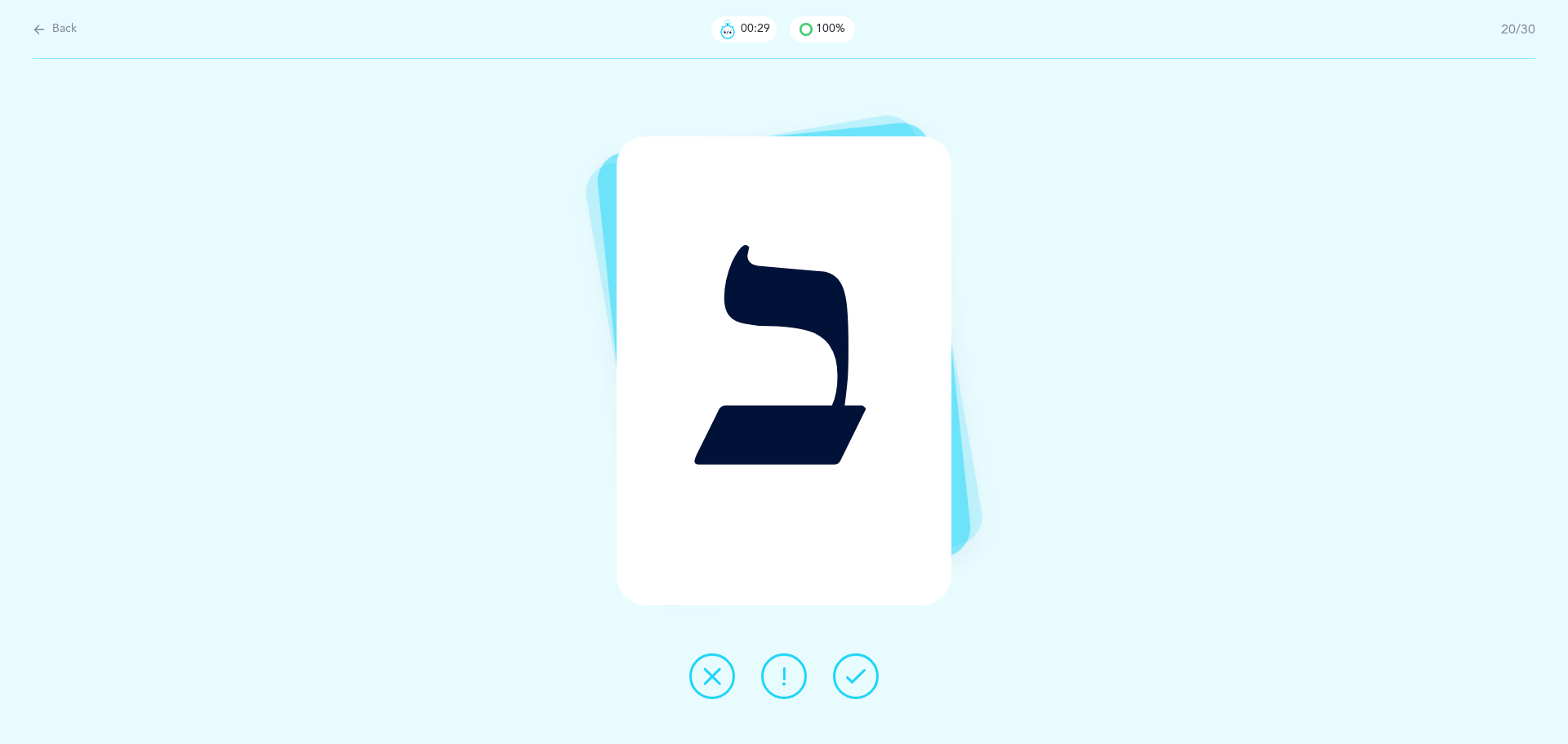
click at [857, 674] on icon at bounding box center [855, 676] width 19 height 19
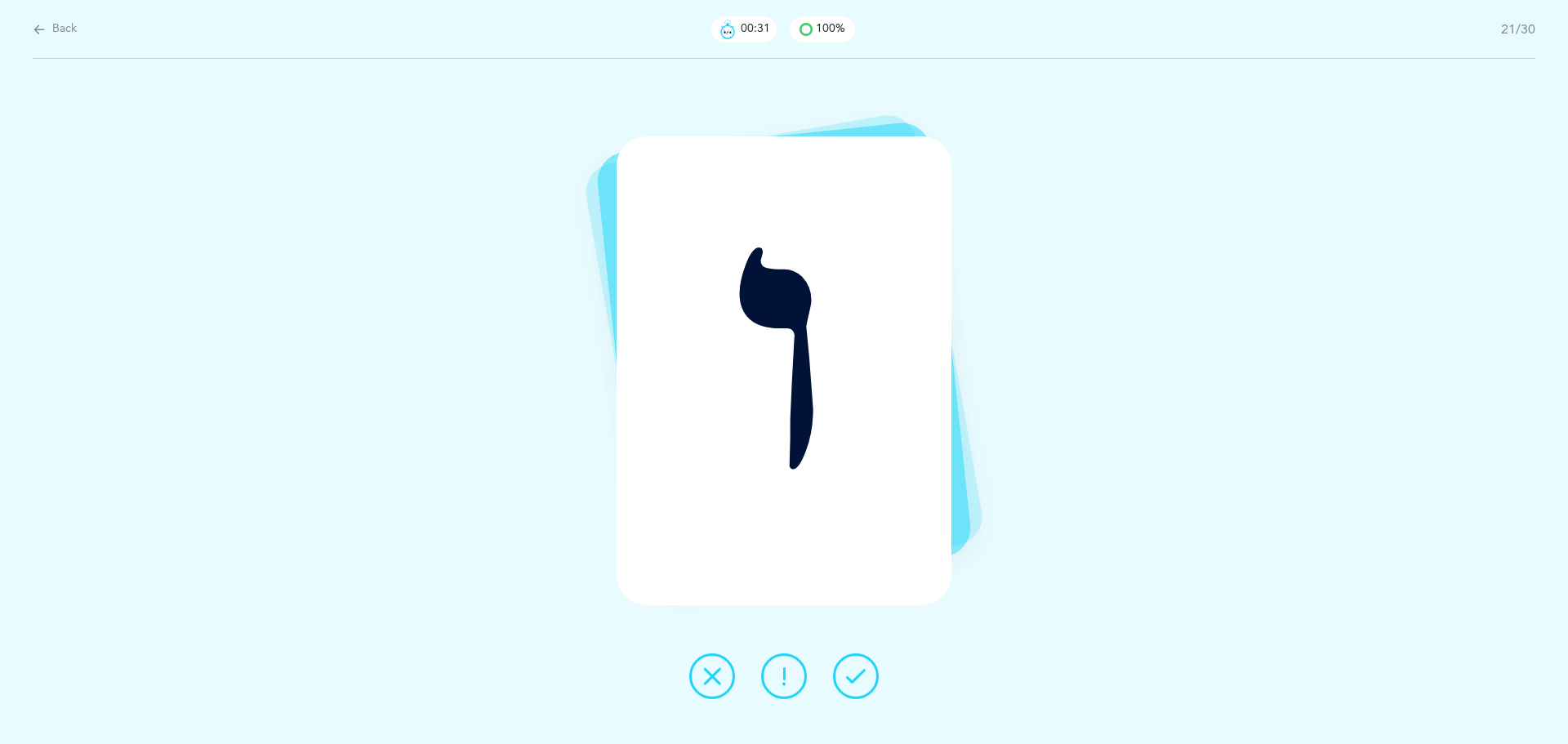
click at [857, 674] on icon at bounding box center [855, 676] width 19 height 19
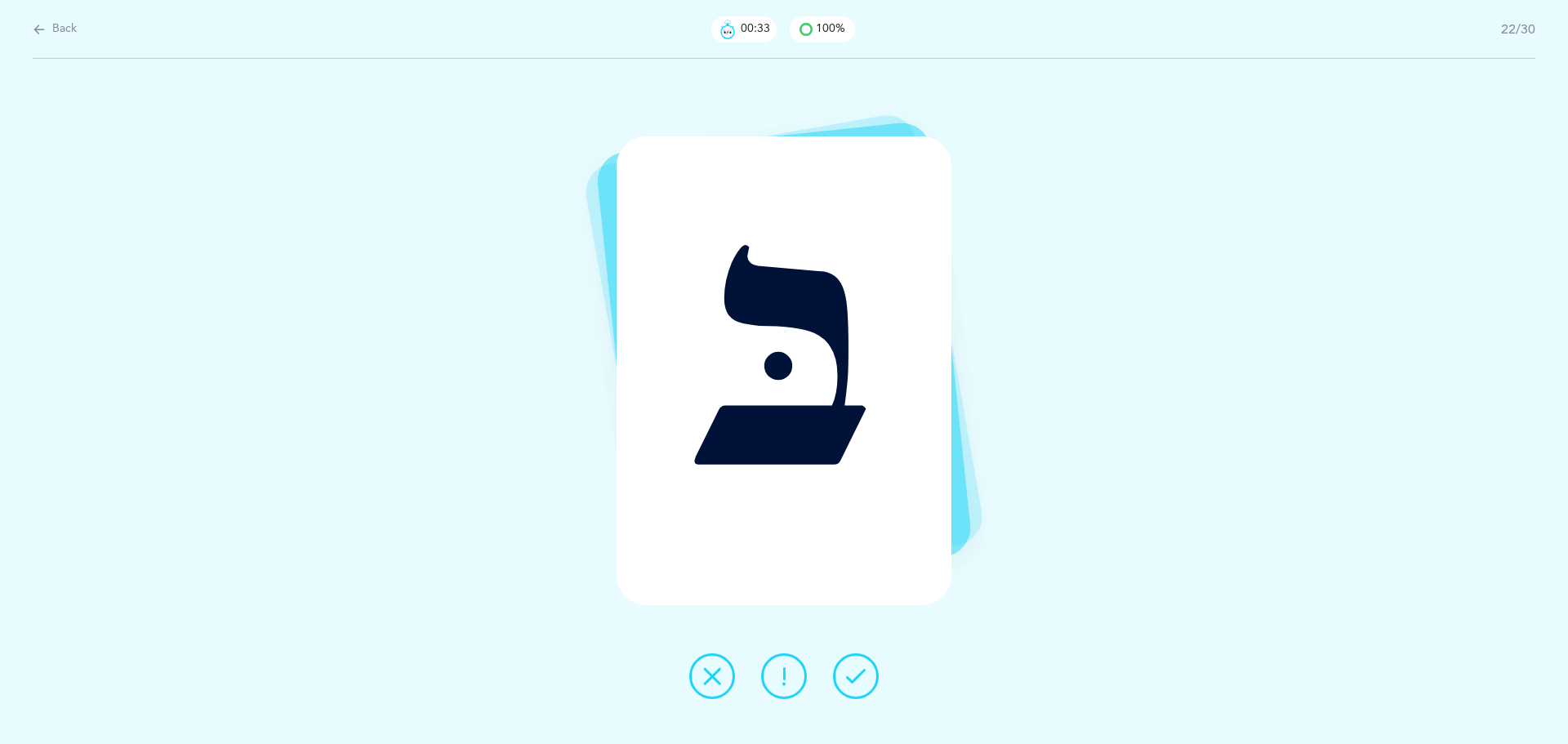
click at [858, 674] on icon at bounding box center [855, 676] width 19 height 19
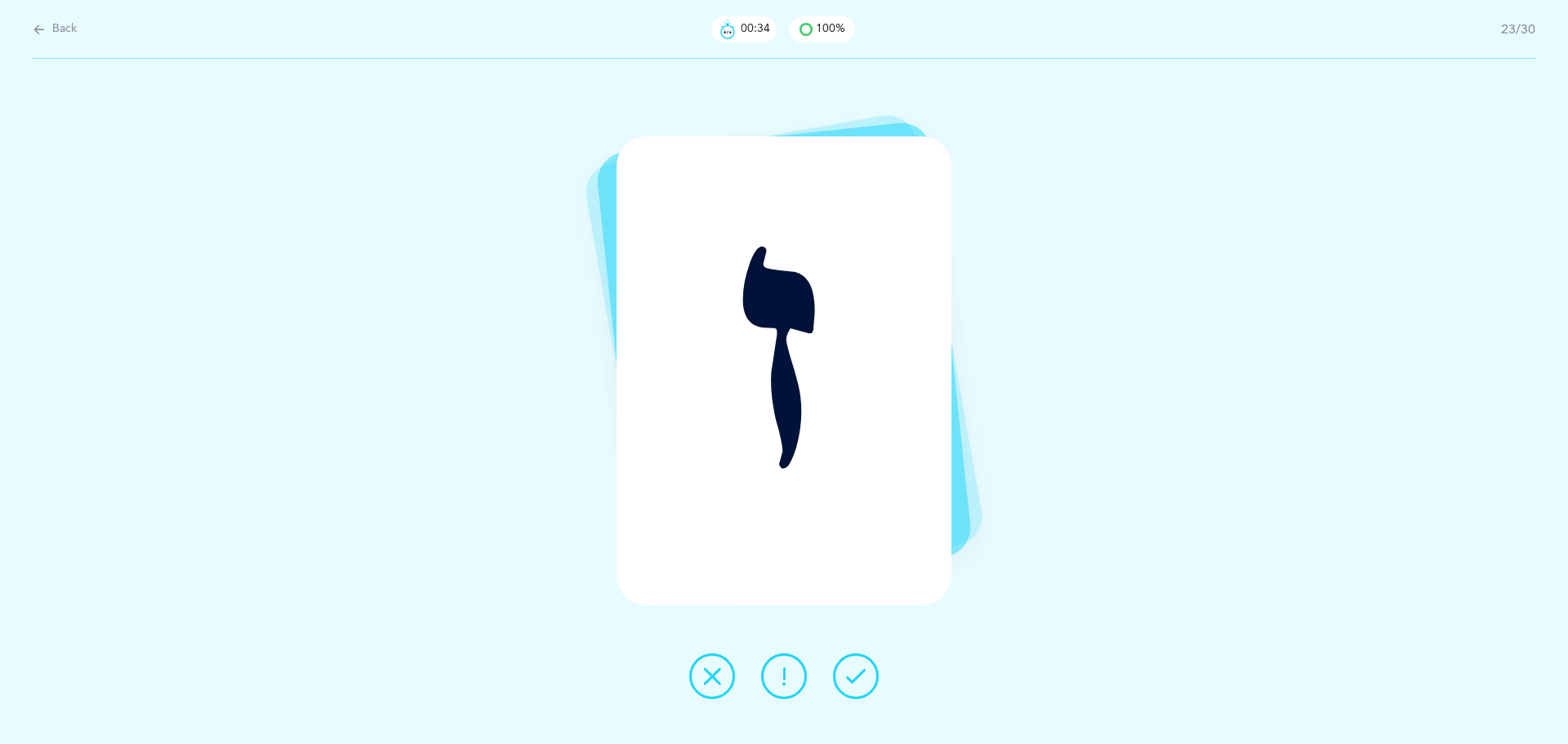
click at [858, 674] on icon at bounding box center [855, 676] width 19 height 19
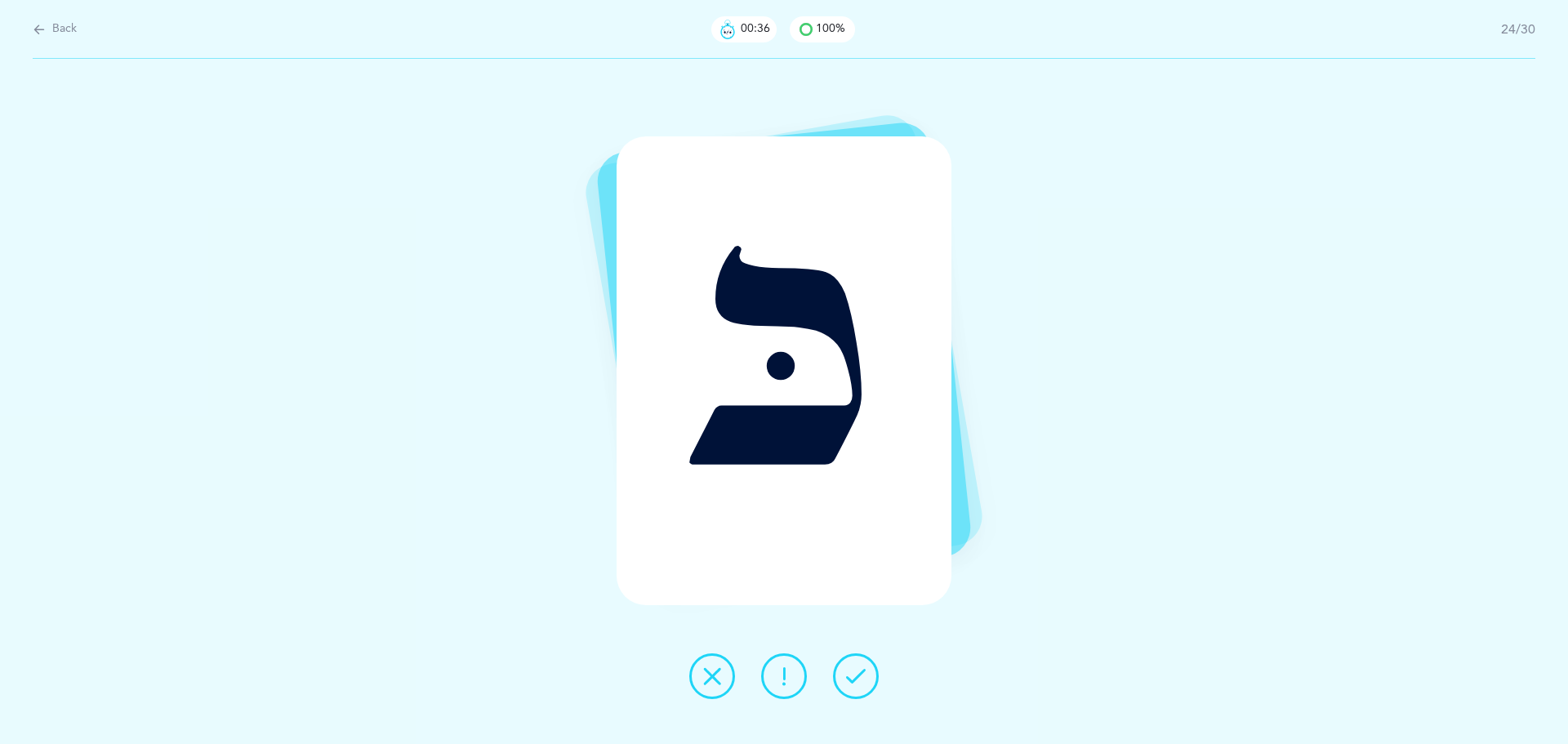
click at [858, 674] on icon at bounding box center [855, 676] width 19 height 19
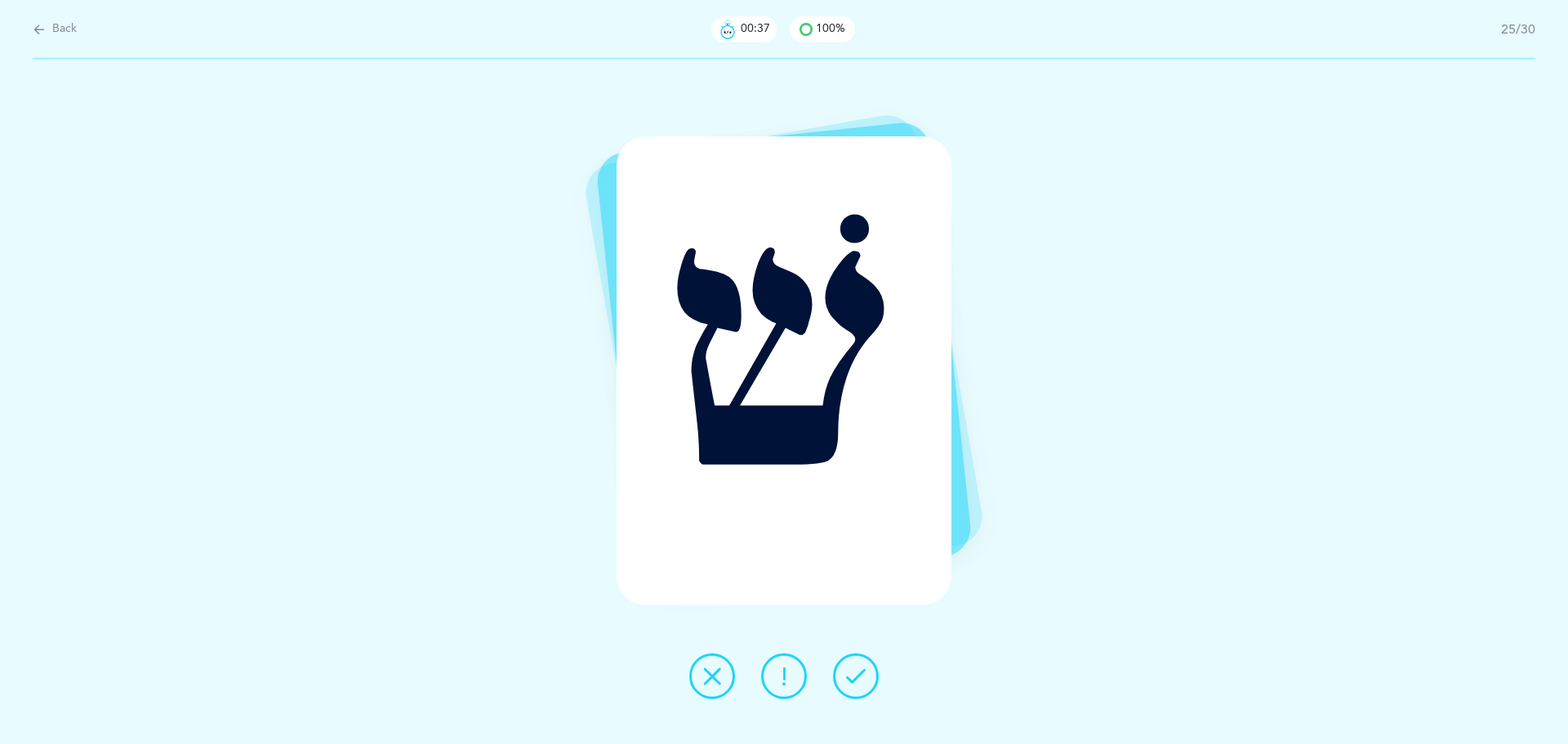
click at [858, 674] on icon at bounding box center [855, 676] width 19 height 19
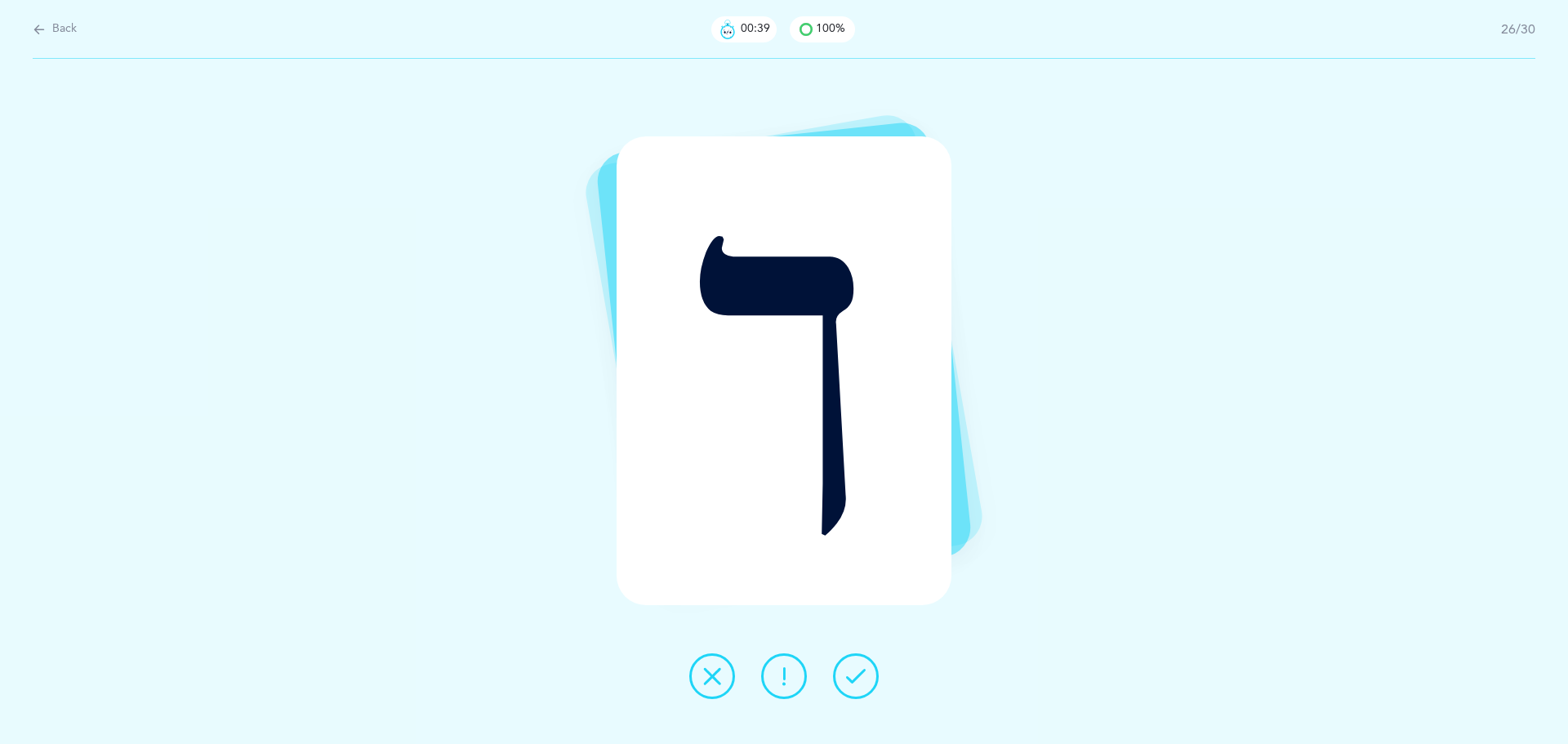
click at [858, 674] on icon at bounding box center [855, 676] width 19 height 19
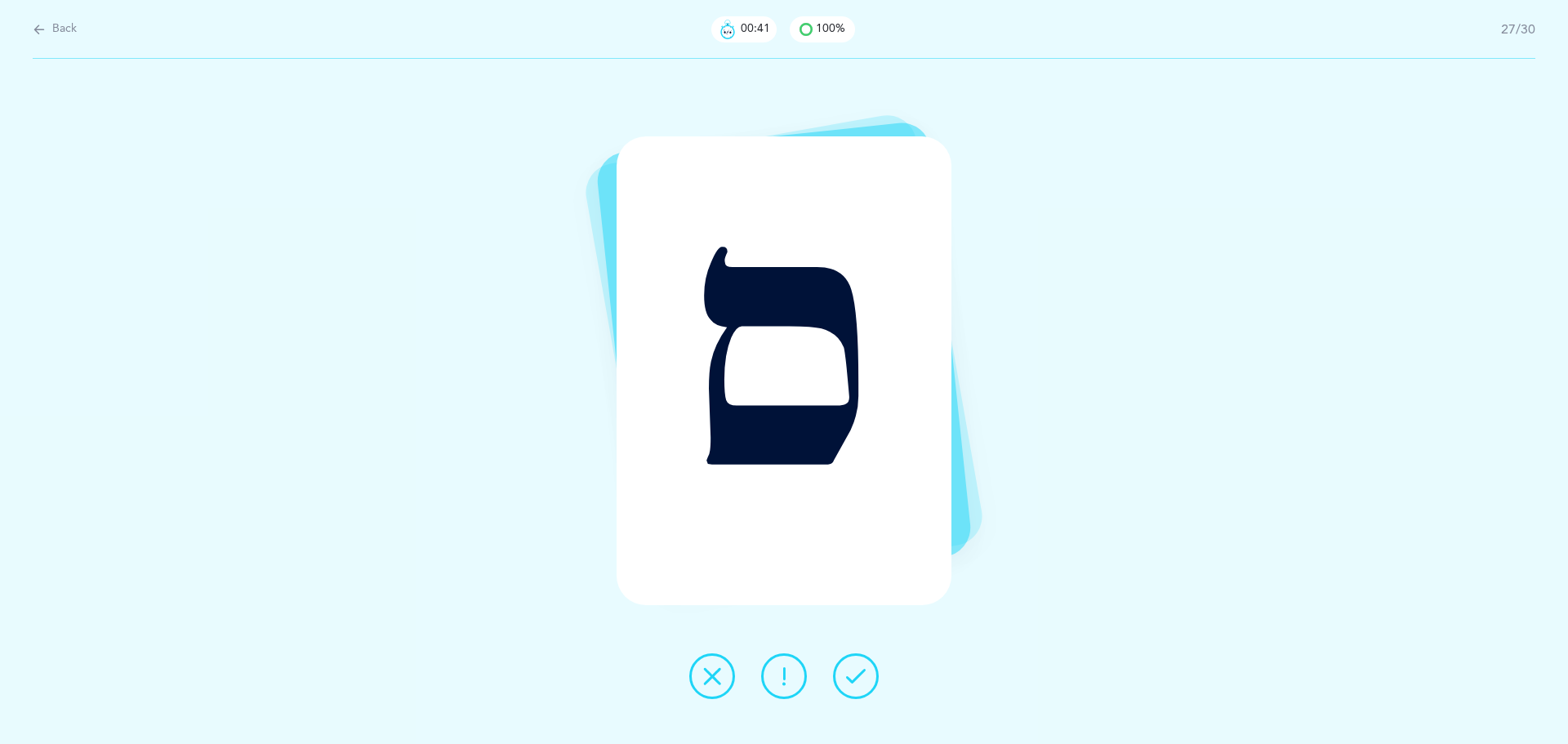
click at [858, 674] on icon at bounding box center [855, 676] width 19 height 19
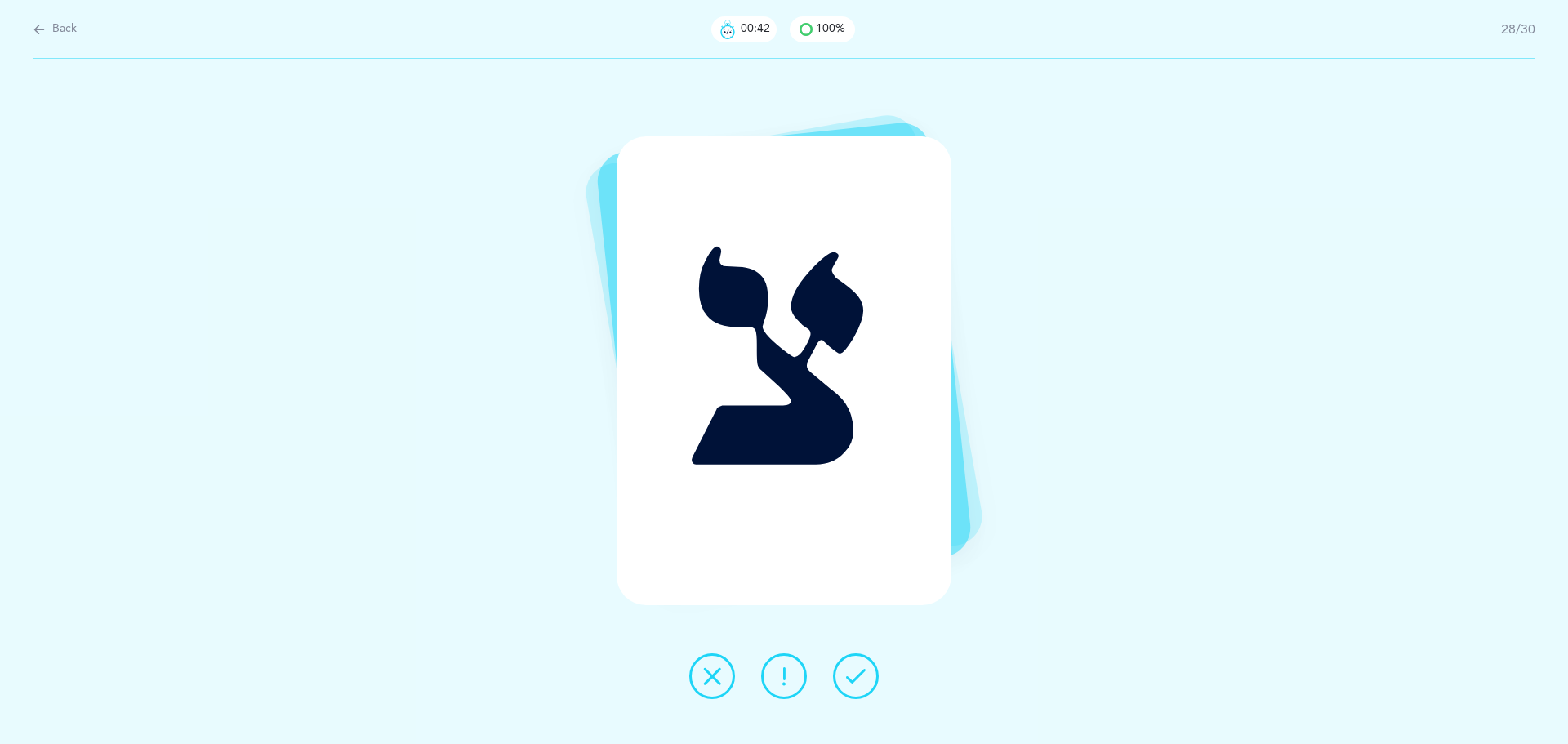
click at [858, 674] on icon at bounding box center [855, 676] width 19 height 19
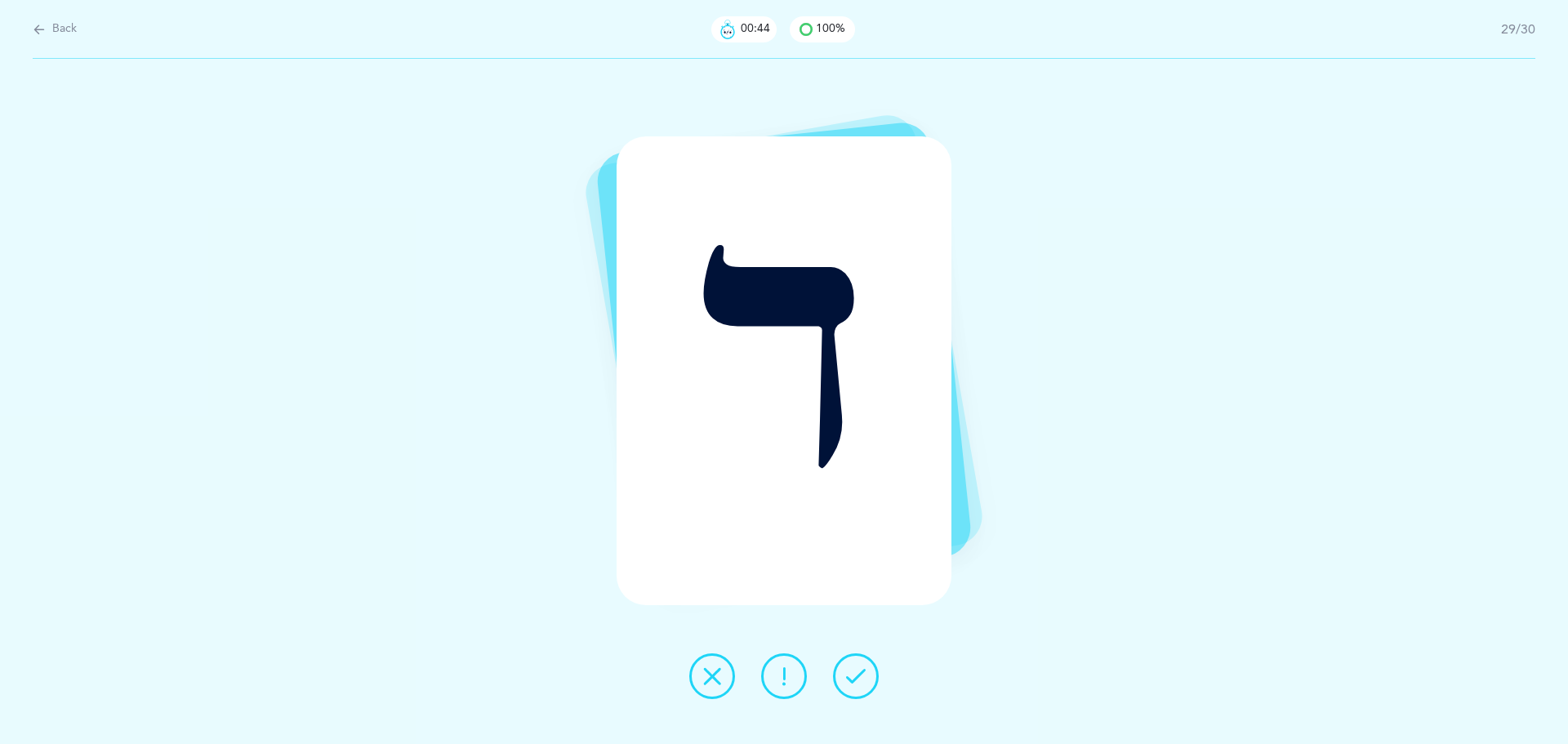
click at [858, 674] on icon at bounding box center [855, 676] width 19 height 19
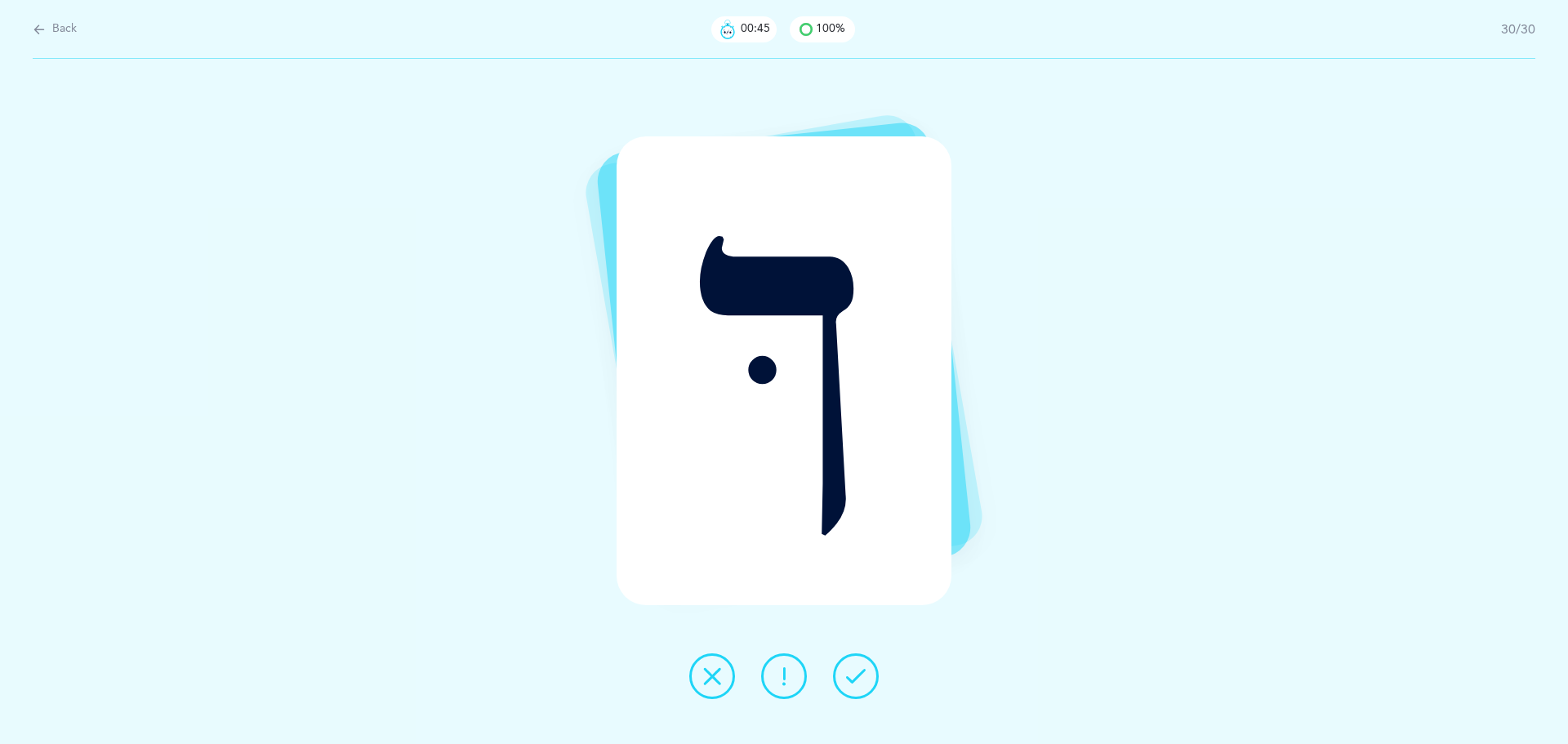
click at [858, 674] on icon at bounding box center [855, 676] width 19 height 19
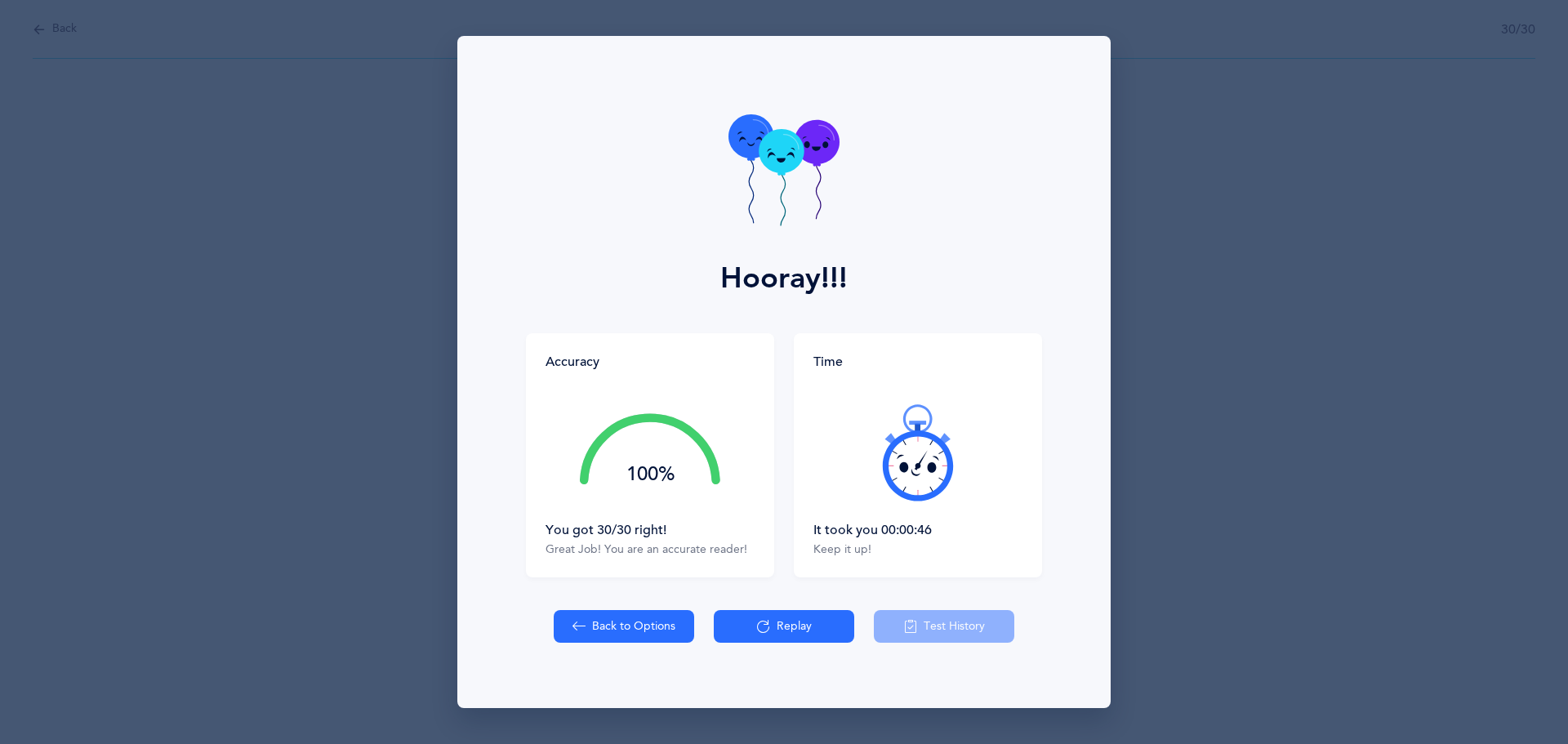
drag, startPoint x: 967, startPoint y: 533, endPoint x: 879, endPoint y: 534, distance: 88.0
click at [879, 534] on div "It took you 00:00:46" at bounding box center [918, 530] width 209 height 18
